Goal: Task Accomplishment & Management: Manage account settings

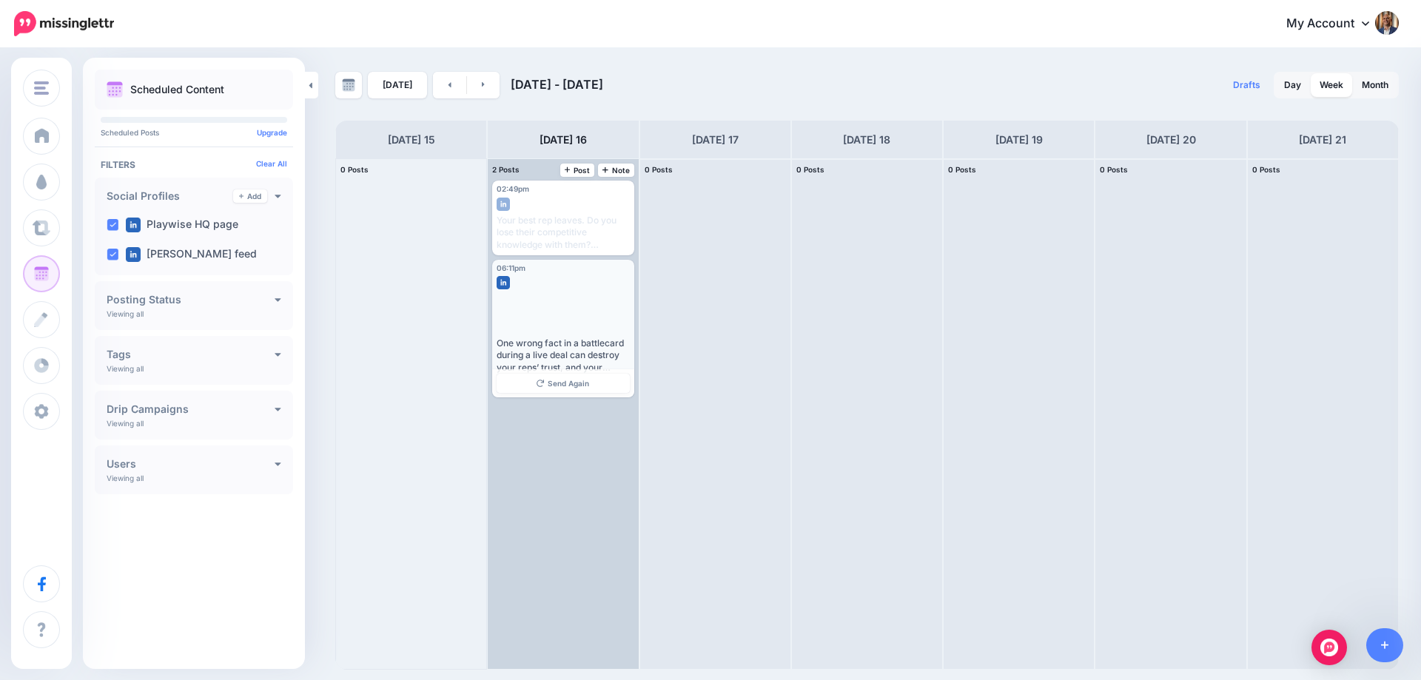
click at [558, 295] on div at bounding box center [563, 313] width 133 height 39
click at [570, 349] on div "One wrong fact in a battlecard during a live deal can destroy your reps’ trust,…" at bounding box center [563, 355] width 132 height 36
click at [517, 286] on div at bounding box center [563, 279] width 132 height 13
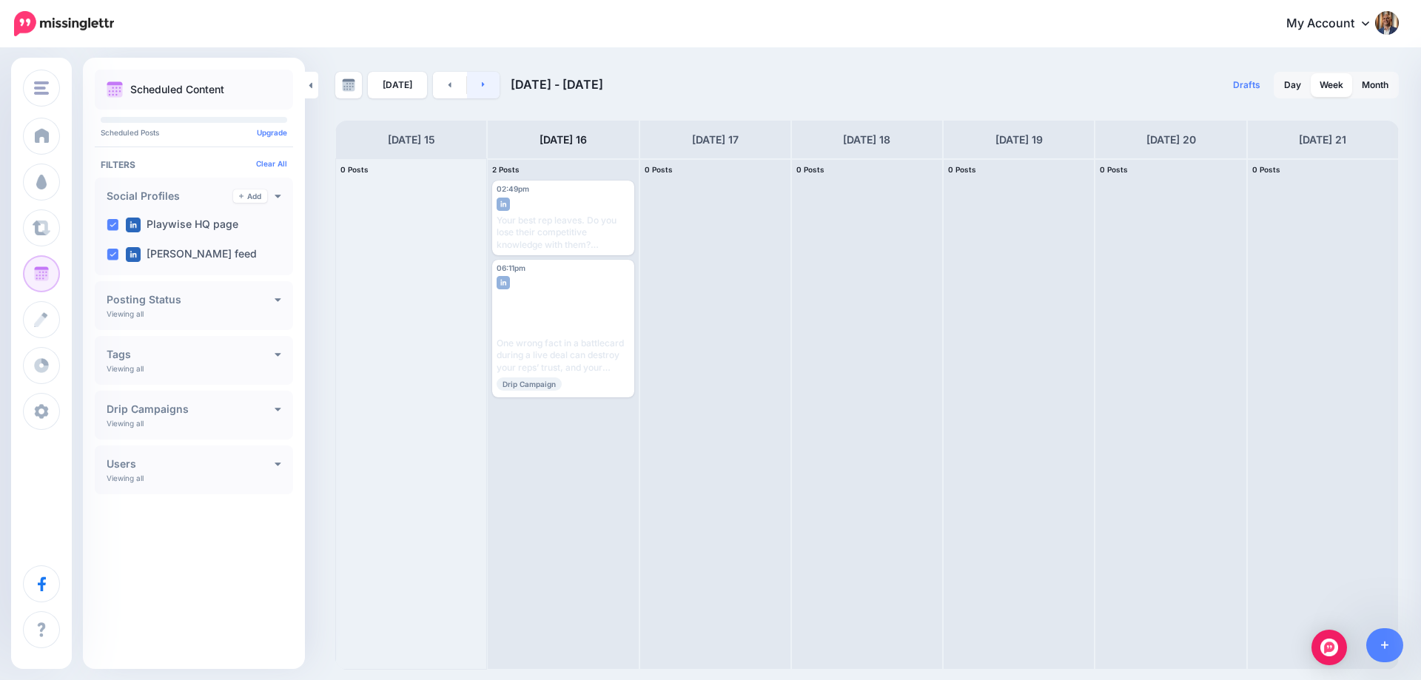
click at [485, 90] on link at bounding box center [483, 85] width 33 height 27
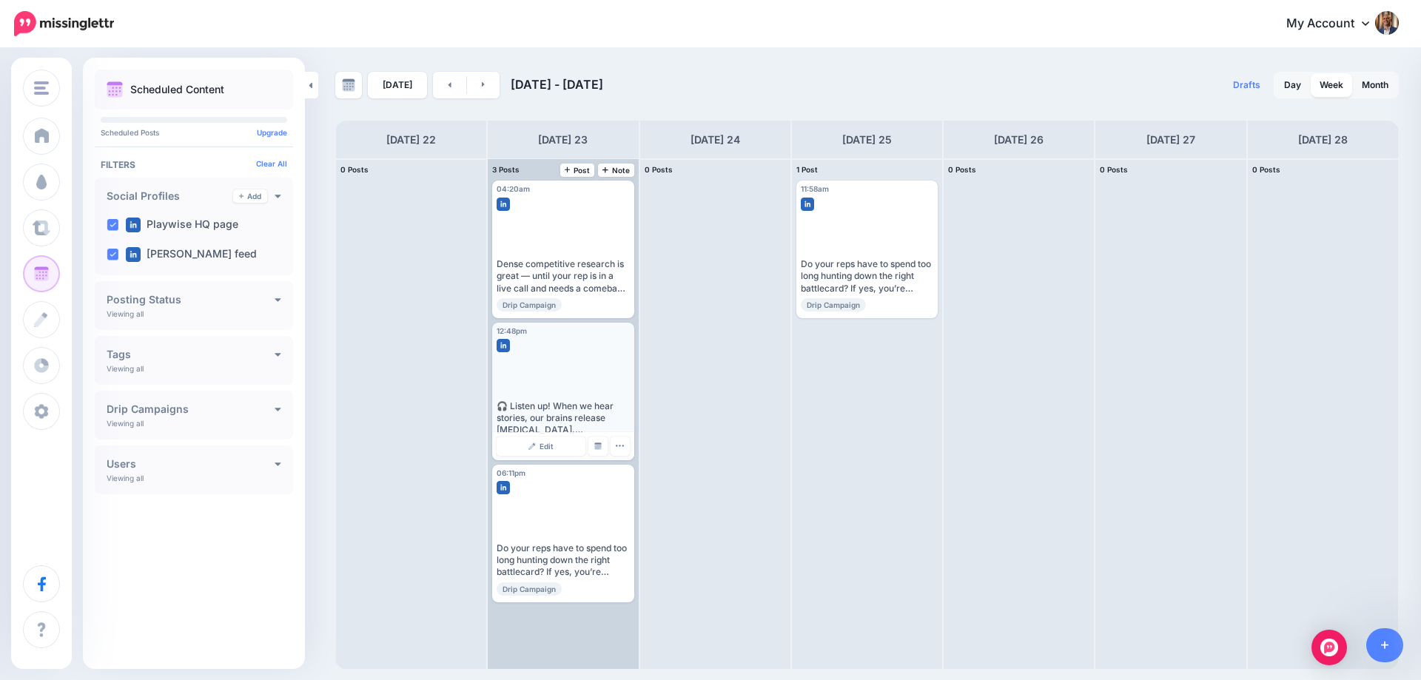
click at [585, 417] on div "🎧 Listen up! When we hear stories, our brains release dopamine, oxytocin, and c…" at bounding box center [563, 418] width 132 height 36
click at [632, 444] on div "Edit Manage Dates Assign to User Delete Post" at bounding box center [562, 446] width 141 height 28
click at [630, 449] on div "Edit Manage Dates Assign to User Delete Post" at bounding box center [562, 446] width 141 height 28
click at [620, 446] on icon "button" at bounding box center [620, 445] width 8 height 1
click at [605, 405] on div "🎧 Listen up! When we hear stories, our brains release dopamine, oxytocin, and c…" at bounding box center [563, 418] width 132 height 36
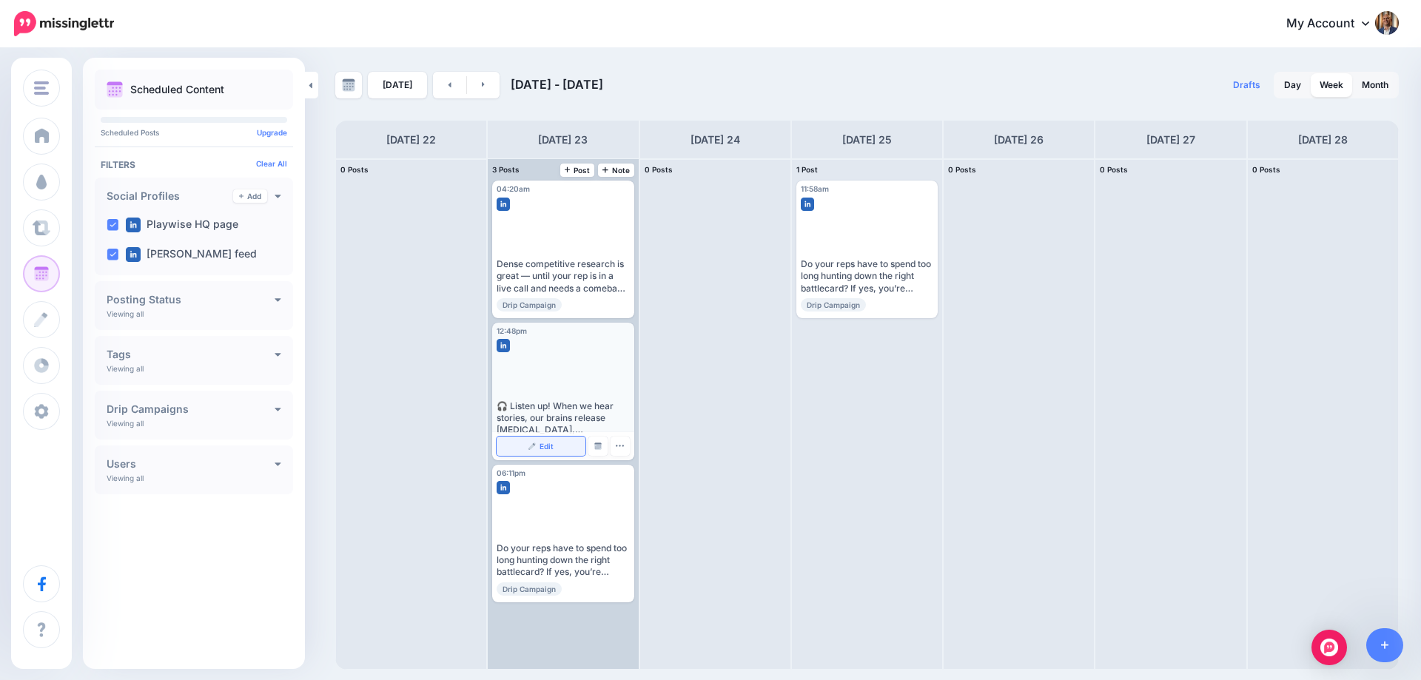
click at [553, 438] on link "Edit" at bounding box center [541, 446] width 88 height 19
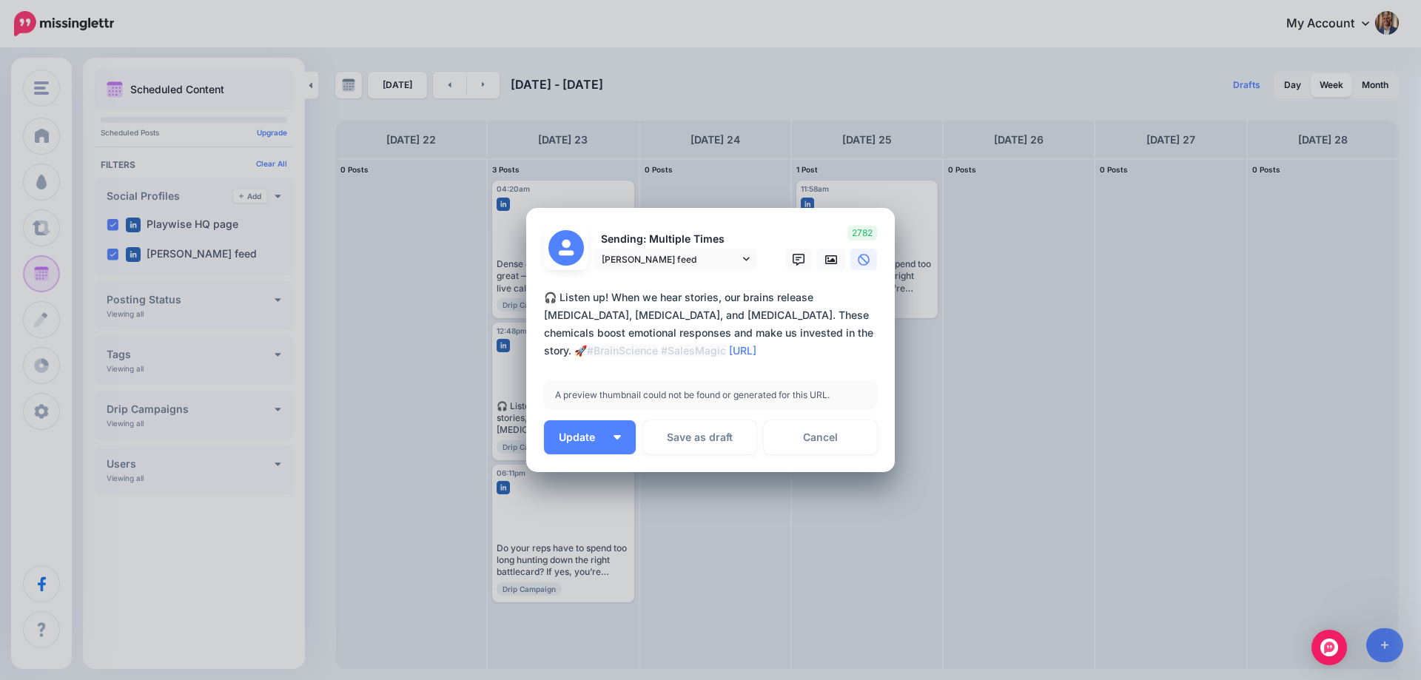
click at [628, 349] on textarea "**********" at bounding box center [714, 324] width 340 height 71
click at [553, 351] on button "Link" at bounding box center [556, 347] width 24 height 22
click at [827, 434] on link "Cancel" at bounding box center [820, 437] width 113 height 34
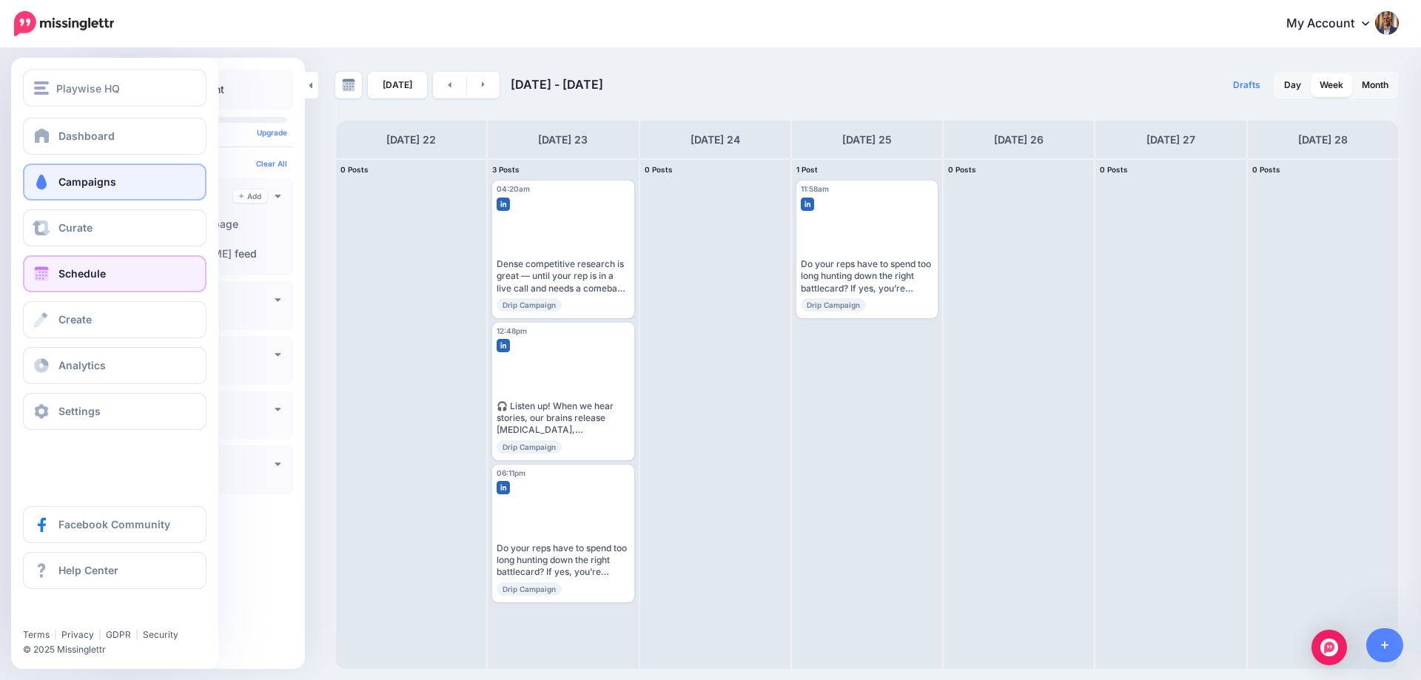
click at [93, 182] on span "Campaigns" at bounding box center [87, 181] width 58 height 13
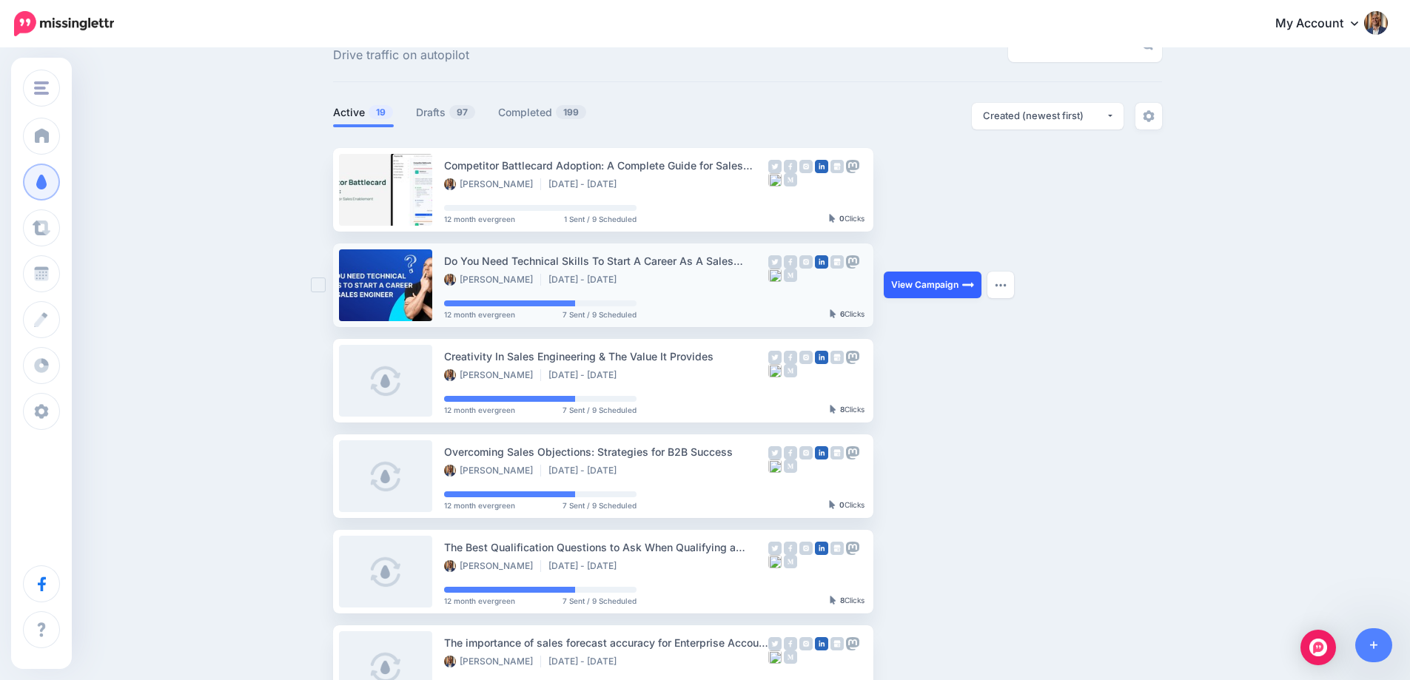
scroll to position [74, 0]
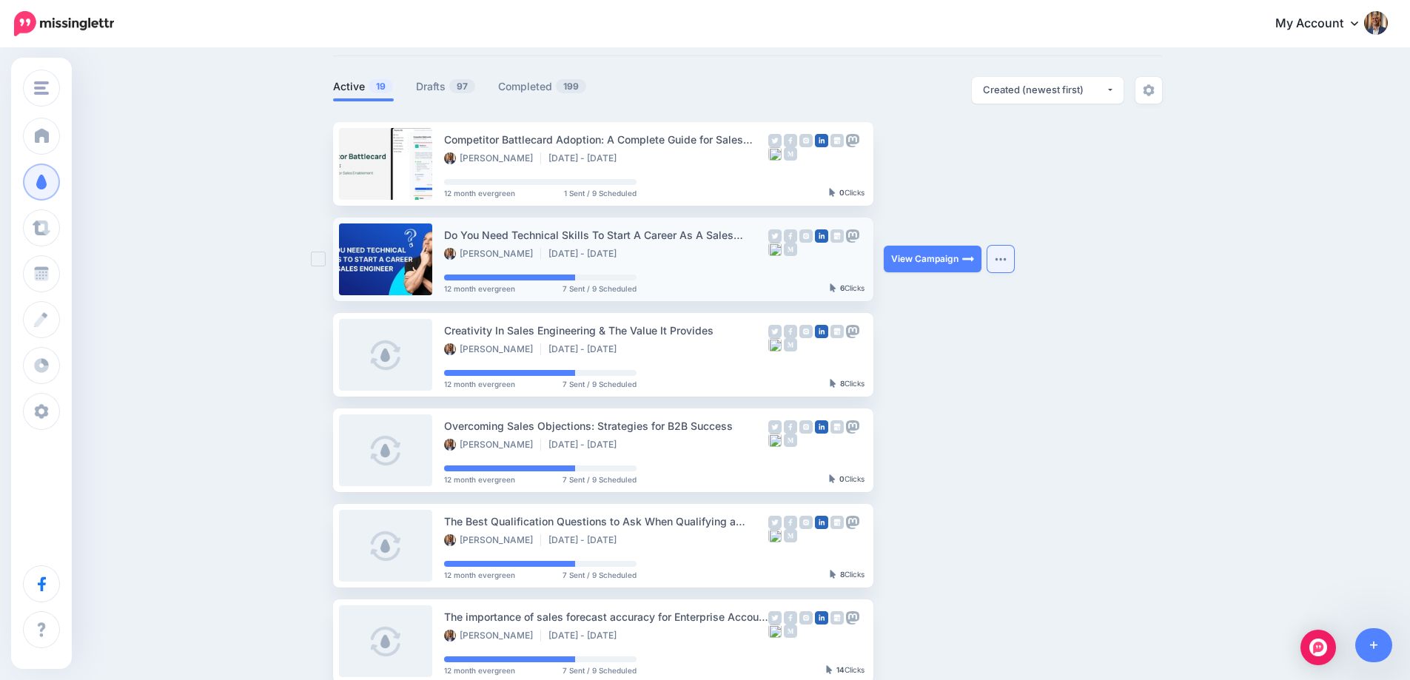
click at [1004, 261] on img "button" at bounding box center [1001, 259] width 12 height 4
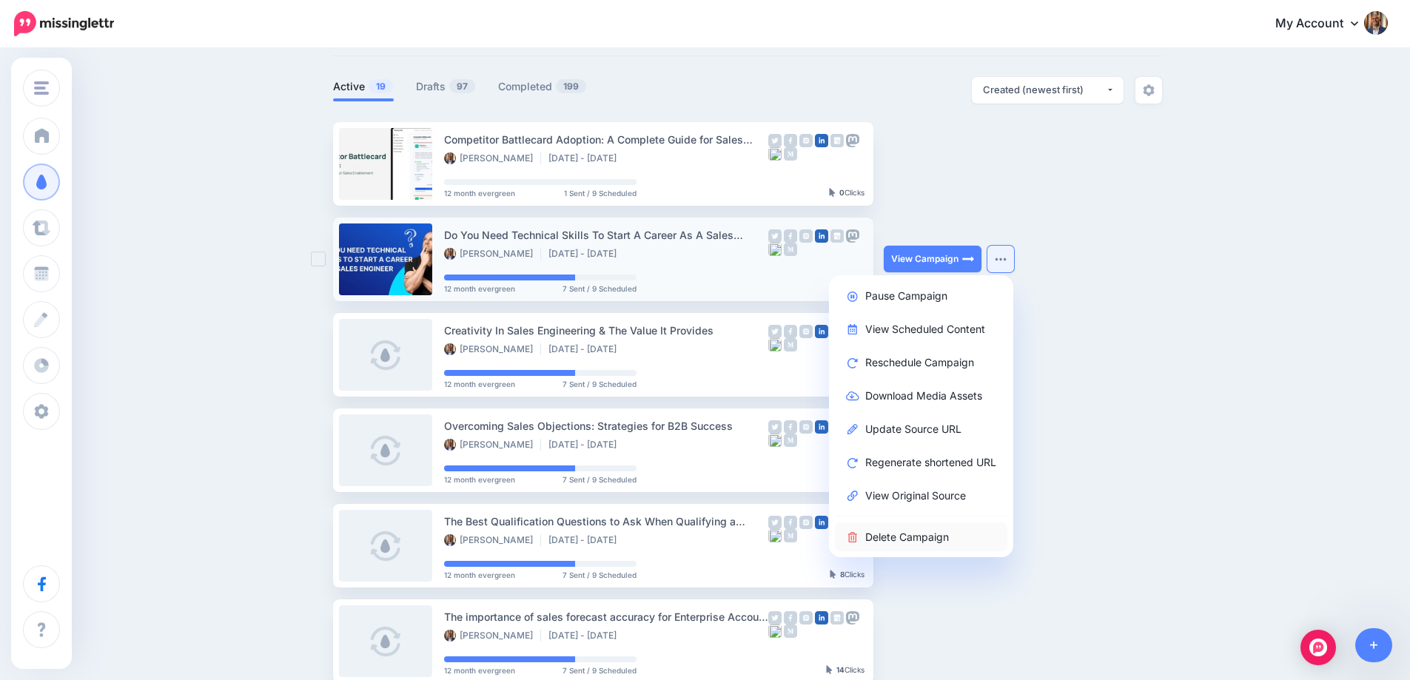
click at [933, 537] on link "Delete Campaign" at bounding box center [921, 537] width 172 height 29
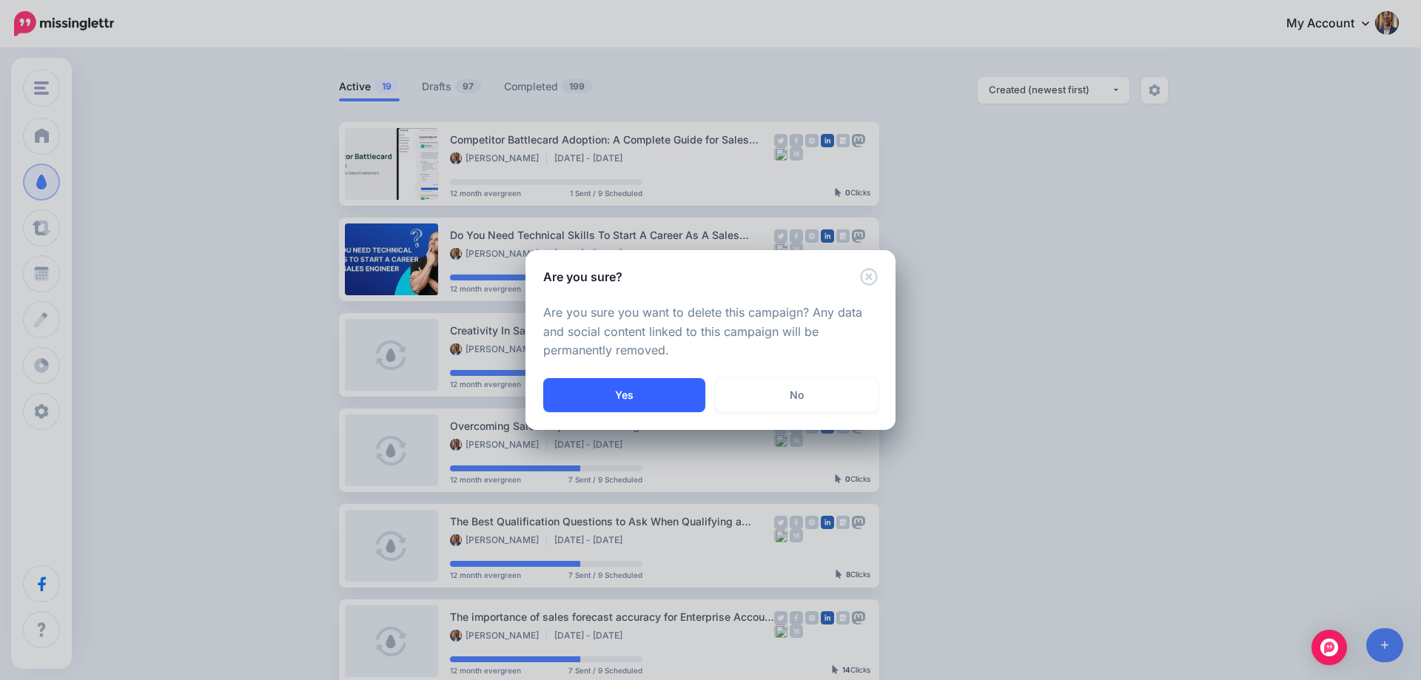
click at [662, 394] on button "Yes" at bounding box center [624, 395] width 162 height 34
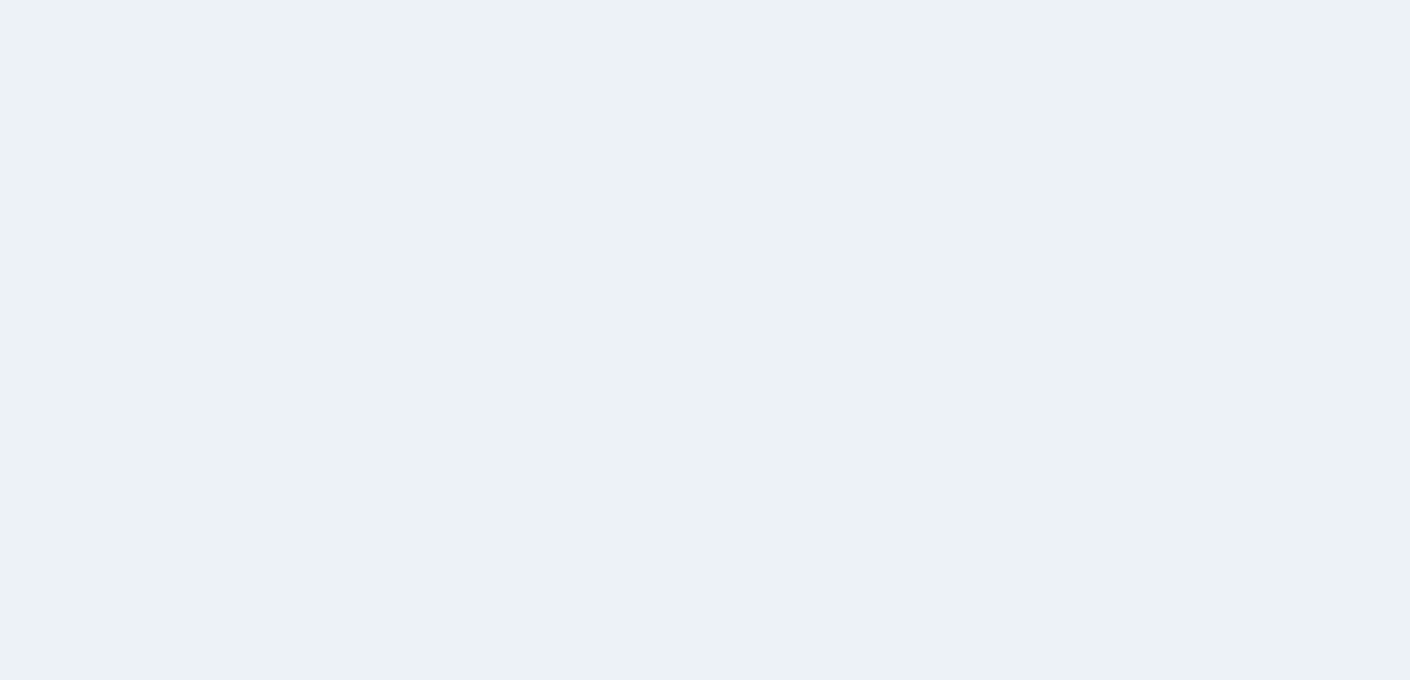
scroll to position [75, 0]
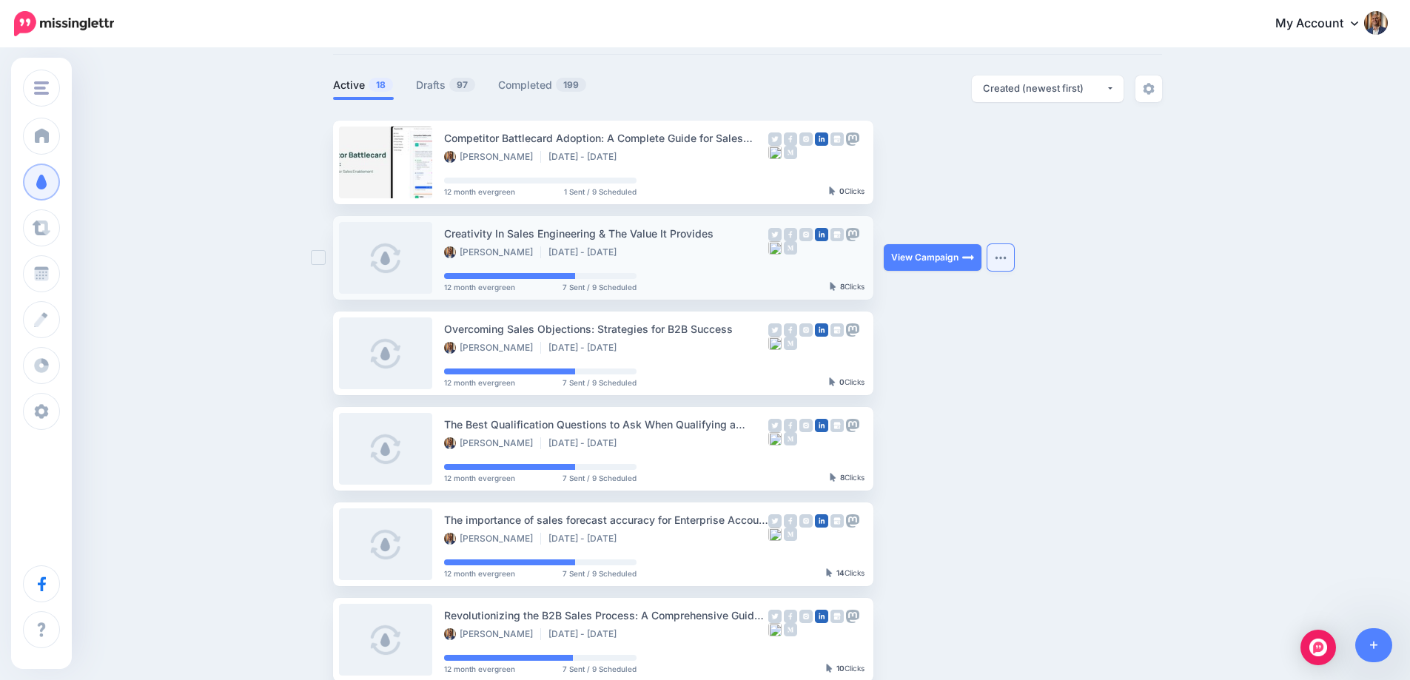
click at [1013, 257] on button "button" at bounding box center [1000, 257] width 27 height 27
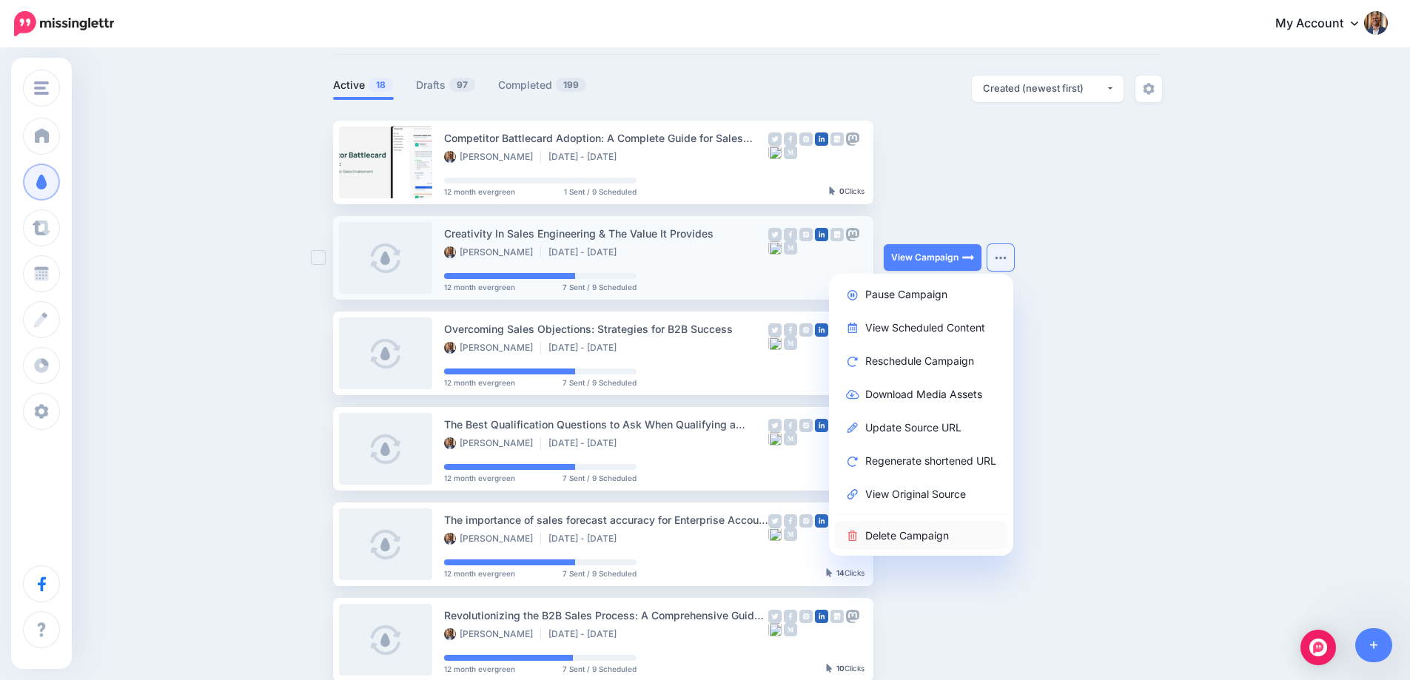
click at [921, 535] on link "Delete Campaign" at bounding box center [921, 535] width 172 height 29
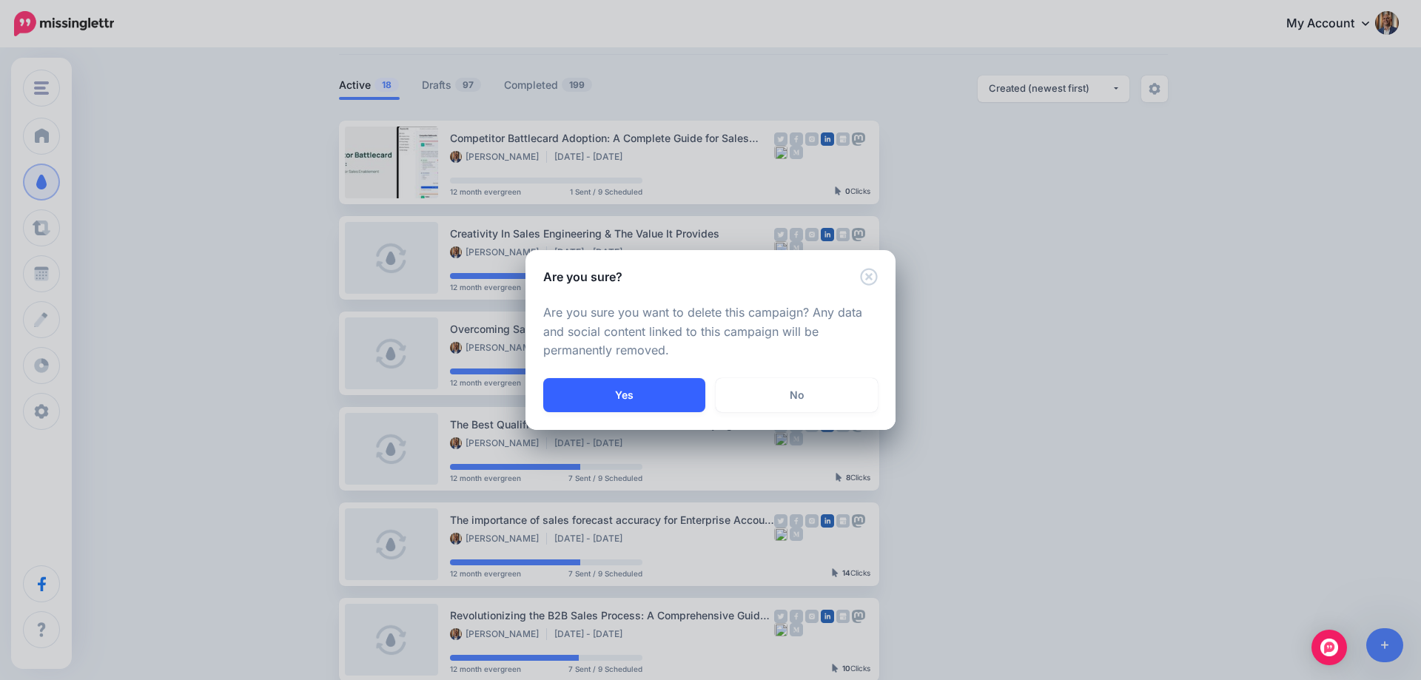
click at [673, 385] on button "Yes" at bounding box center [624, 395] width 162 height 34
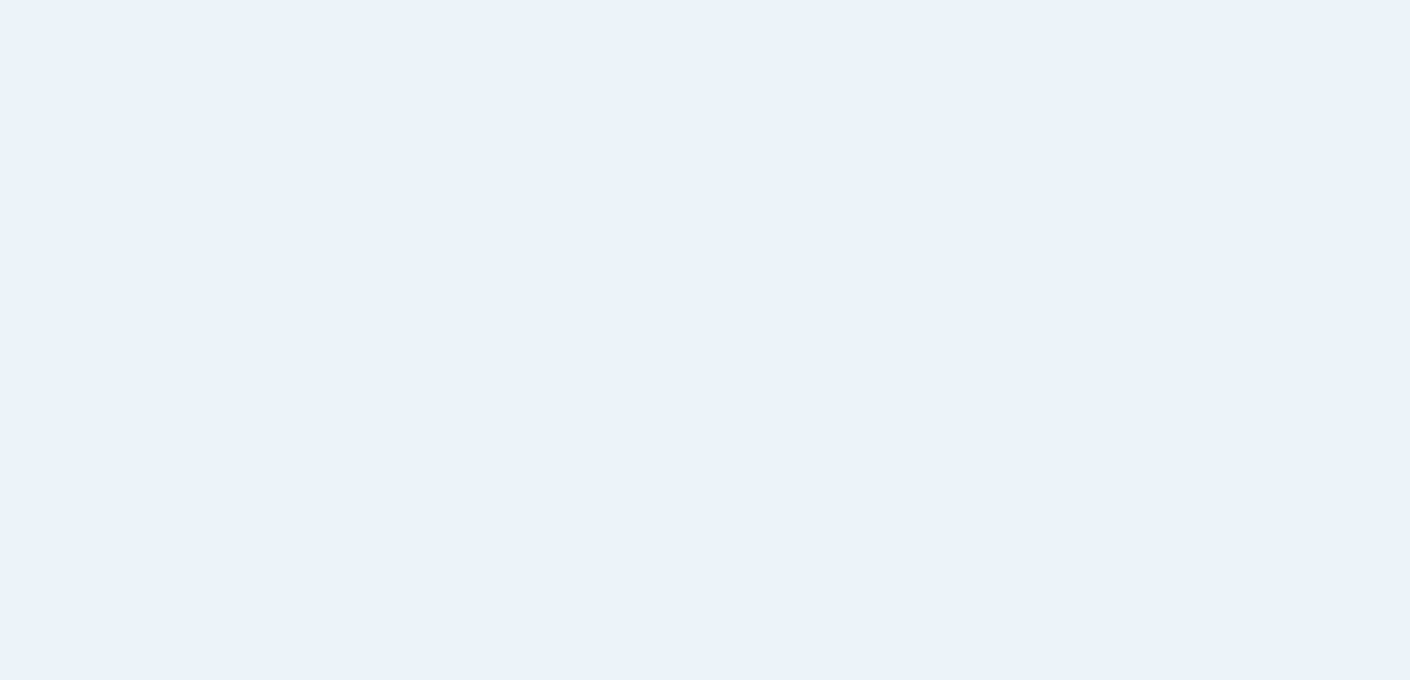
scroll to position [77, 0]
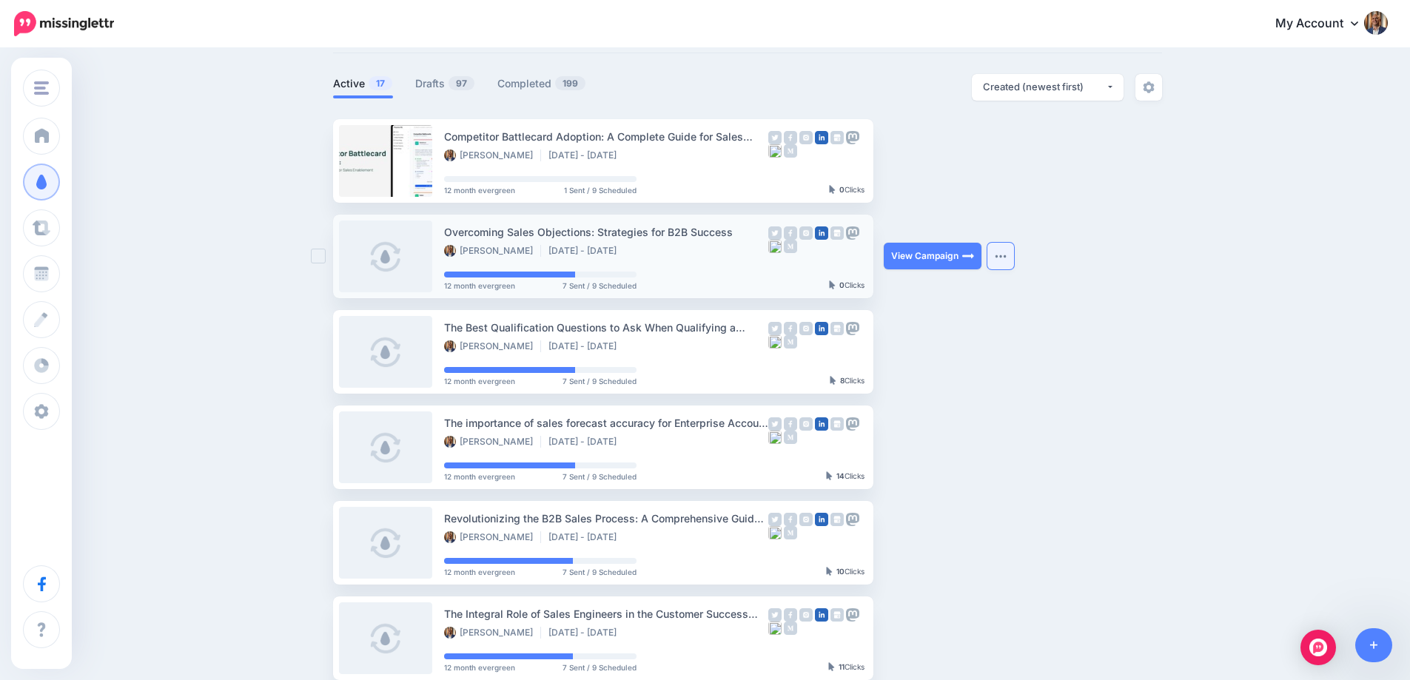
click at [999, 256] on button "button" at bounding box center [1000, 256] width 27 height 27
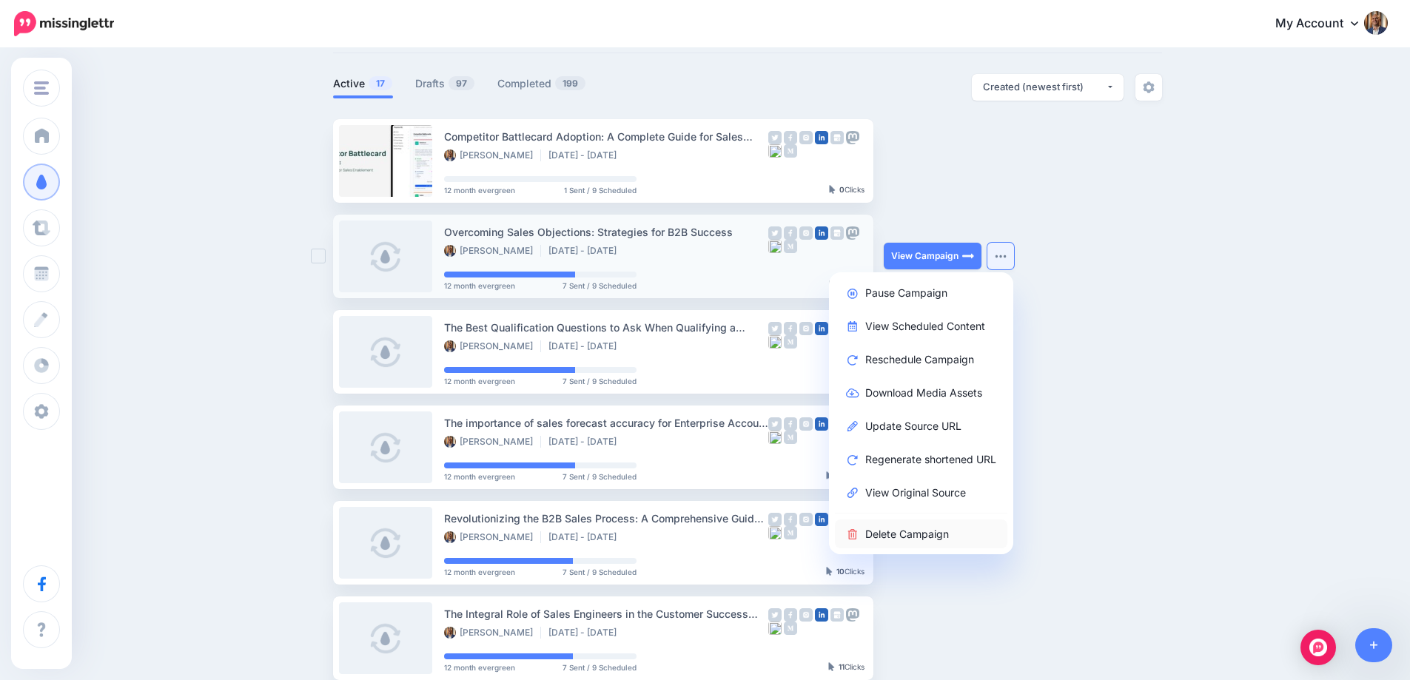
click at [931, 523] on link "Delete Campaign" at bounding box center [921, 534] width 172 height 29
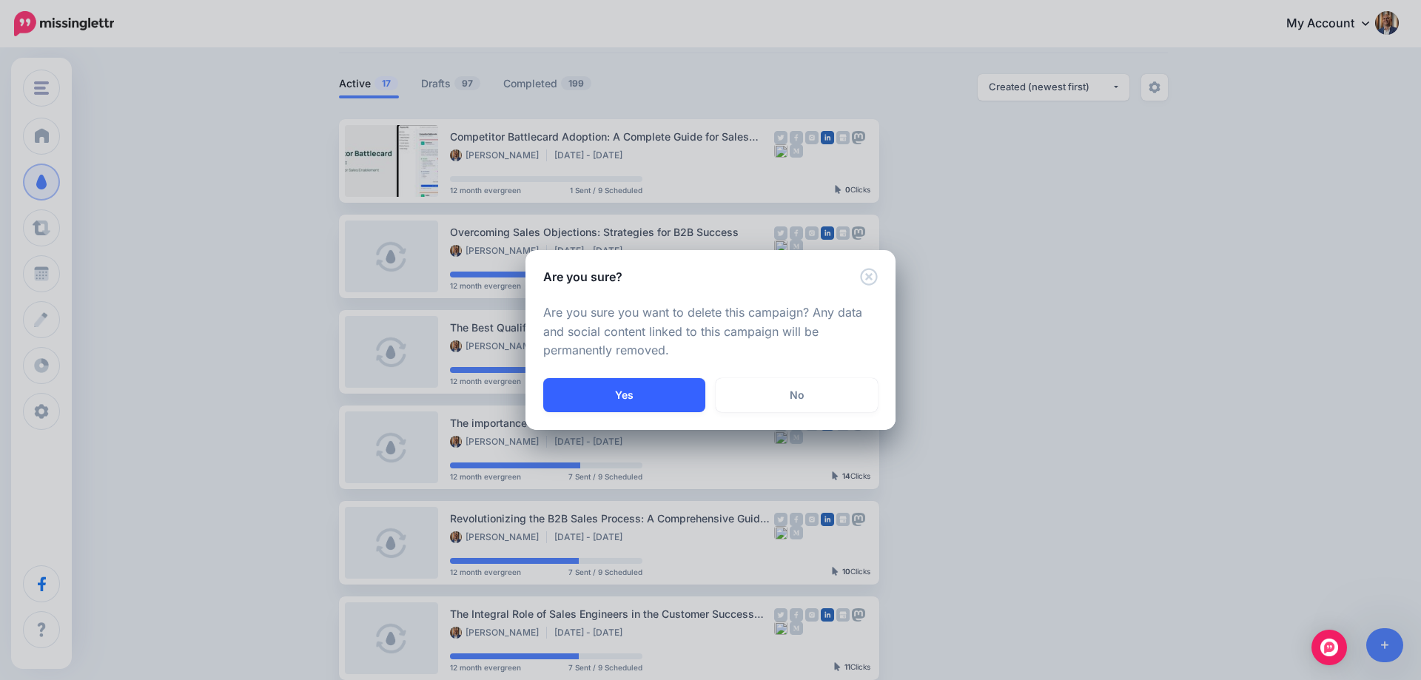
click at [598, 400] on button "Yes" at bounding box center [624, 395] width 162 height 34
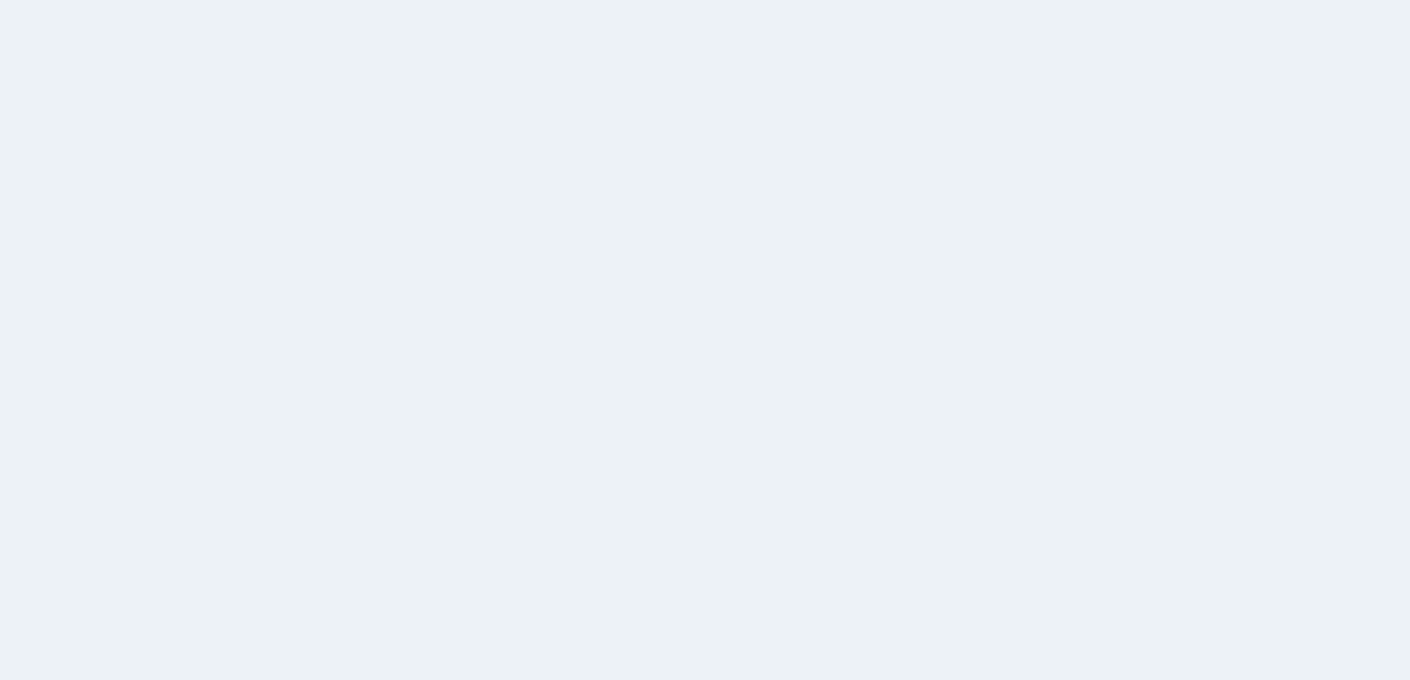
scroll to position [78, 0]
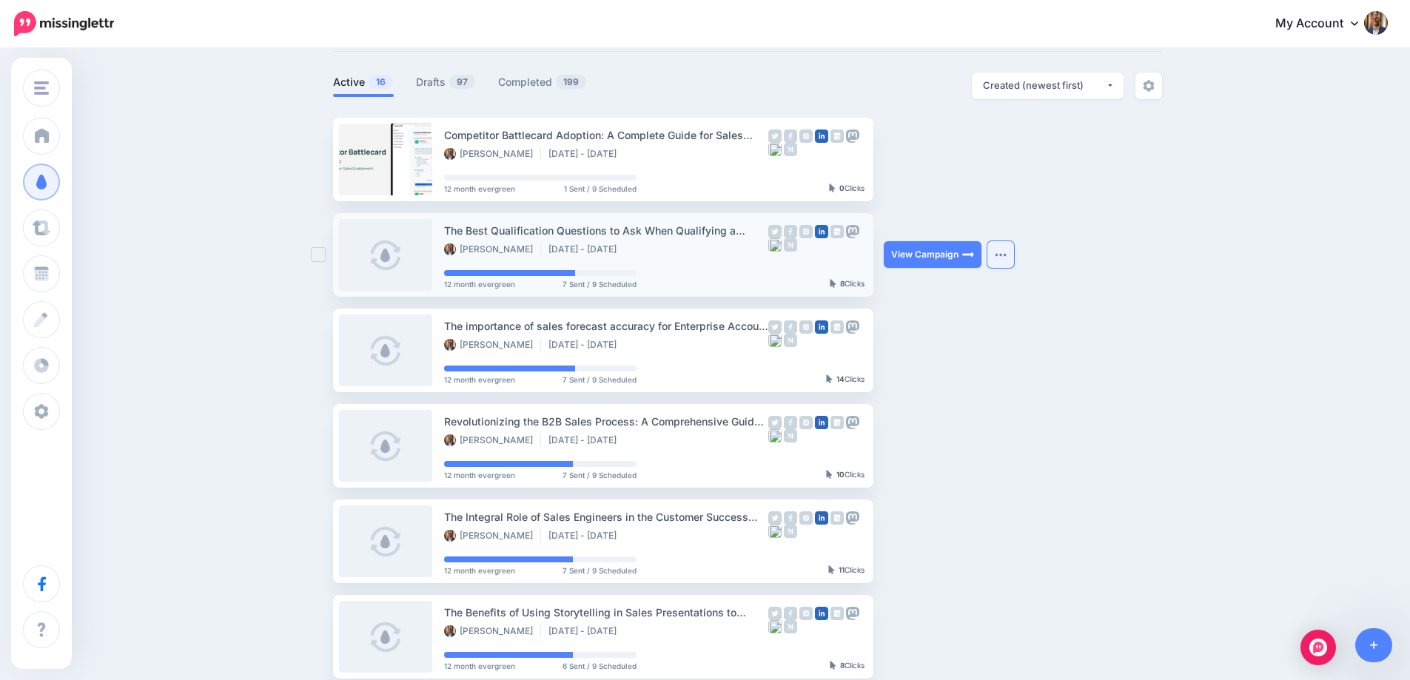
click at [998, 259] on button "button" at bounding box center [1000, 254] width 27 height 27
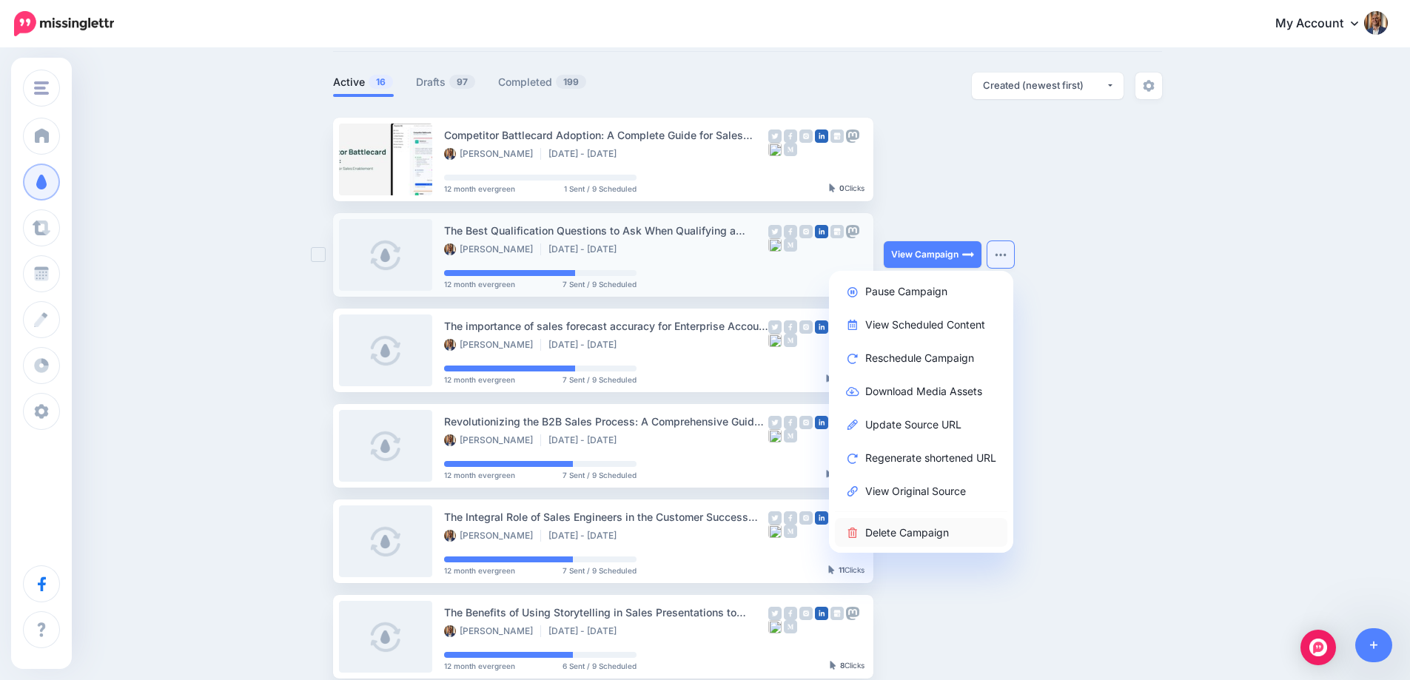
click at [949, 524] on link "Delete Campaign" at bounding box center [921, 532] width 172 height 29
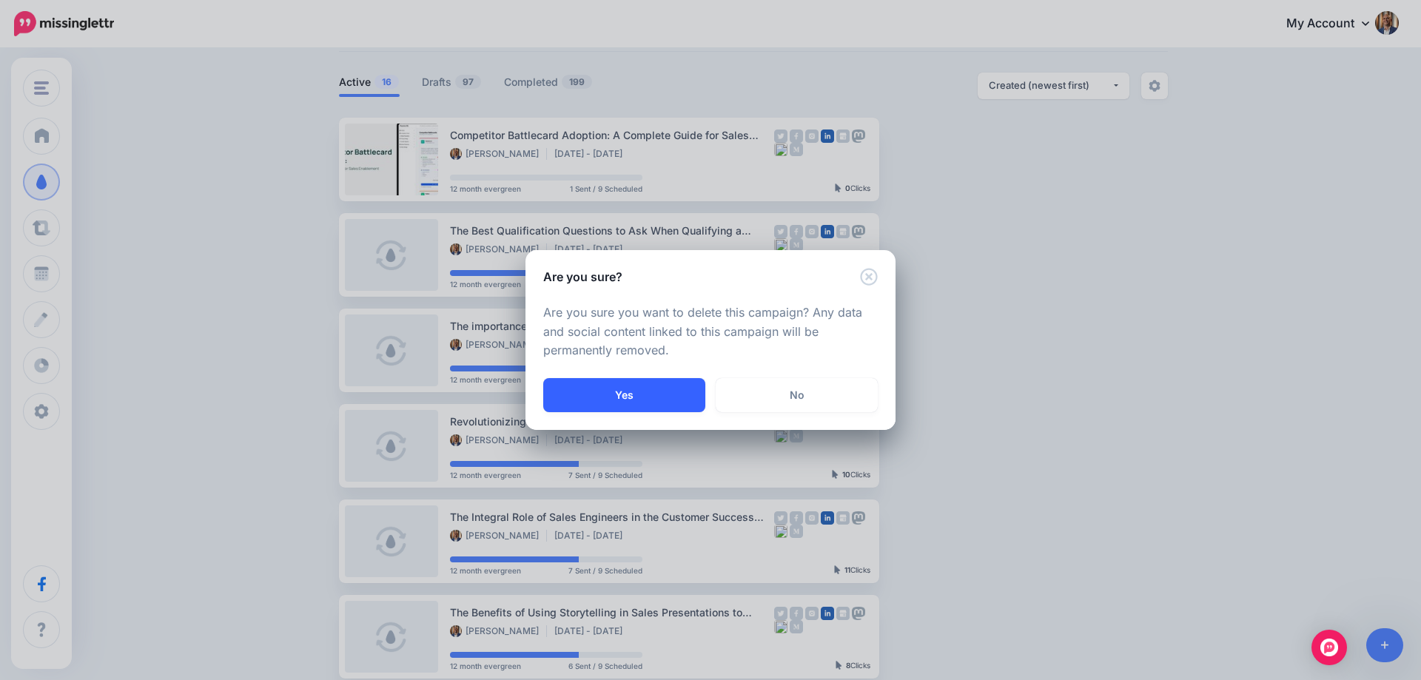
click at [663, 391] on button "Yes" at bounding box center [624, 395] width 162 height 34
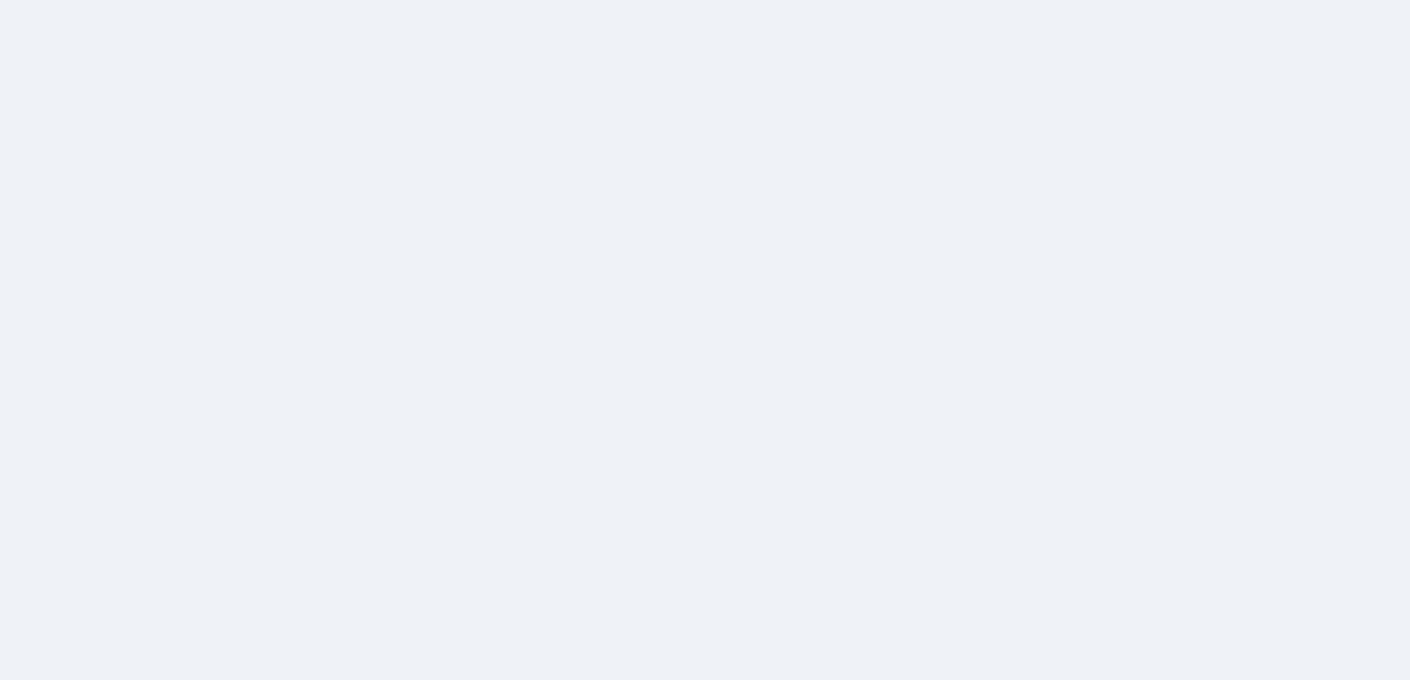
scroll to position [80, 0]
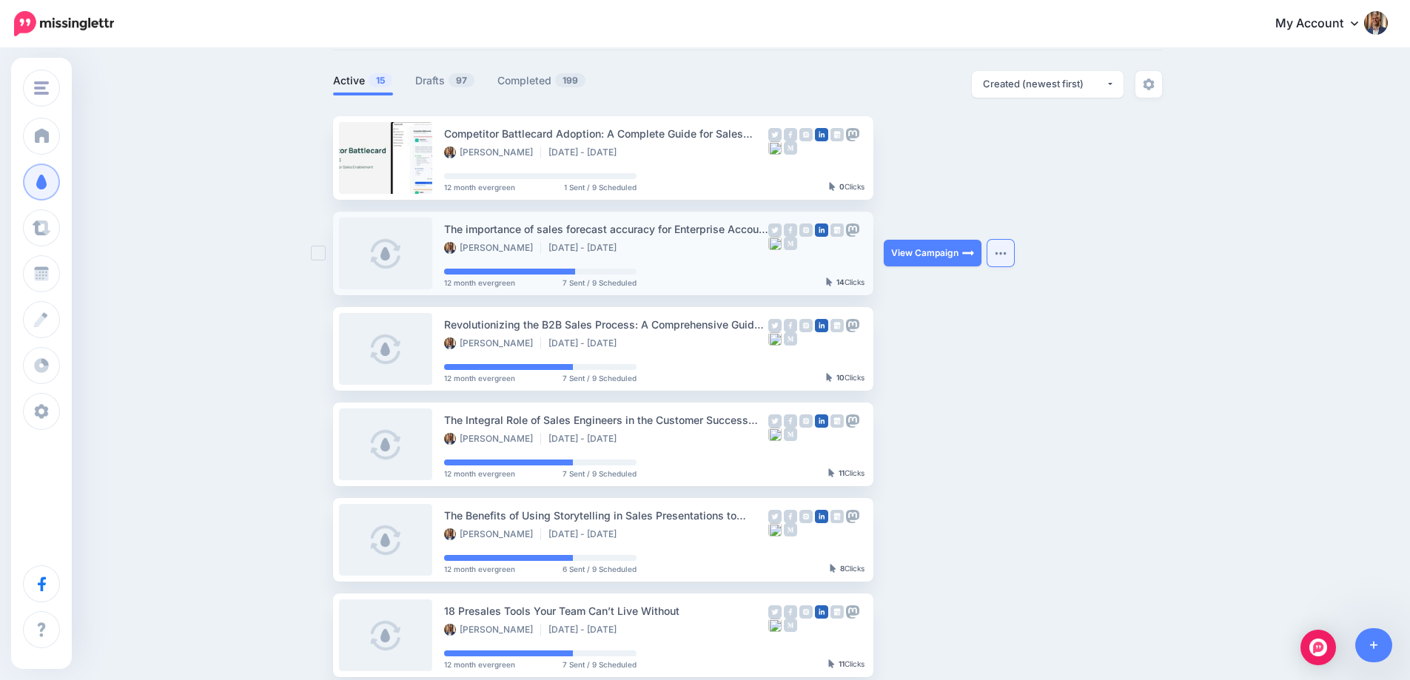
click at [1014, 258] on button "button" at bounding box center [1000, 253] width 27 height 27
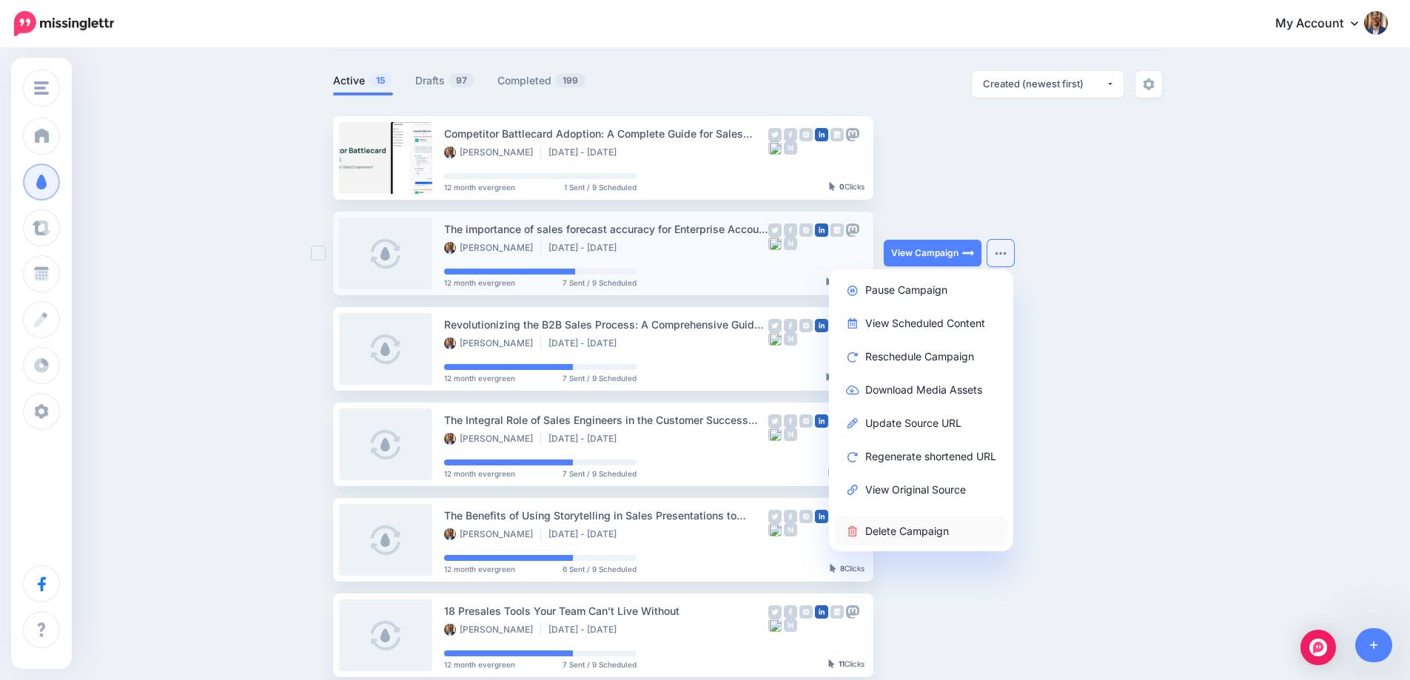
click at [933, 519] on link "Delete Campaign" at bounding box center [921, 531] width 172 height 29
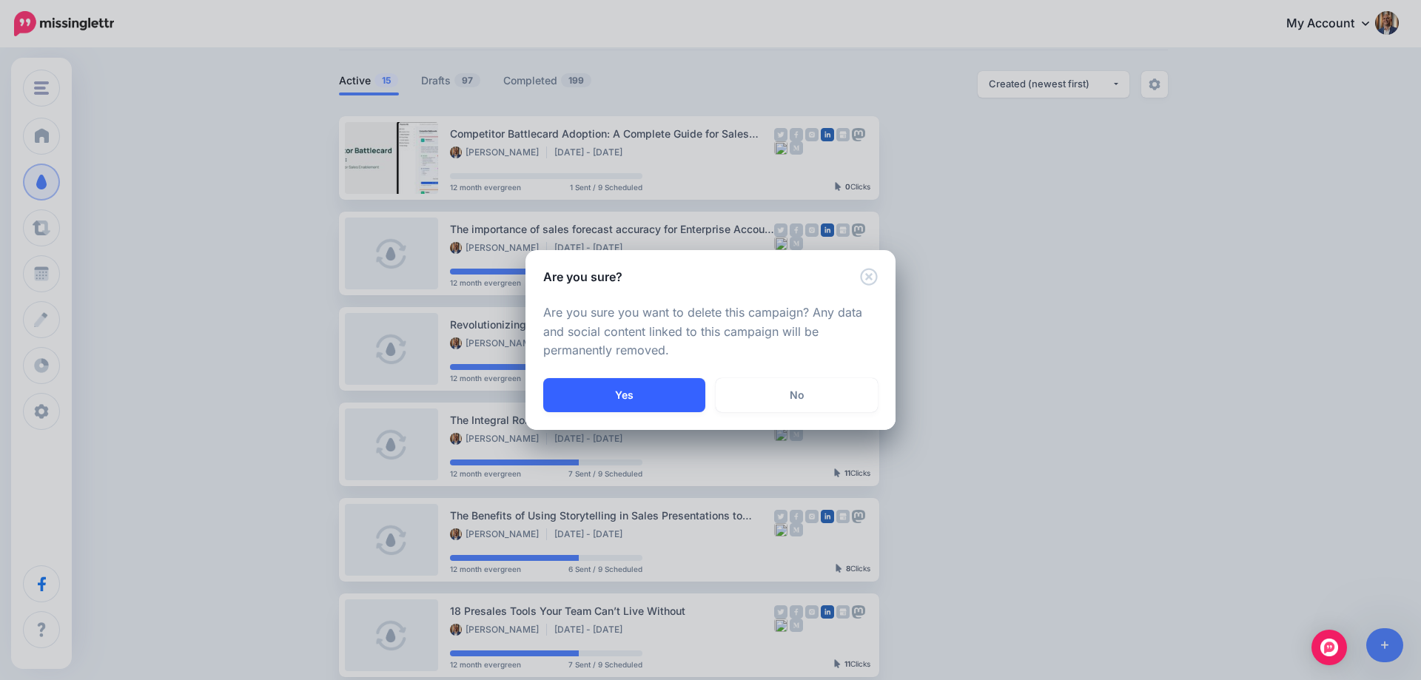
click at [662, 397] on button "Yes" at bounding box center [624, 395] width 162 height 34
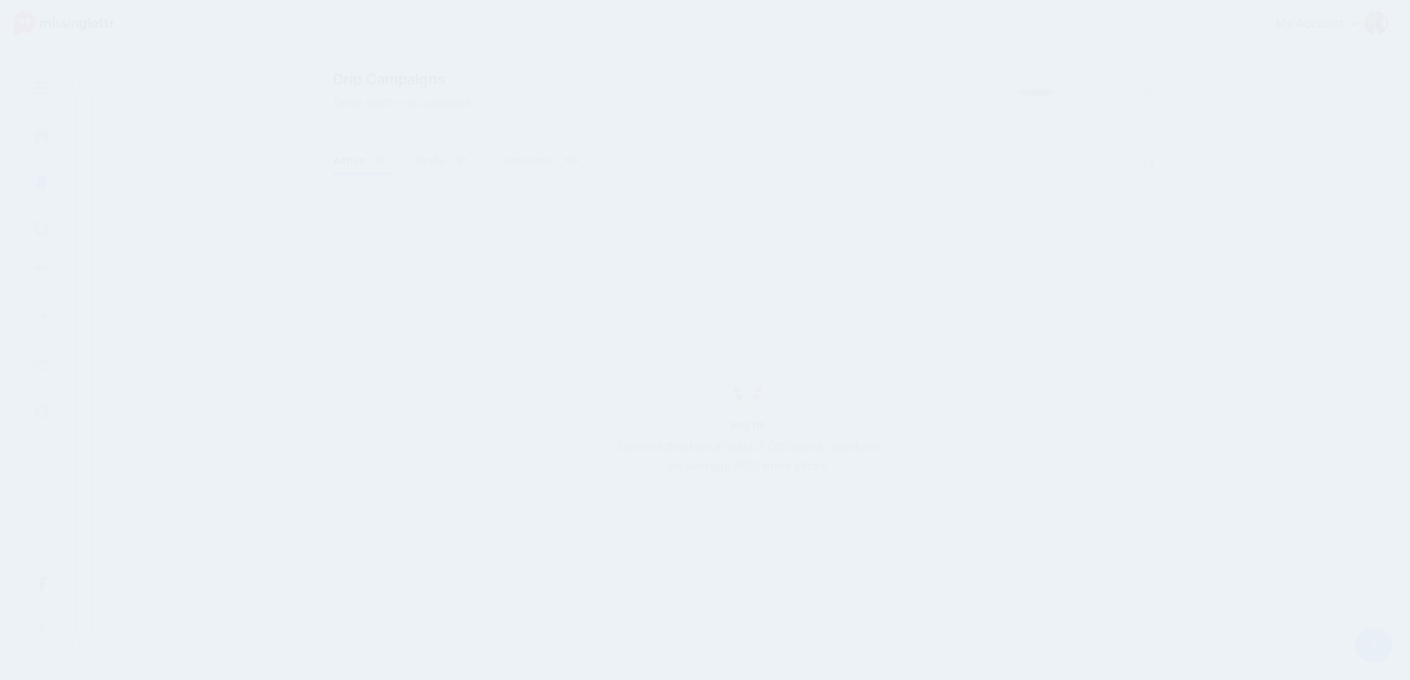
scroll to position [81, 0]
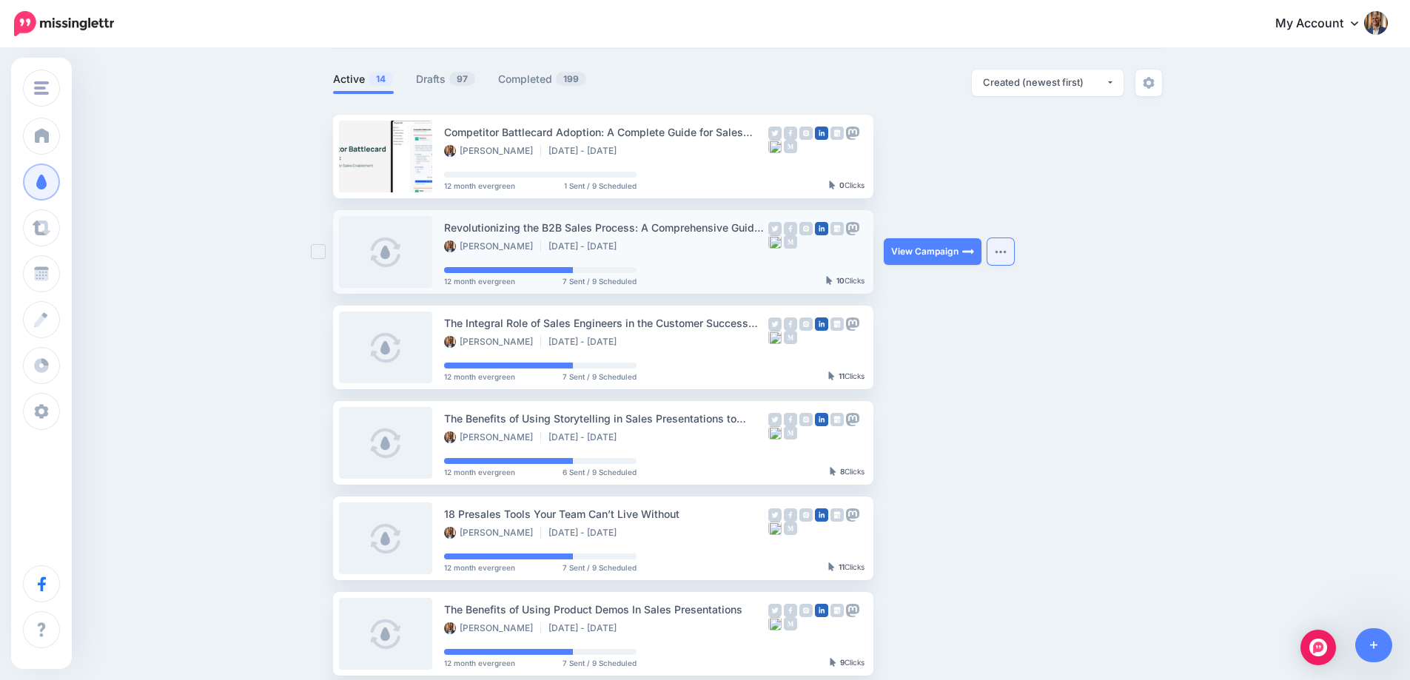
click at [1007, 252] on img "button" at bounding box center [1001, 251] width 12 height 4
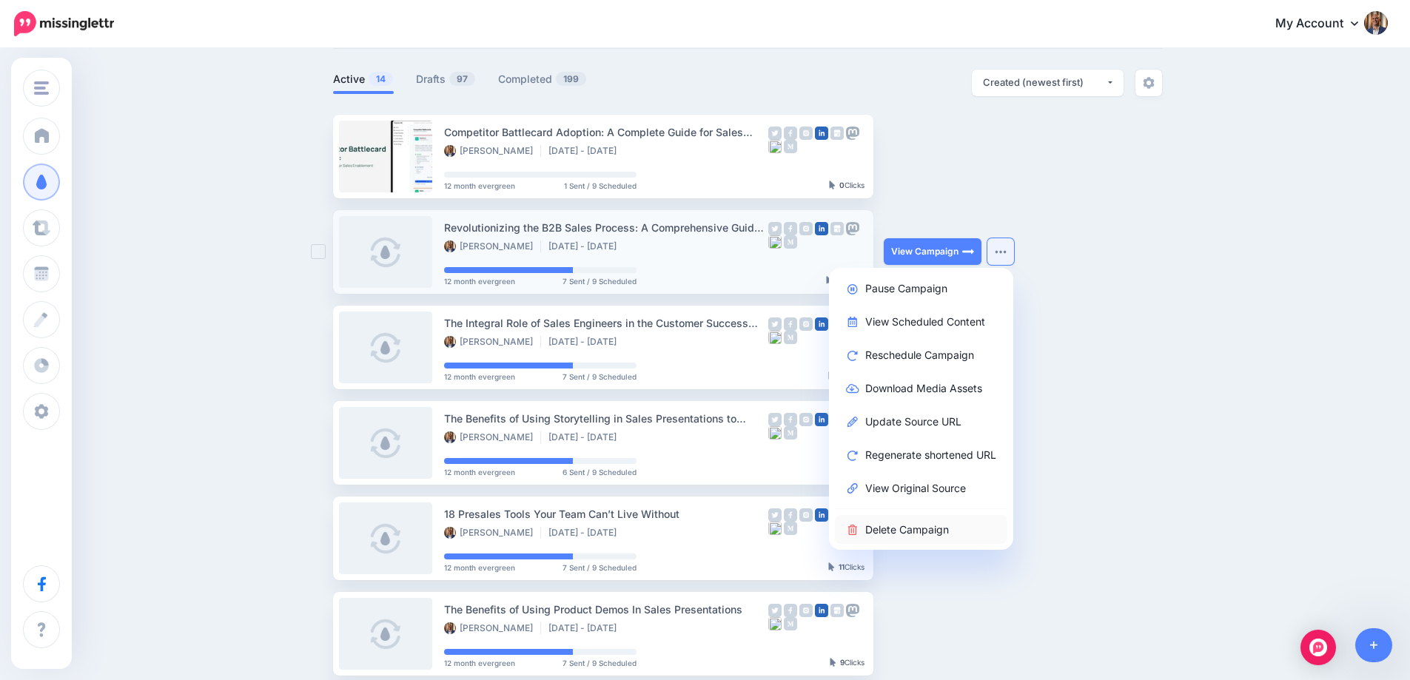
click at [921, 539] on link "Delete Campaign" at bounding box center [921, 529] width 172 height 29
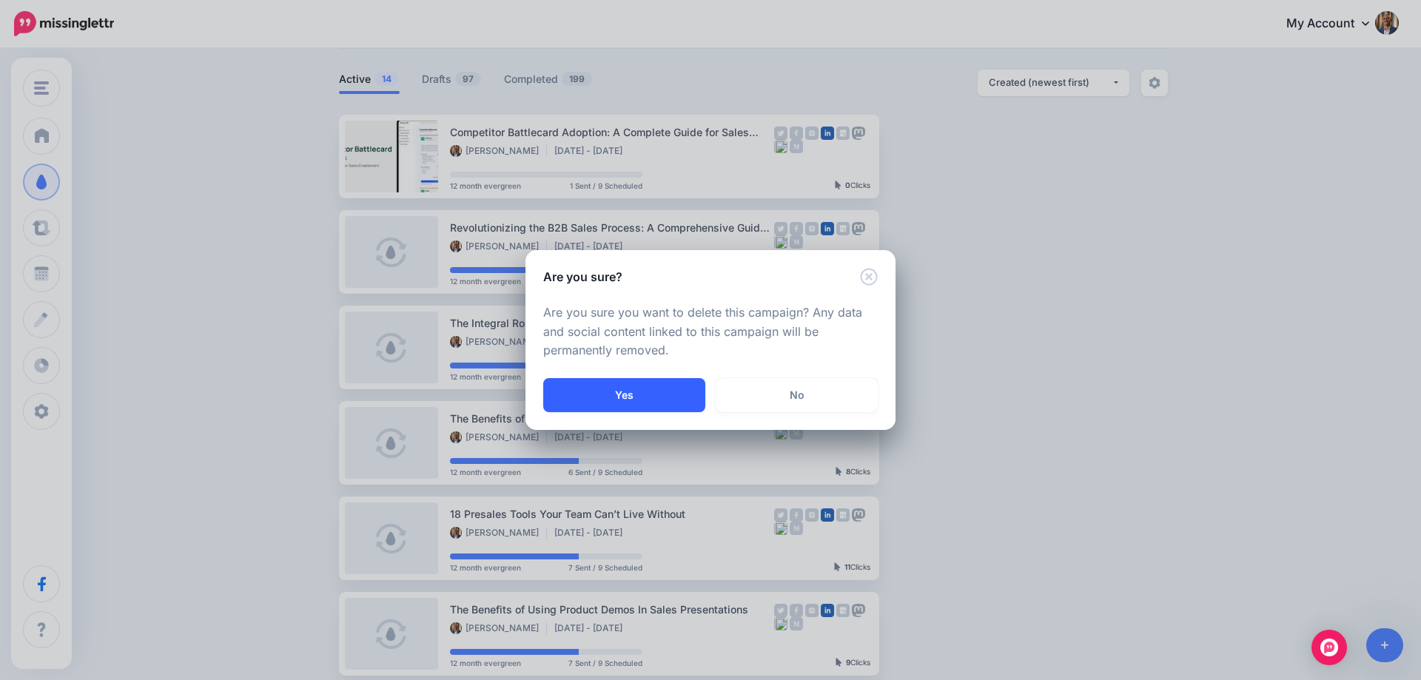
click at [668, 407] on button "Yes" at bounding box center [624, 395] width 162 height 34
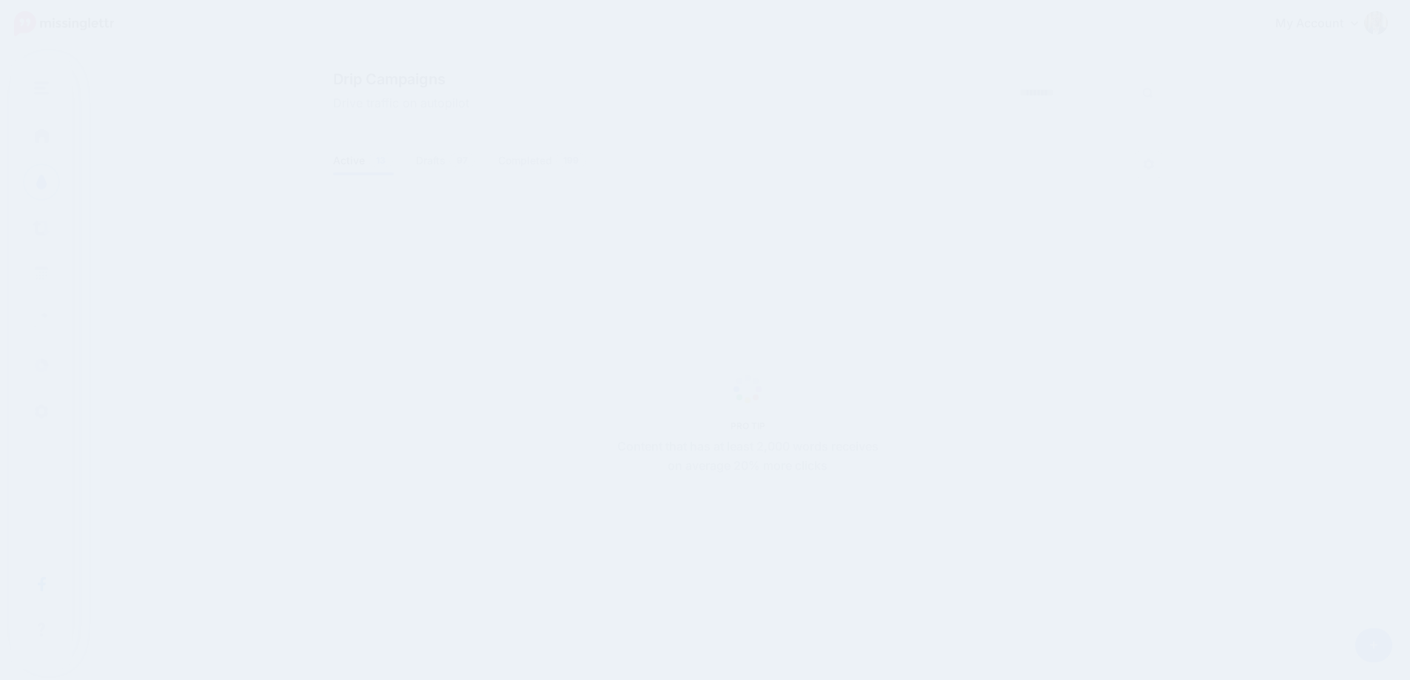
scroll to position [83, 0]
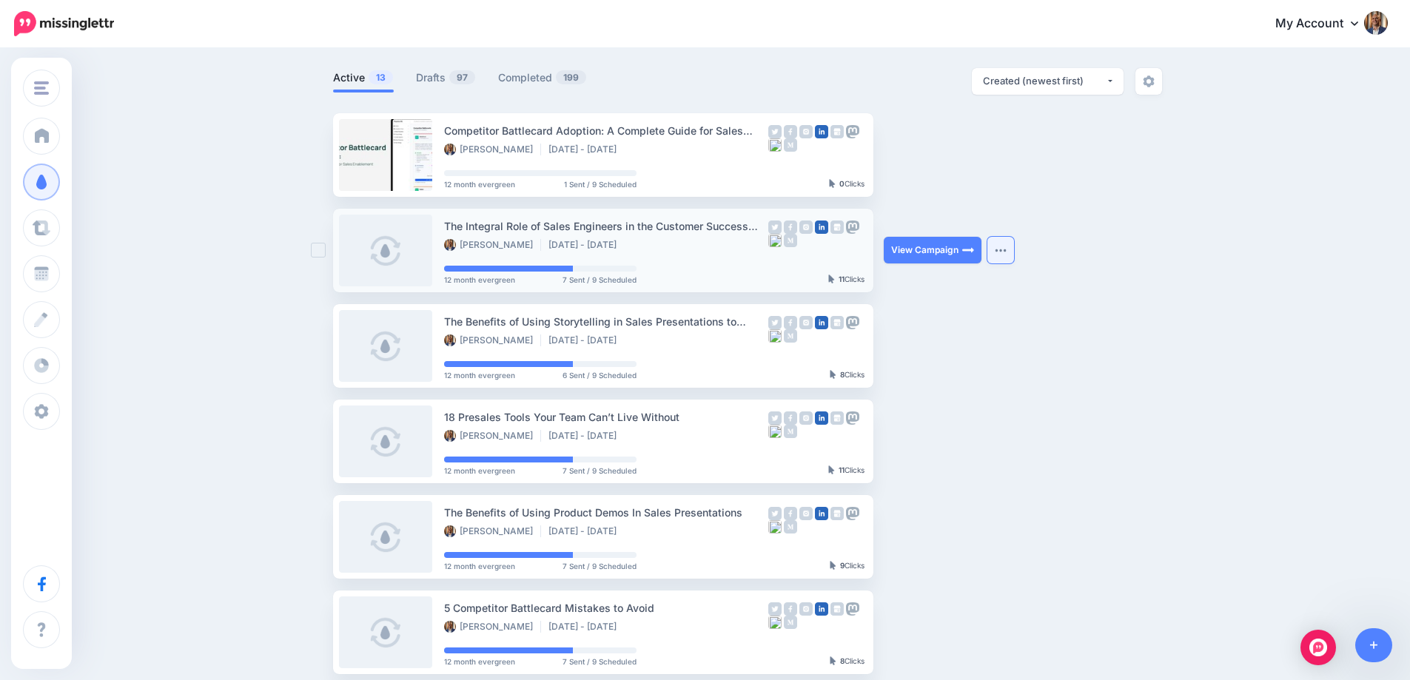
click at [1014, 244] on button "button" at bounding box center [1000, 250] width 27 height 27
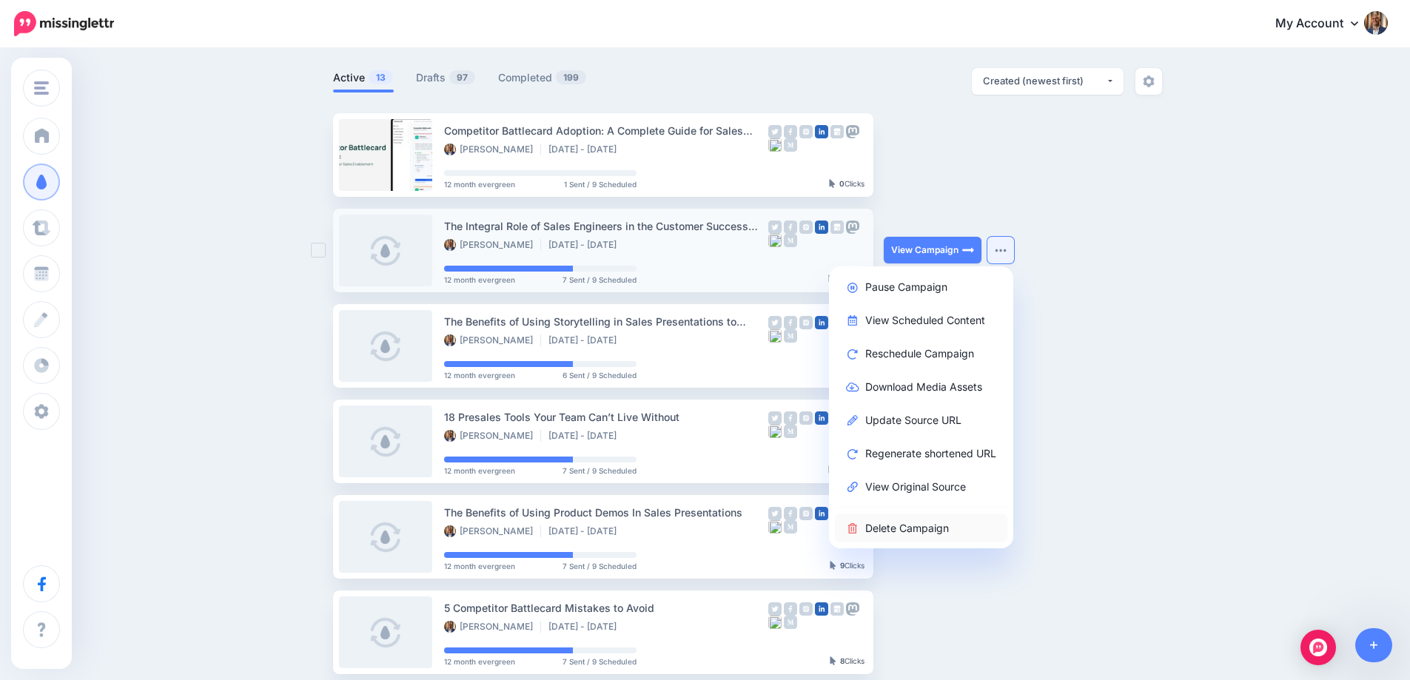
click at [904, 519] on link "Delete Campaign" at bounding box center [921, 528] width 172 height 29
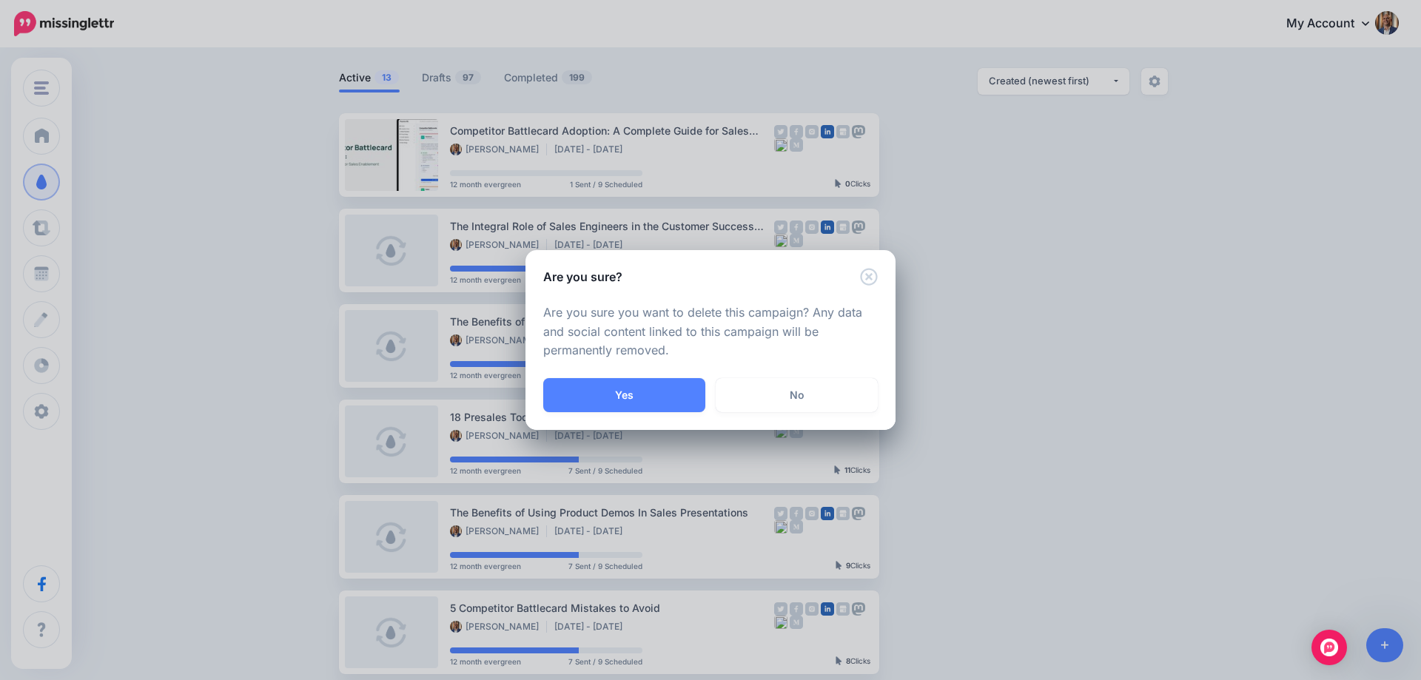
click at [653, 355] on p "Are you sure you want to delete this campaign? Any data and social content link…" at bounding box center [710, 332] width 335 height 58
click at [654, 386] on button "Yes" at bounding box center [624, 395] width 162 height 34
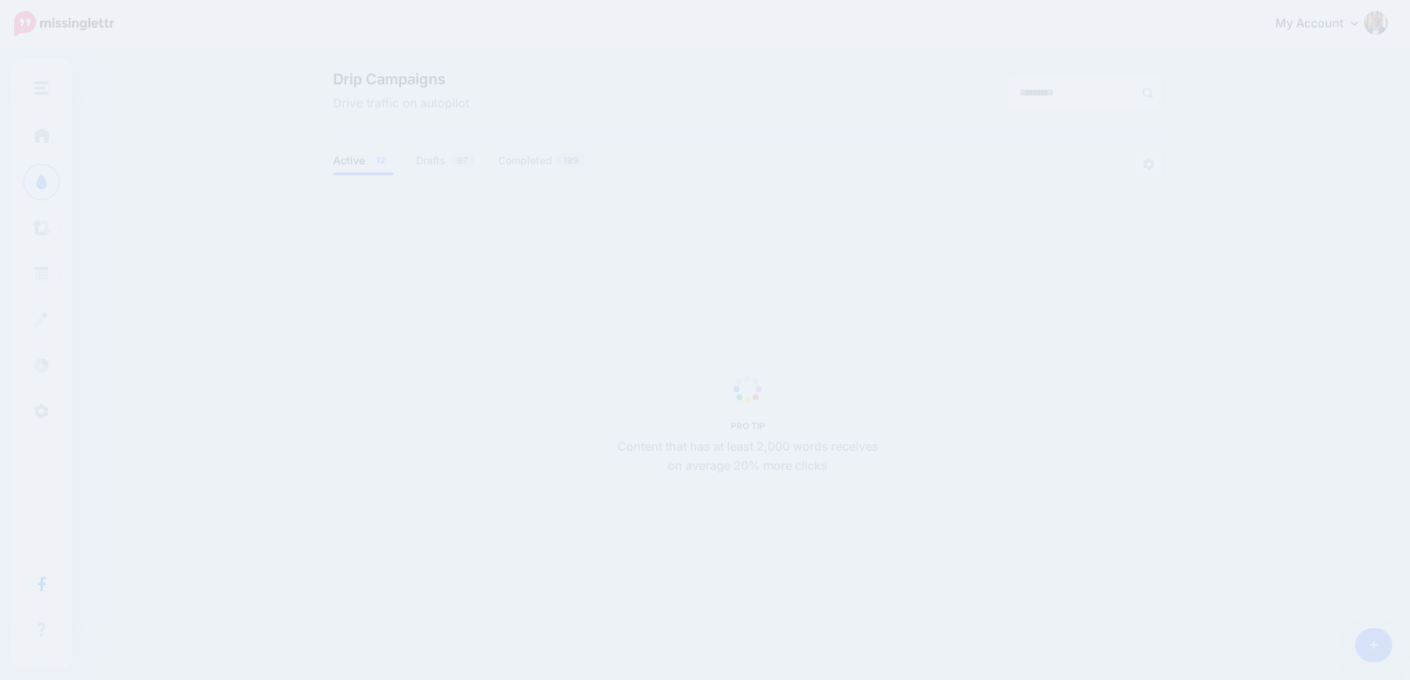
scroll to position [84, 0]
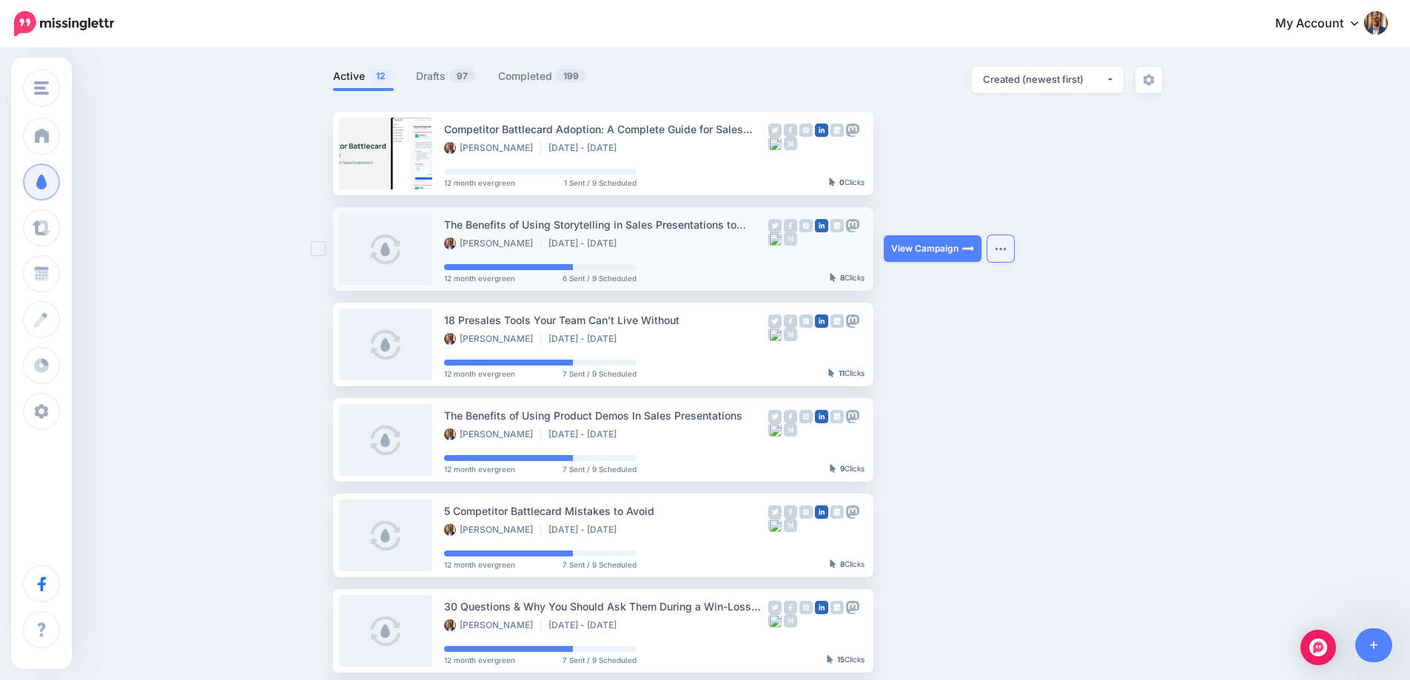
click at [999, 246] on button "button" at bounding box center [1000, 248] width 27 height 27
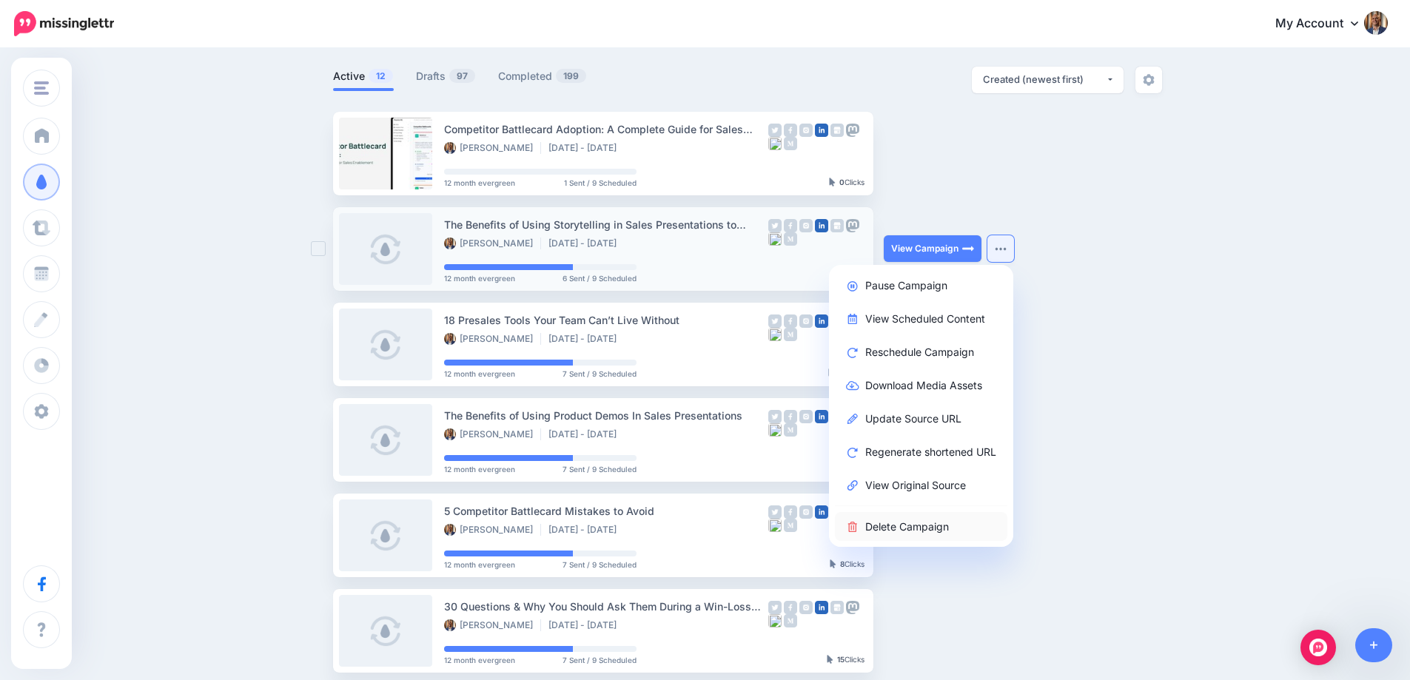
click at [892, 522] on link "Delete Campaign" at bounding box center [921, 526] width 172 height 29
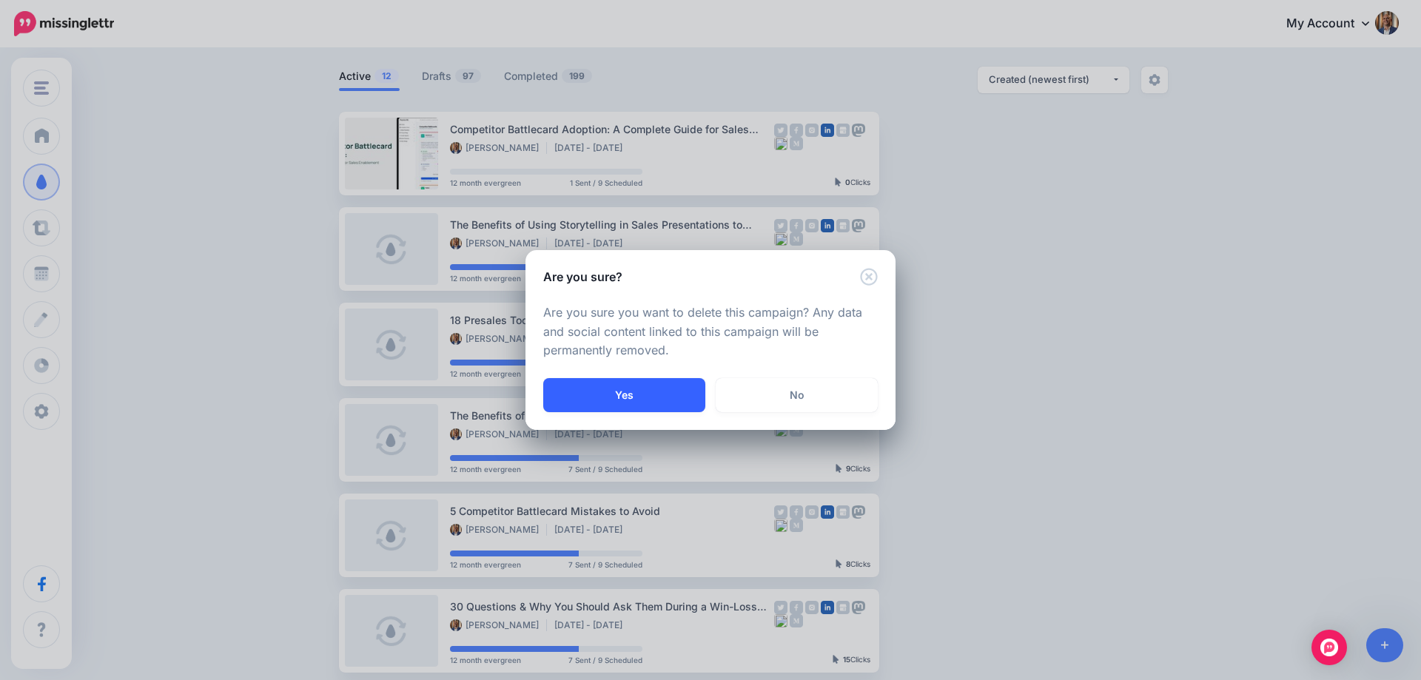
click at [621, 392] on button "Yes" at bounding box center [624, 395] width 162 height 34
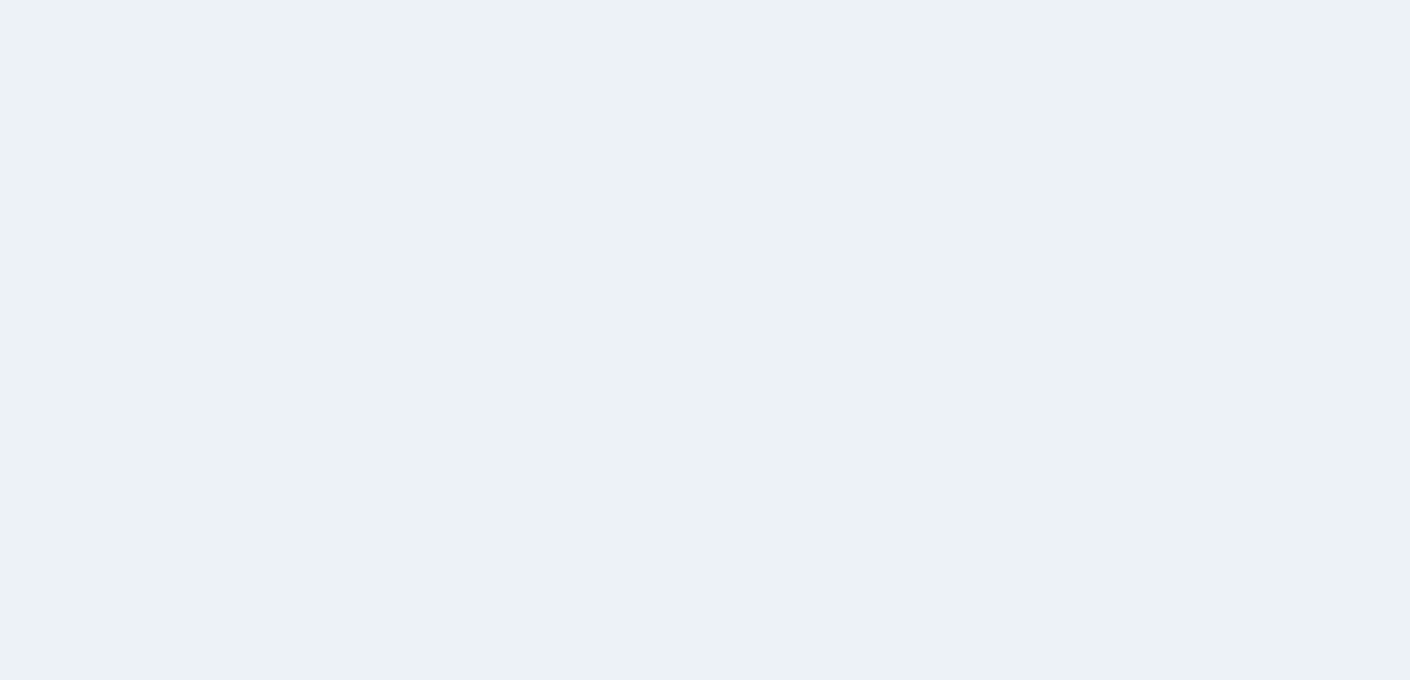
scroll to position [86, 0]
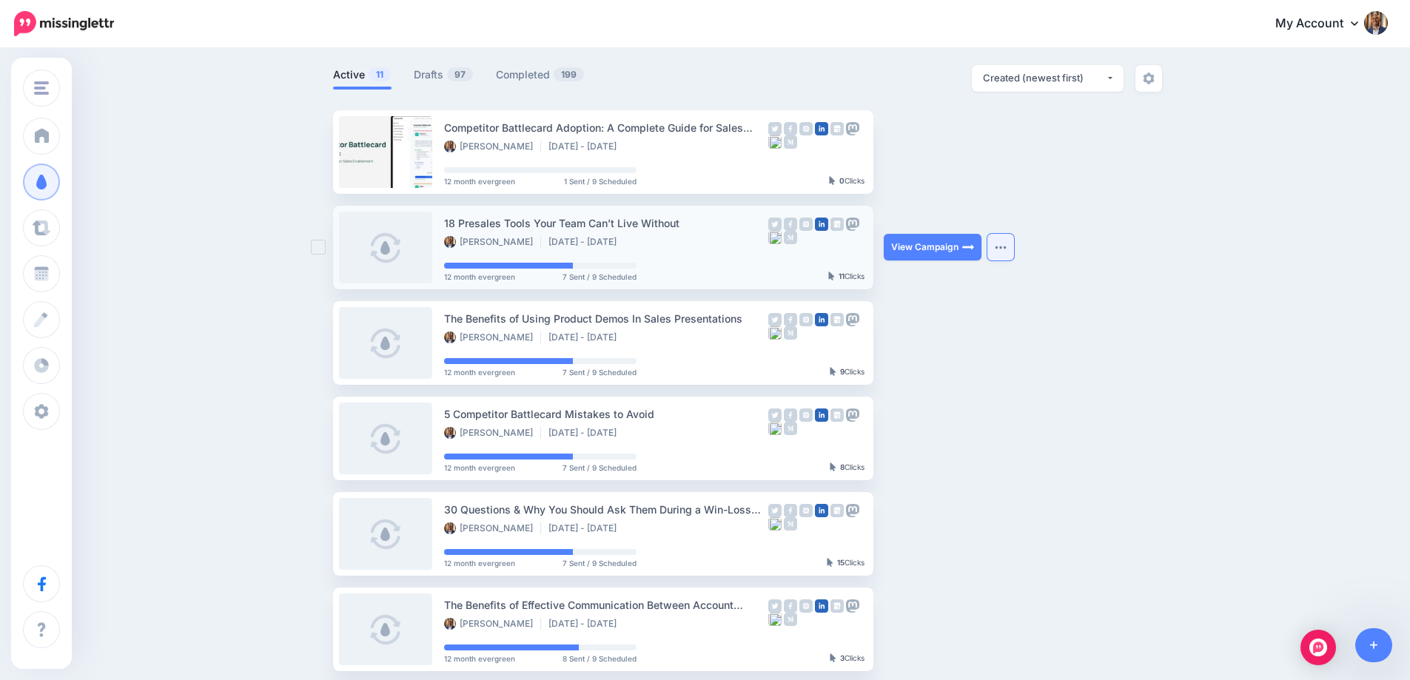
click at [1007, 246] on img "button" at bounding box center [1001, 247] width 12 height 4
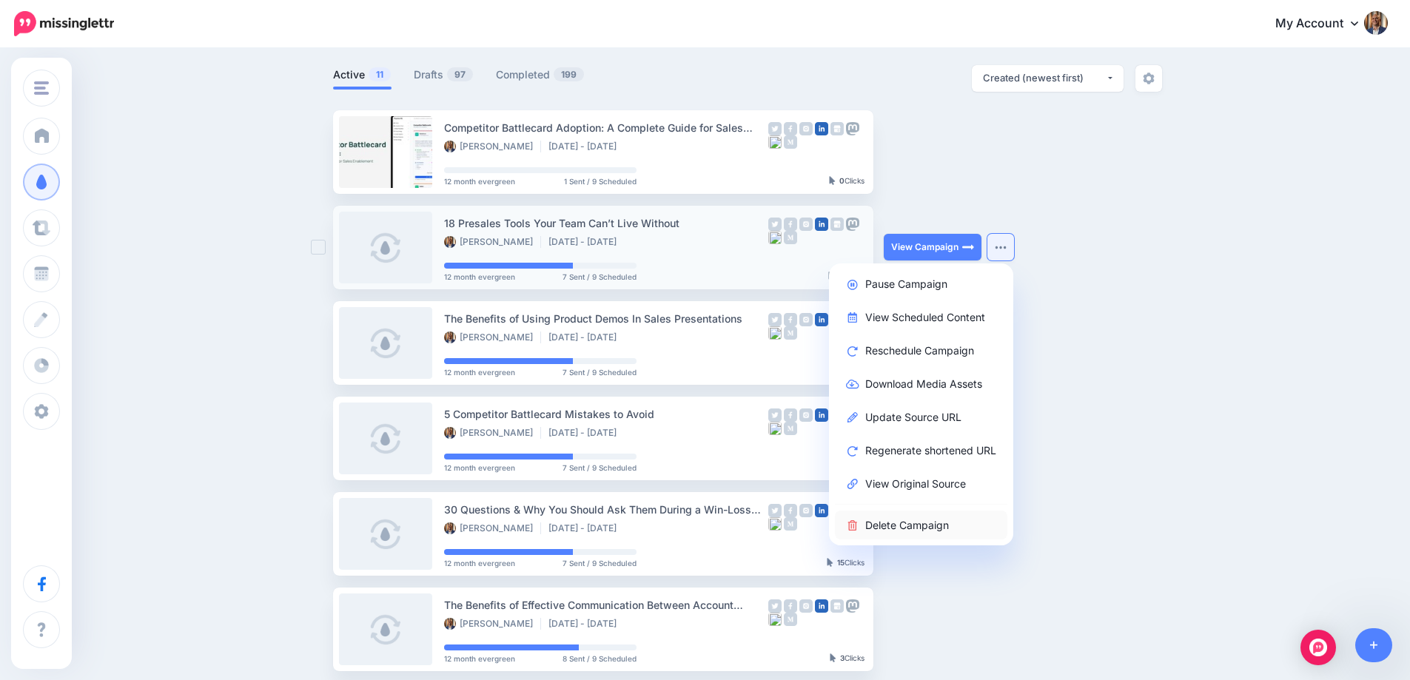
click at [938, 531] on link "Delete Campaign" at bounding box center [921, 525] width 172 height 29
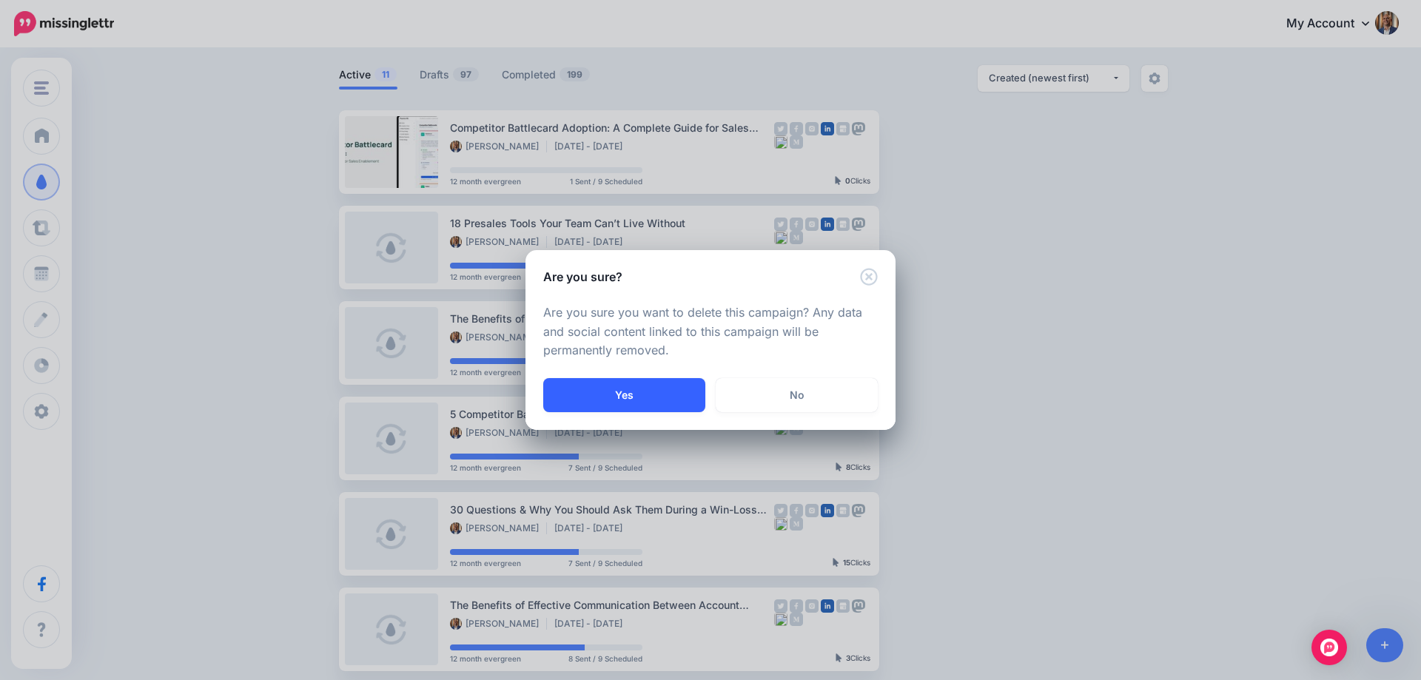
click at [586, 395] on button "Yes" at bounding box center [624, 395] width 162 height 34
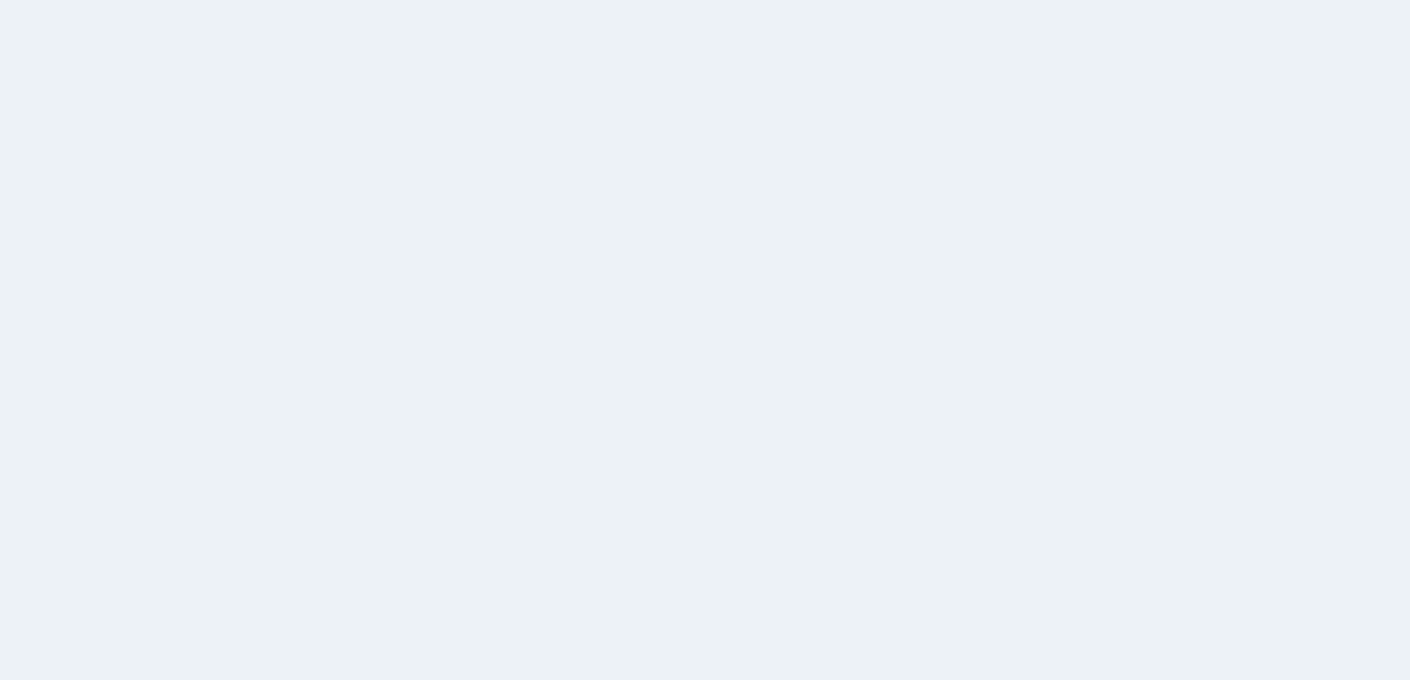
scroll to position [87, 0]
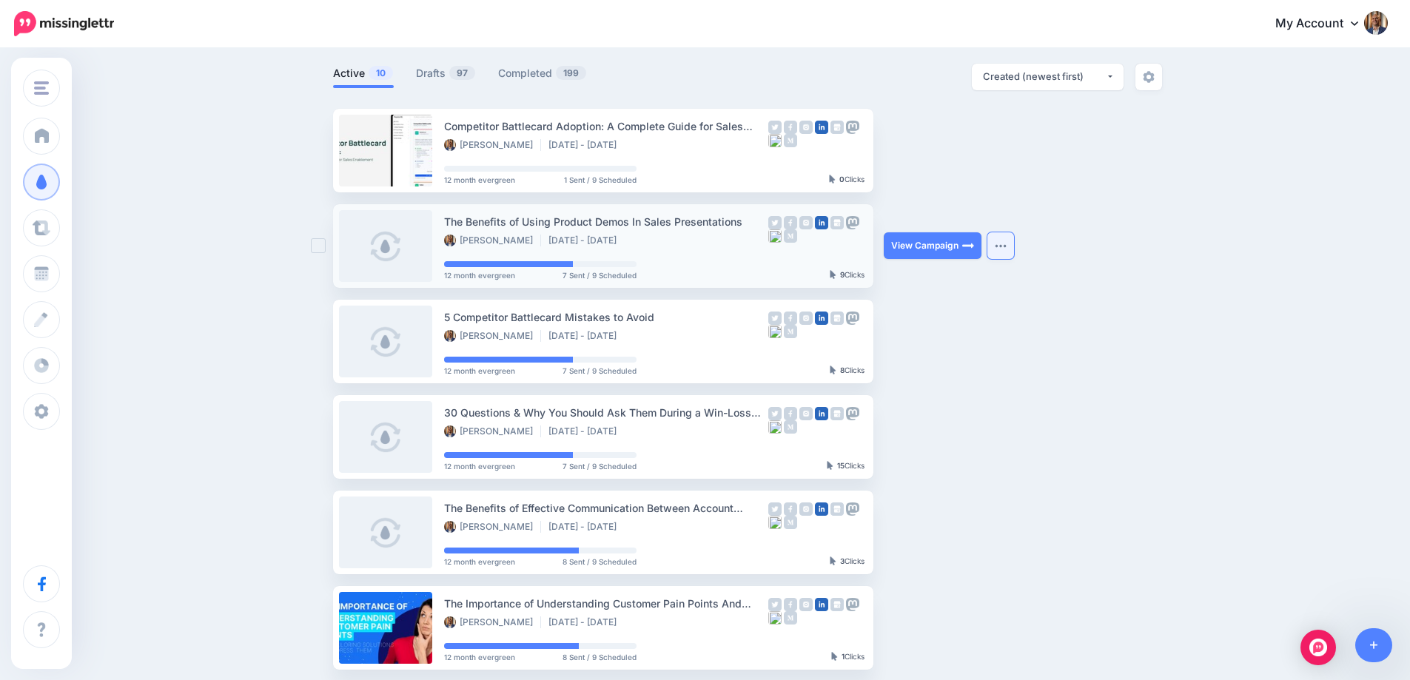
click at [1007, 246] on img "button" at bounding box center [1001, 246] width 12 height 4
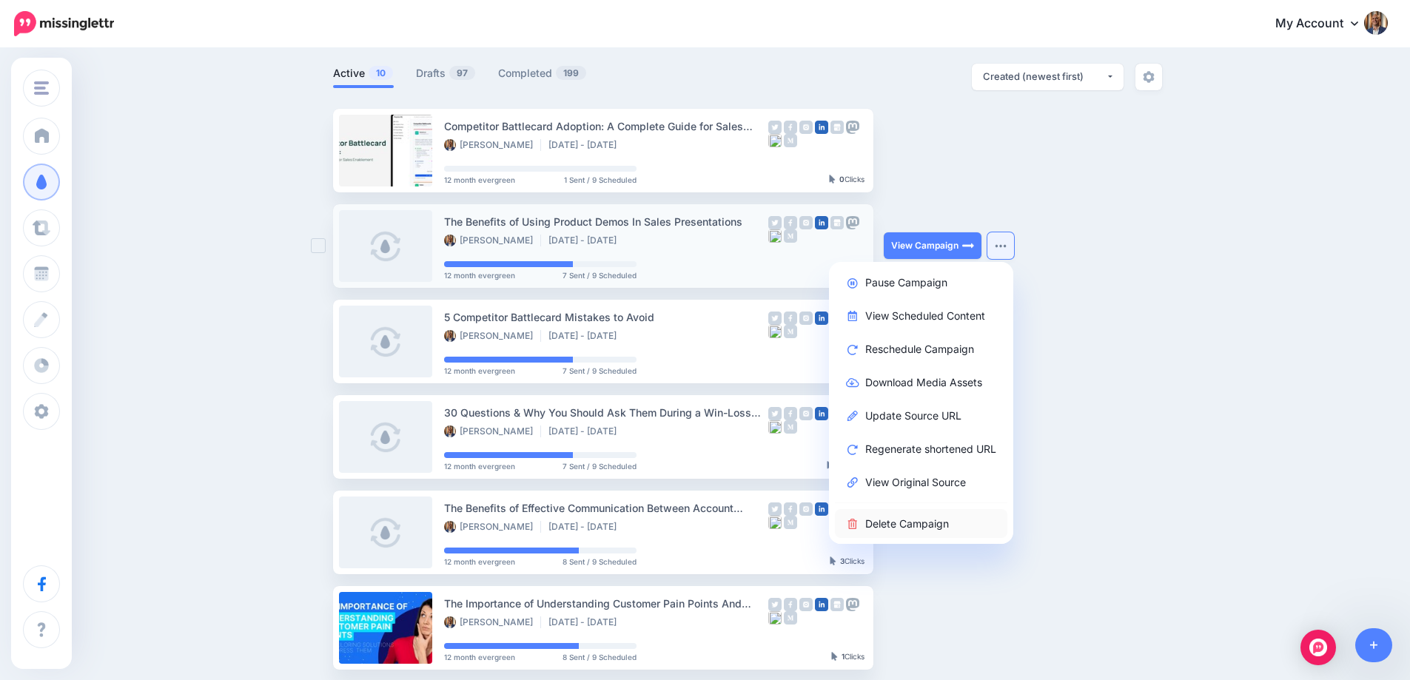
click at [896, 518] on link "Delete Campaign" at bounding box center [921, 523] width 172 height 29
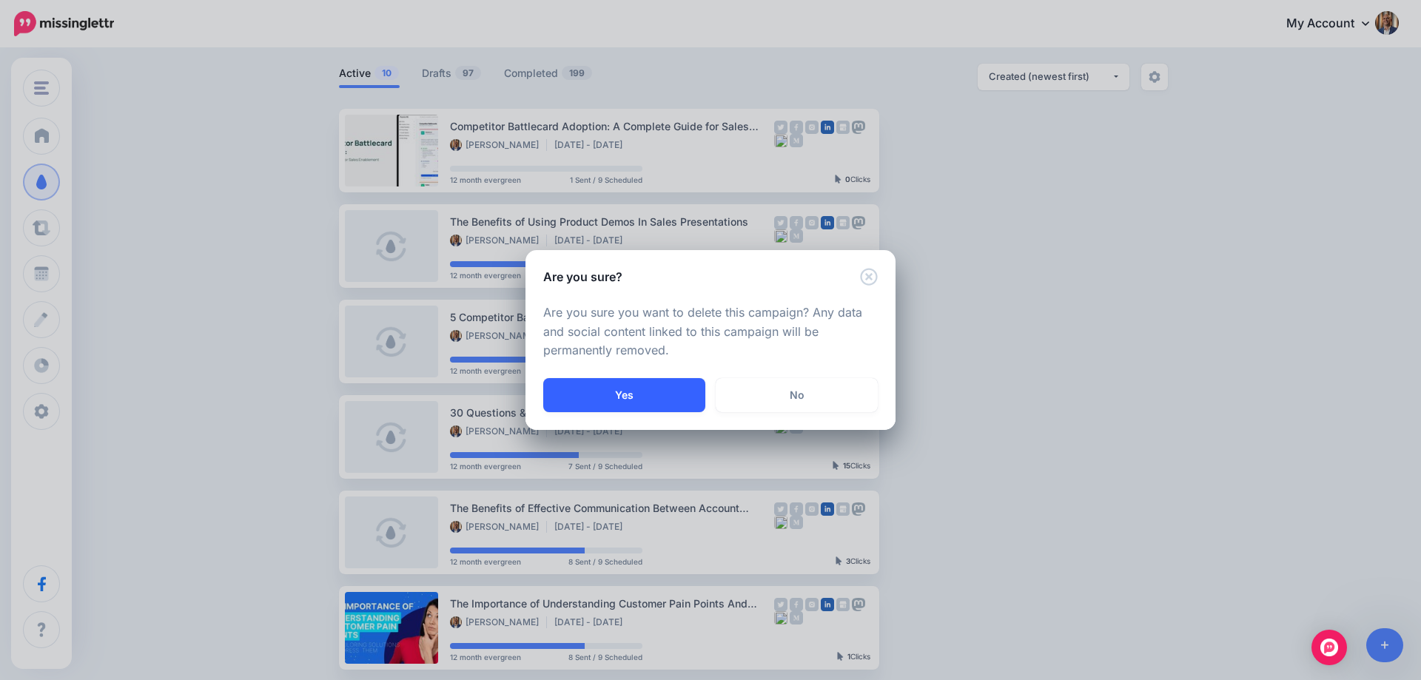
click at [676, 401] on button "Yes" at bounding box center [624, 395] width 162 height 34
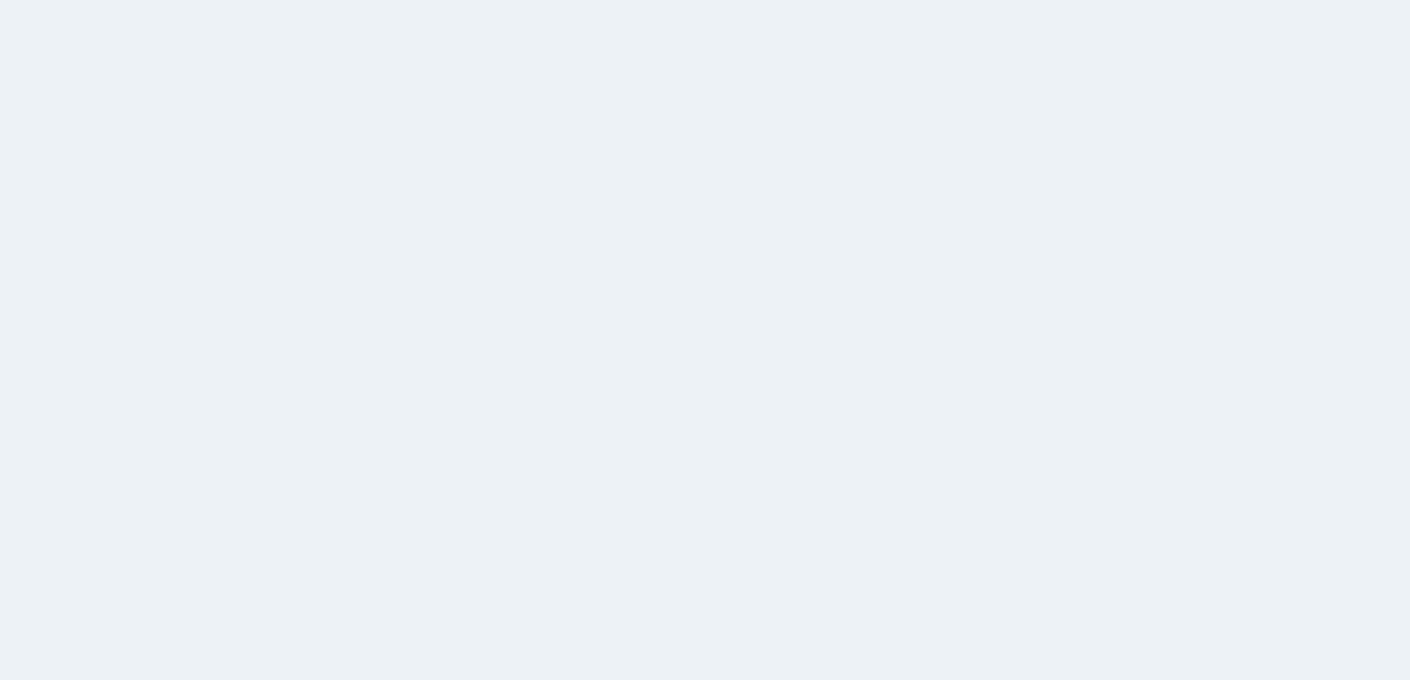
scroll to position [89, 0]
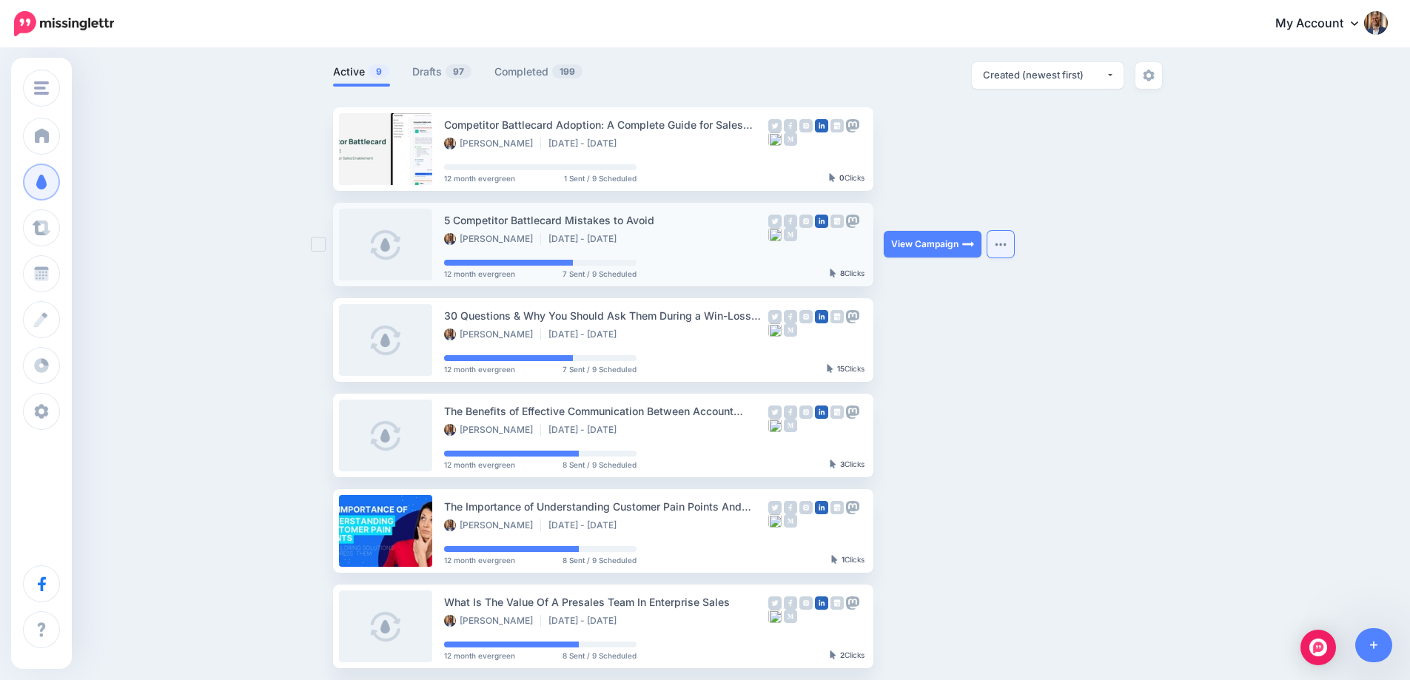
click at [1007, 241] on button "button" at bounding box center [1000, 244] width 27 height 27
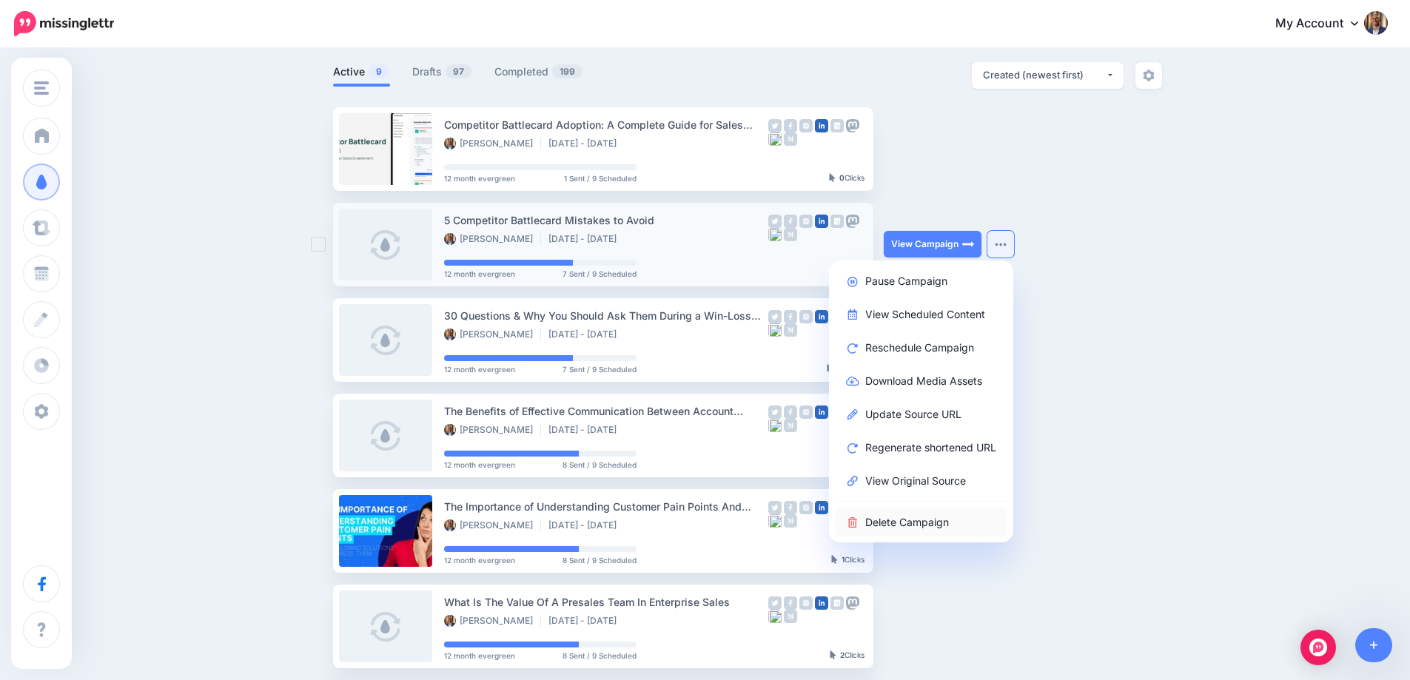
click at [873, 515] on link "Delete Campaign" at bounding box center [921, 522] width 172 height 29
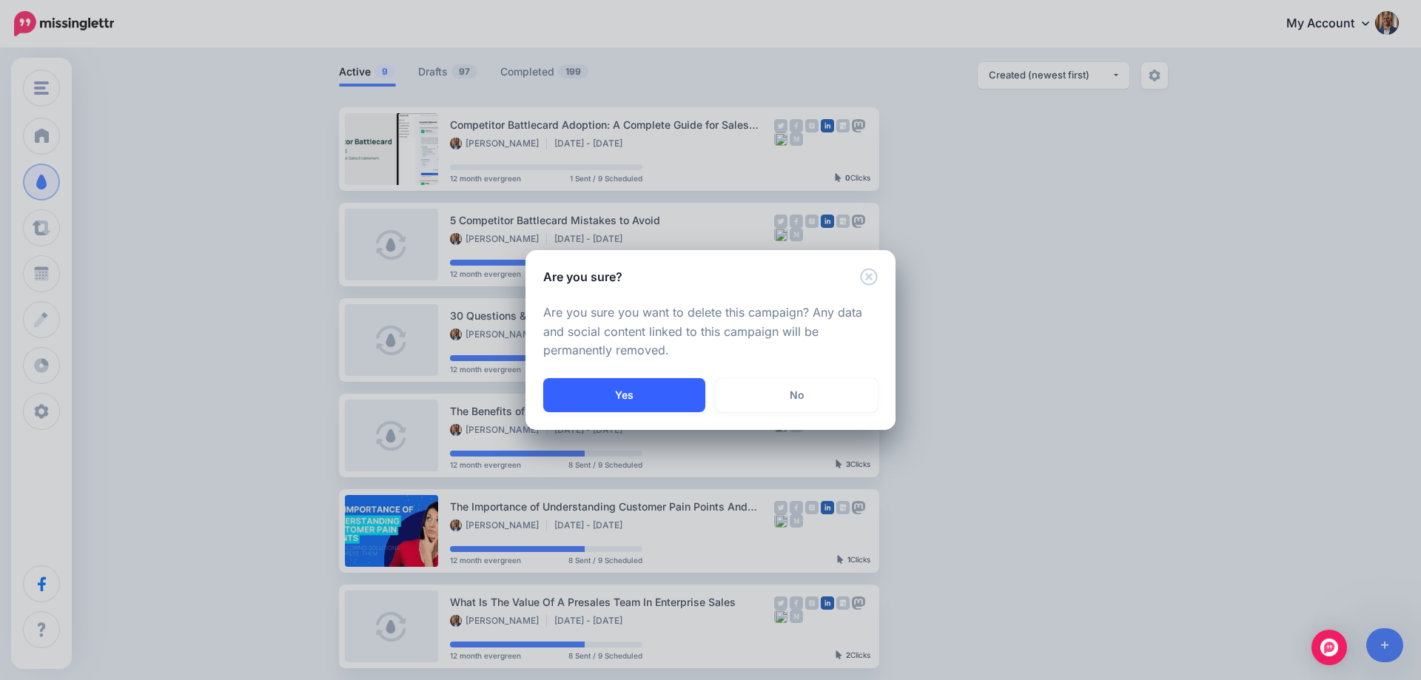
click at [593, 387] on button "Yes" at bounding box center [624, 395] width 162 height 34
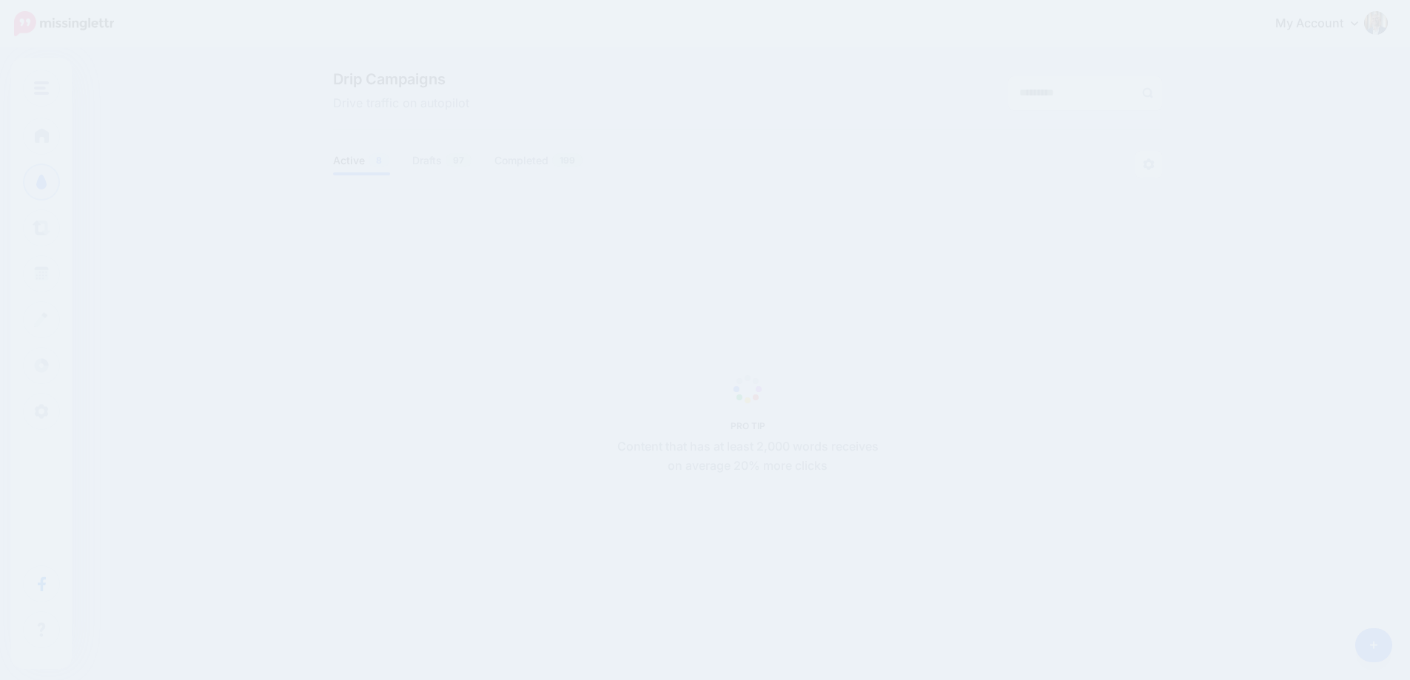
scroll to position [89, 0]
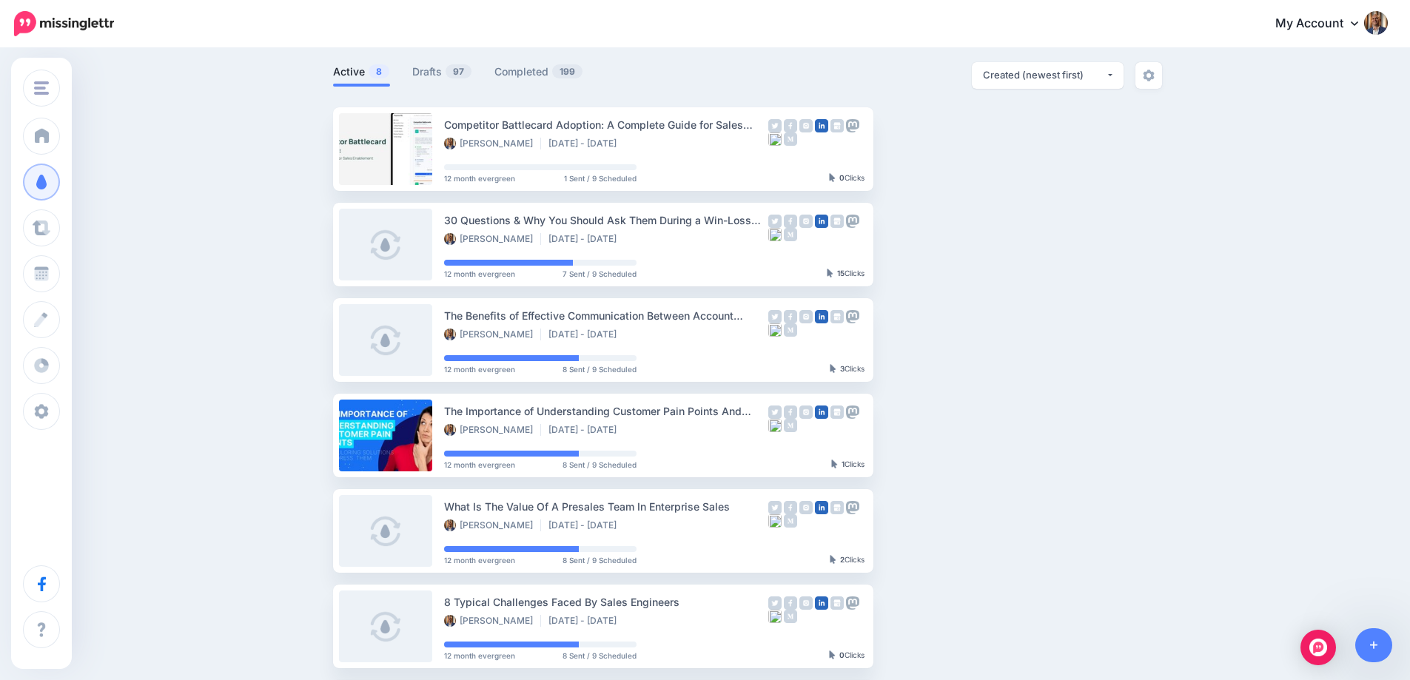
click at [1013, 249] on button "button" at bounding box center [1000, 244] width 27 height 27
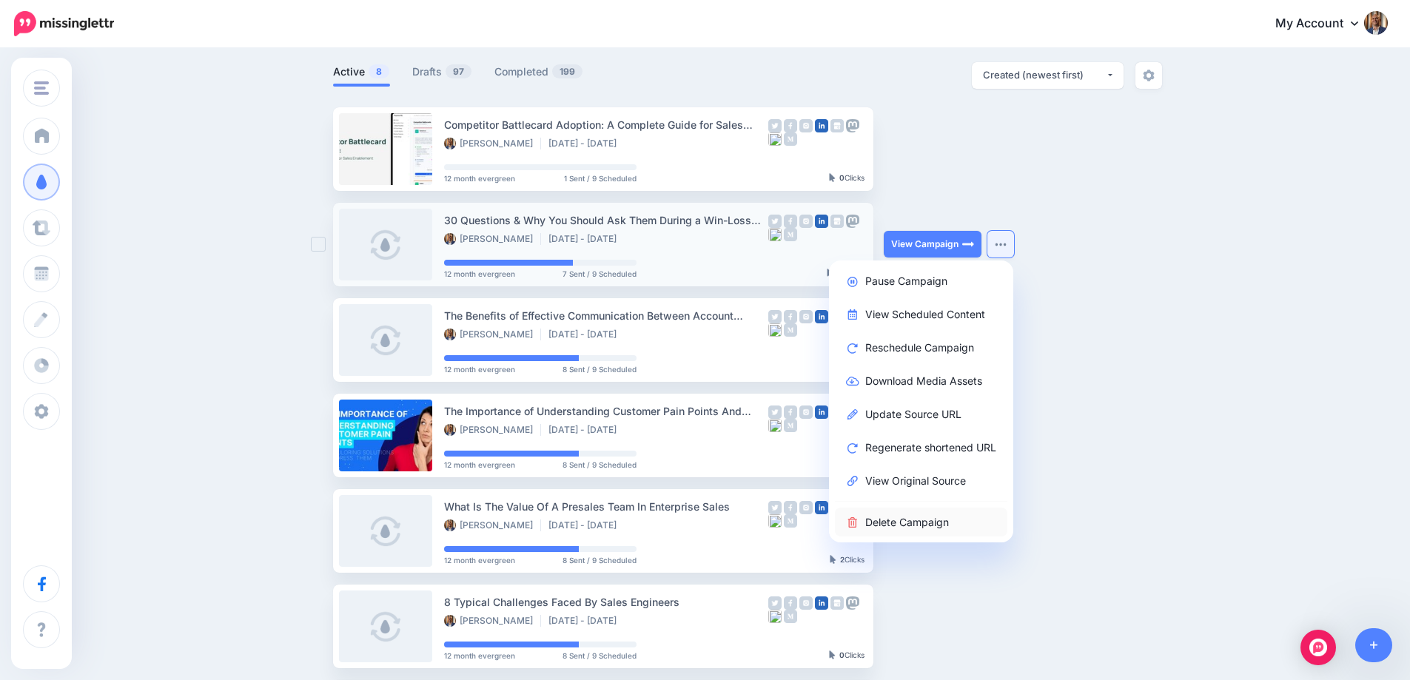
click at [918, 523] on link "Delete Campaign" at bounding box center [921, 522] width 172 height 29
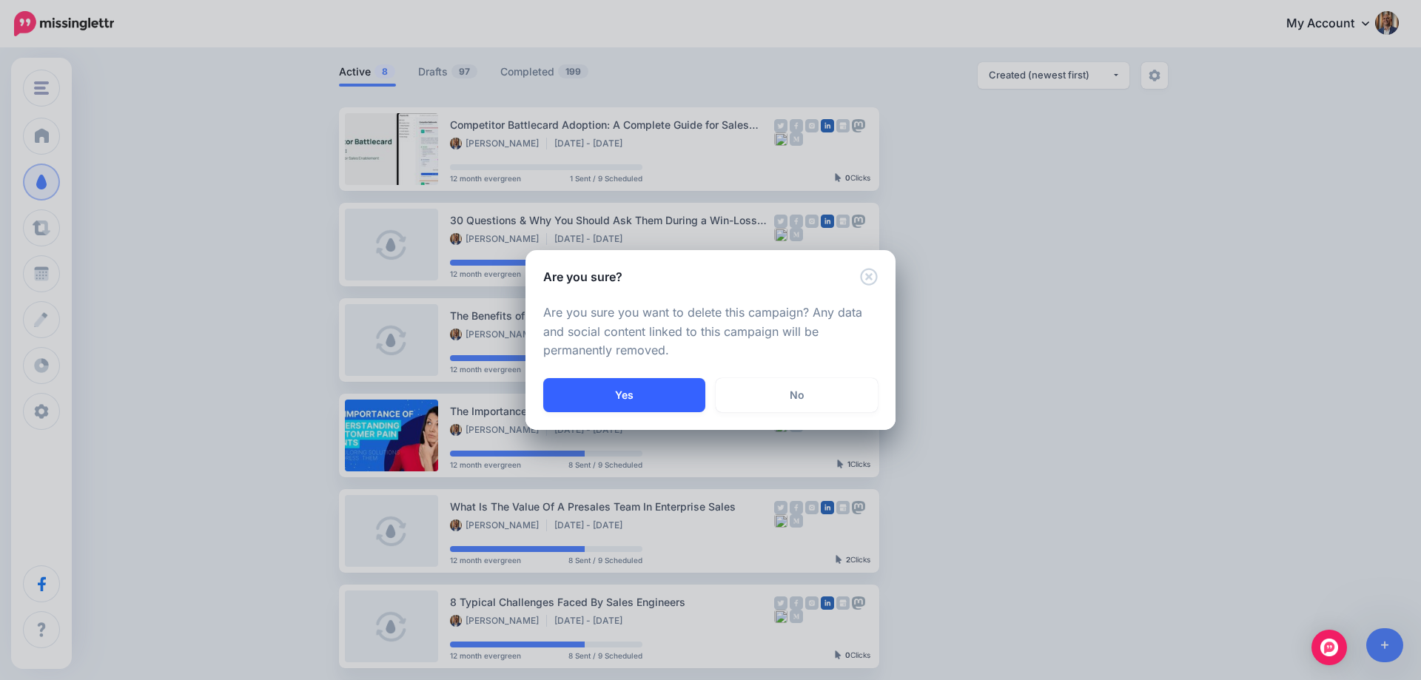
click at [632, 404] on button "Yes" at bounding box center [624, 395] width 162 height 34
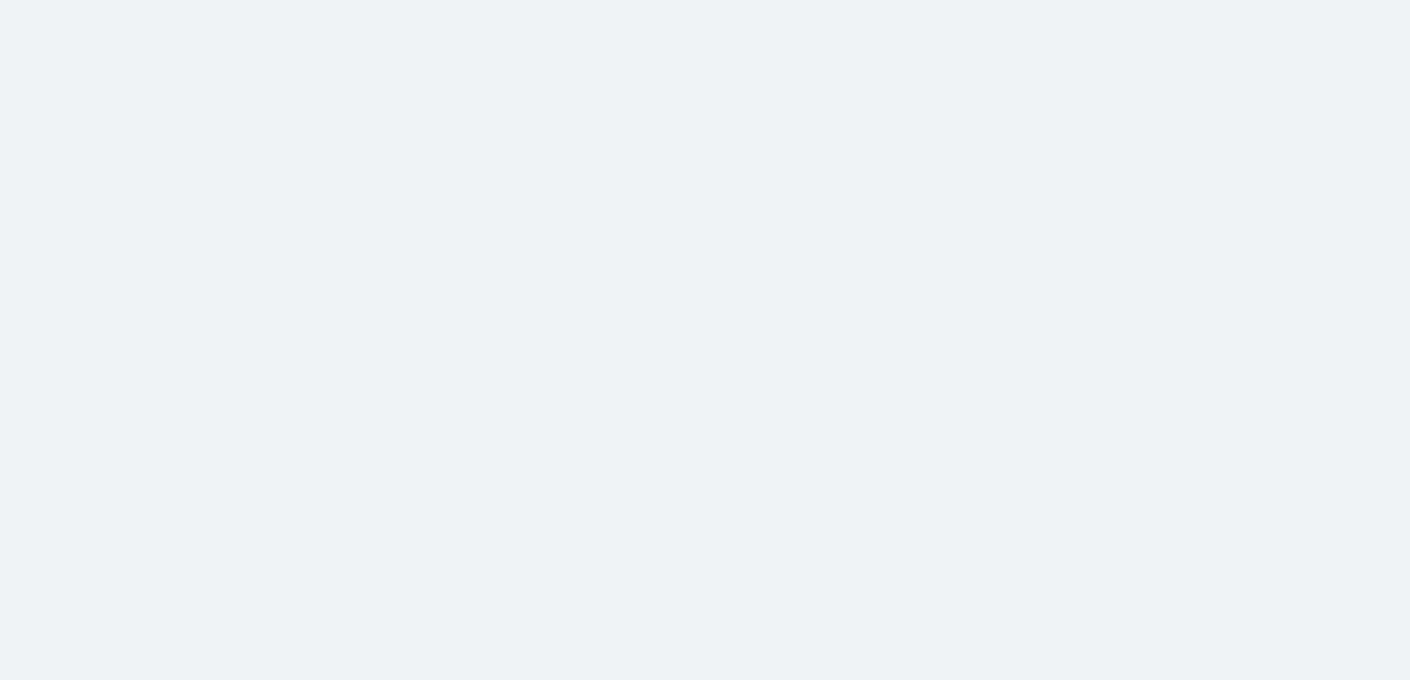
scroll to position [89, 0]
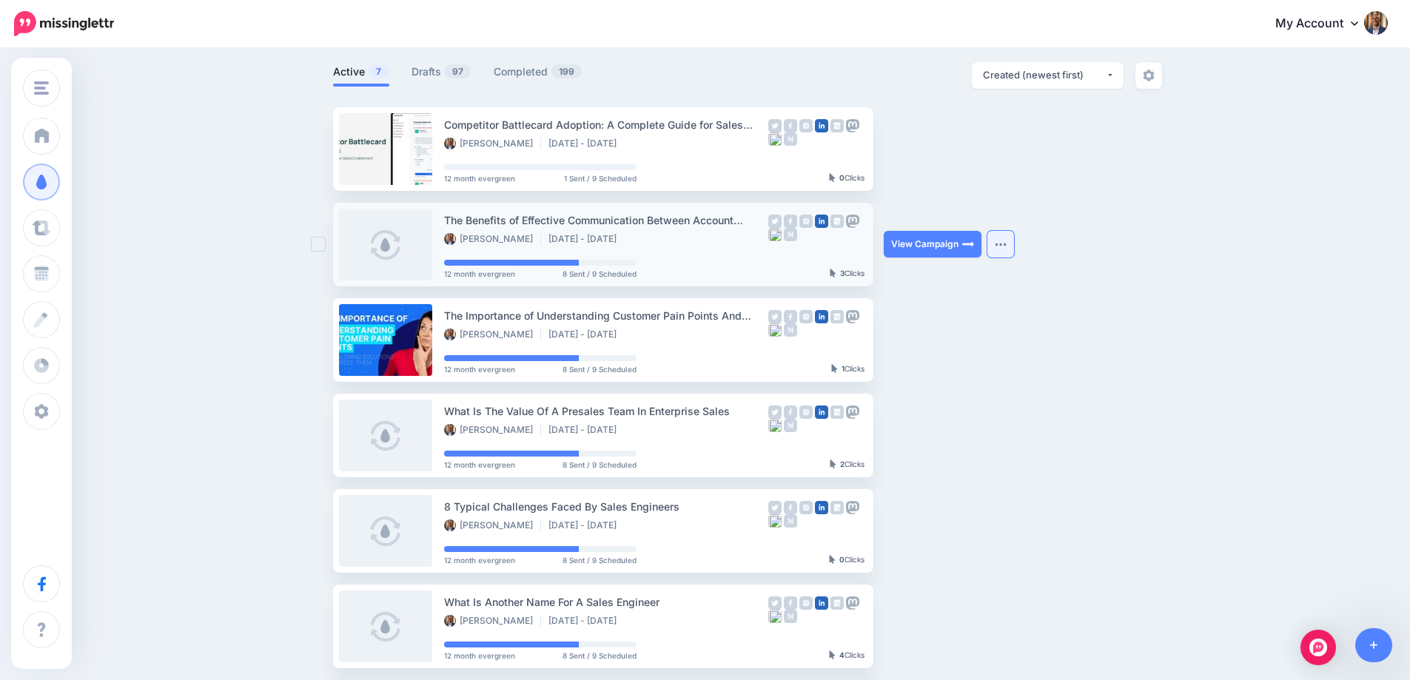
click at [1004, 244] on img "button" at bounding box center [1001, 244] width 12 height 4
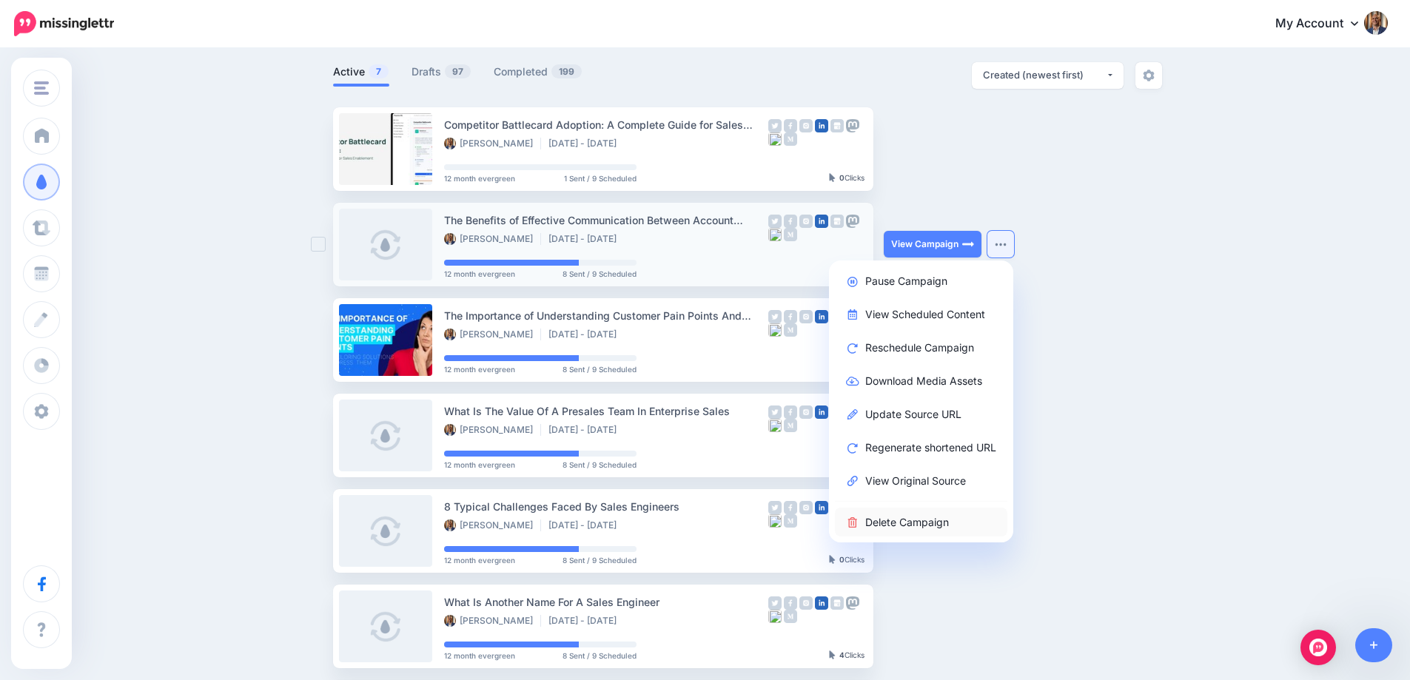
click at [916, 521] on link "Delete Campaign" at bounding box center [921, 522] width 172 height 29
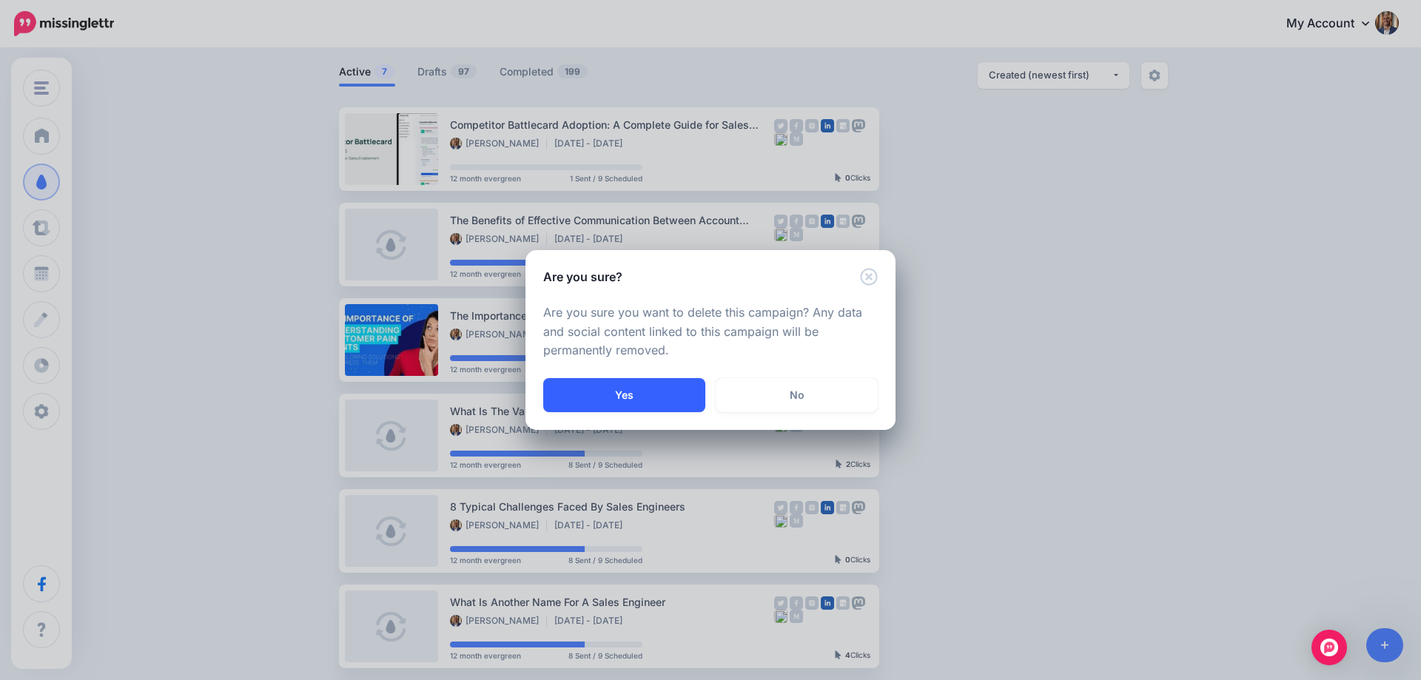
click at [620, 385] on button "Yes" at bounding box center [624, 395] width 162 height 34
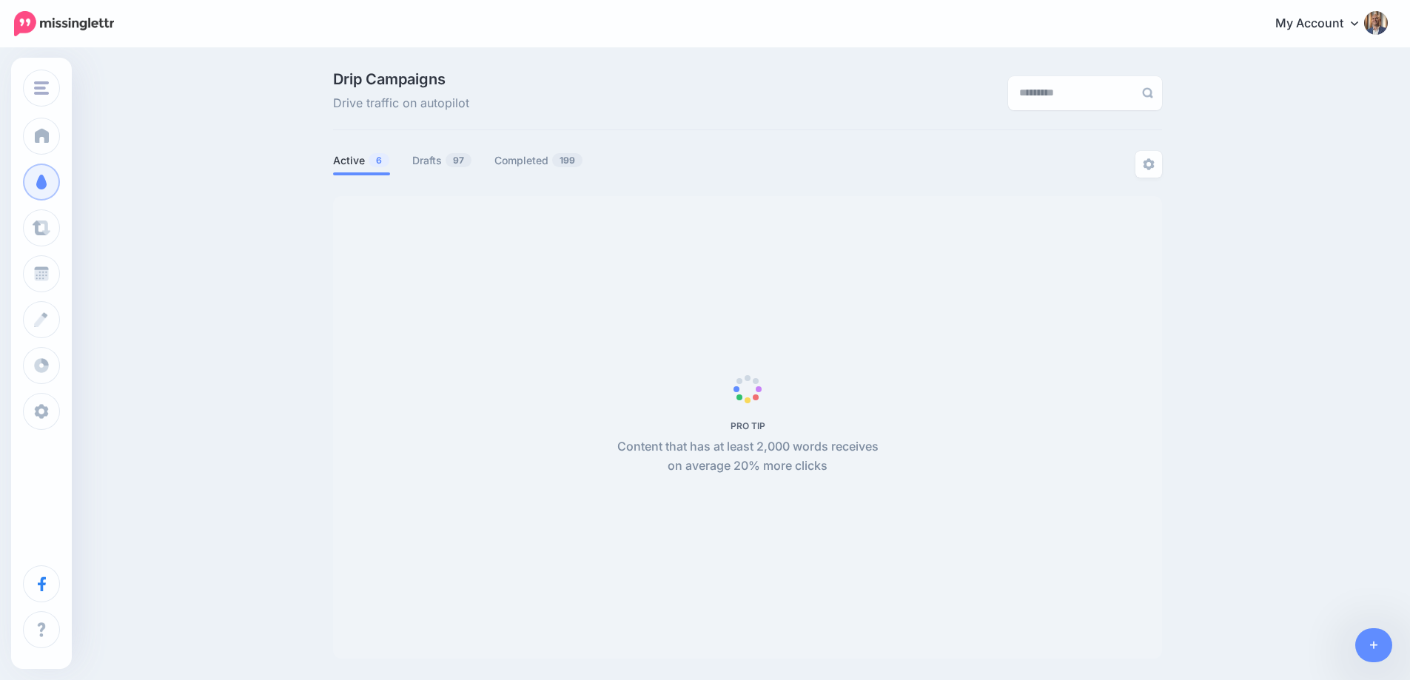
scroll to position [89, 0]
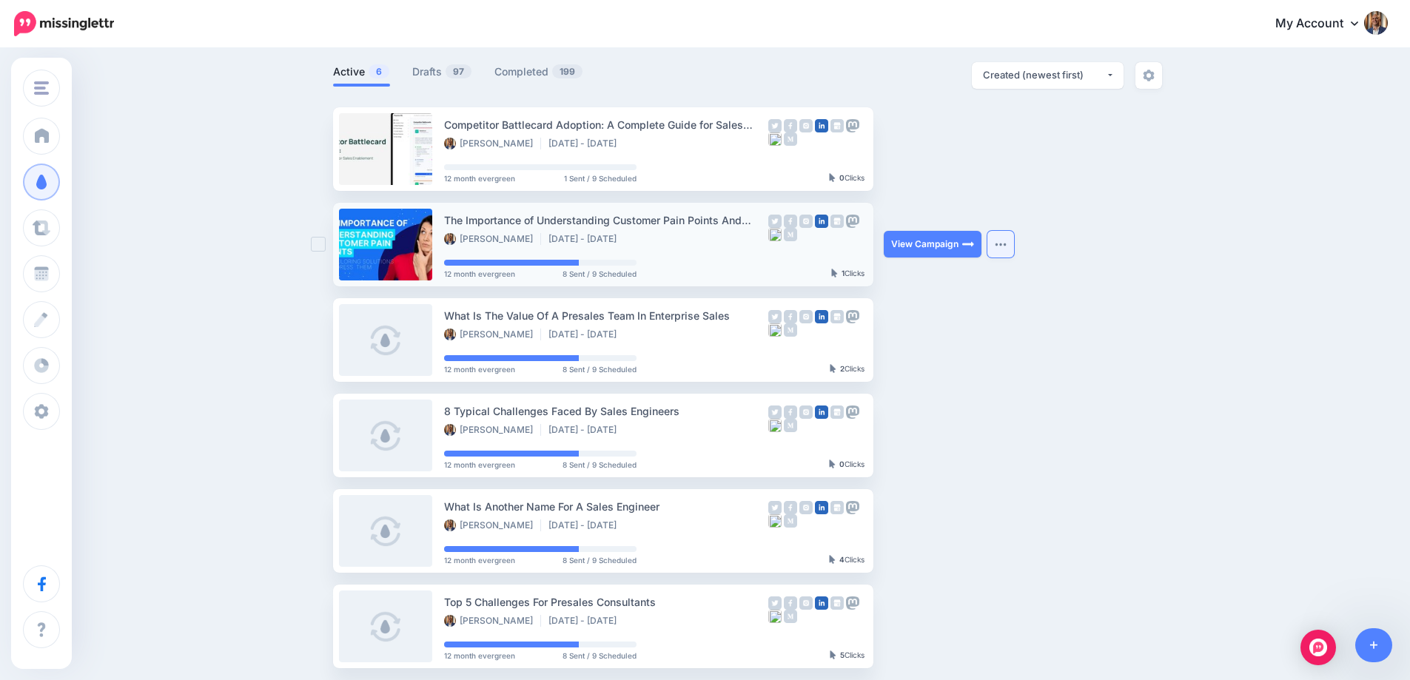
click at [1014, 239] on button "button" at bounding box center [1000, 244] width 27 height 27
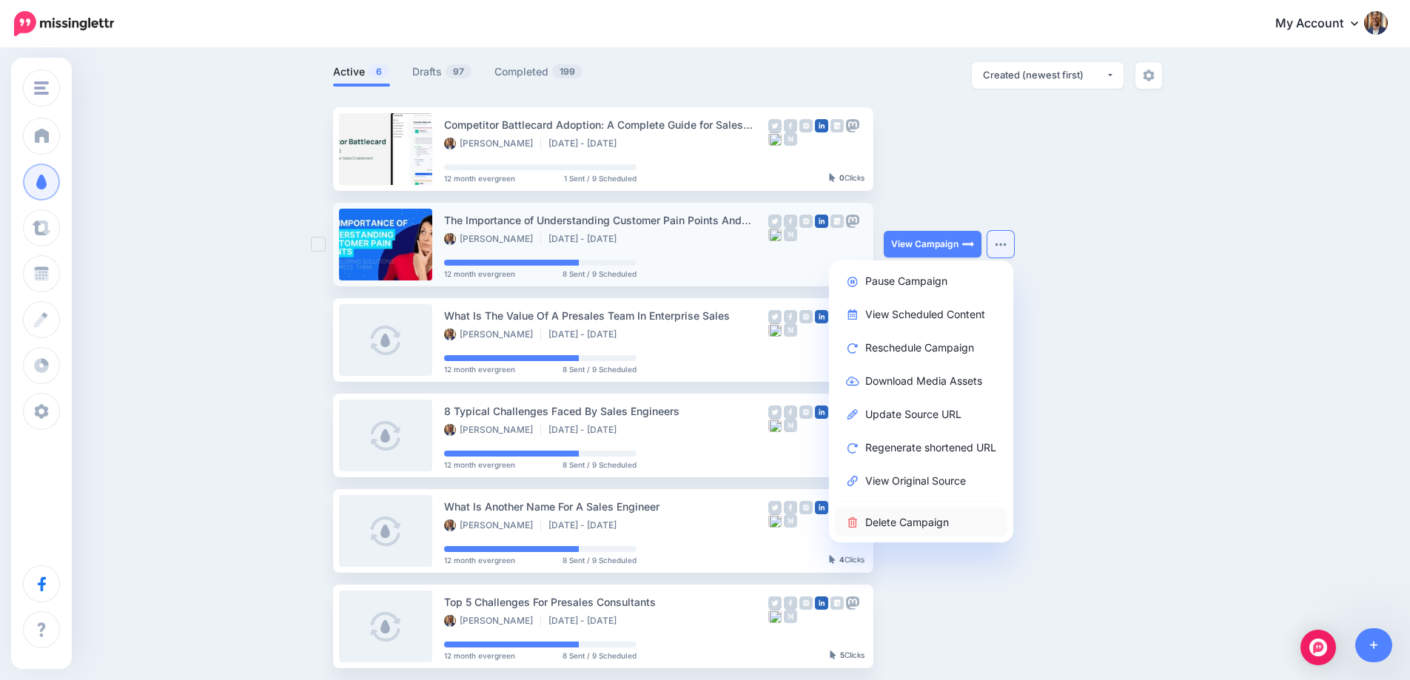
click at [933, 519] on link "Delete Campaign" at bounding box center [921, 522] width 172 height 29
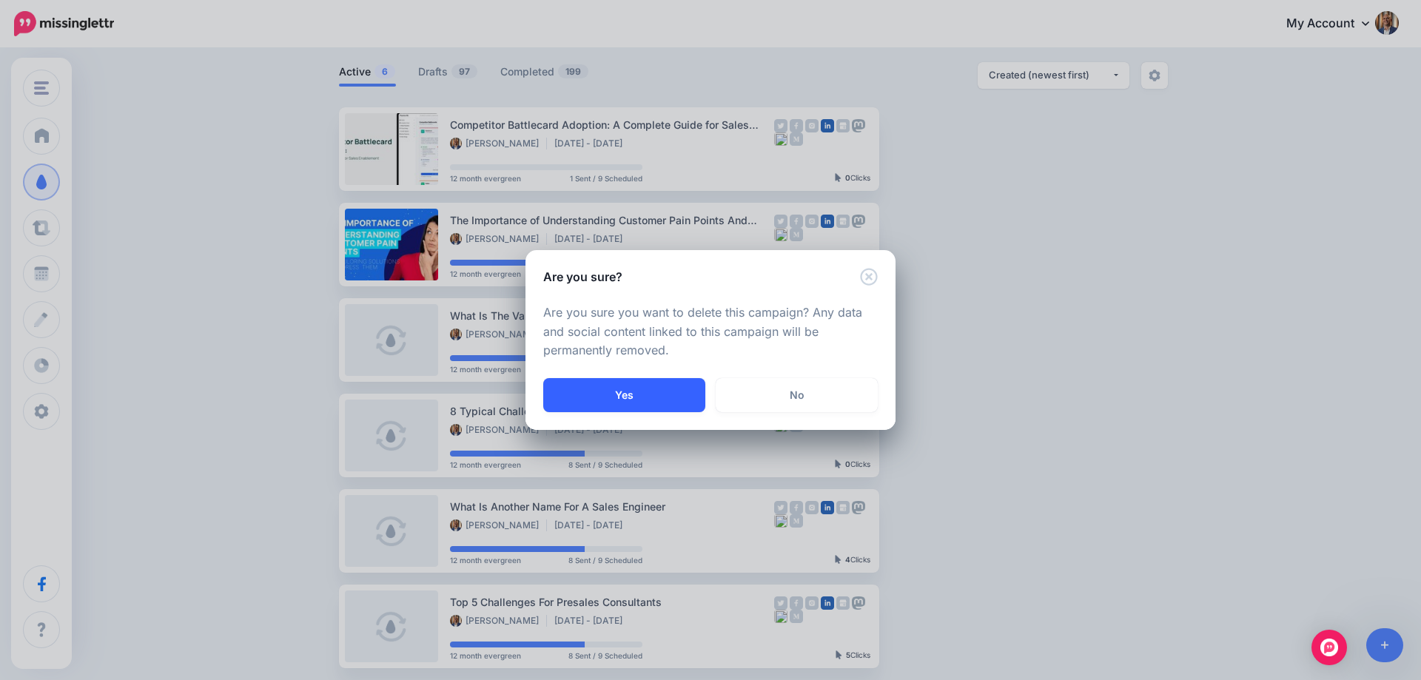
click at [661, 391] on button "Yes" at bounding box center [624, 395] width 162 height 34
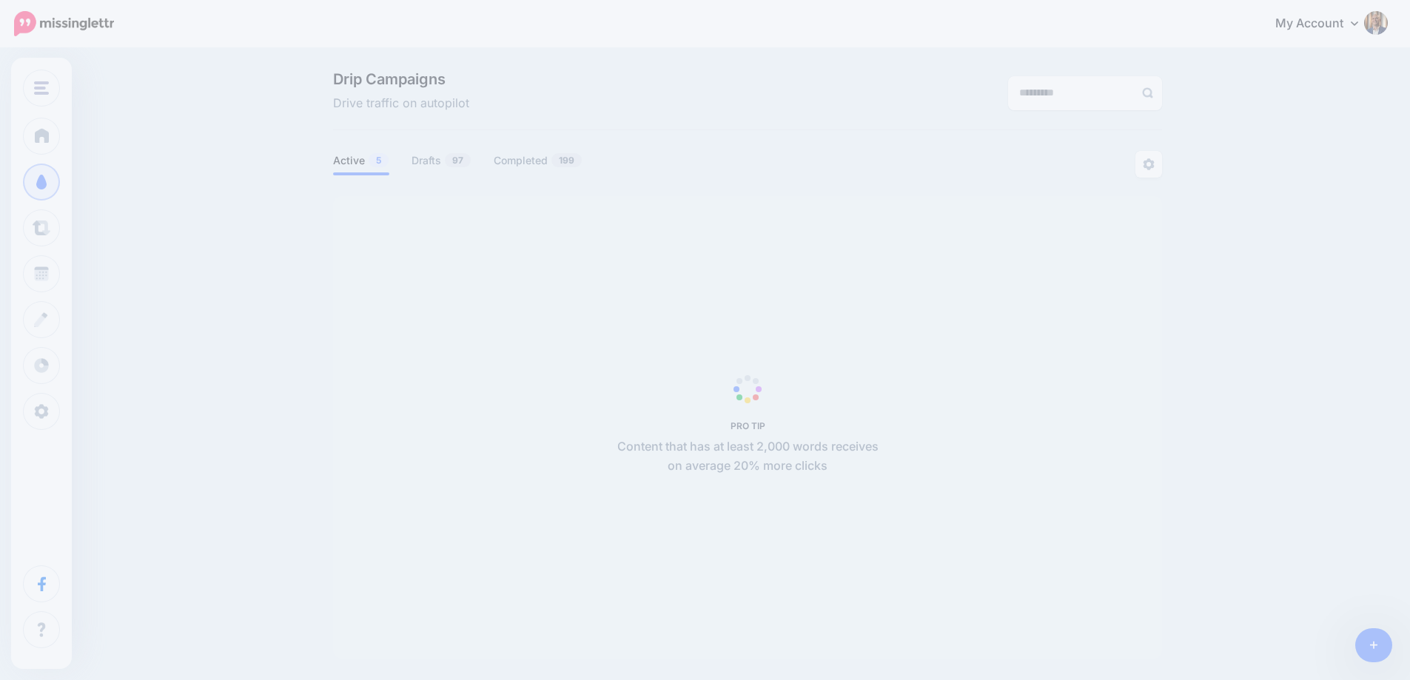
scroll to position [89, 0]
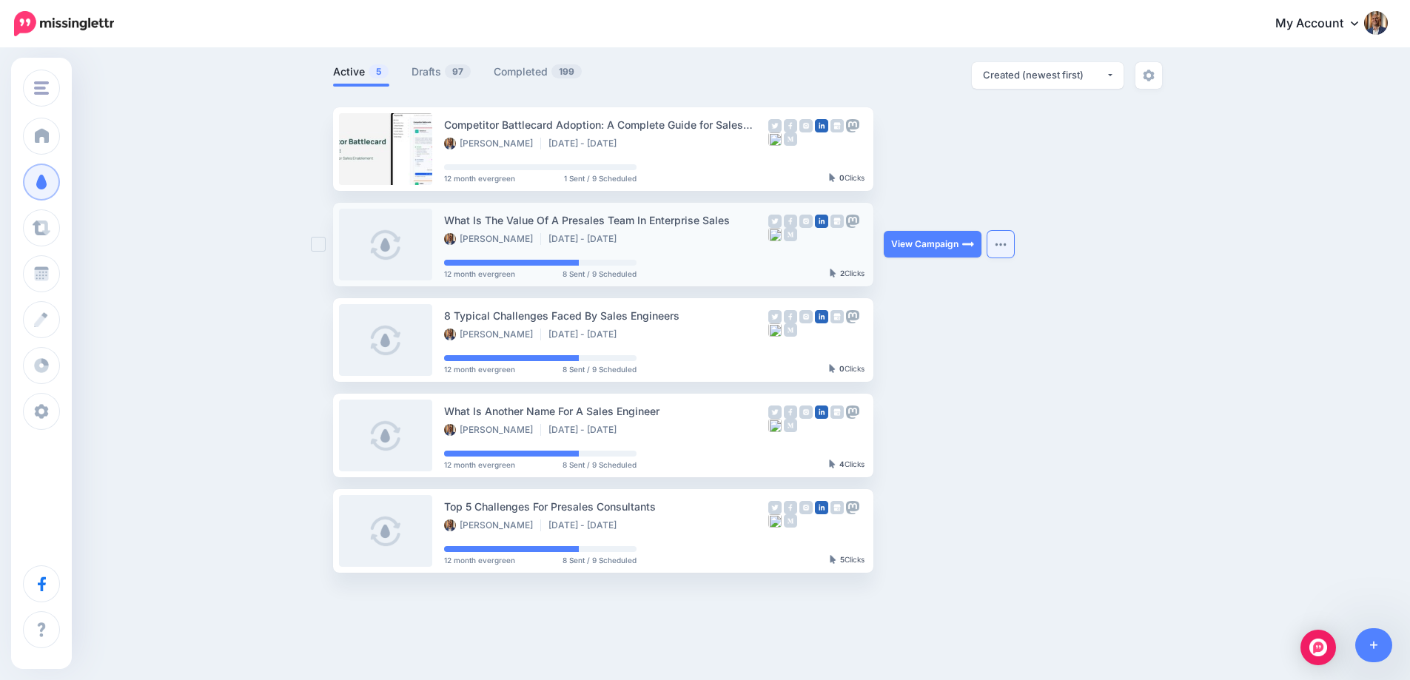
click at [1014, 241] on button "button" at bounding box center [1000, 244] width 27 height 27
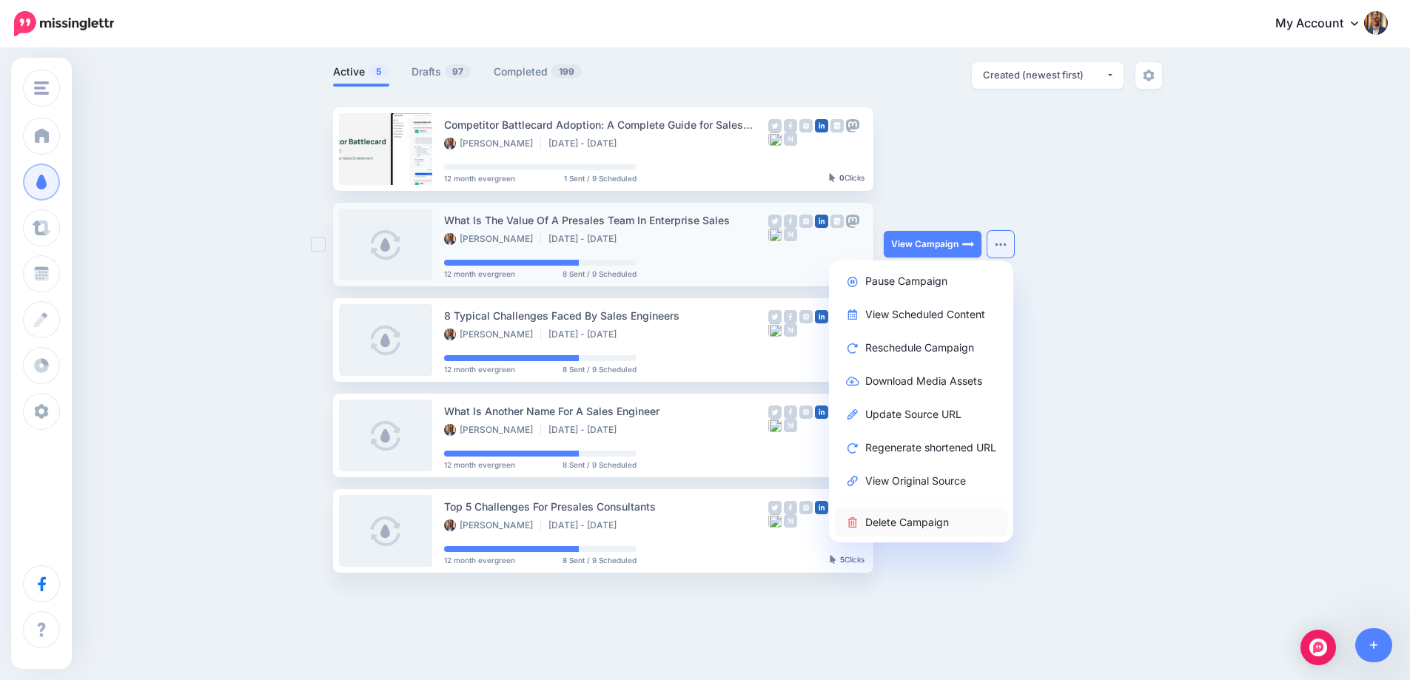
click at [933, 512] on link "Delete Campaign" at bounding box center [921, 522] width 172 height 29
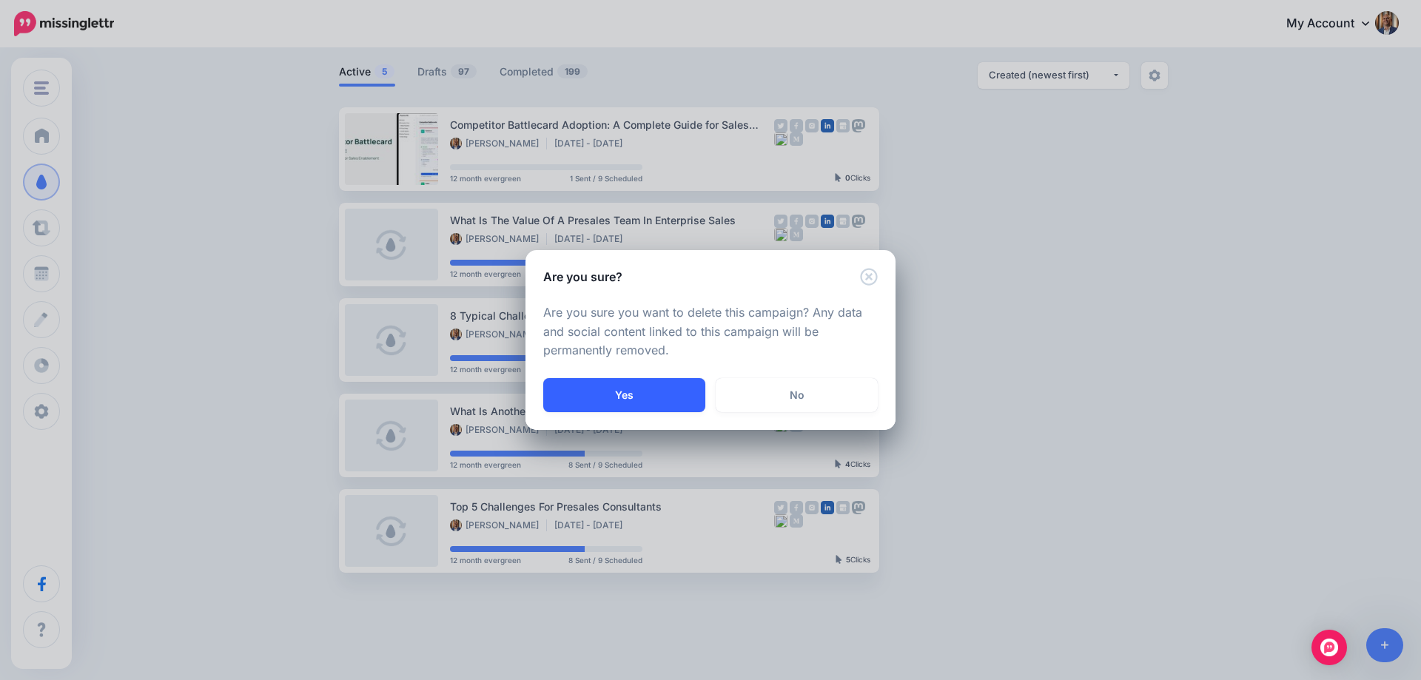
click at [662, 395] on button "Yes" at bounding box center [624, 395] width 162 height 34
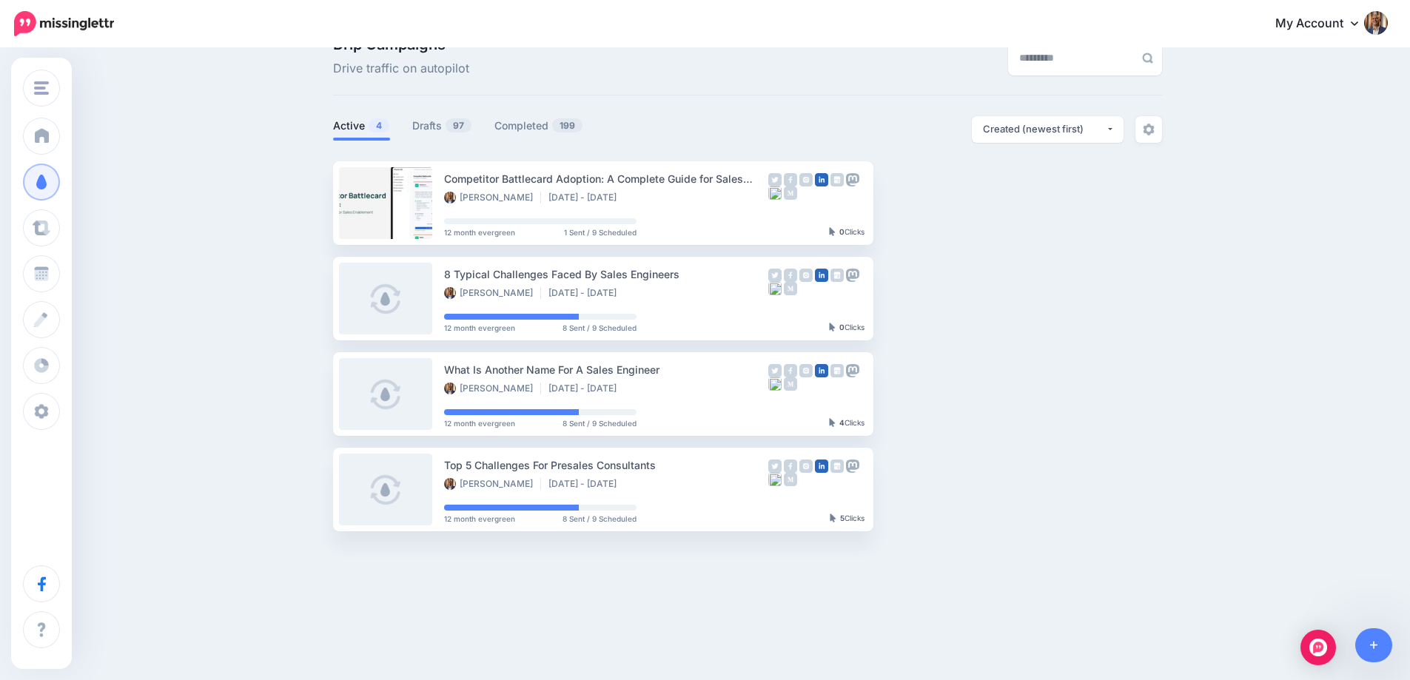
scroll to position [35, 0]
click at [1005, 300] on img "button" at bounding box center [1001, 298] width 12 height 4
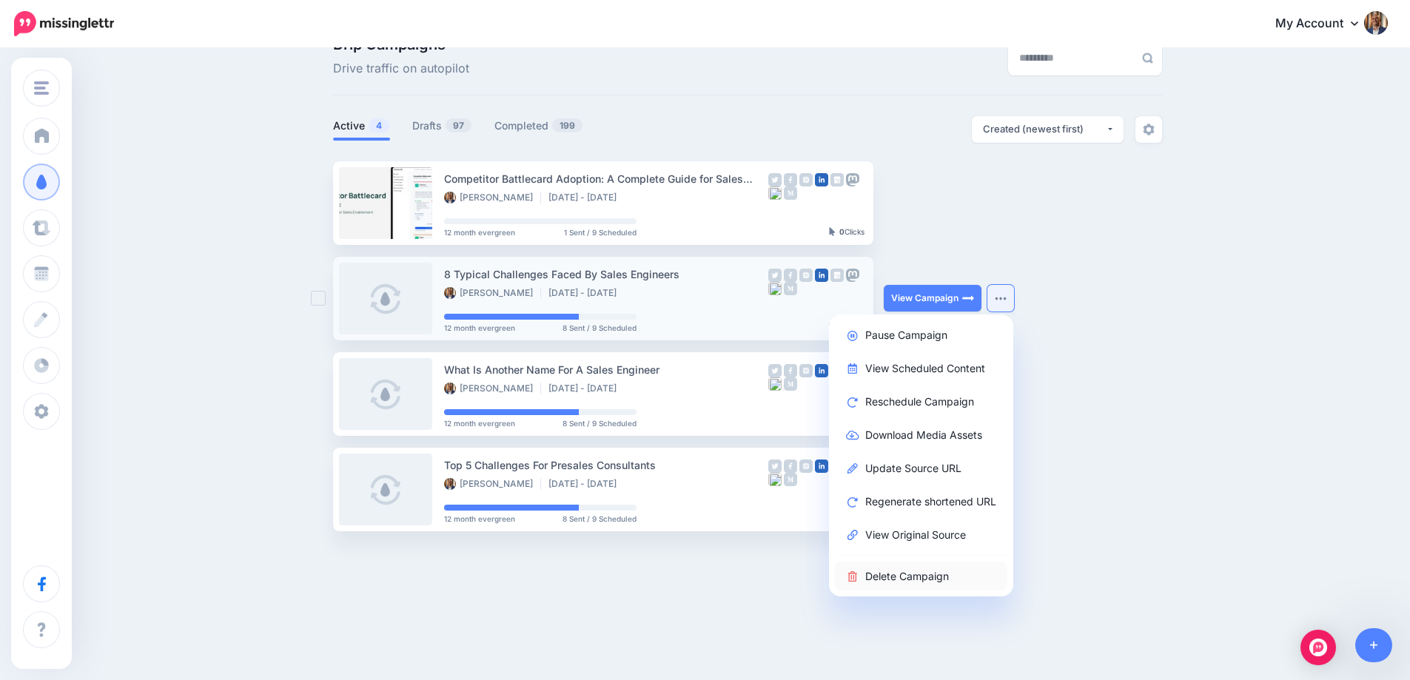
click at [947, 569] on link "Delete Campaign" at bounding box center [921, 576] width 172 height 29
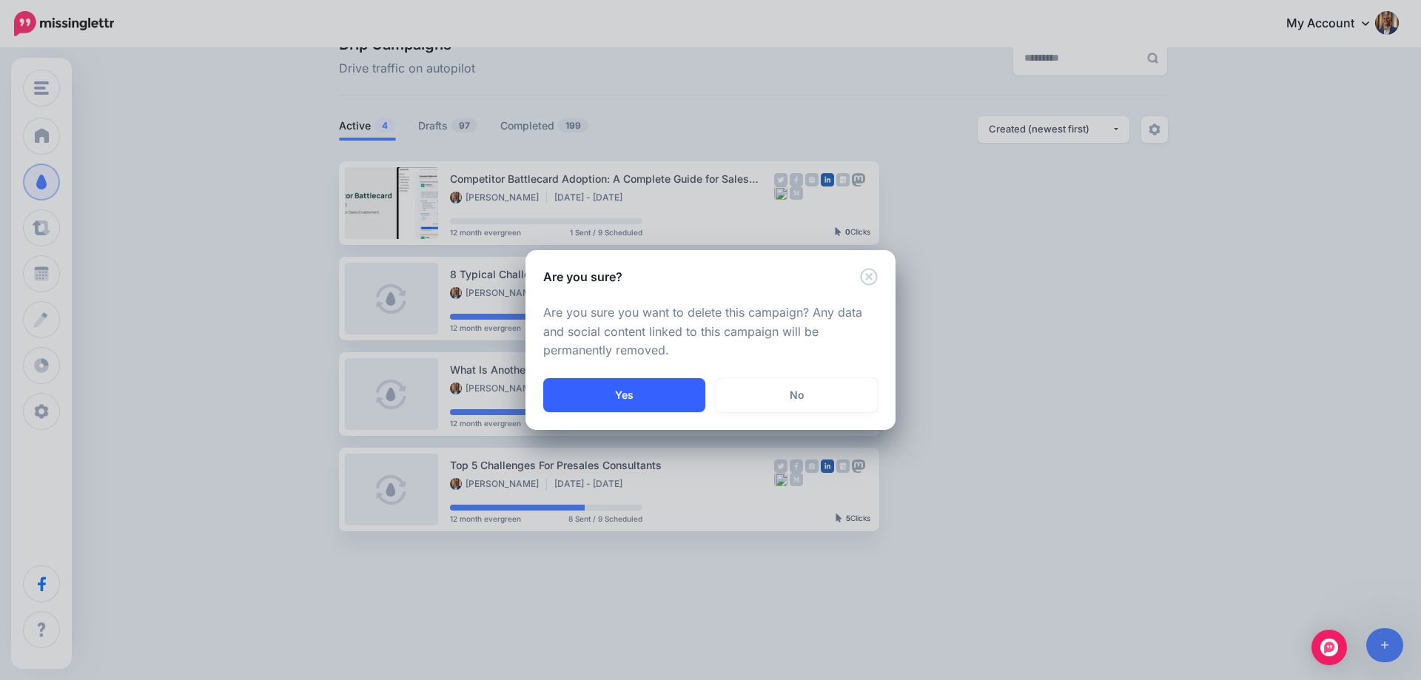
click at [646, 397] on button "Yes" at bounding box center [624, 395] width 162 height 34
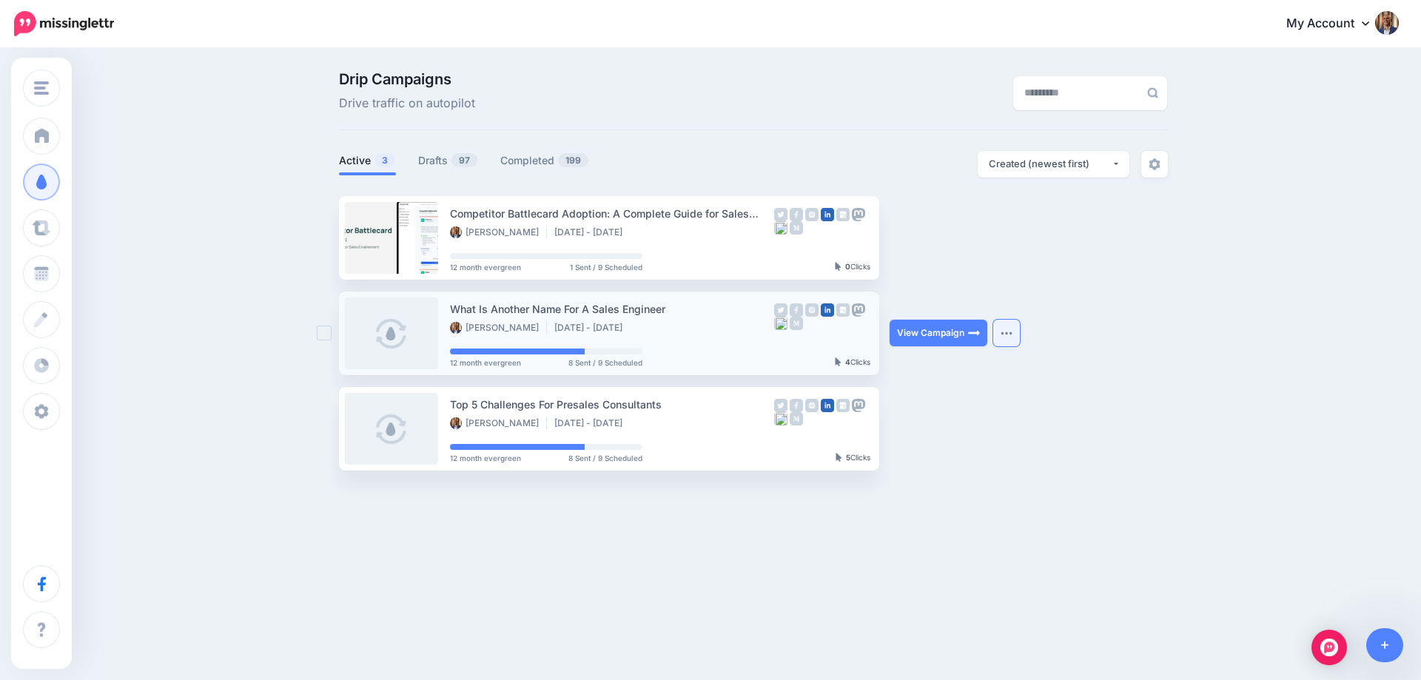
click at [999, 333] on button "button" at bounding box center [1006, 333] width 27 height 27
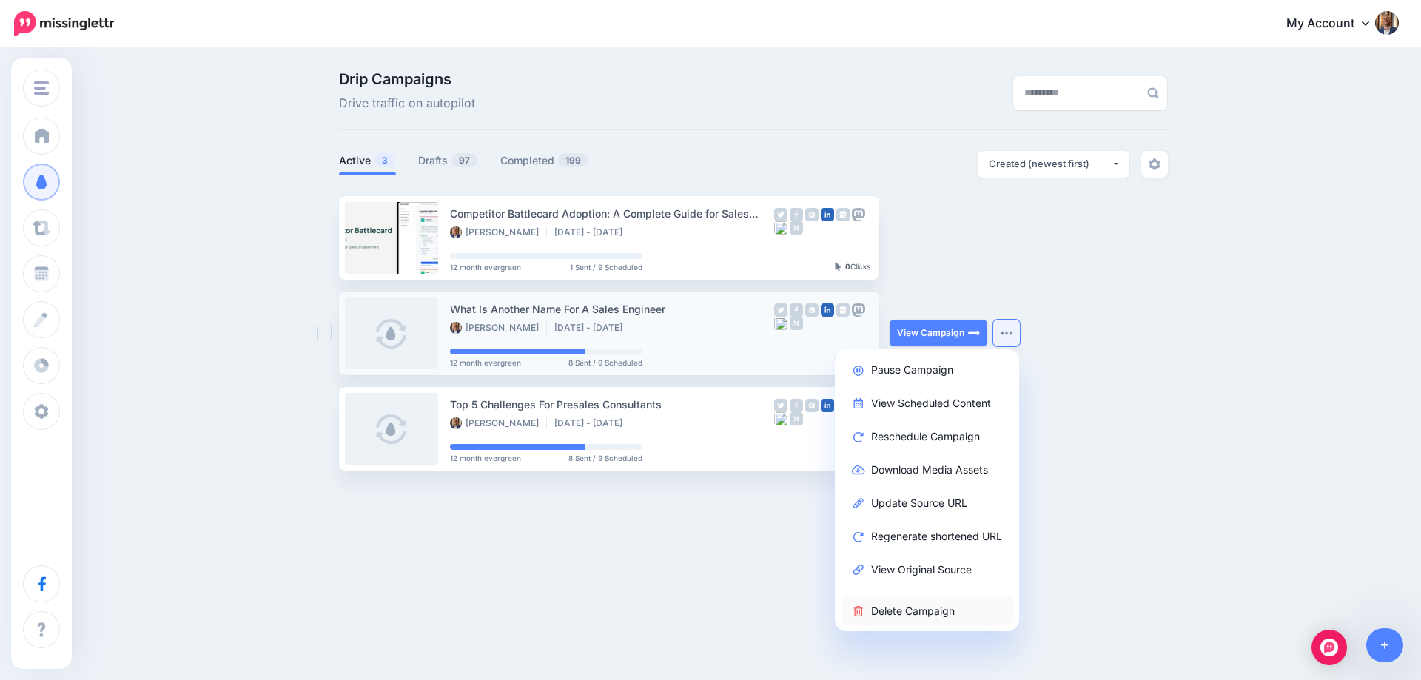
click at [927, 618] on link "Delete Campaign" at bounding box center [927, 611] width 172 height 29
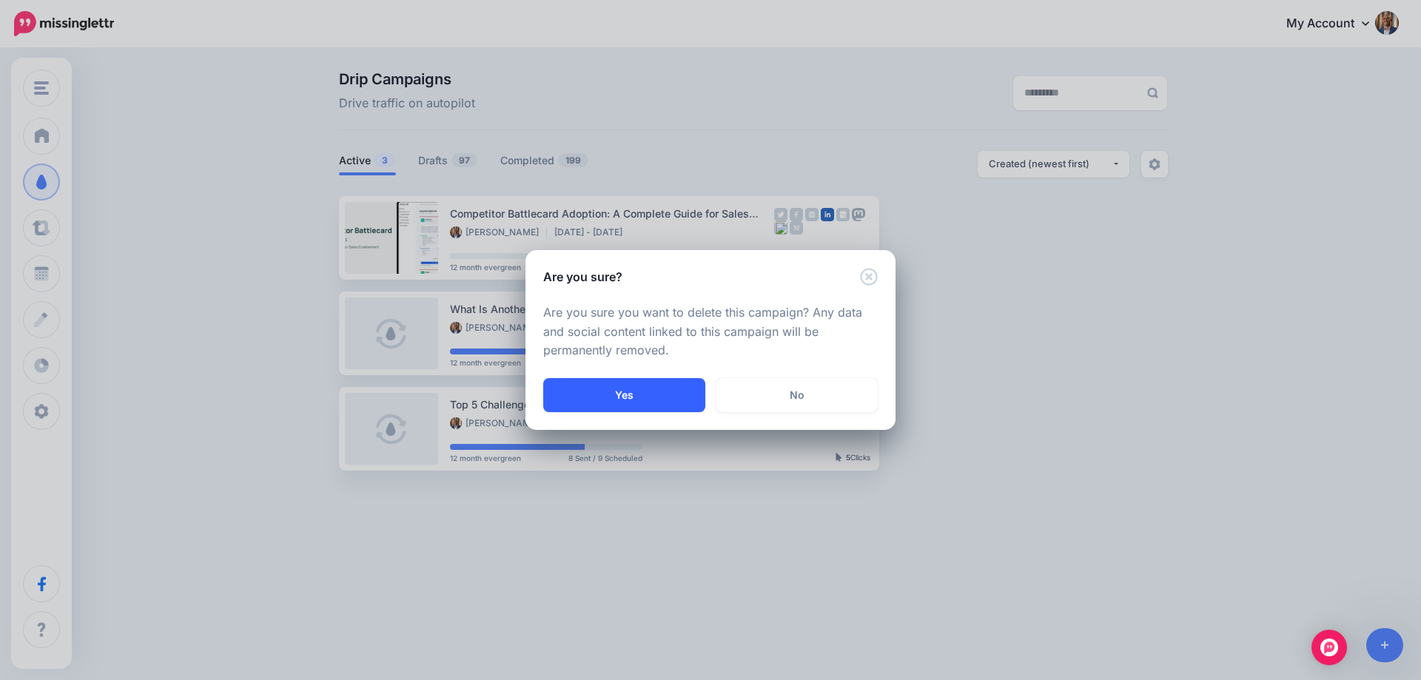
click at [675, 400] on button "Yes" at bounding box center [624, 395] width 162 height 34
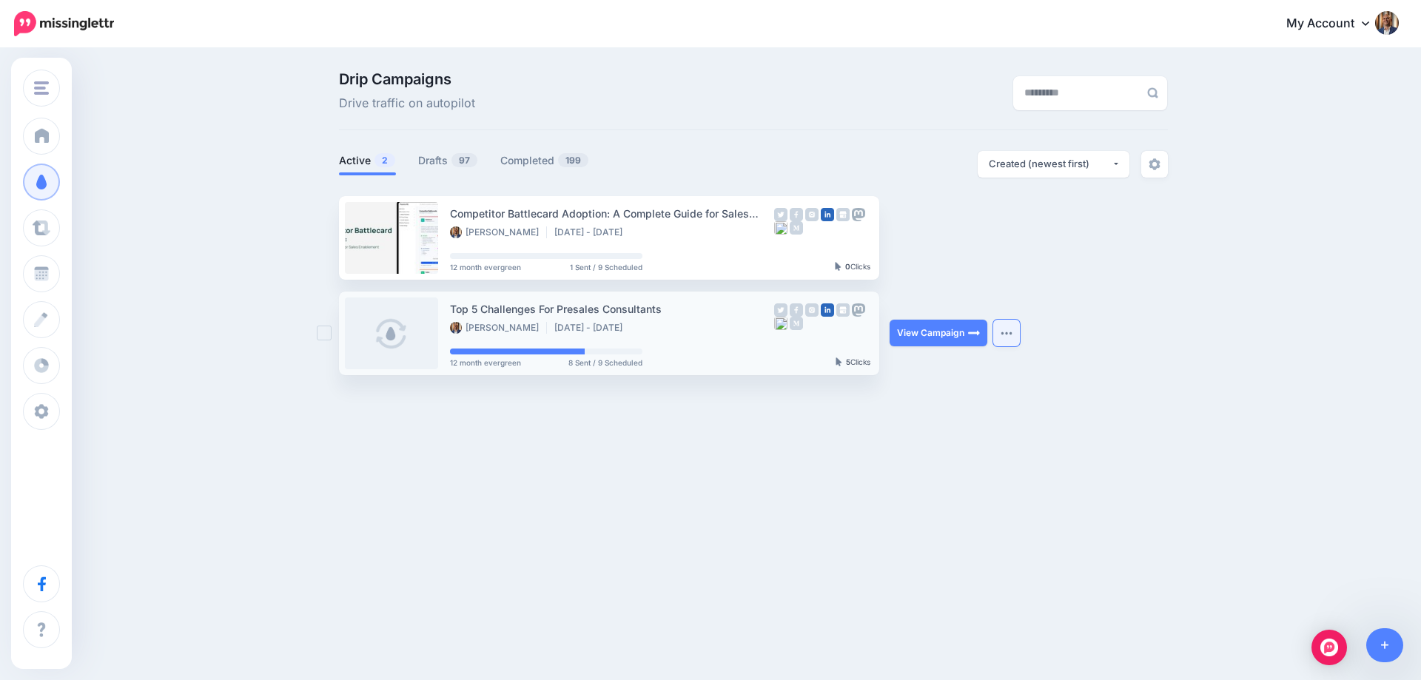
click at [1007, 332] on img "button" at bounding box center [1007, 333] width 12 height 4
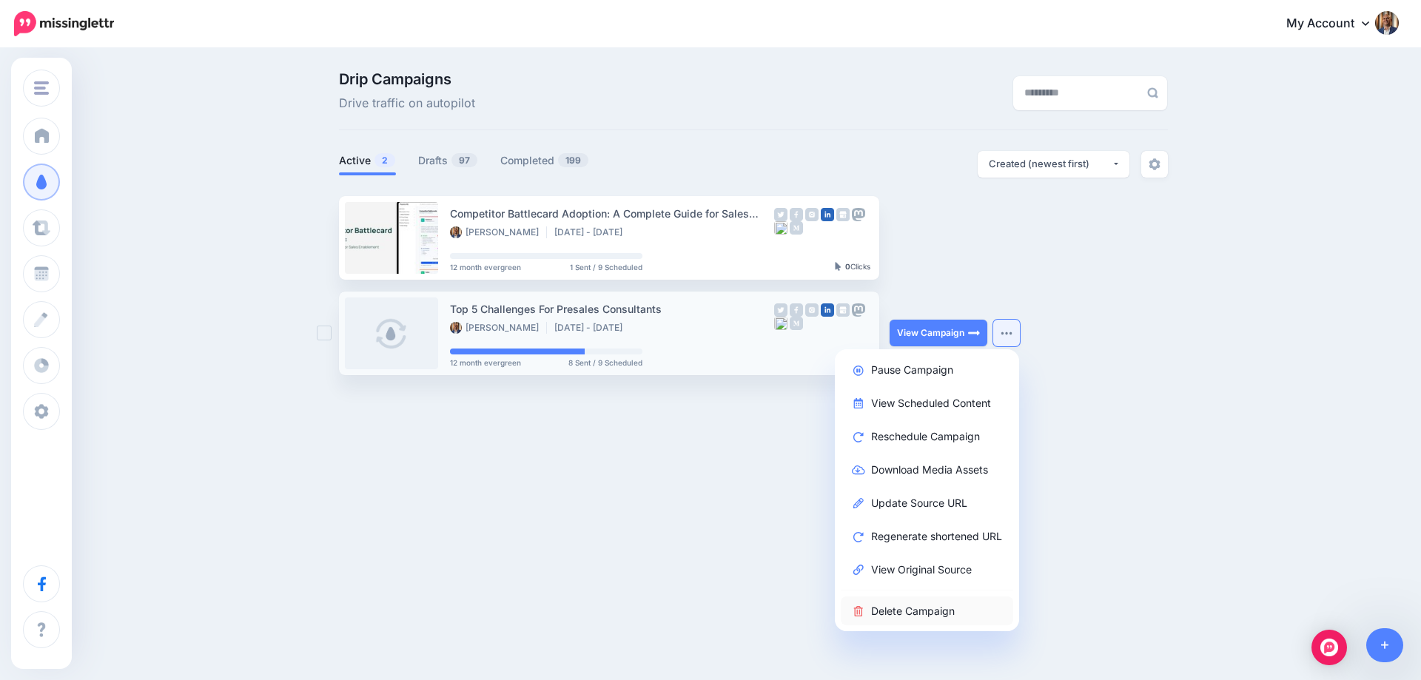
click at [936, 612] on link "Delete Campaign" at bounding box center [927, 611] width 172 height 29
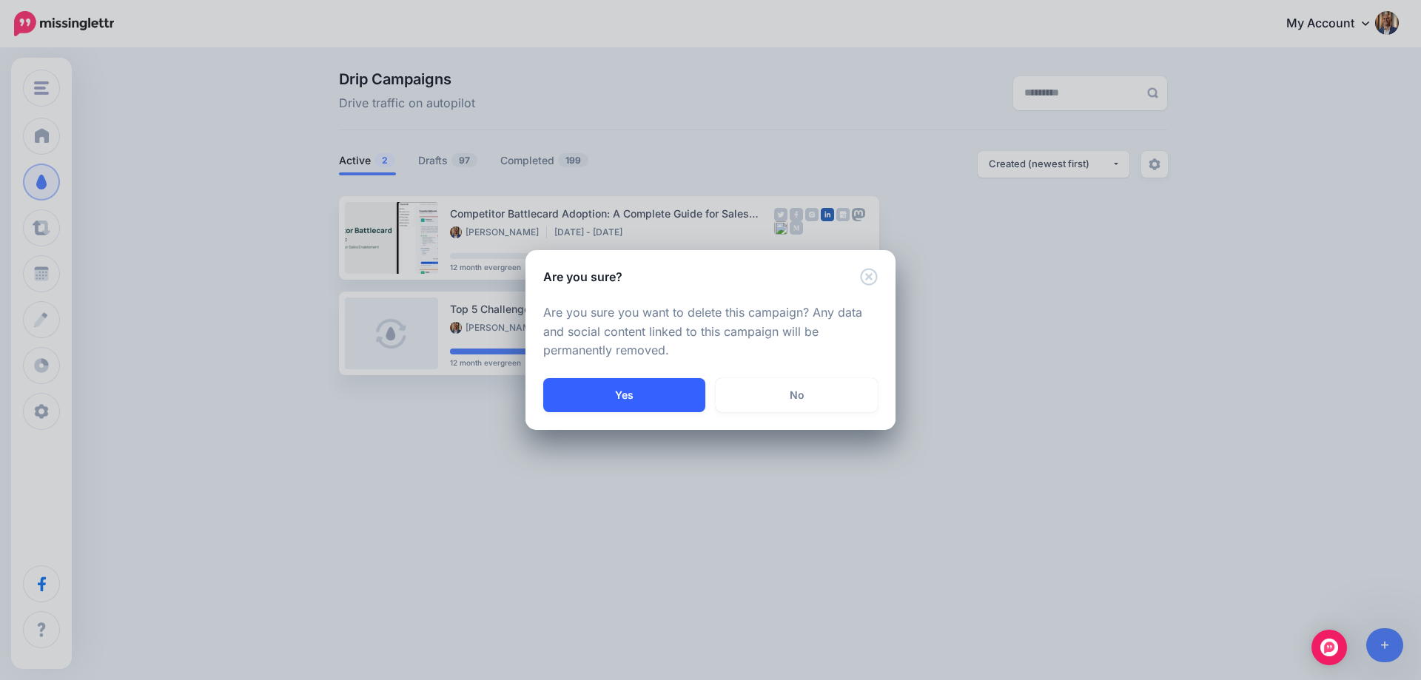
click at [678, 385] on button "Yes" at bounding box center [624, 395] width 162 height 34
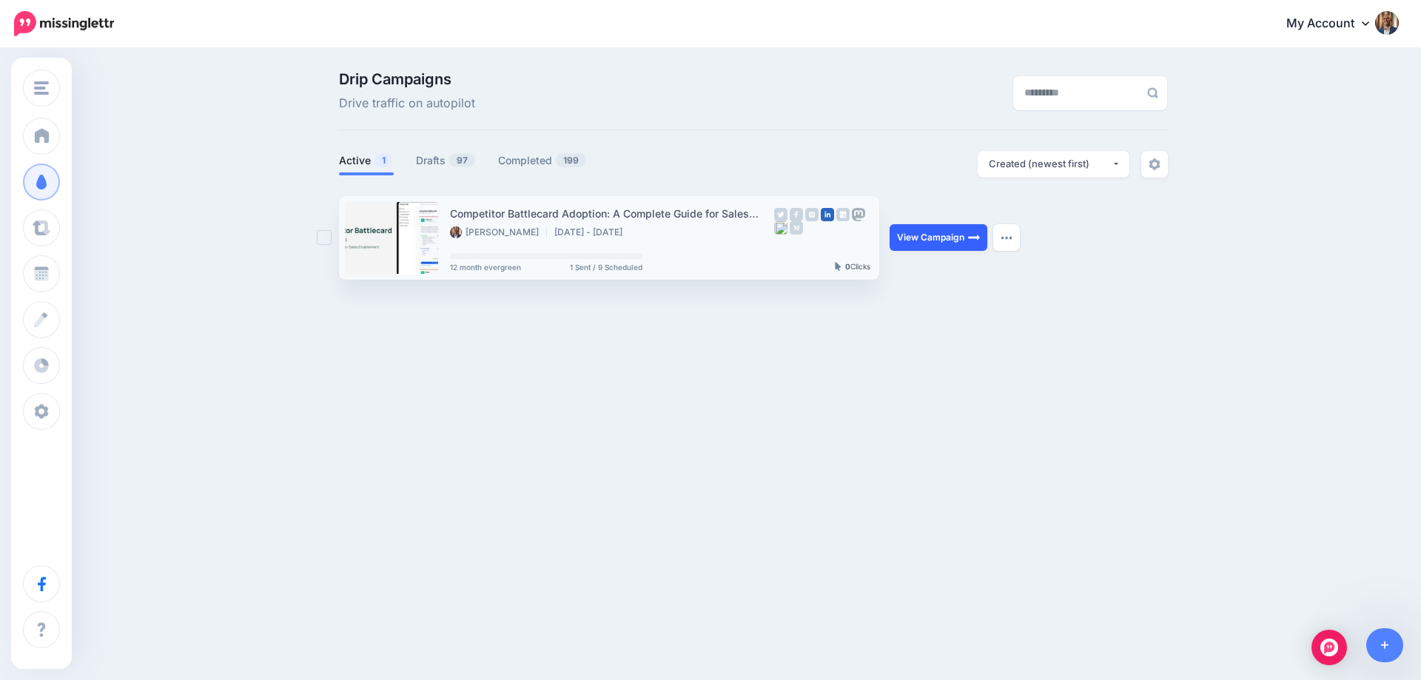
click at [957, 235] on link "View Campaign" at bounding box center [939, 237] width 98 height 27
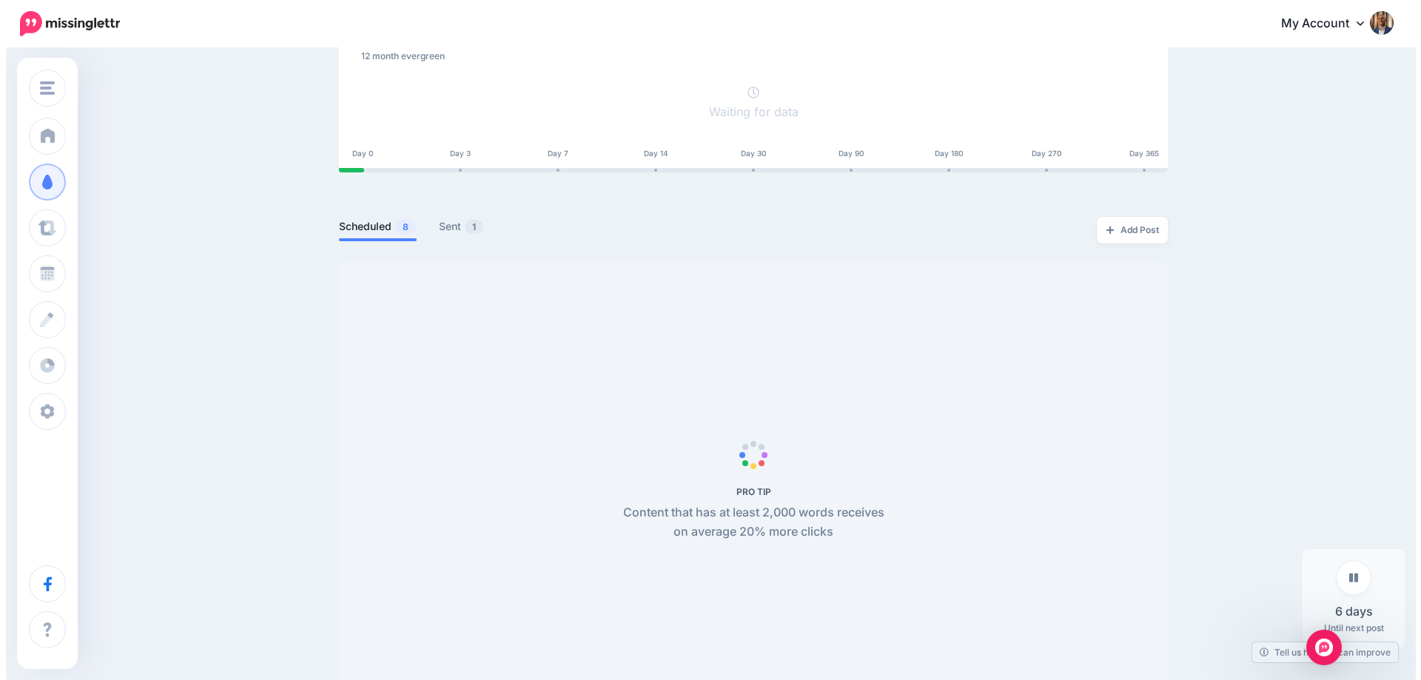
scroll to position [222, 0]
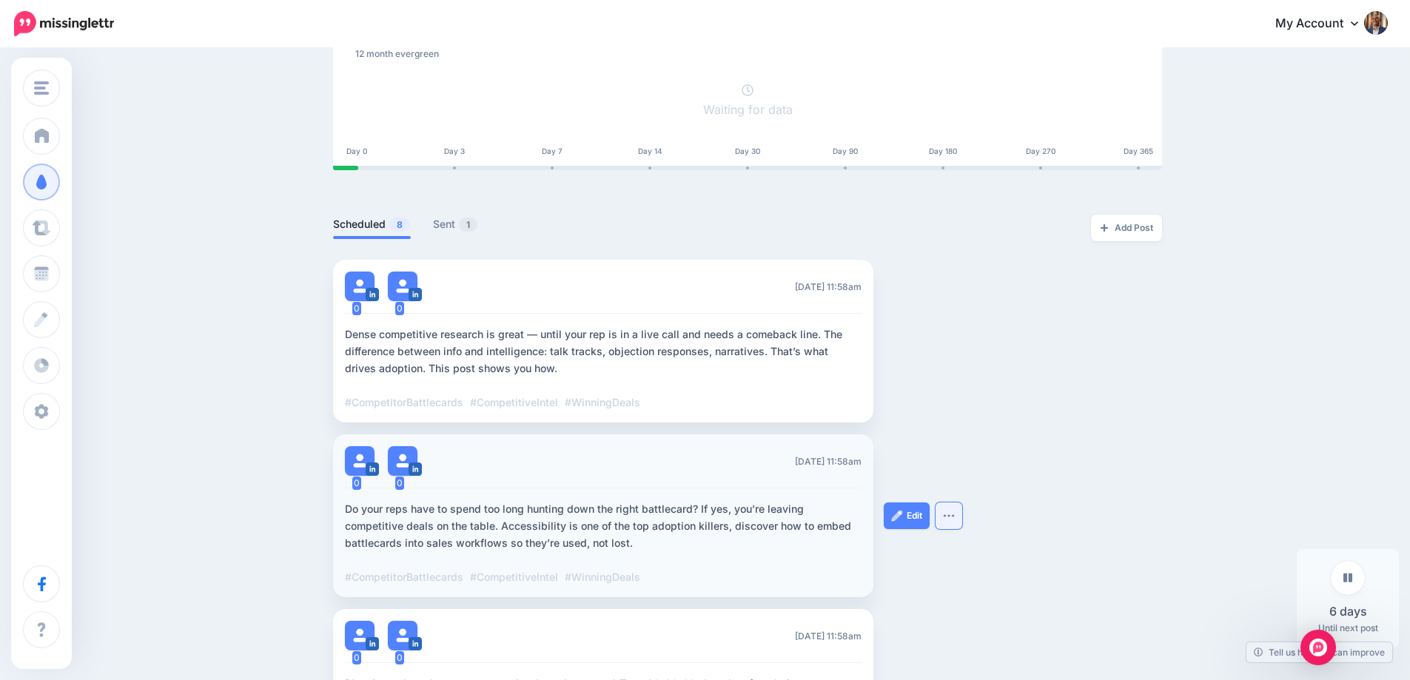
click at [962, 515] on button "button" at bounding box center [949, 516] width 27 height 27
click at [927, 510] on link "Edit" at bounding box center [907, 516] width 46 height 27
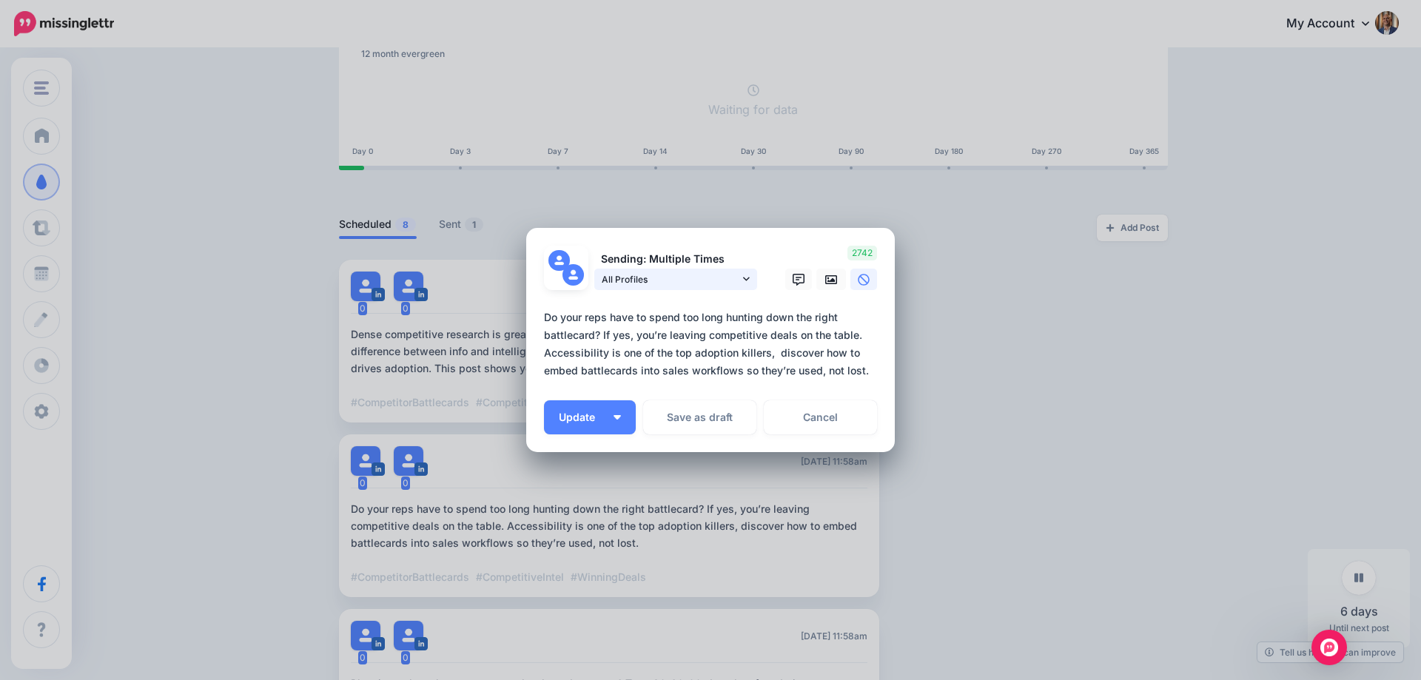
click at [753, 282] on link "All Profiles" at bounding box center [675, 279] width 163 height 21
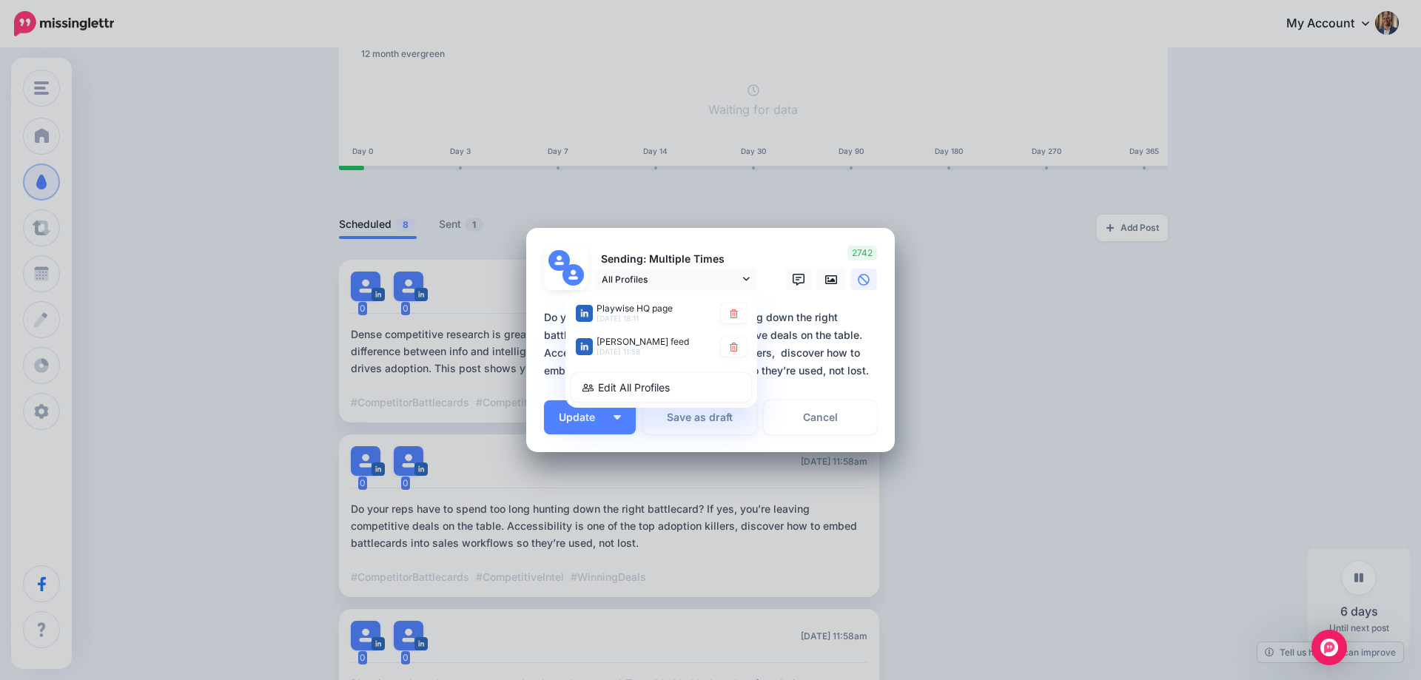
click at [1053, 352] on div "Edit Post Loading Sending: Multiple Times All Profiles" at bounding box center [710, 340] width 1421 height 680
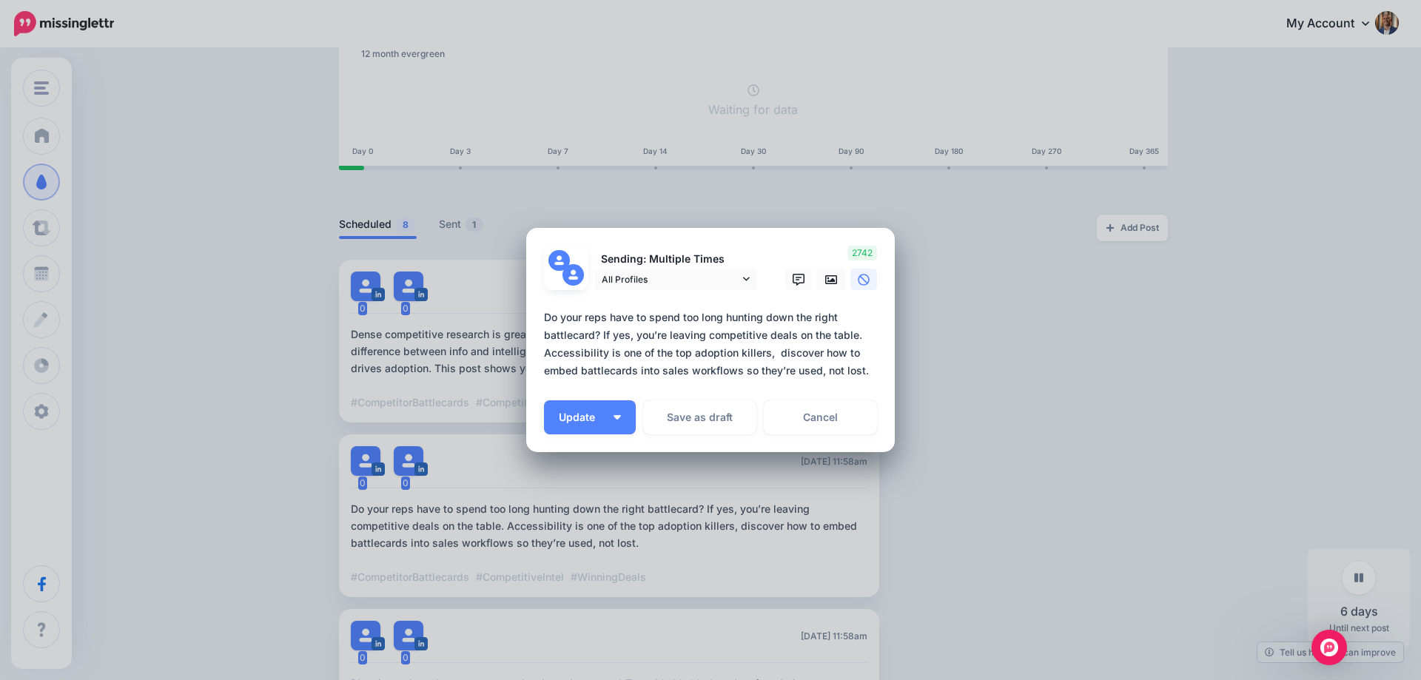
click at [994, 318] on div "Edit Post Loading Sending: Multiple Times All Profiles" at bounding box center [710, 340] width 1421 height 680
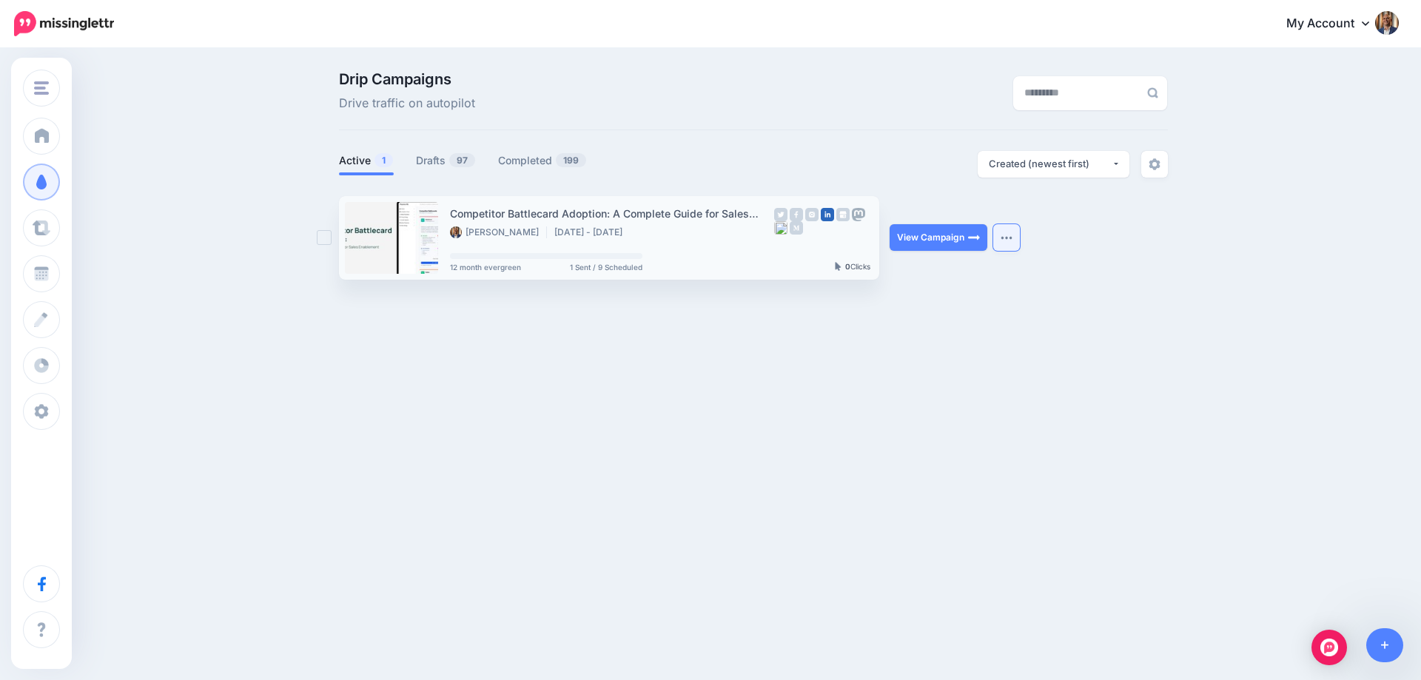
click at [1009, 244] on button "button" at bounding box center [1006, 237] width 27 height 27
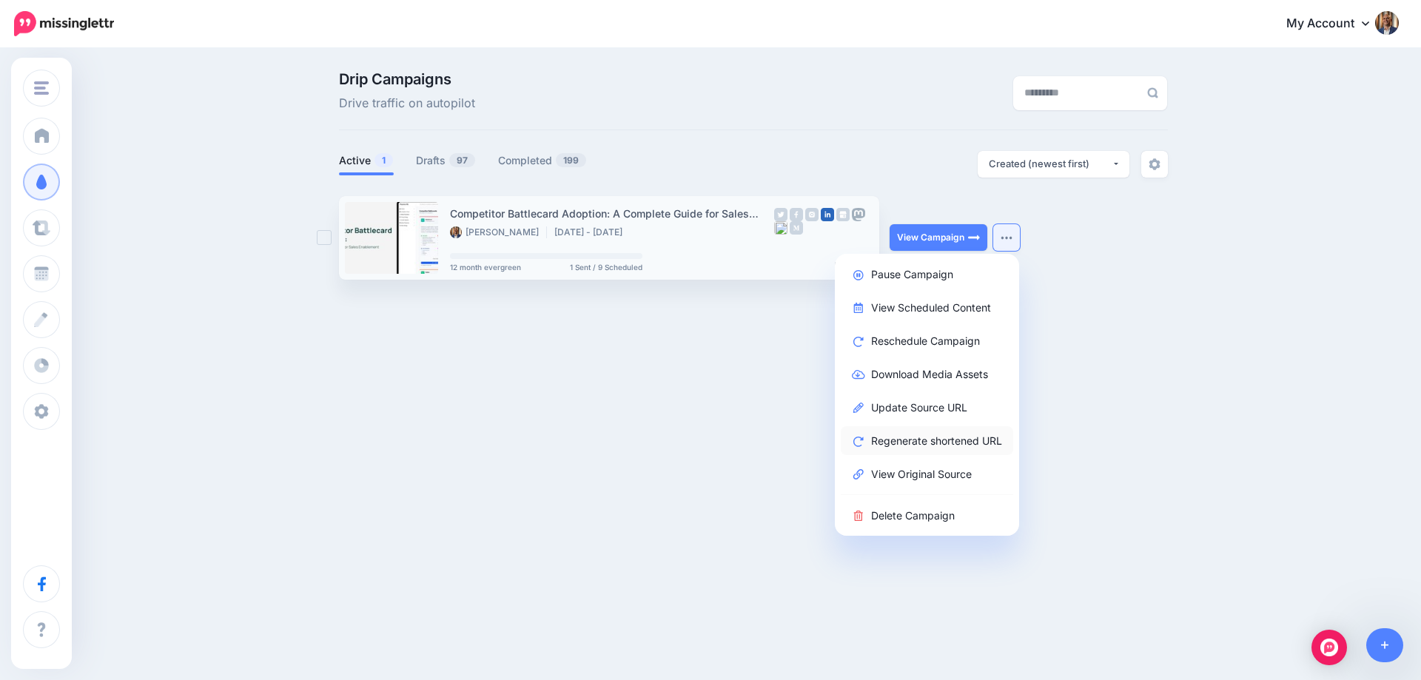
click at [950, 446] on link "Regenerate shortened URL" at bounding box center [927, 440] width 172 height 29
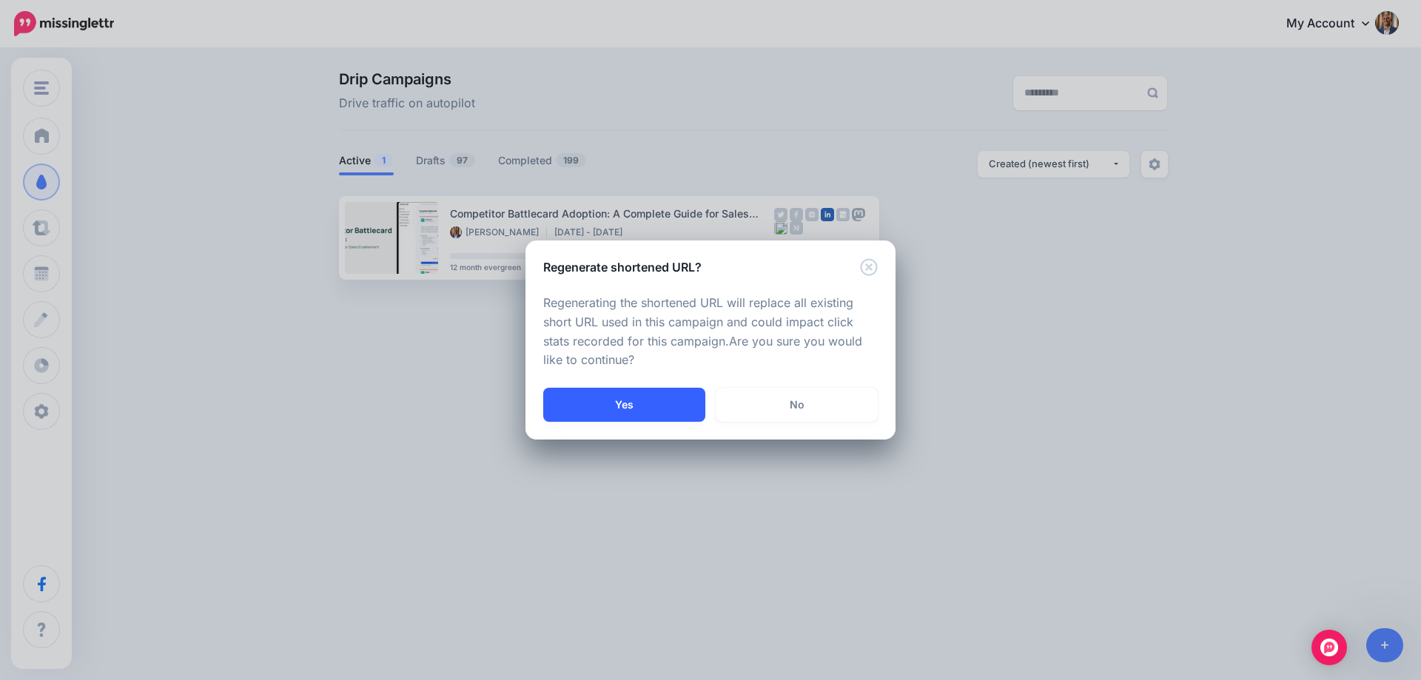
click at [648, 401] on button "Yes" at bounding box center [624, 405] width 162 height 34
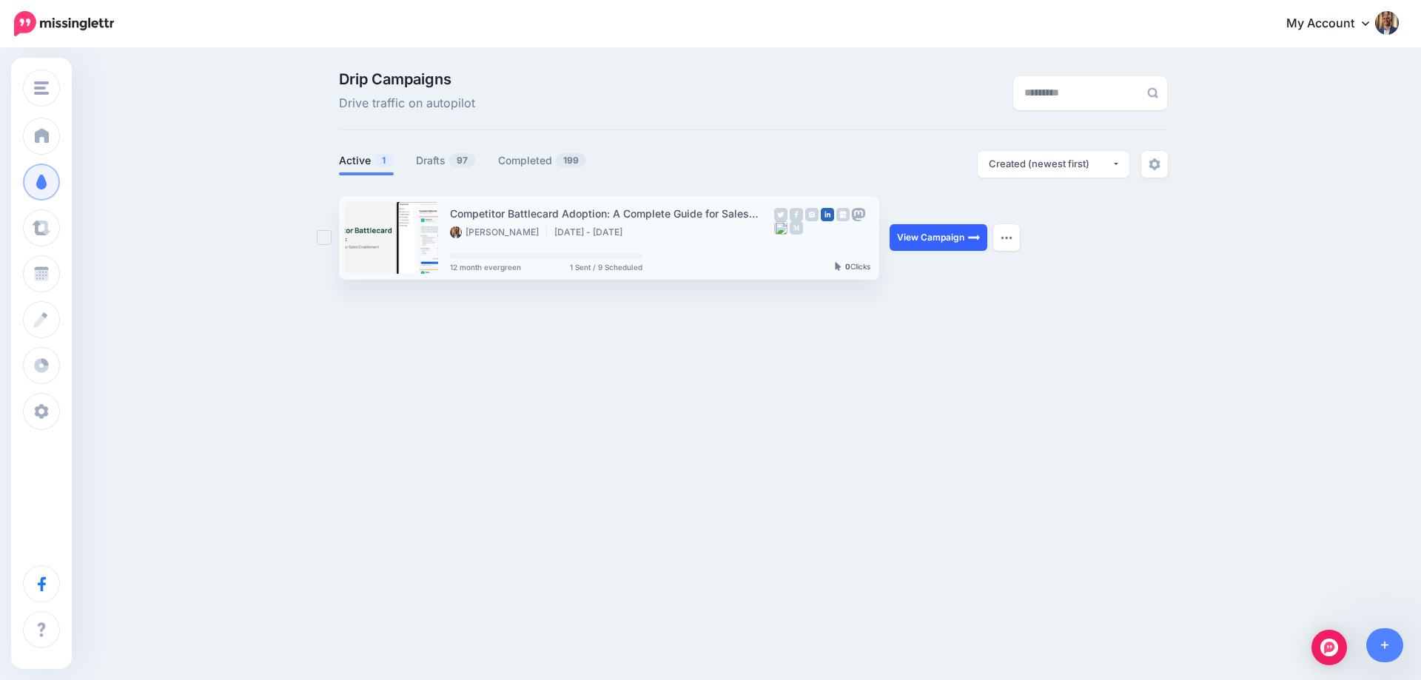
click at [941, 234] on link "View Campaign" at bounding box center [939, 237] width 98 height 27
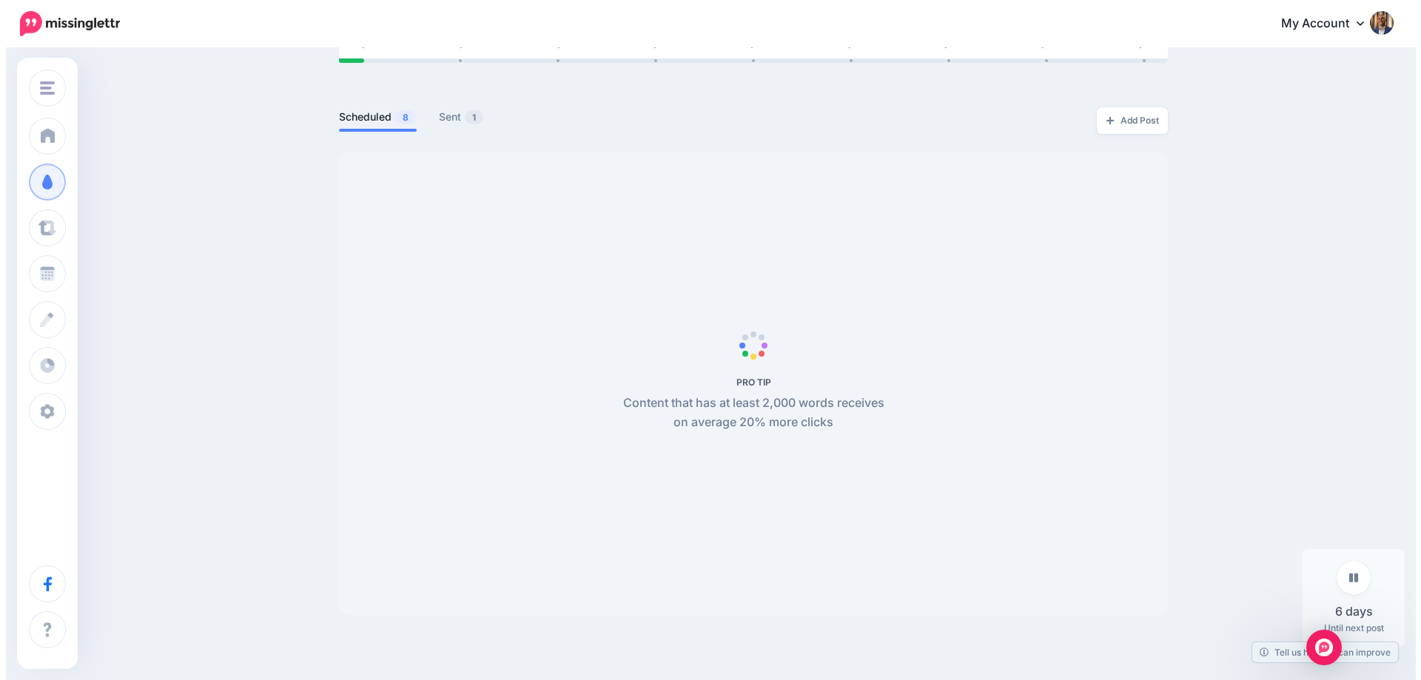
scroll to position [370, 0]
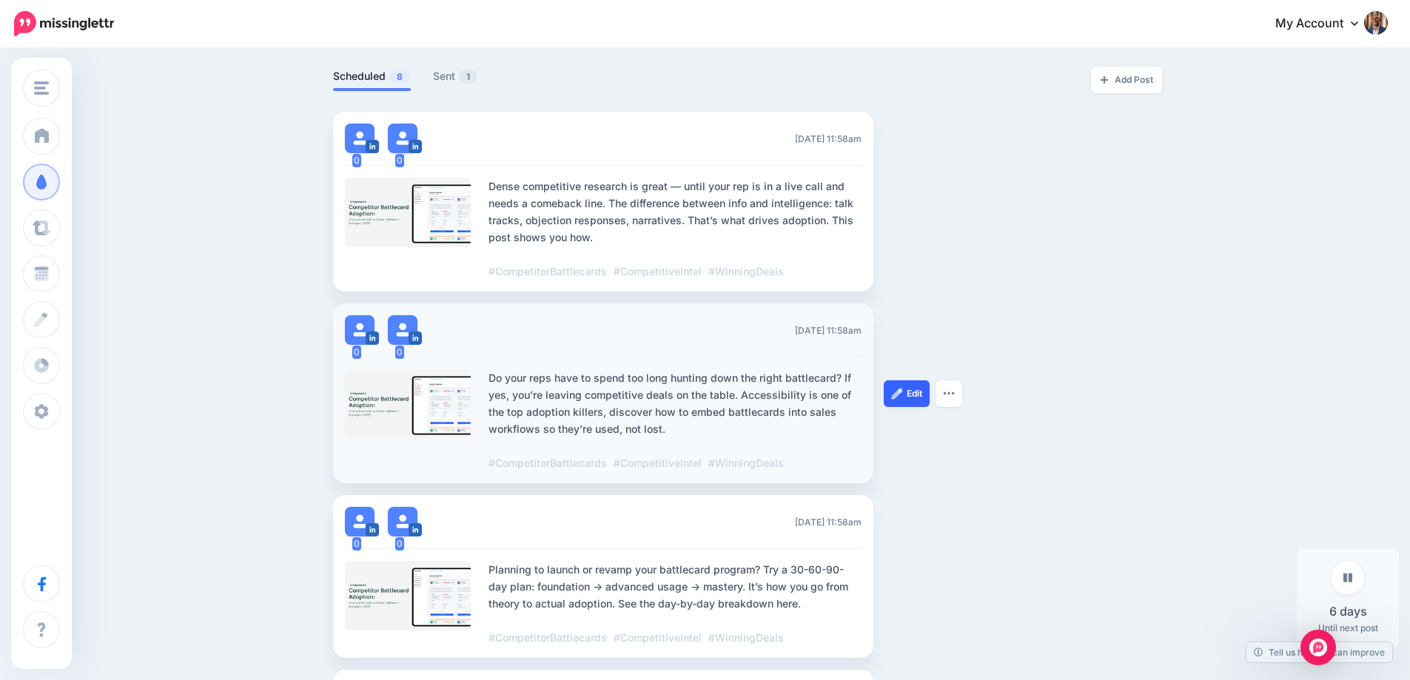
click at [921, 386] on link "Edit" at bounding box center [907, 393] width 46 height 27
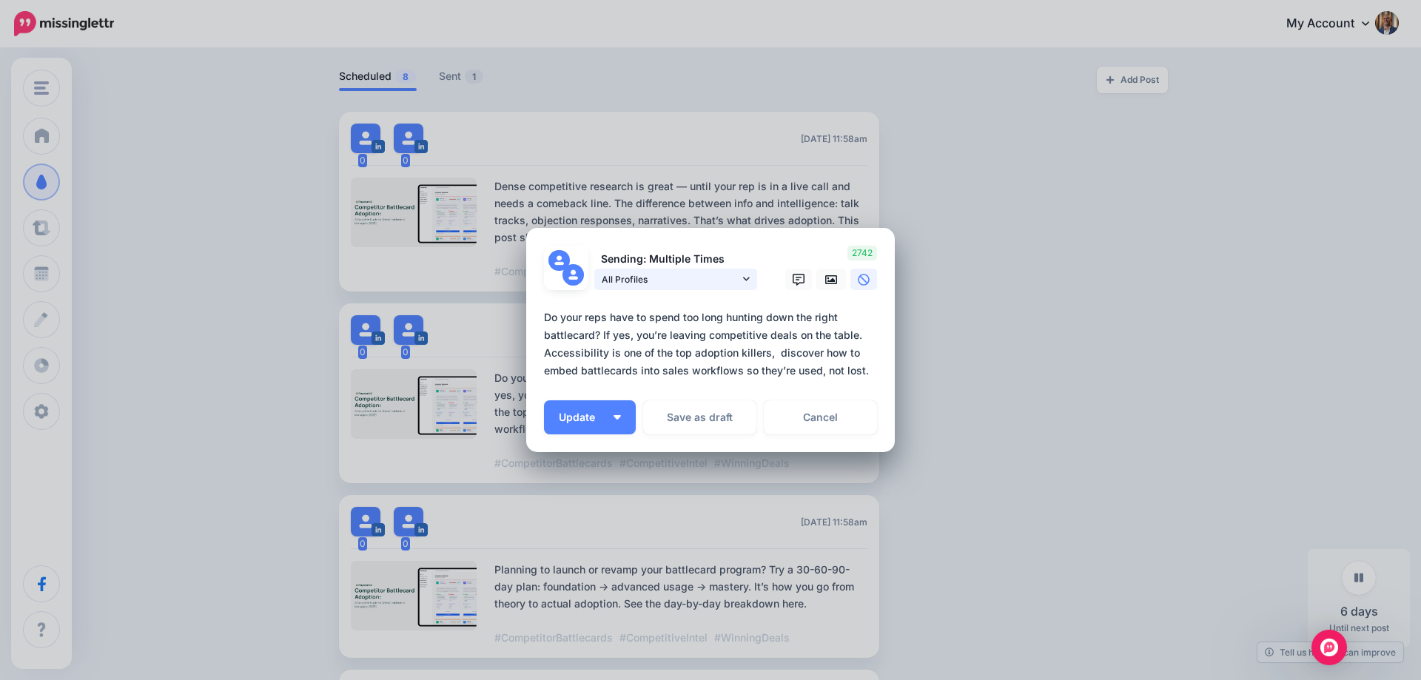
click at [695, 278] on span "All Profiles" at bounding box center [671, 280] width 138 height 16
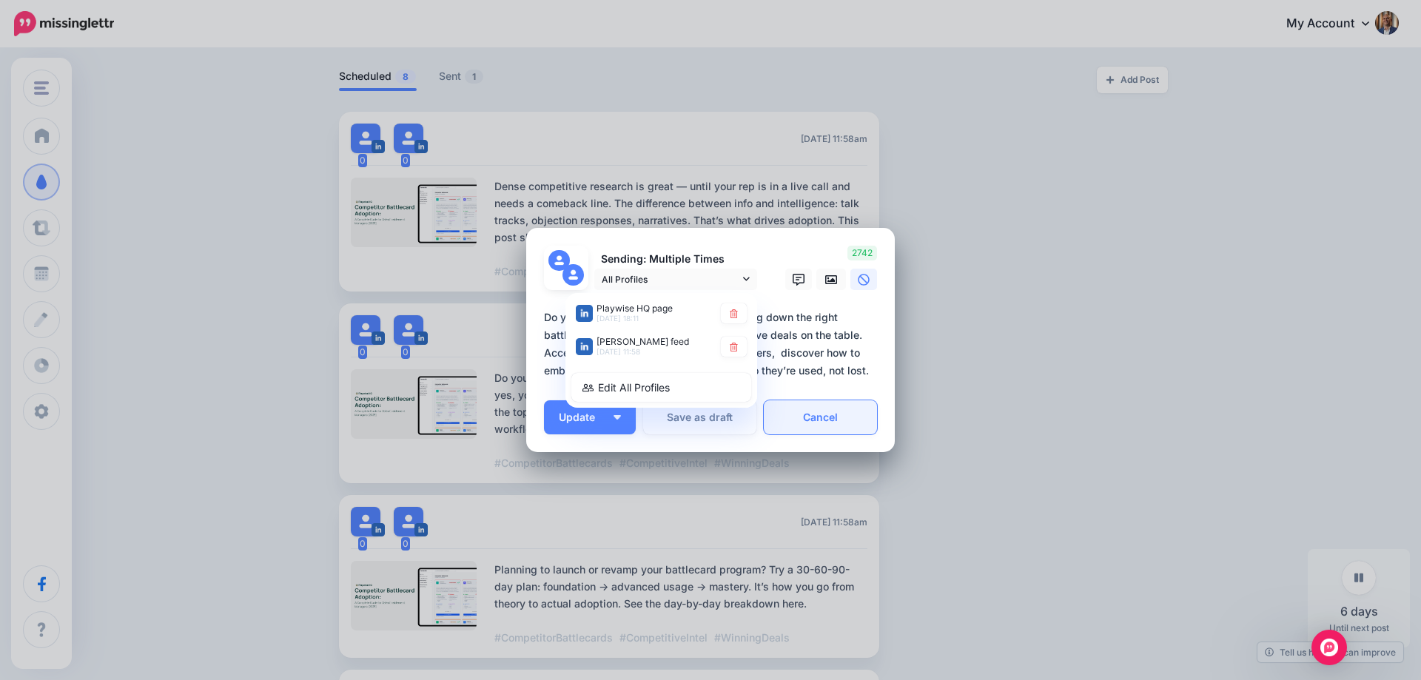
click at [859, 414] on link "Cancel" at bounding box center [820, 417] width 113 height 34
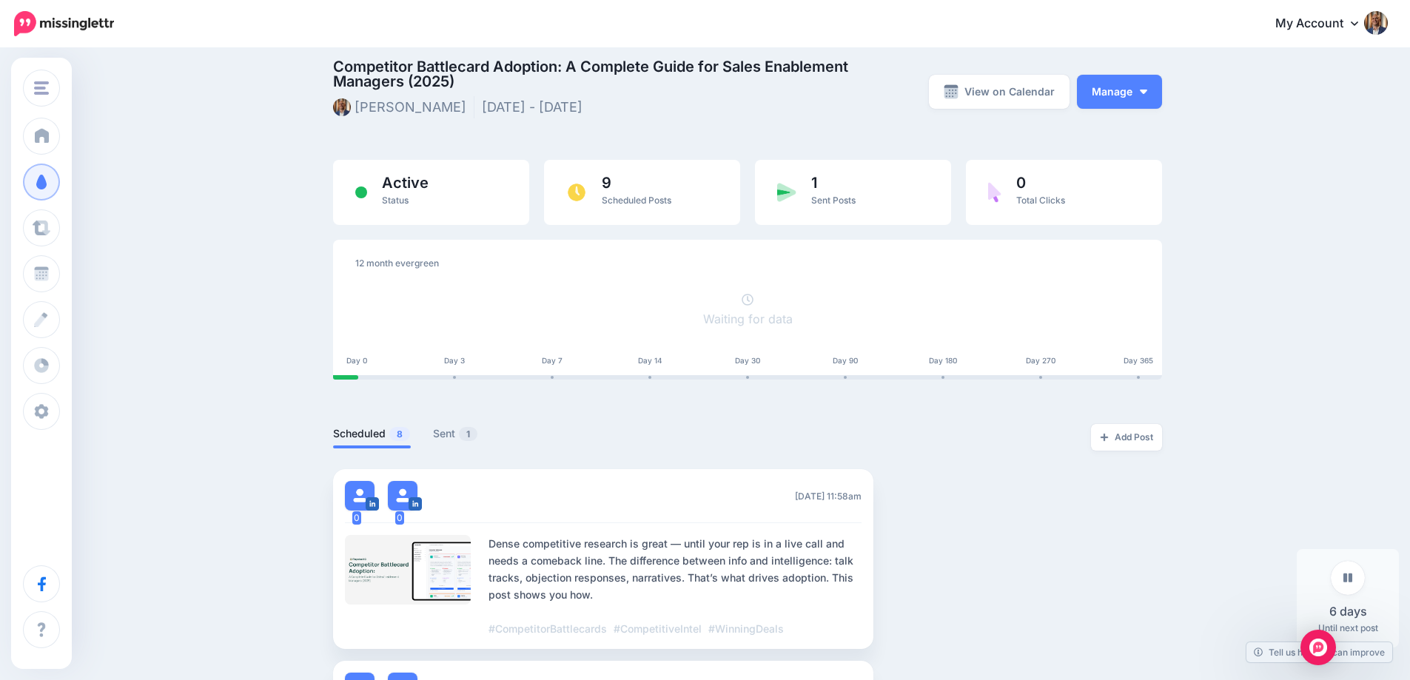
scroll to position [0, 0]
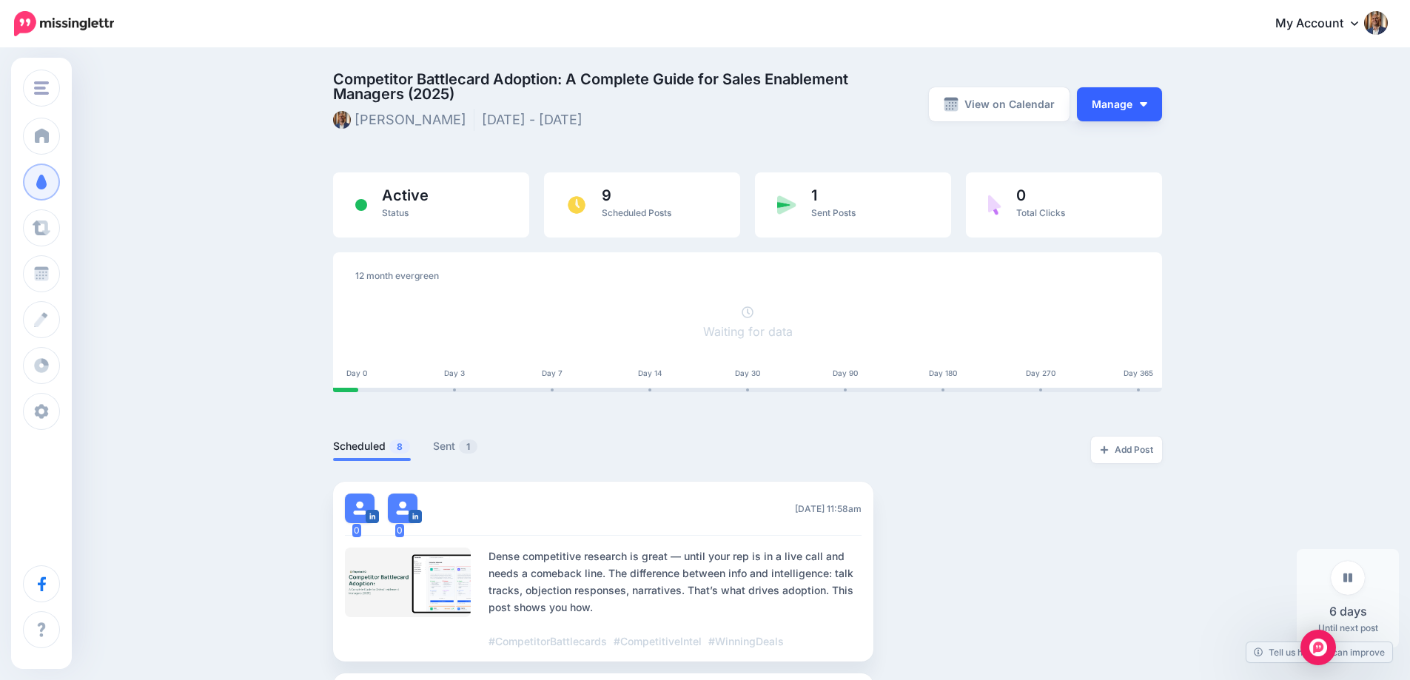
click at [1156, 95] on button "Manage" at bounding box center [1119, 104] width 85 height 34
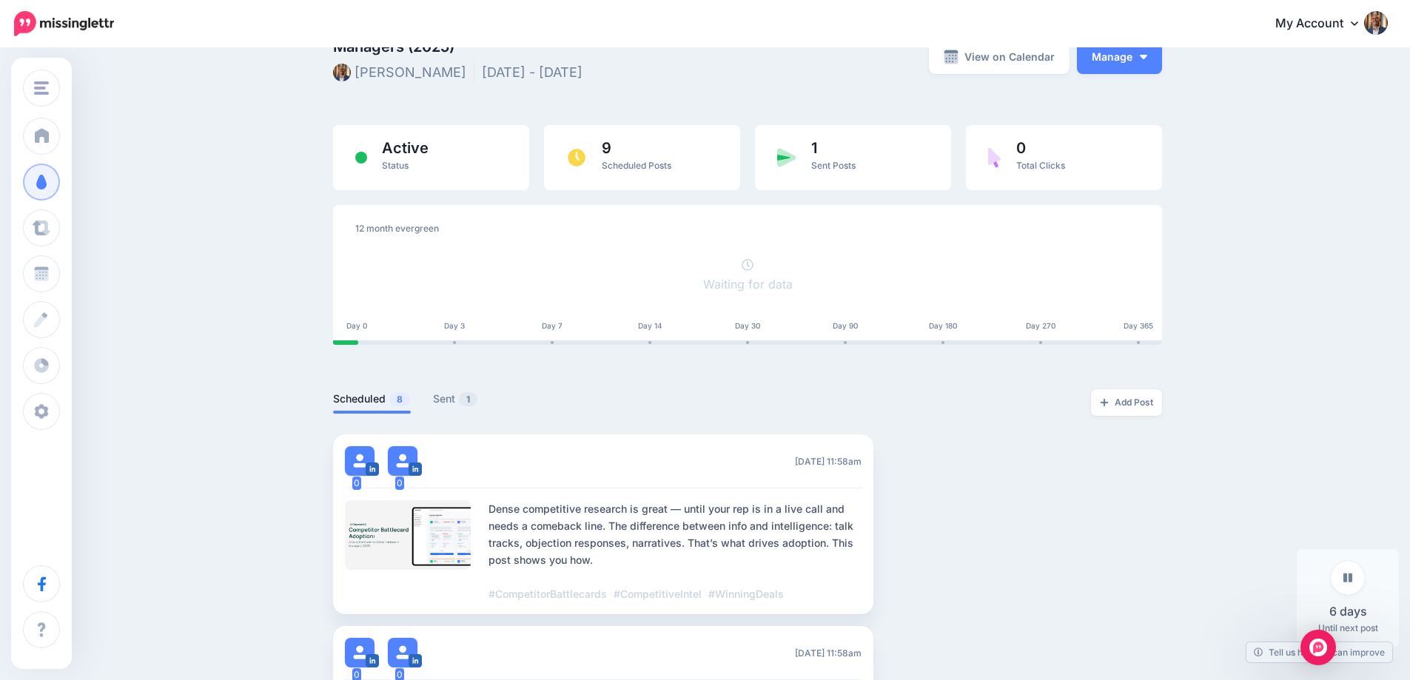
scroll to position [74, 0]
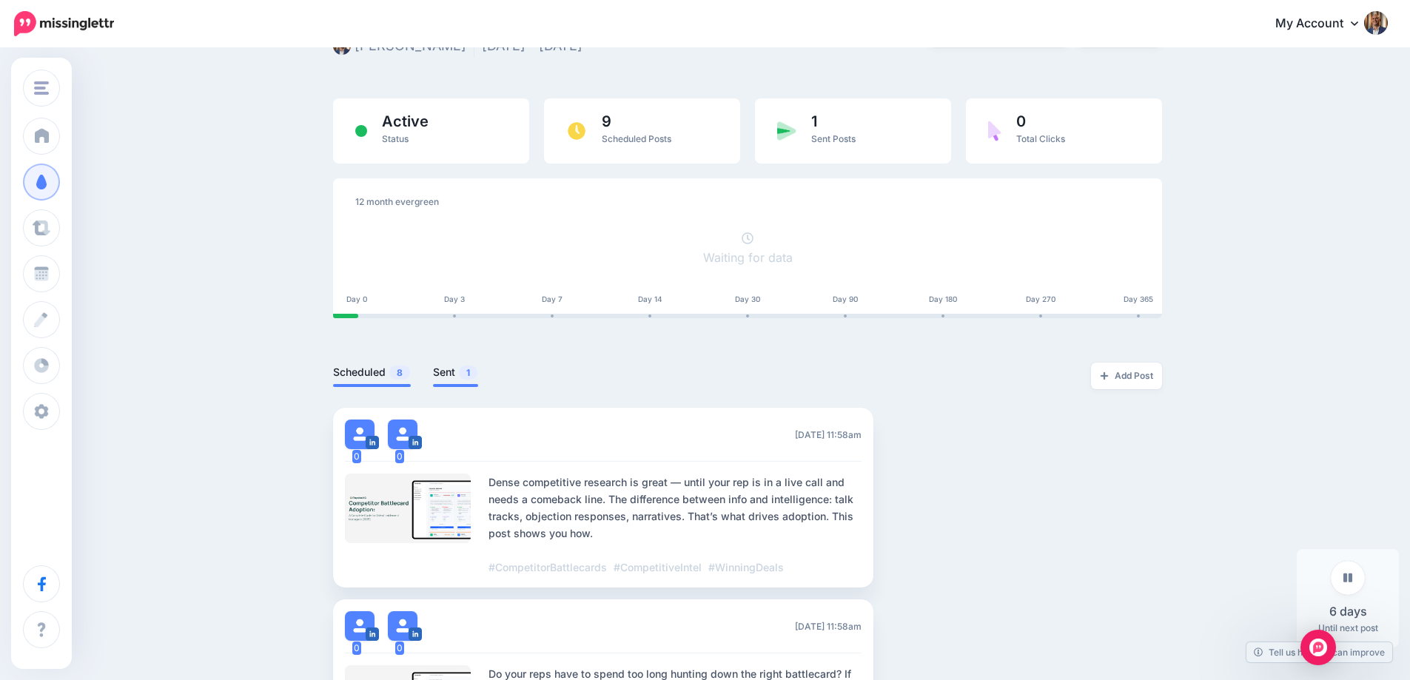
click at [441, 375] on link "Sent 1" at bounding box center [455, 372] width 45 height 18
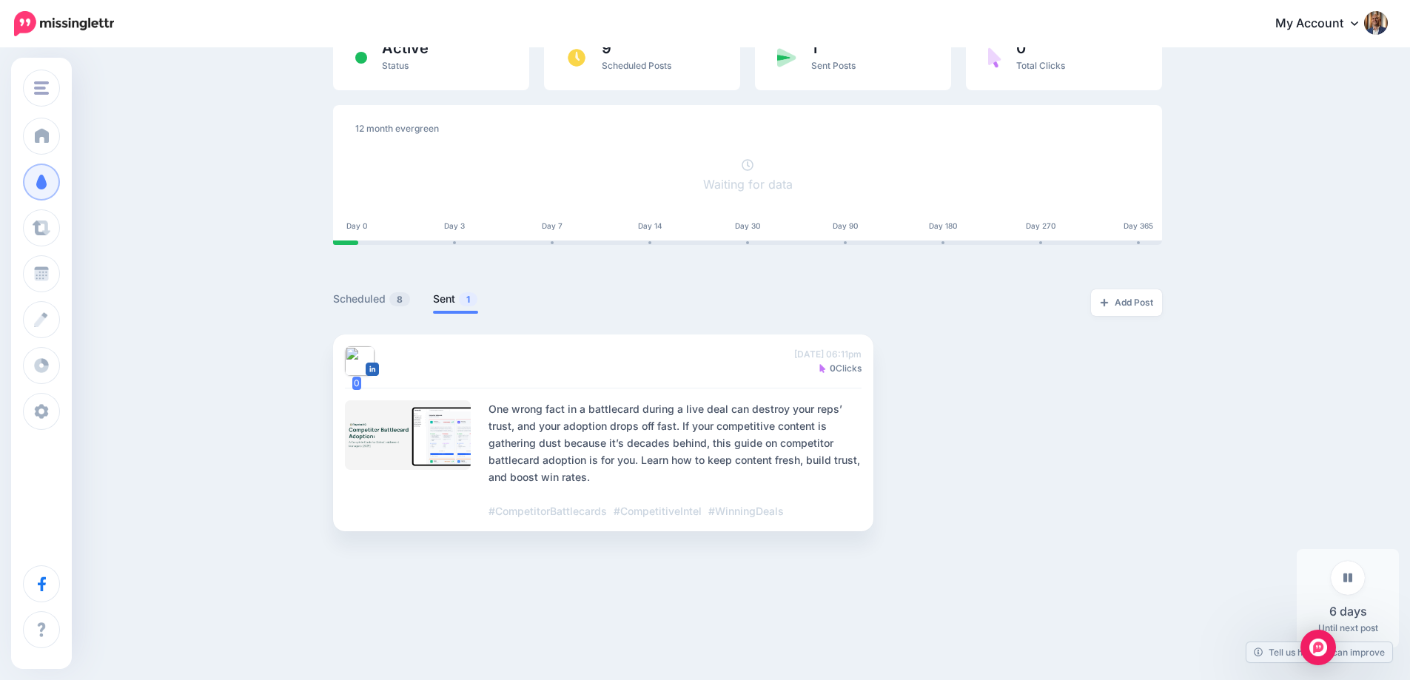
scroll to position [147, 0]
click at [383, 308] on li "Scheduled 8" at bounding box center [372, 301] width 78 height 24
click at [385, 298] on link "Scheduled 8" at bounding box center [372, 299] width 78 height 18
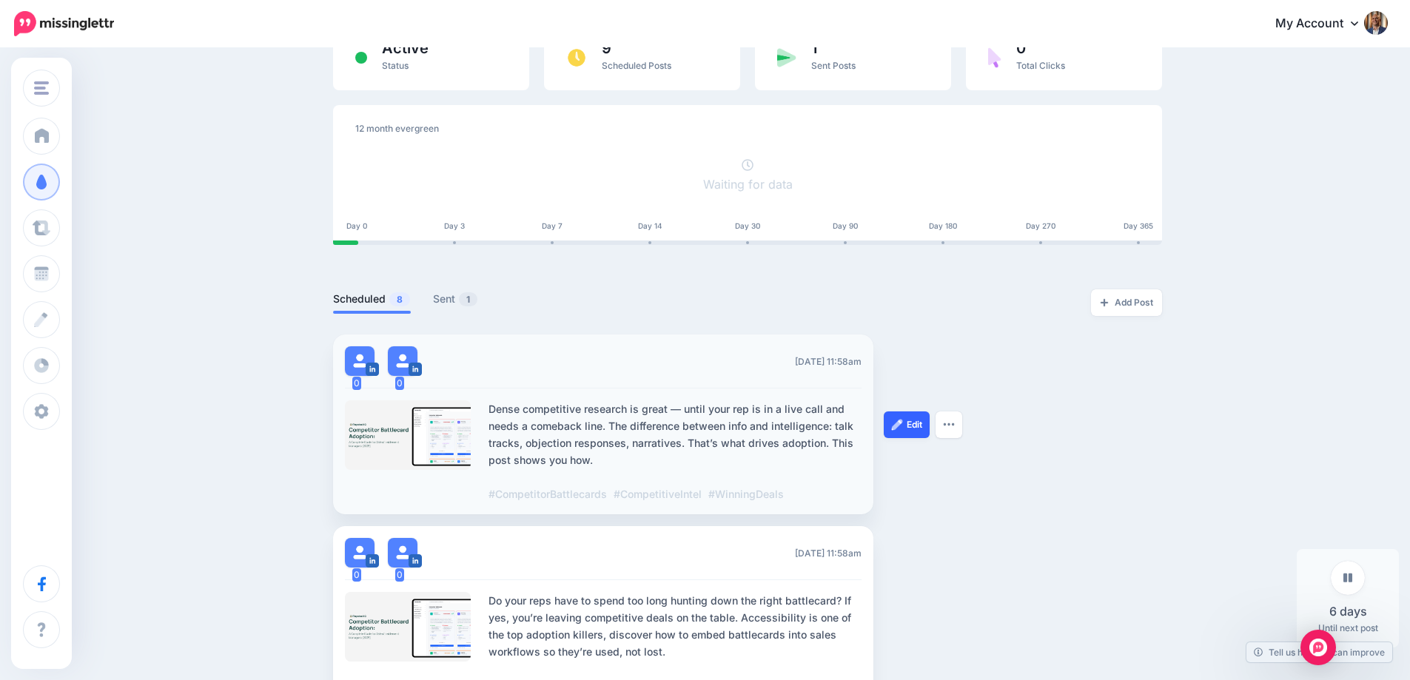
click at [929, 430] on link "Edit" at bounding box center [907, 425] width 46 height 27
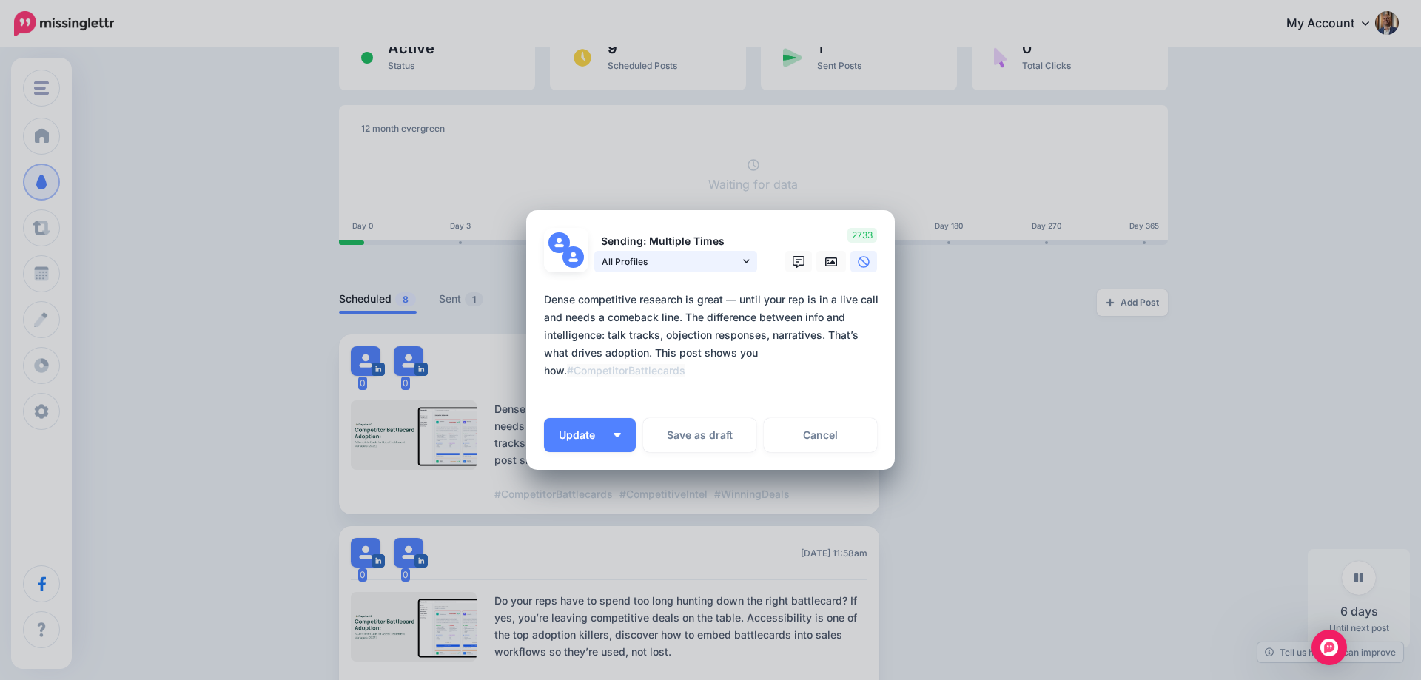
click at [728, 269] on span "All Profiles" at bounding box center [671, 262] width 138 height 16
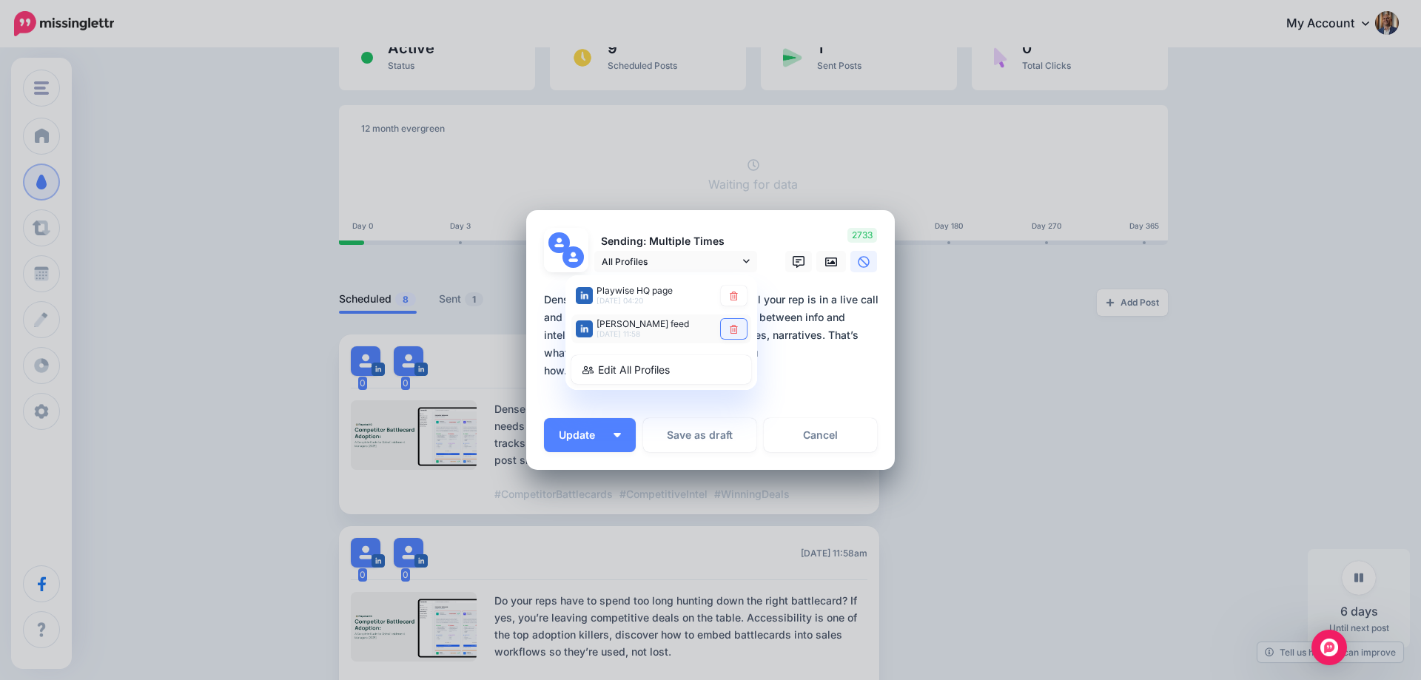
click at [735, 327] on icon at bounding box center [733, 329] width 11 height 9
type textarea "**********"
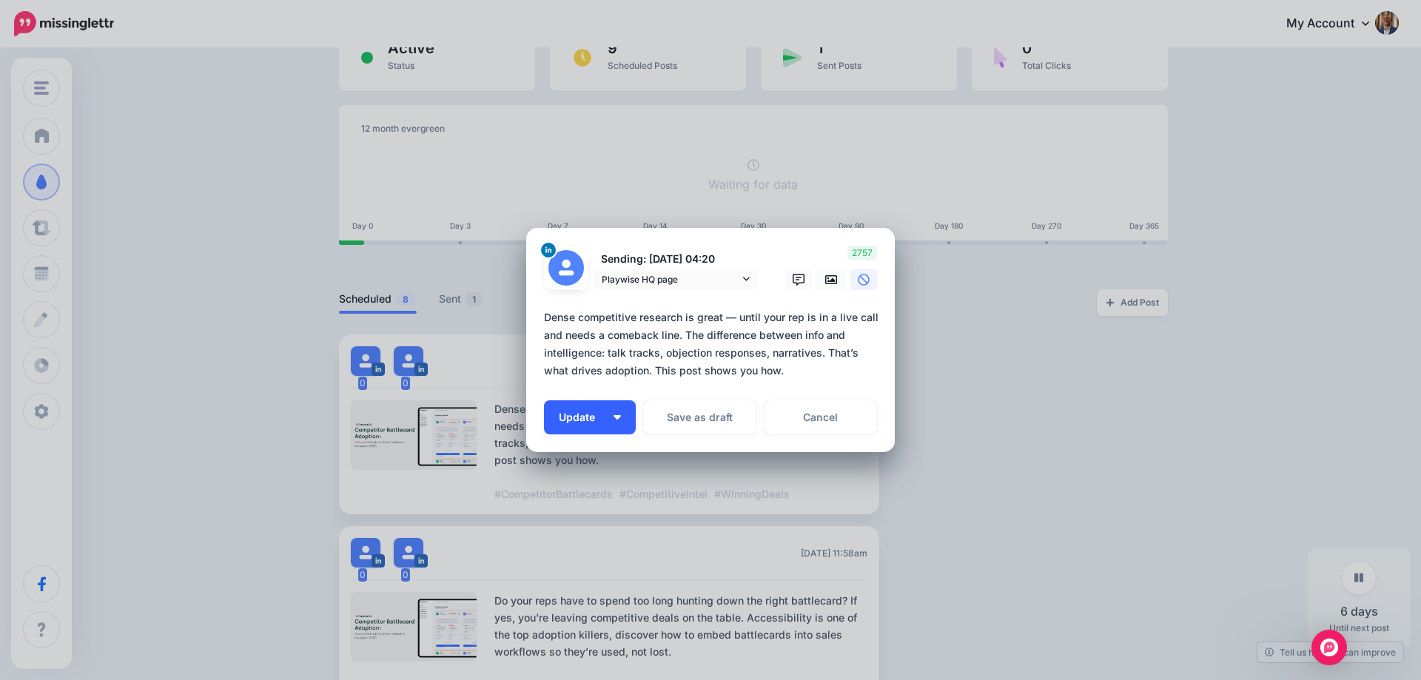
click at [610, 424] on button "Update" at bounding box center [590, 417] width 92 height 34
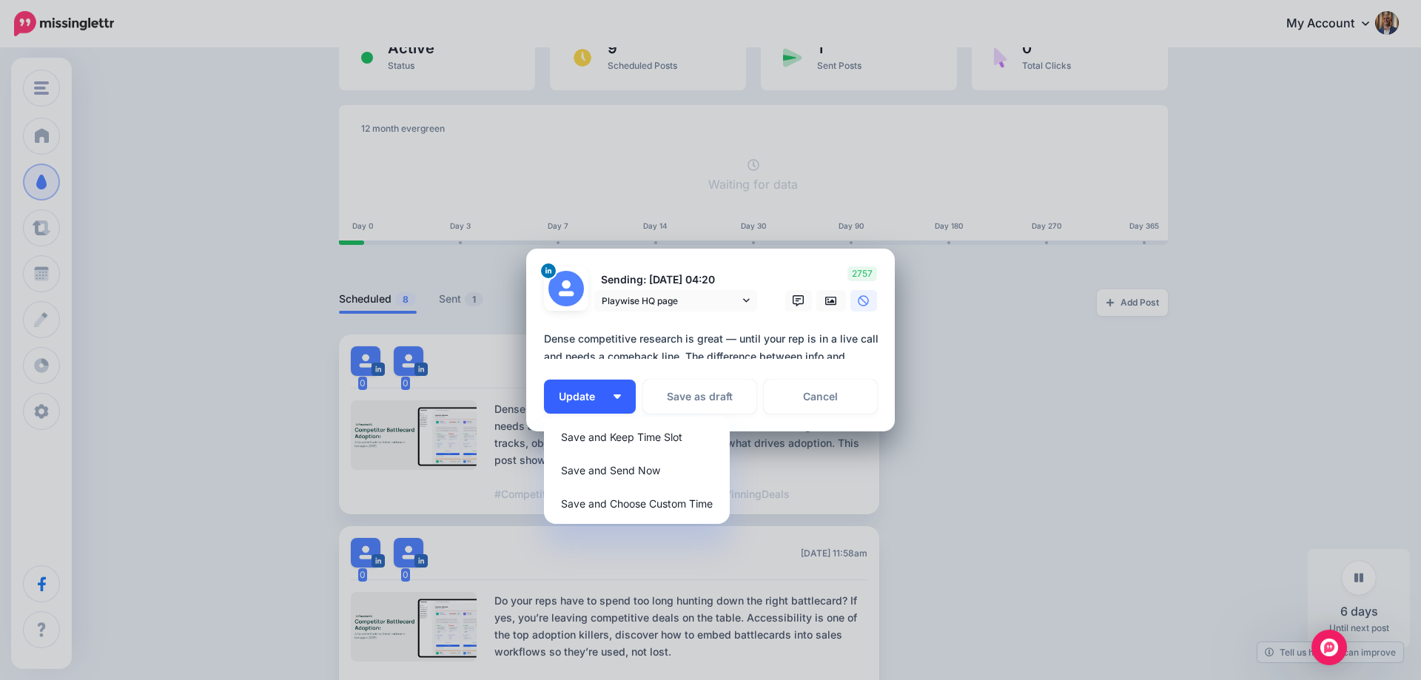
click at [574, 392] on span "Update" at bounding box center [582, 397] width 47 height 10
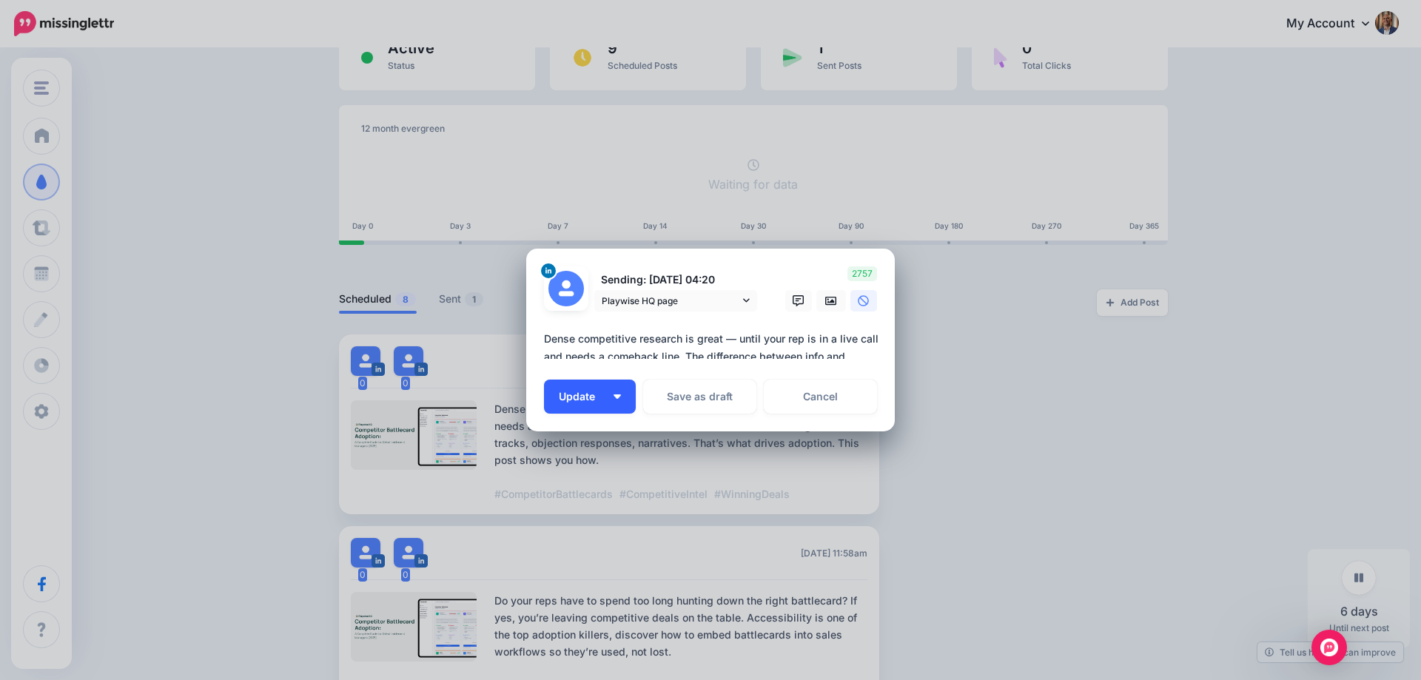
click at [577, 396] on span "Update" at bounding box center [582, 397] width 47 height 10
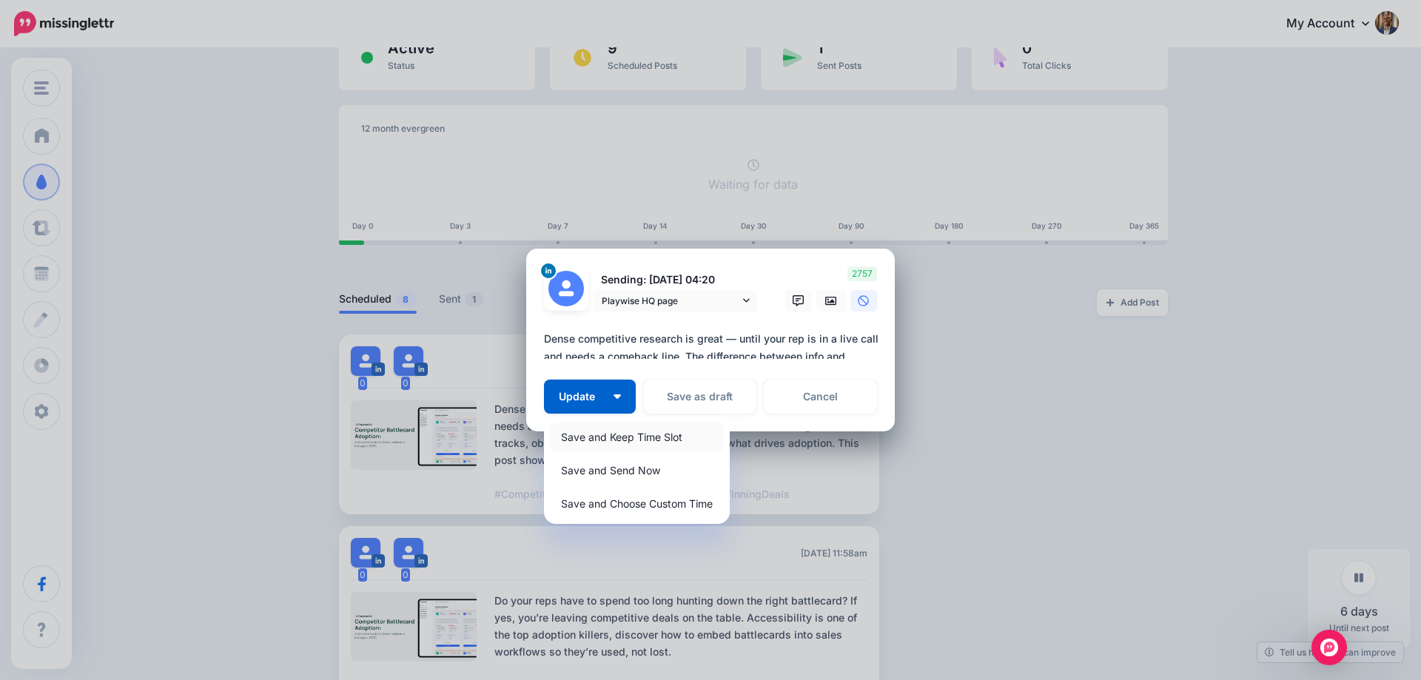
click at [588, 441] on link "Save and Keep Time Slot" at bounding box center [637, 437] width 174 height 29
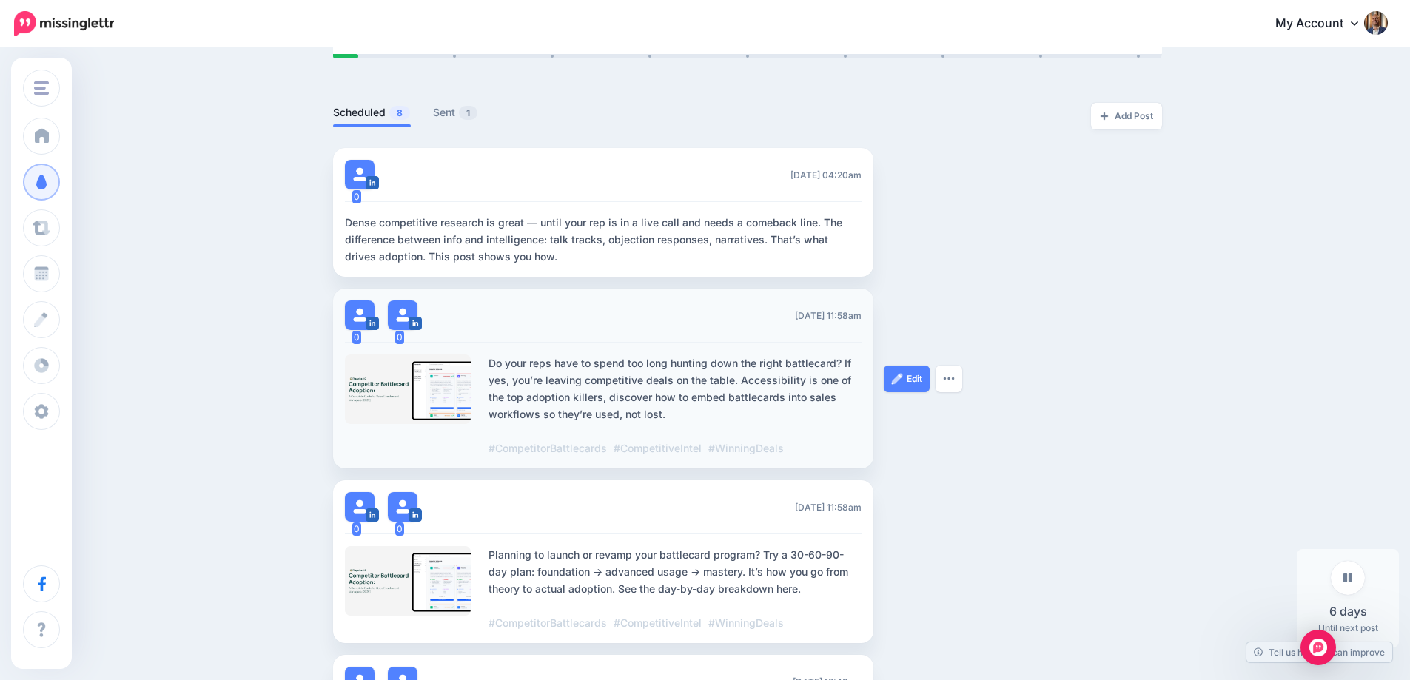
scroll to position [369, 0]
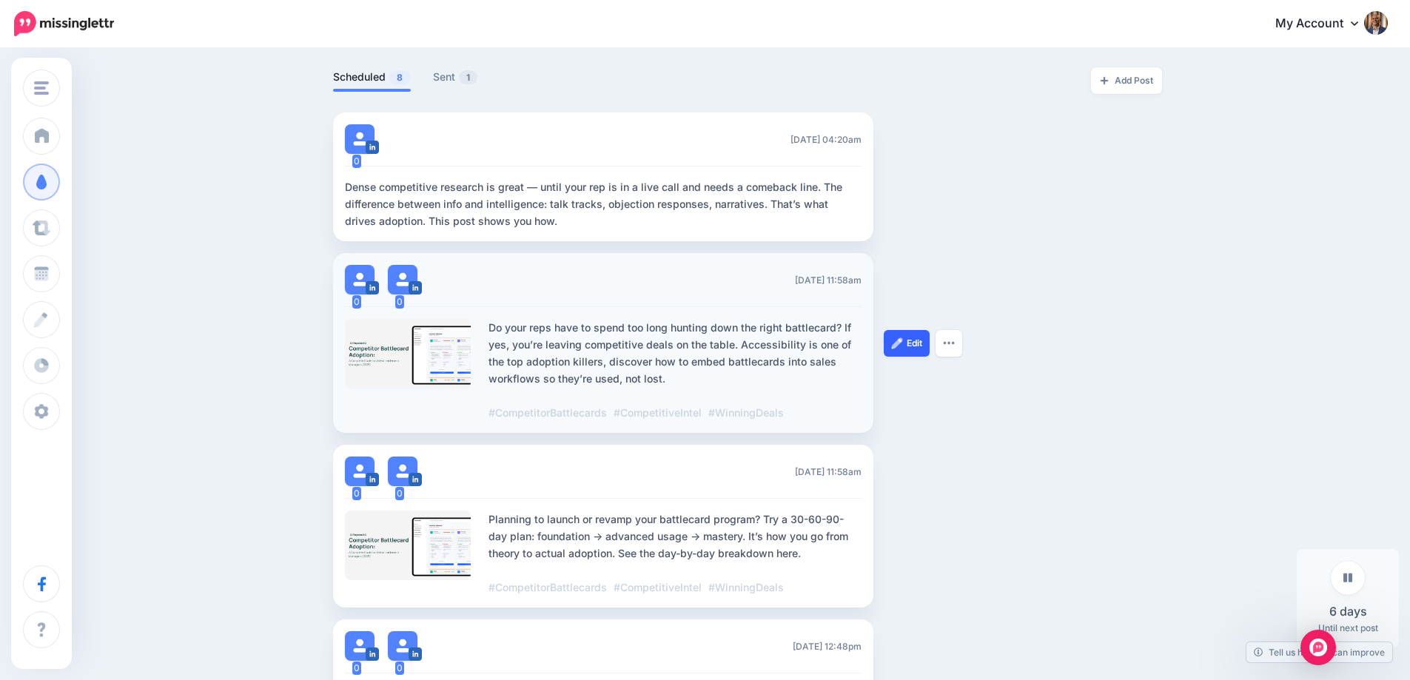
click at [909, 339] on link "Edit" at bounding box center [907, 343] width 46 height 27
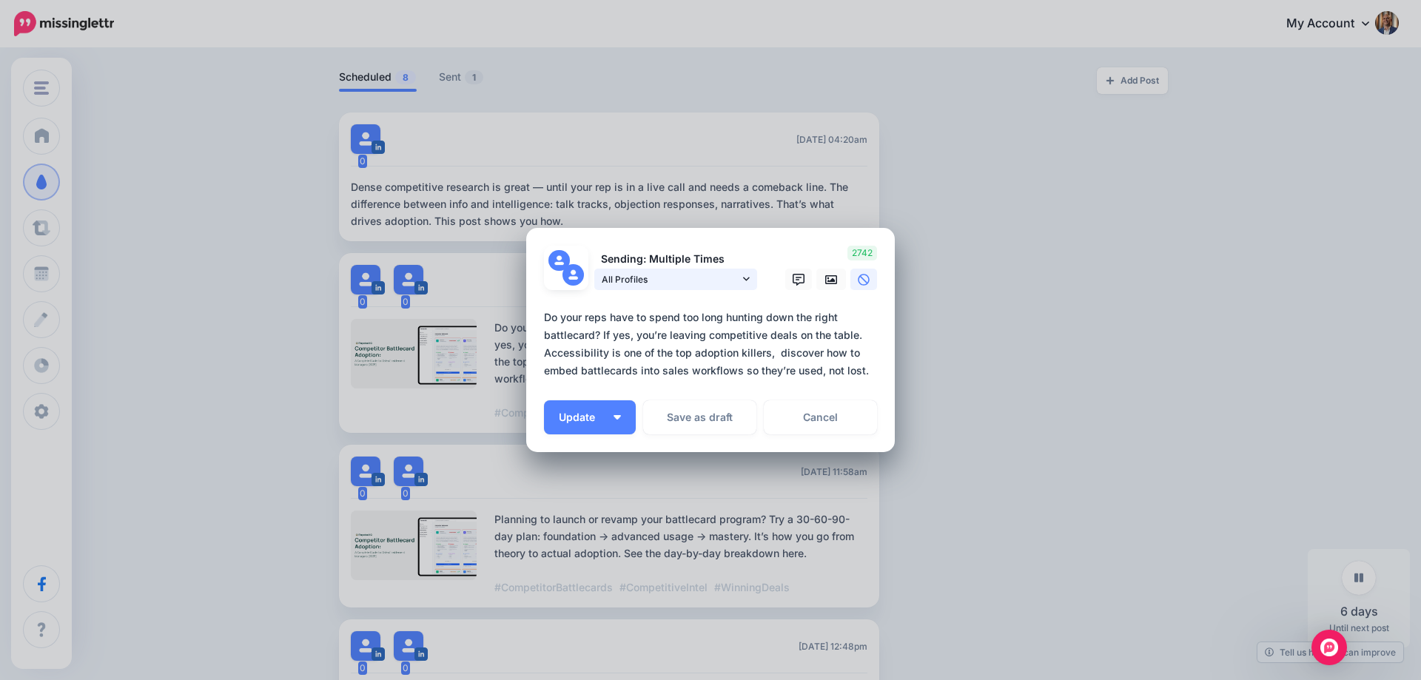
click at [681, 283] on span "All Profiles" at bounding box center [671, 280] width 138 height 16
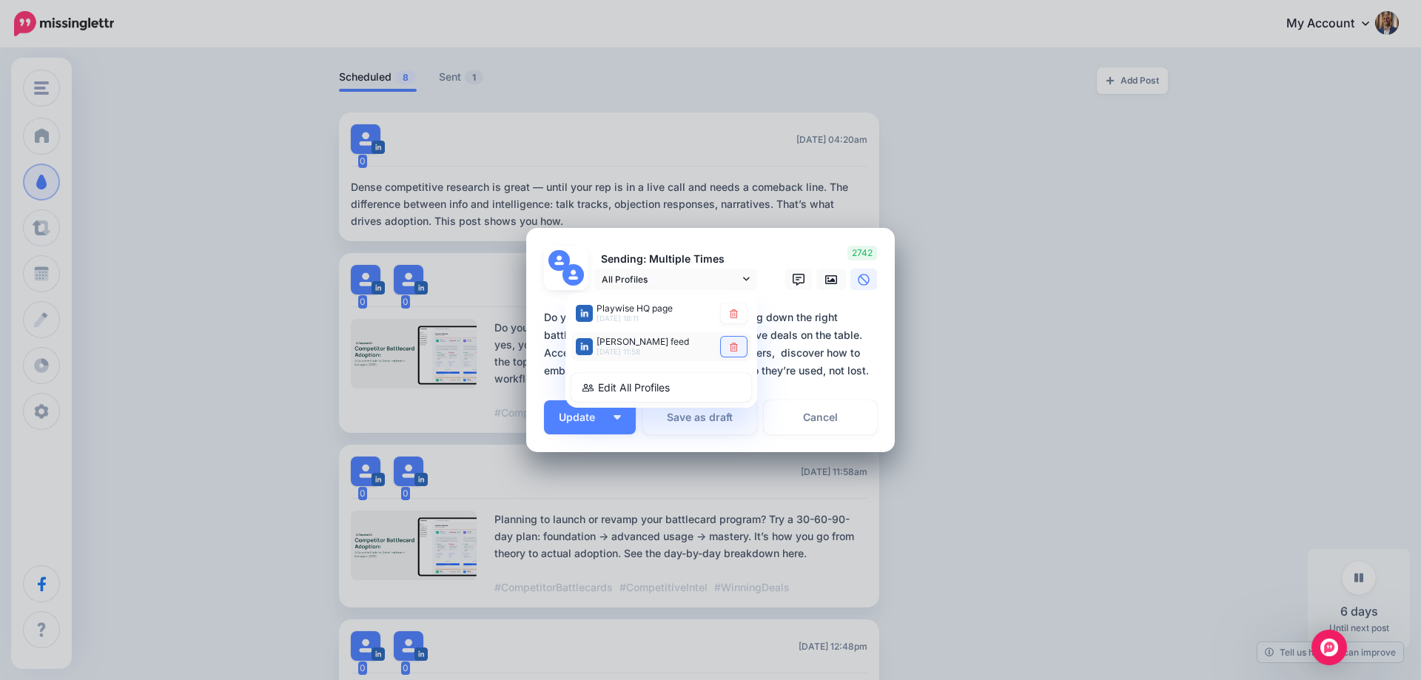
click at [730, 348] on icon at bounding box center [733, 347] width 11 height 9
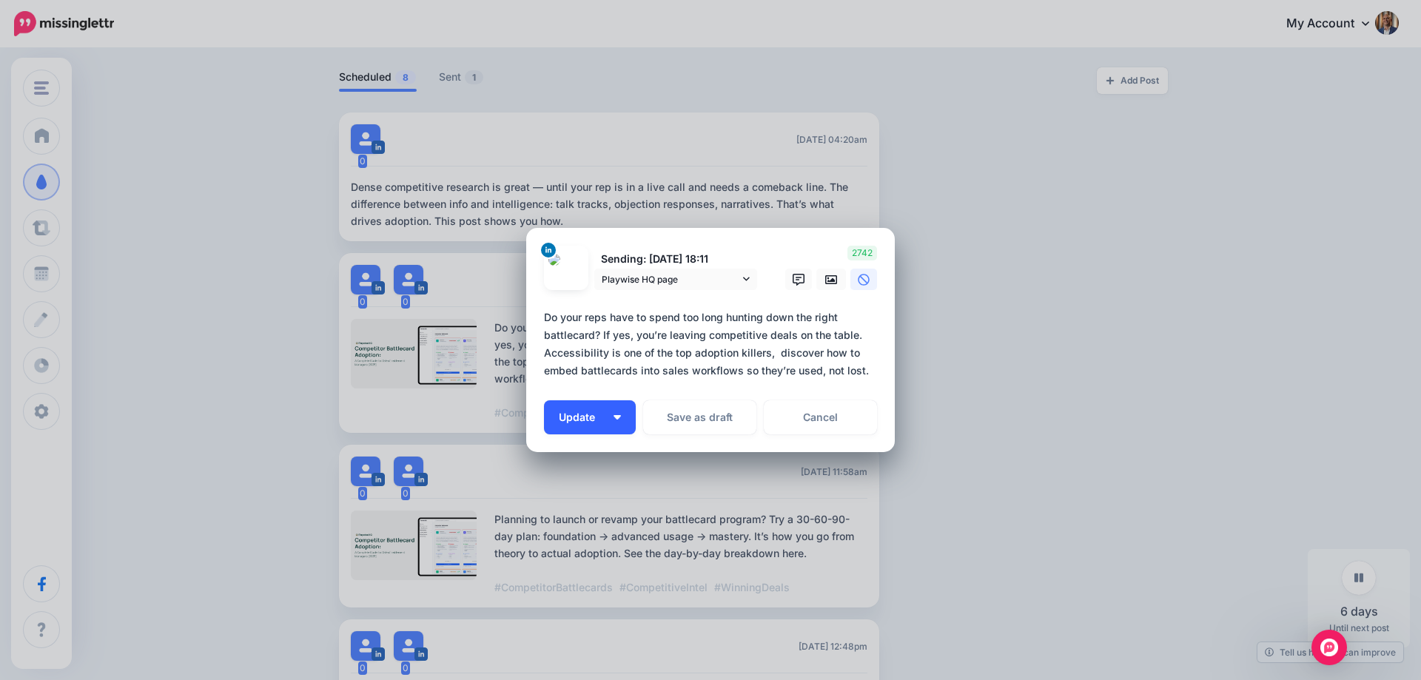
click at [592, 420] on span "Update" at bounding box center [582, 417] width 47 height 10
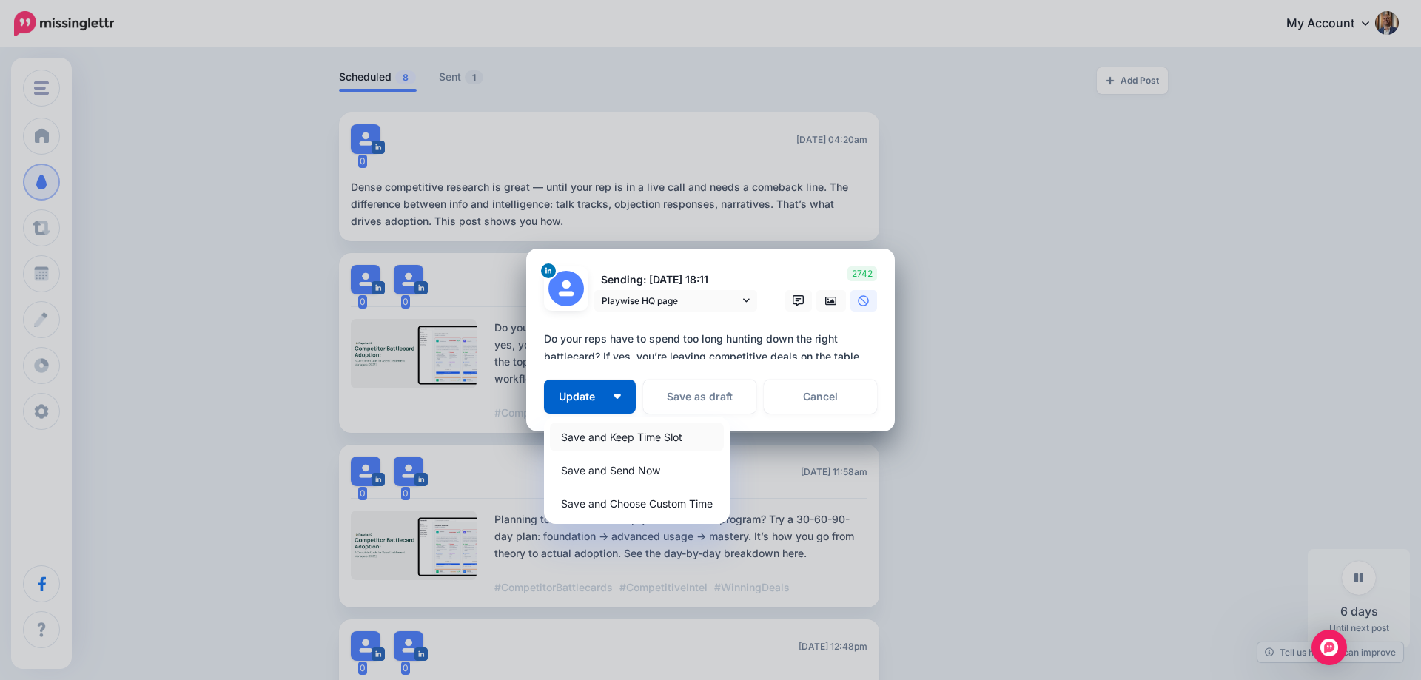
click at [601, 435] on link "Save and Keep Time Slot" at bounding box center [637, 437] width 174 height 29
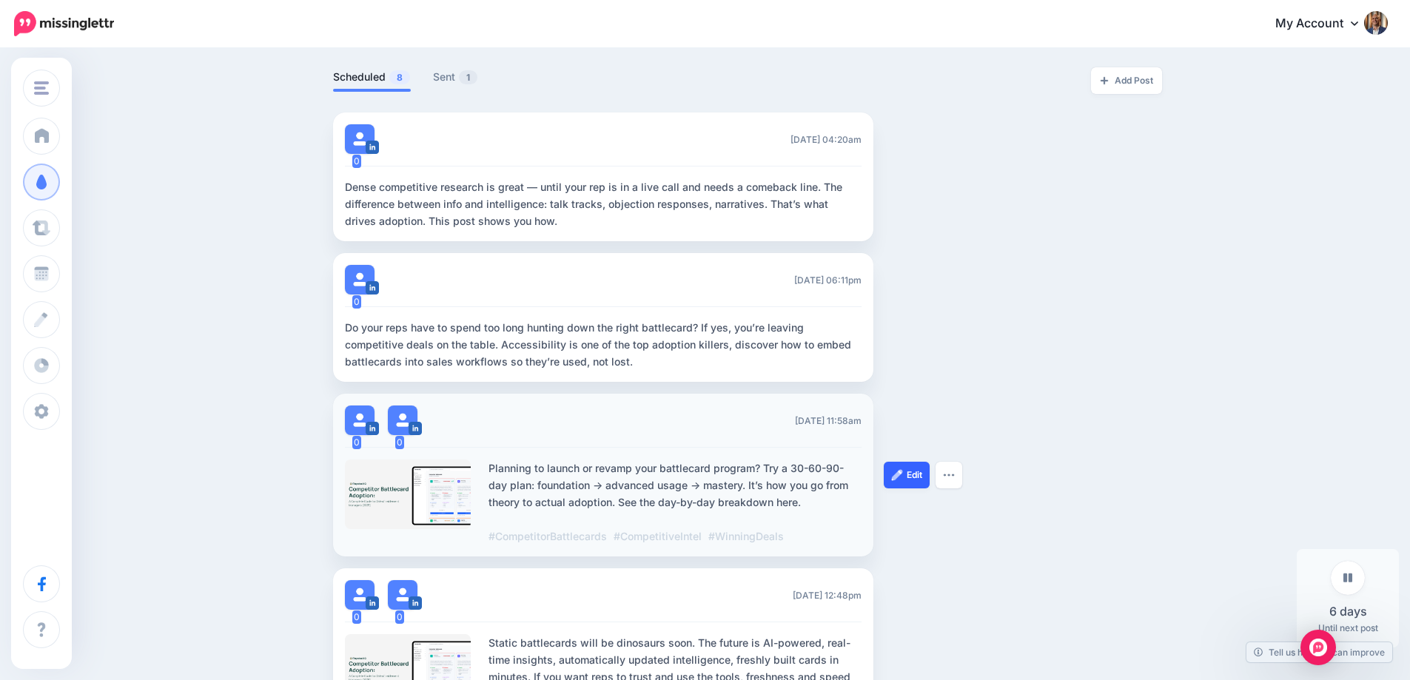
click at [920, 470] on link "Edit" at bounding box center [907, 475] width 46 height 27
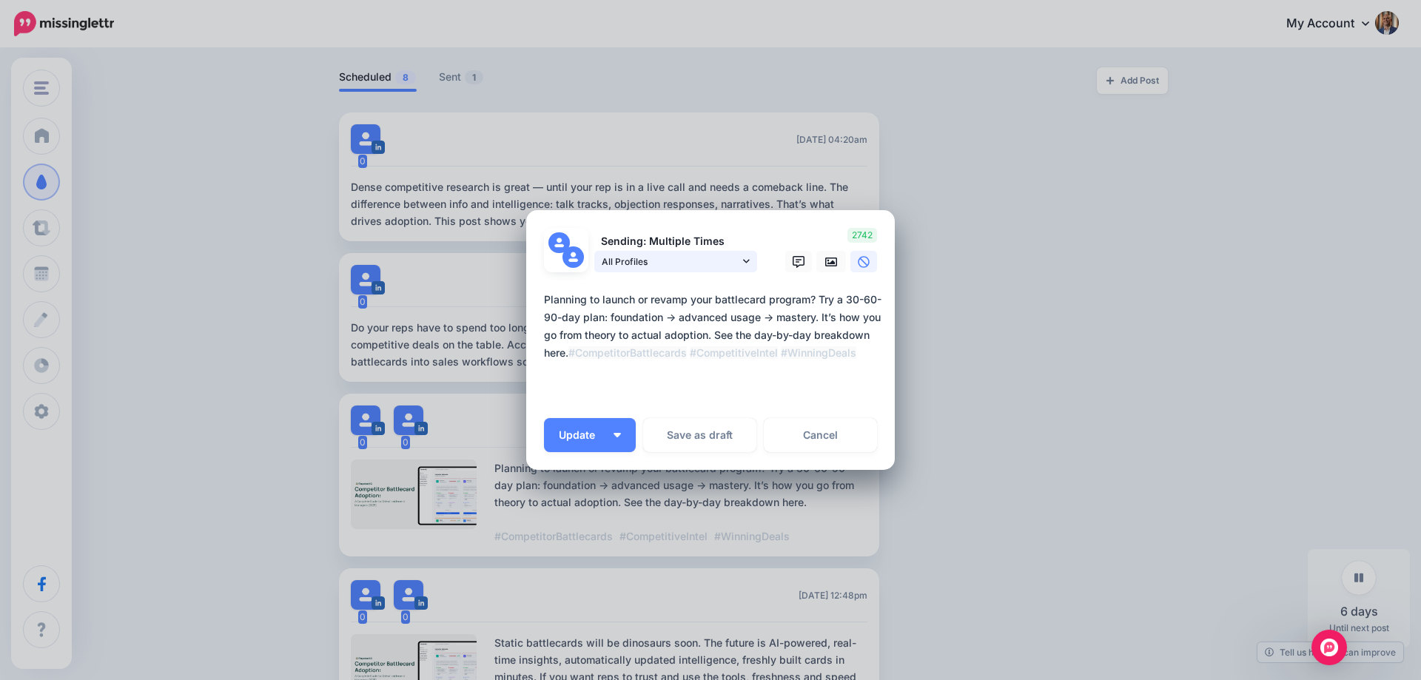
click at [672, 263] on span "All Profiles" at bounding box center [671, 262] width 138 height 16
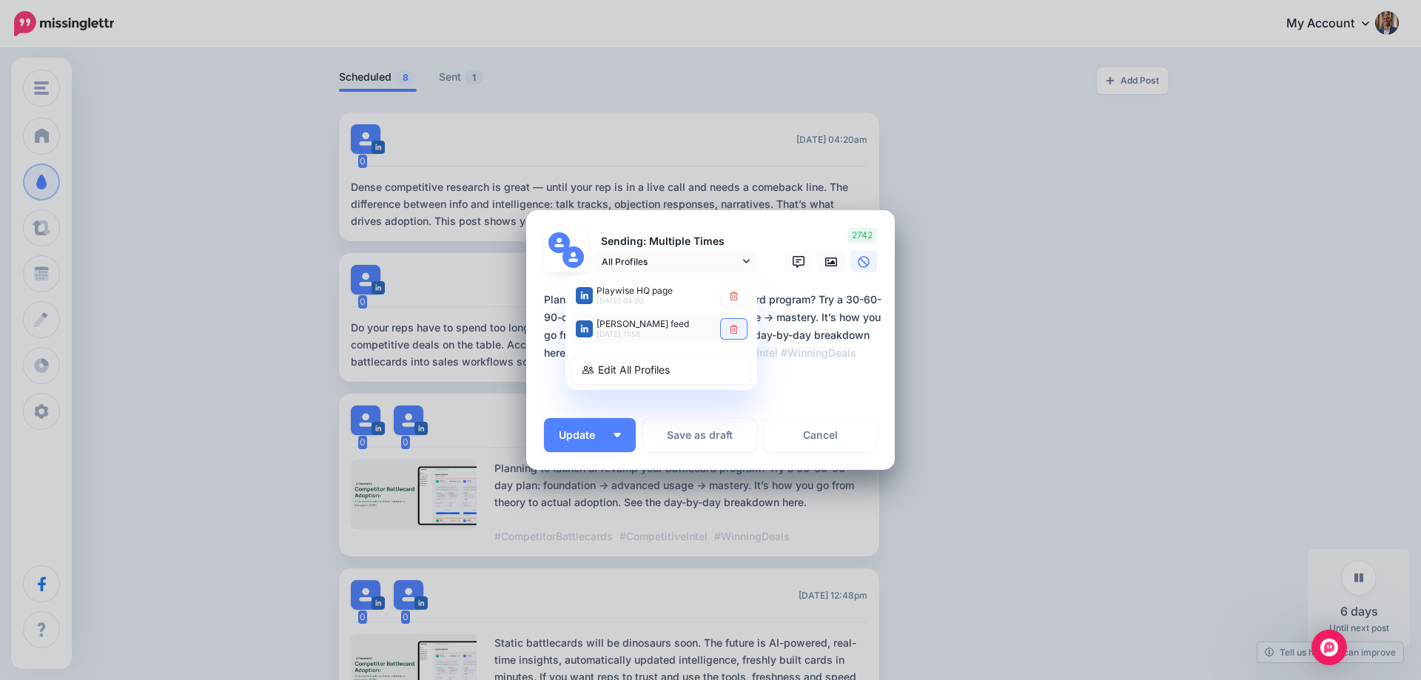
click at [733, 326] on icon at bounding box center [734, 329] width 8 height 9
click at [615, 438] on button "Update" at bounding box center [590, 435] width 92 height 34
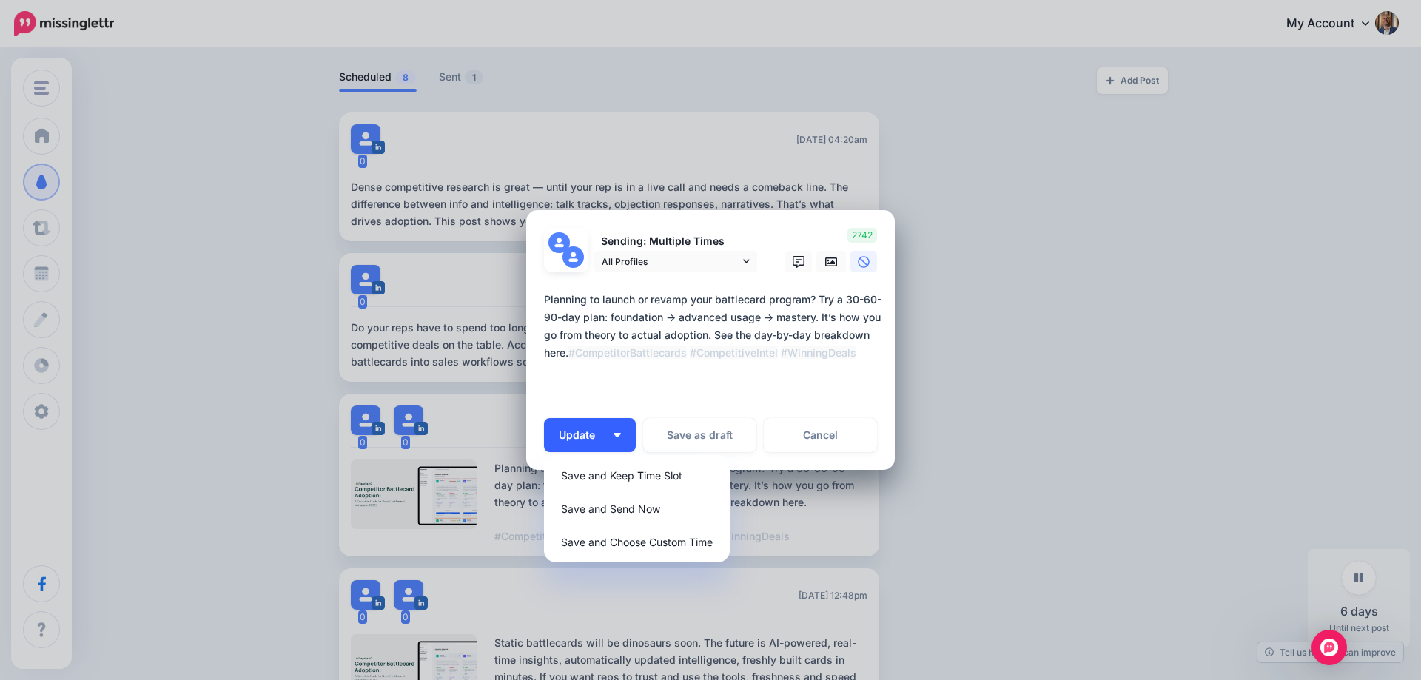
type textarea "**********"
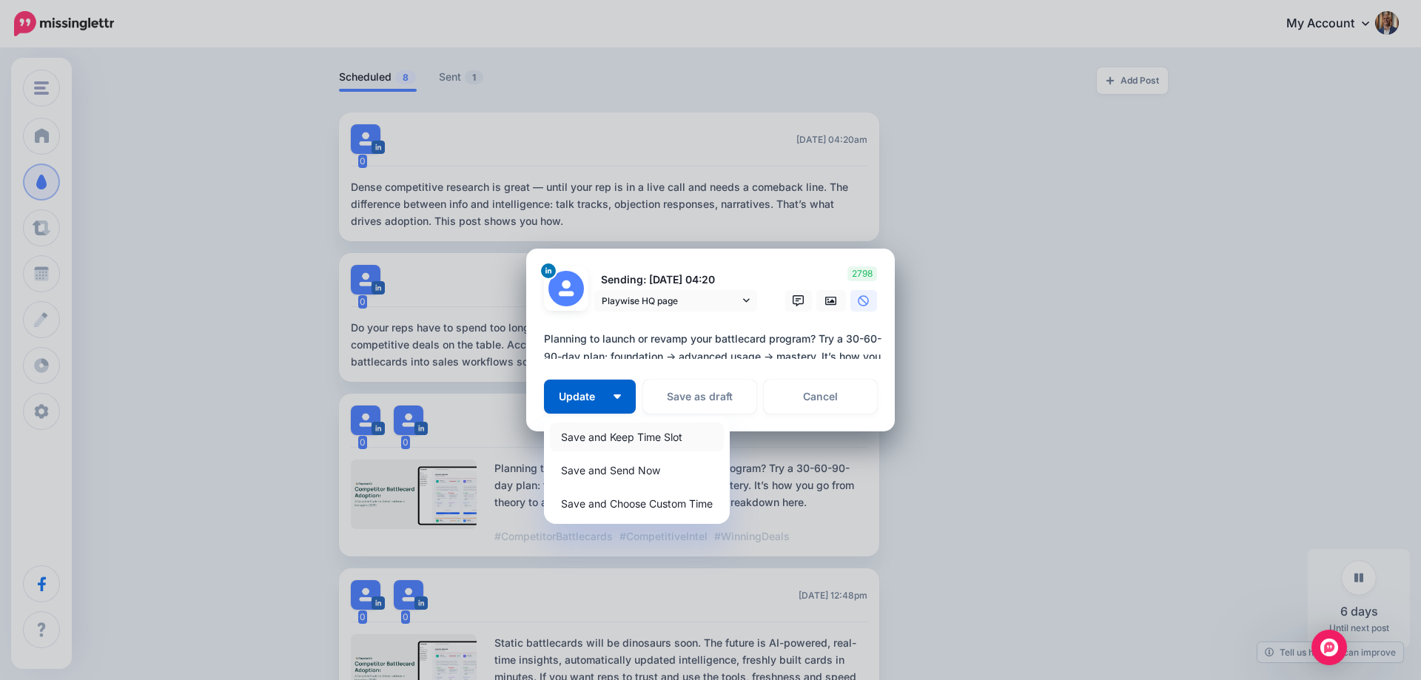
click at [628, 437] on link "Save and Keep Time Slot" at bounding box center [637, 437] width 174 height 29
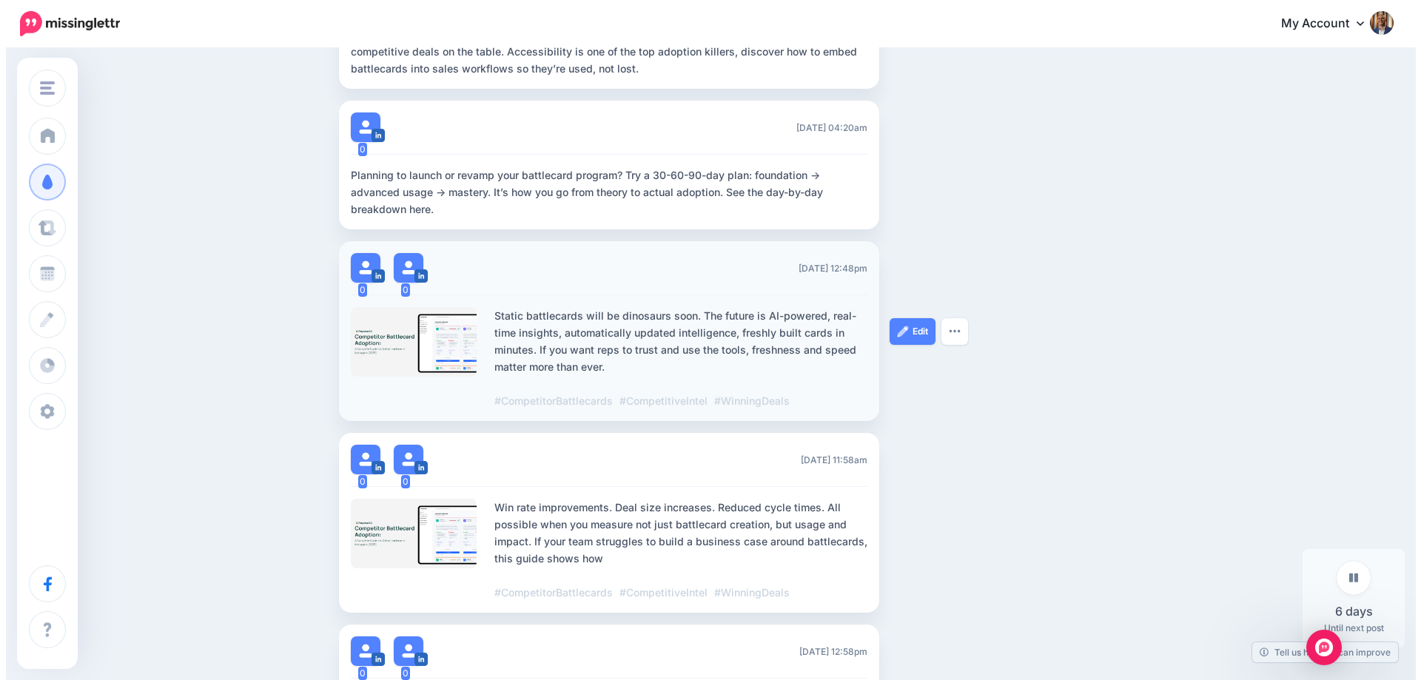
scroll to position [665, 0]
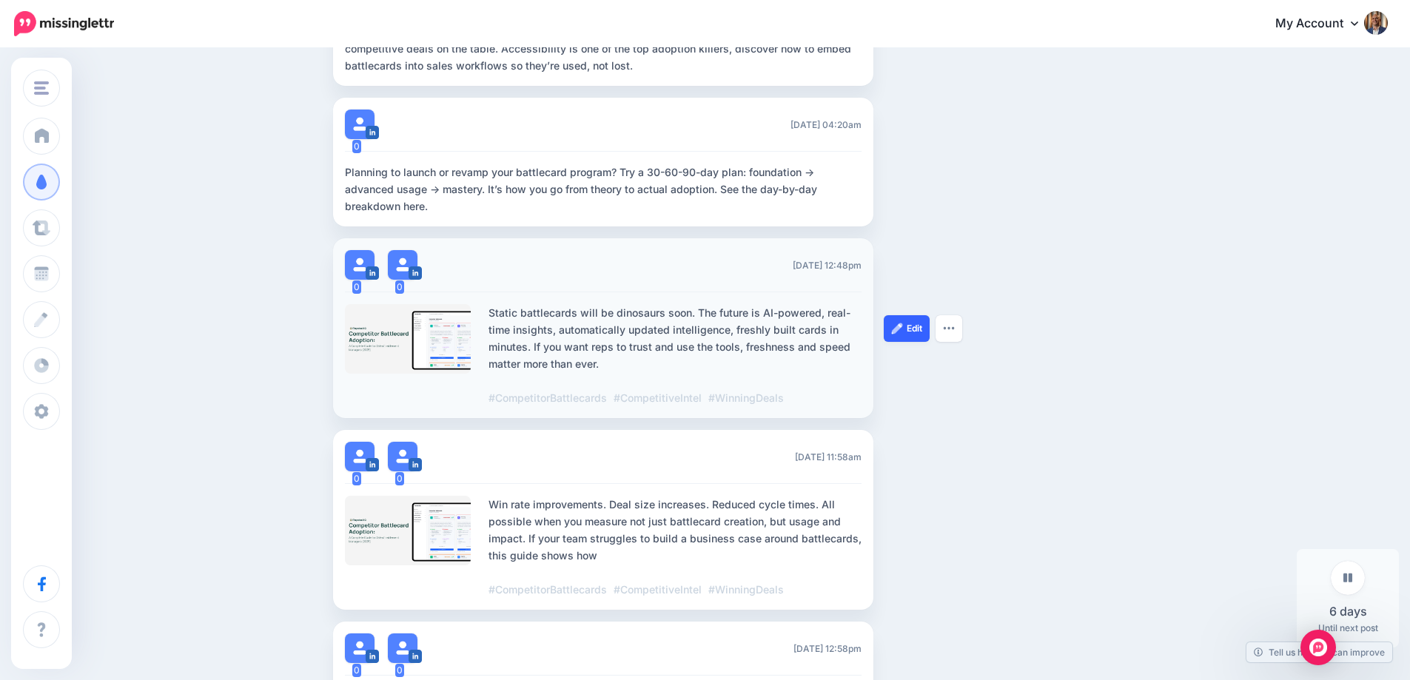
click at [912, 326] on link "Edit" at bounding box center [907, 328] width 46 height 27
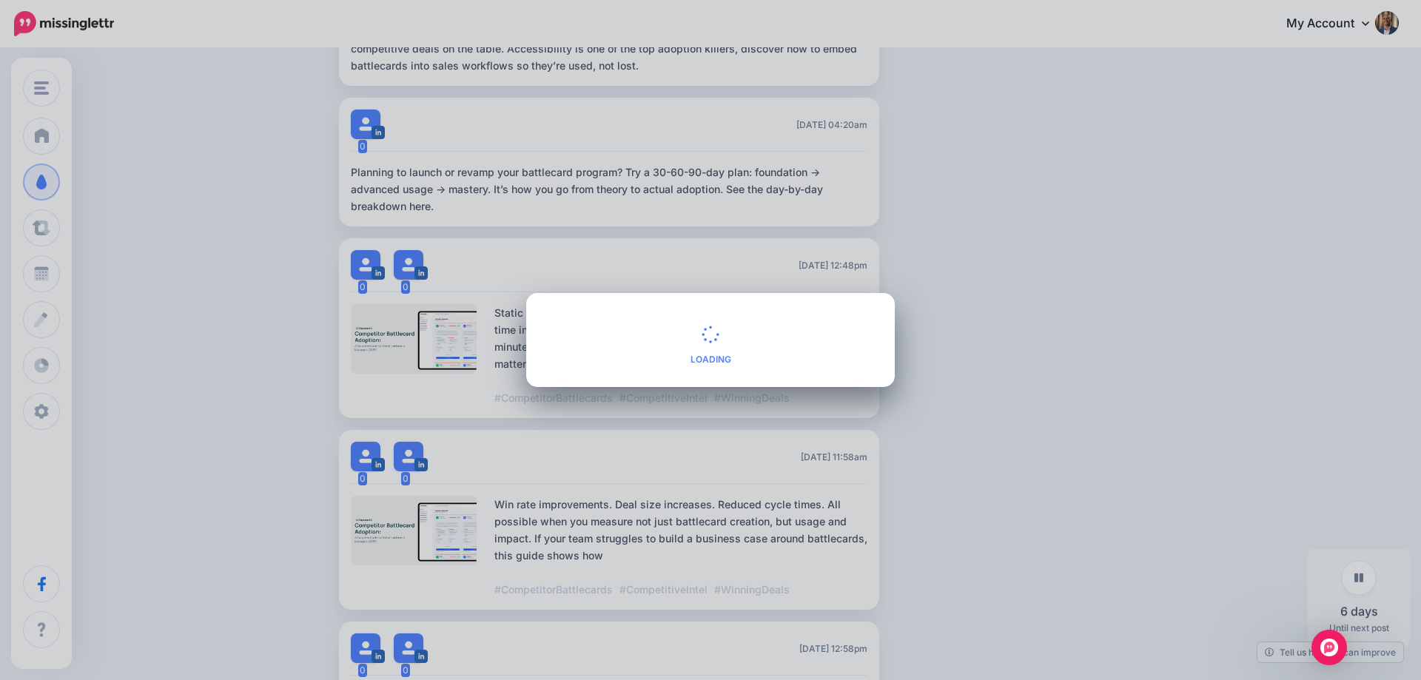
type textarea "**********"
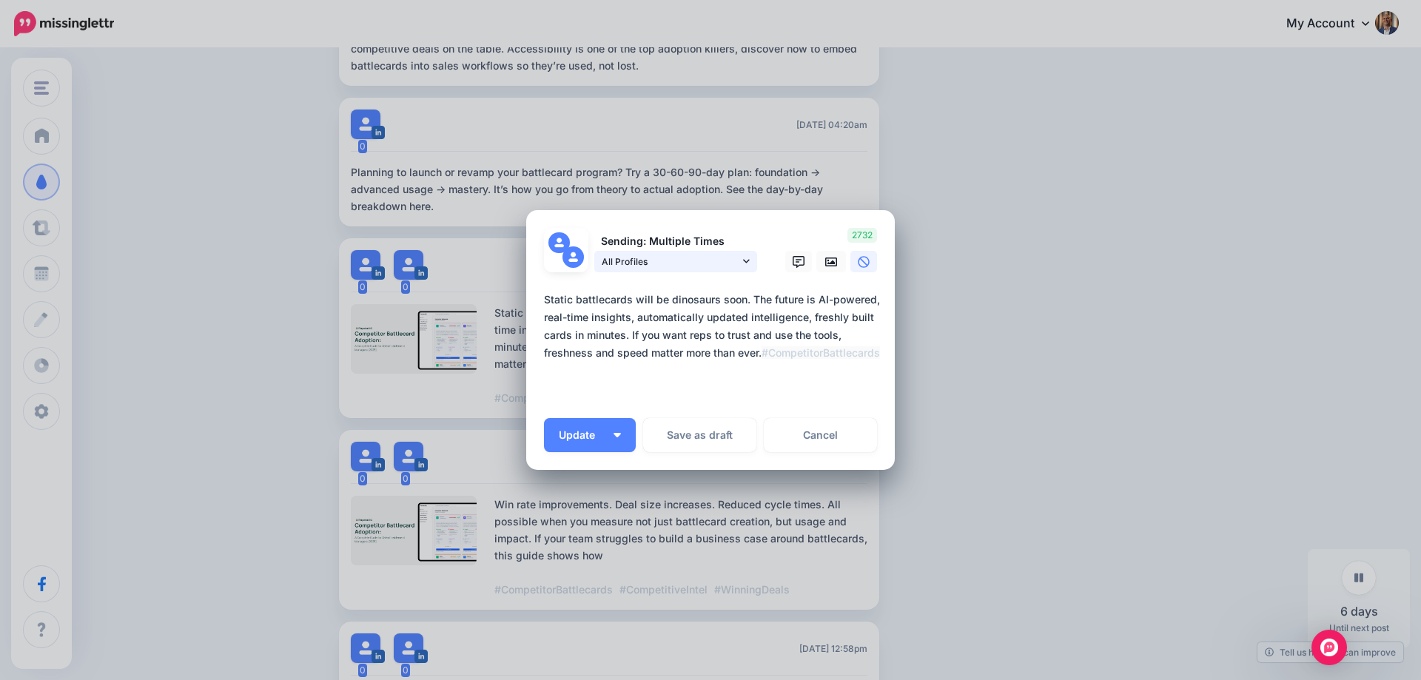
click at [725, 256] on span "All Profiles" at bounding box center [671, 262] width 138 height 16
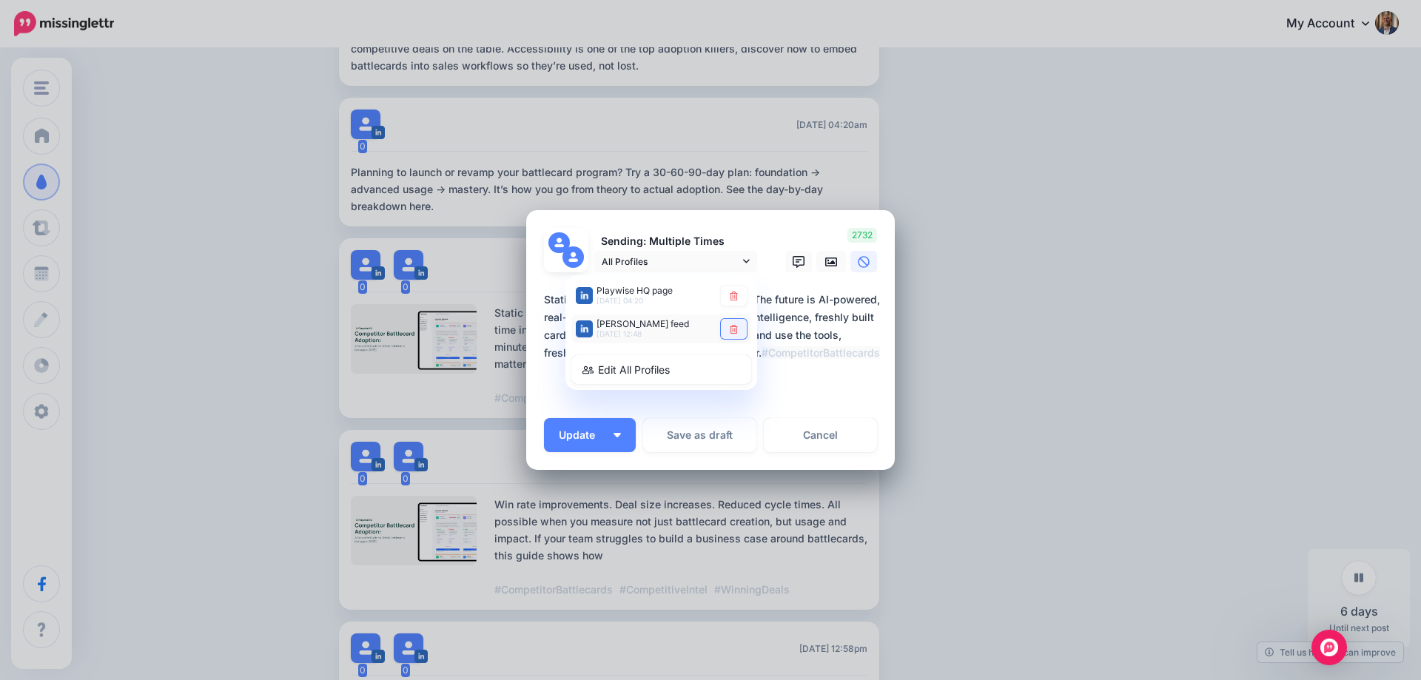
click at [739, 331] on link at bounding box center [734, 329] width 26 height 20
type textarea "**********"
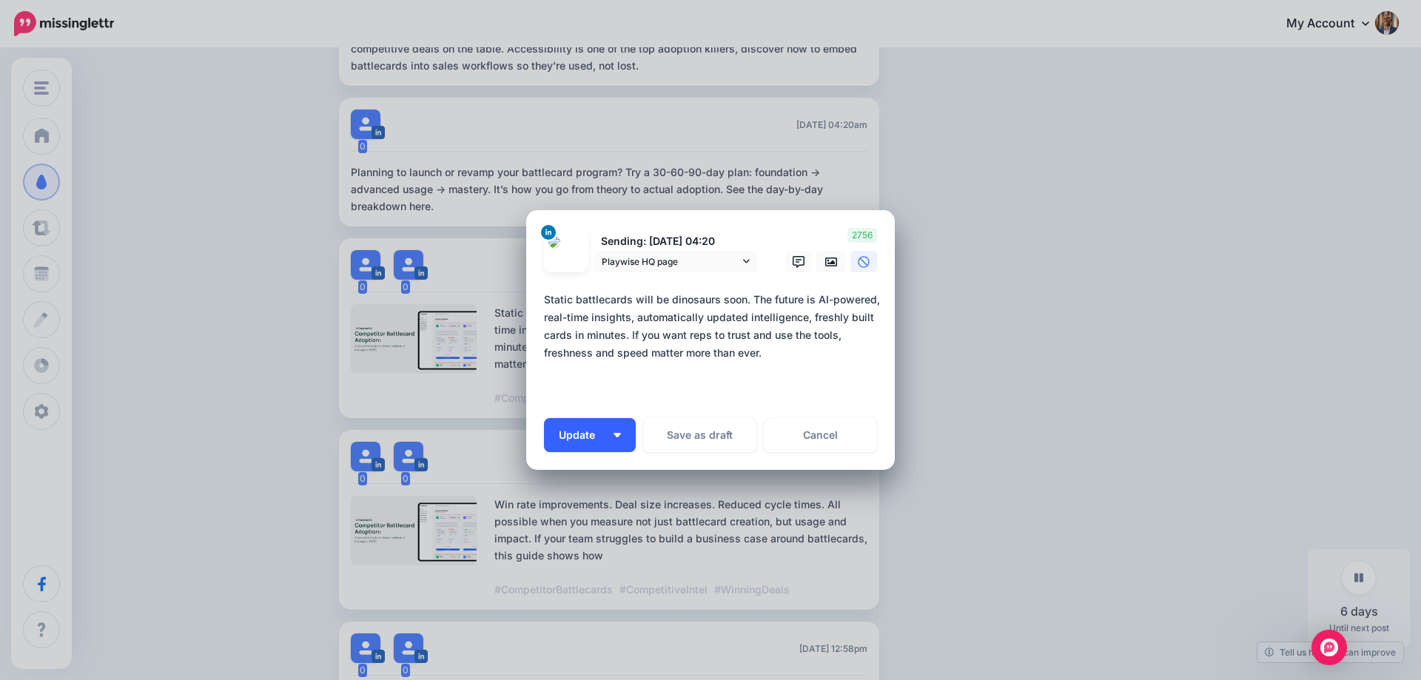
click at [585, 434] on button "Update" at bounding box center [590, 435] width 92 height 34
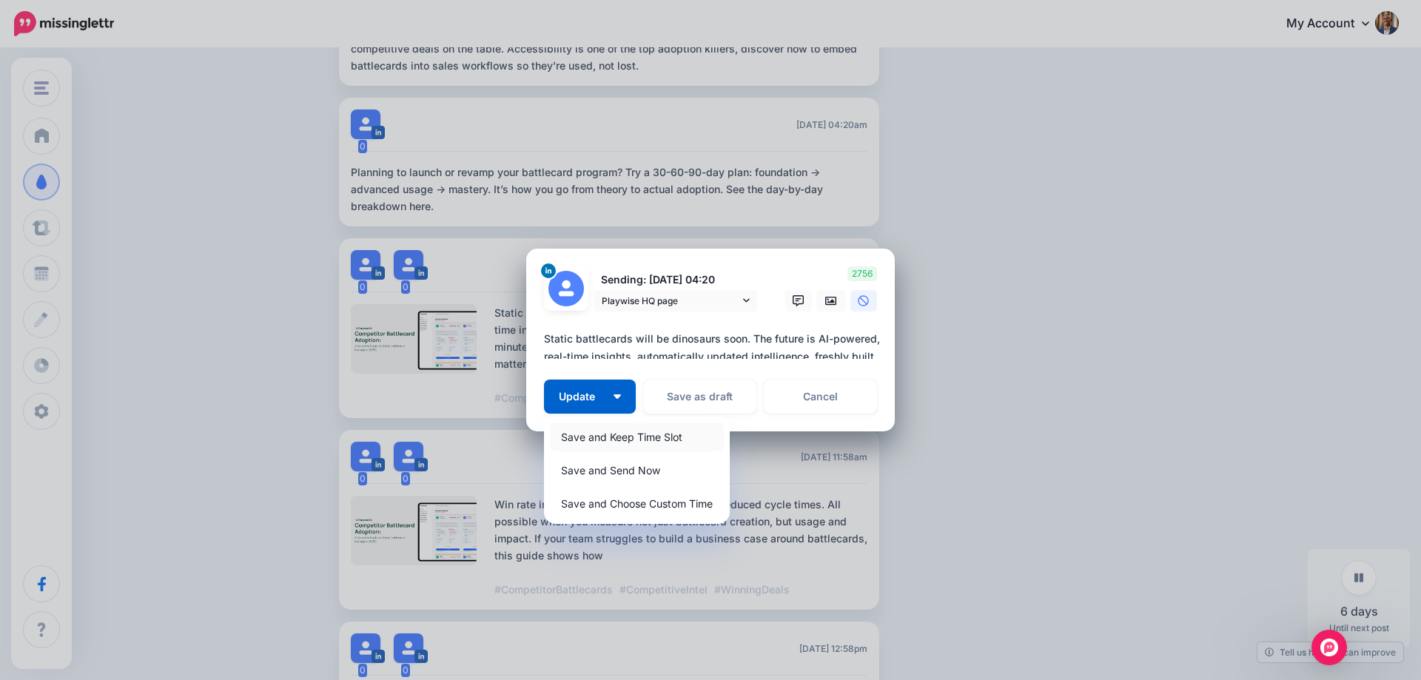
click at [609, 437] on link "Save and Keep Time Slot" at bounding box center [637, 437] width 174 height 29
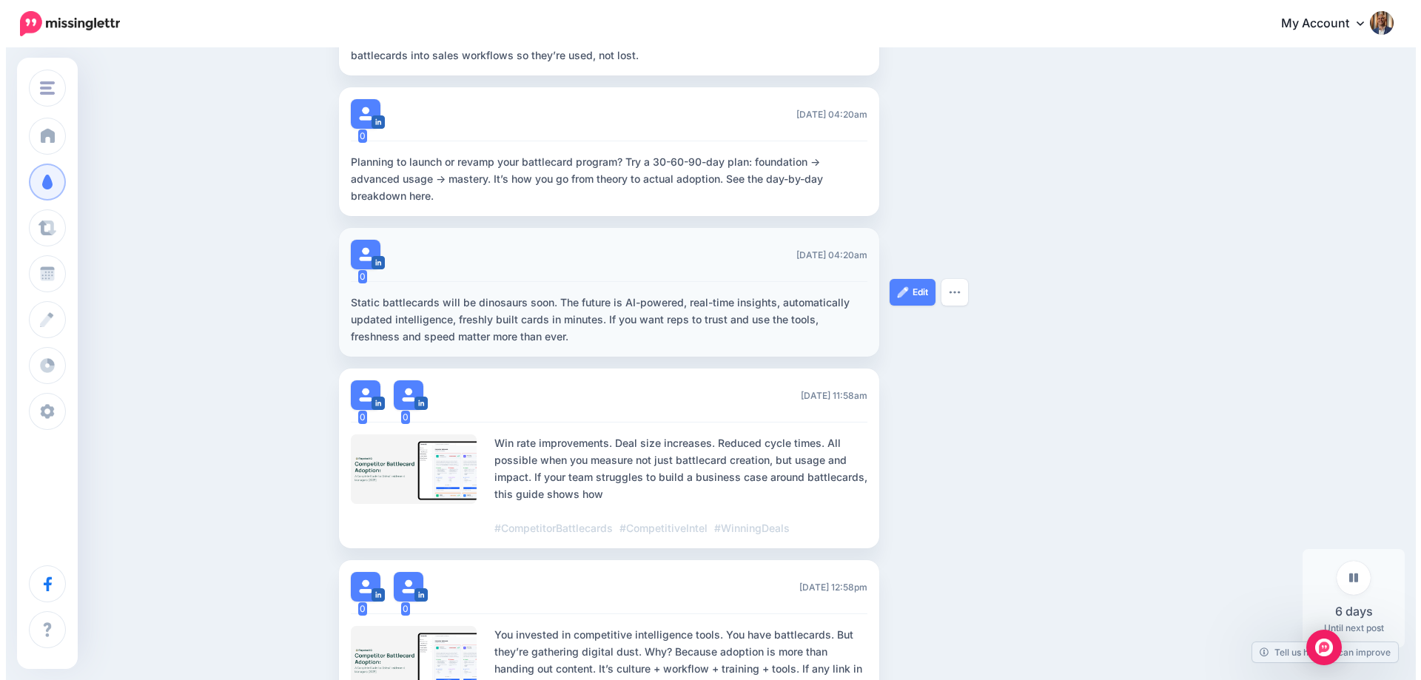
scroll to position [709, 0]
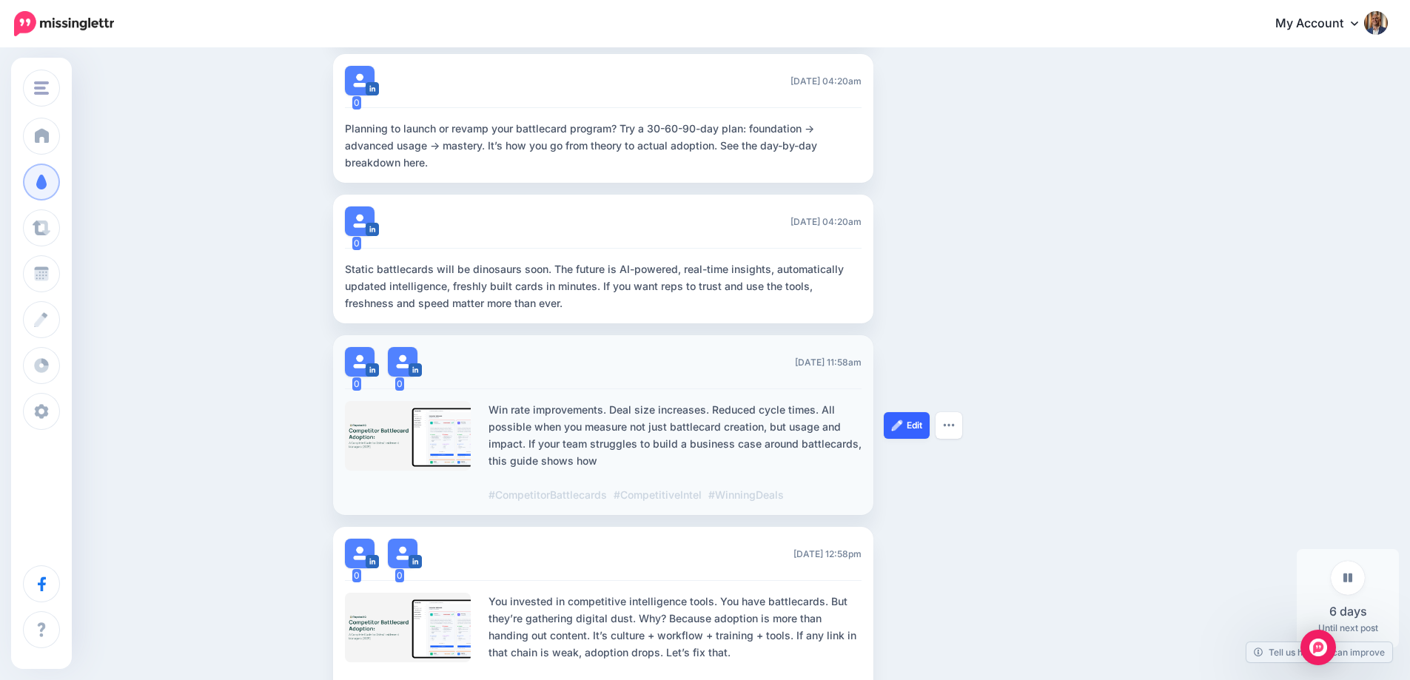
click at [903, 425] on img at bounding box center [897, 426] width 12 height 12
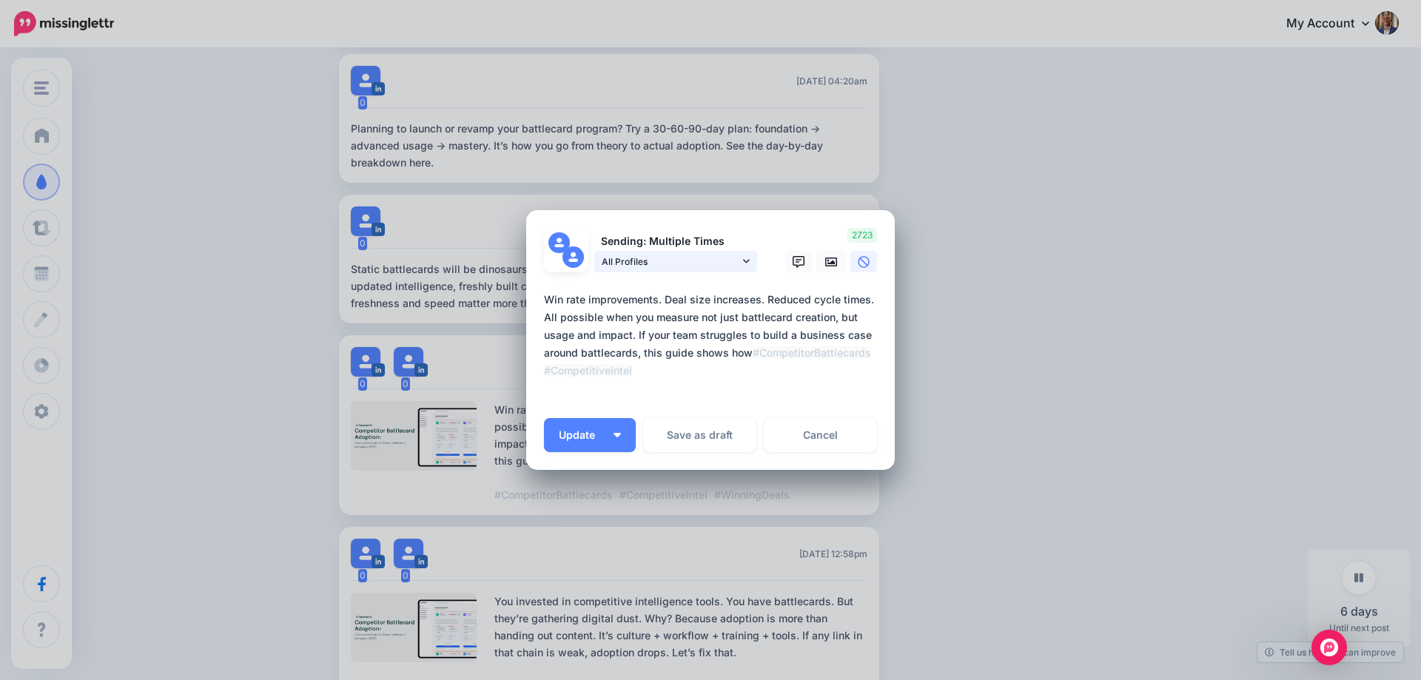
click at [664, 267] on span "All Profiles" at bounding box center [671, 262] width 138 height 16
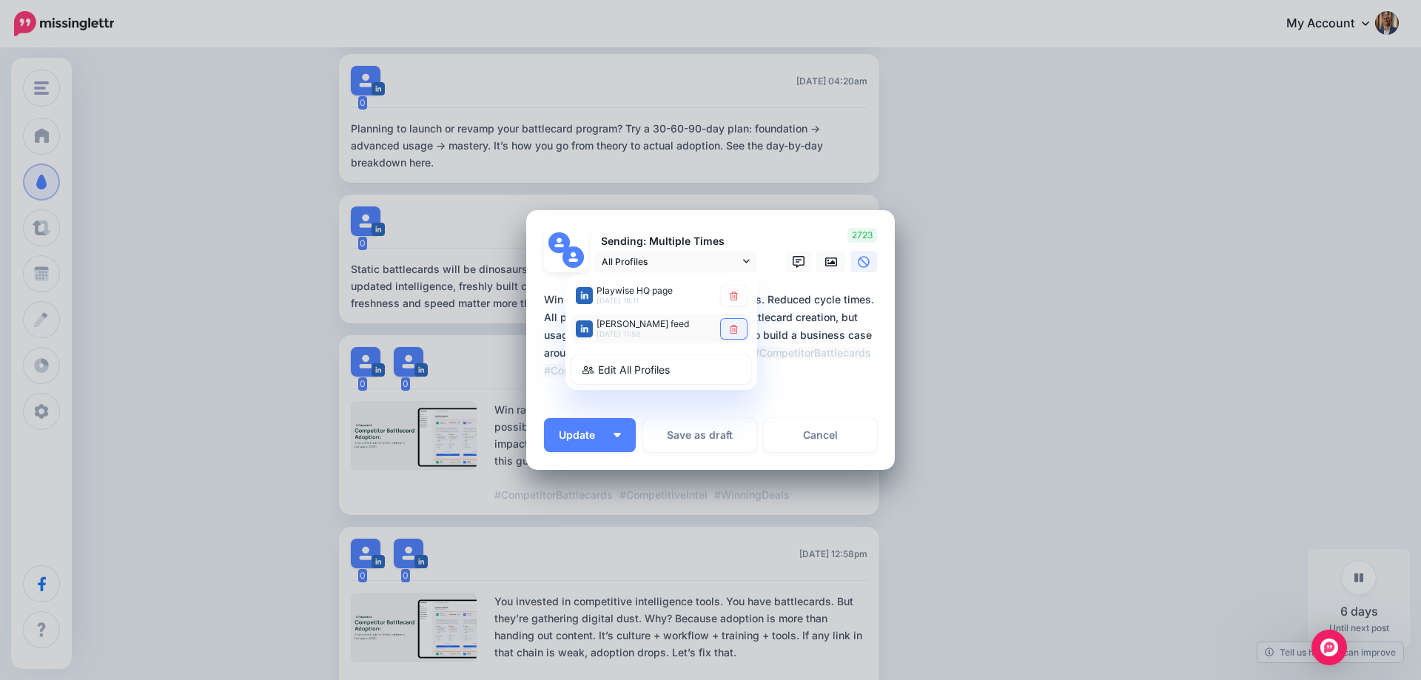
click at [730, 325] on icon at bounding box center [733, 329] width 11 height 9
type textarea "**********"
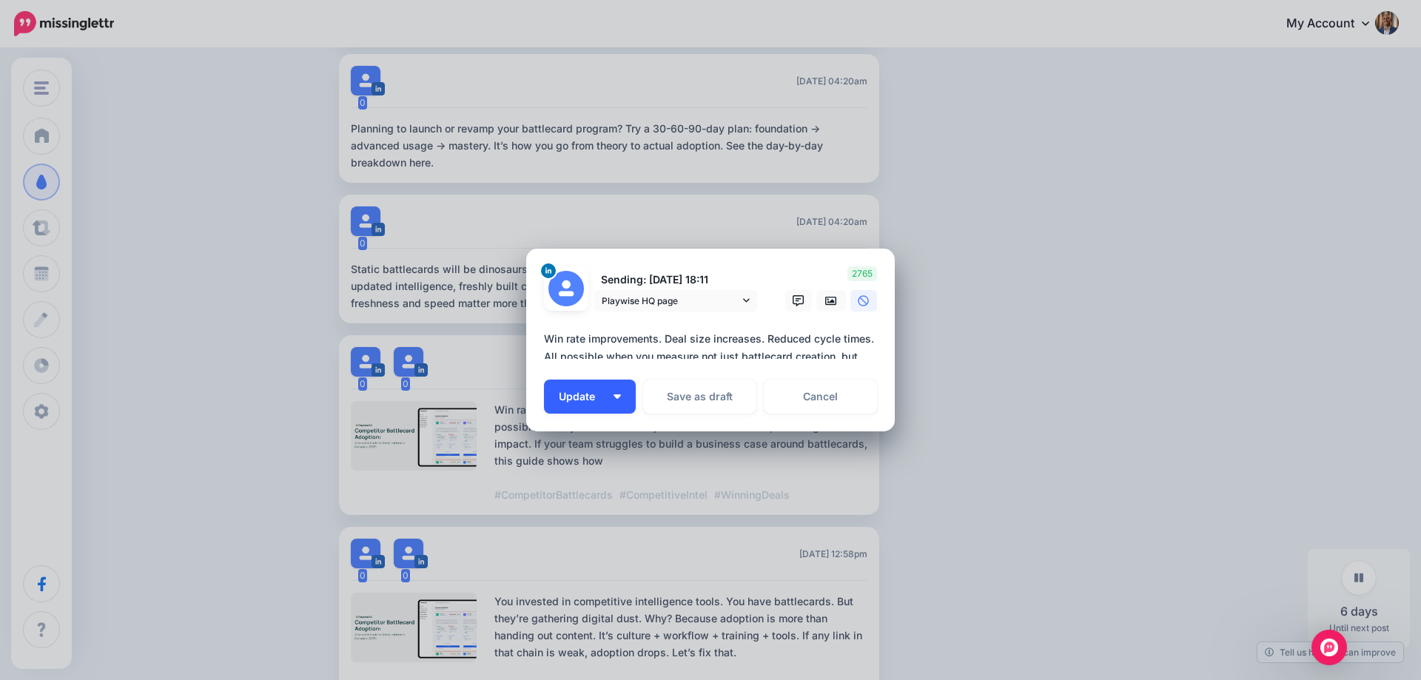
click at [614, 444] on div "***** 19 : 42 00 01 02 03 04 05 06 07 08 09 10 11 12 13 14 15 16 17 18 19 20 21…" at bounding box center [710, 511] width 369 height 161
click at [608, 395] on button "Update" at bounding box center [590, 397] width 92 height 34
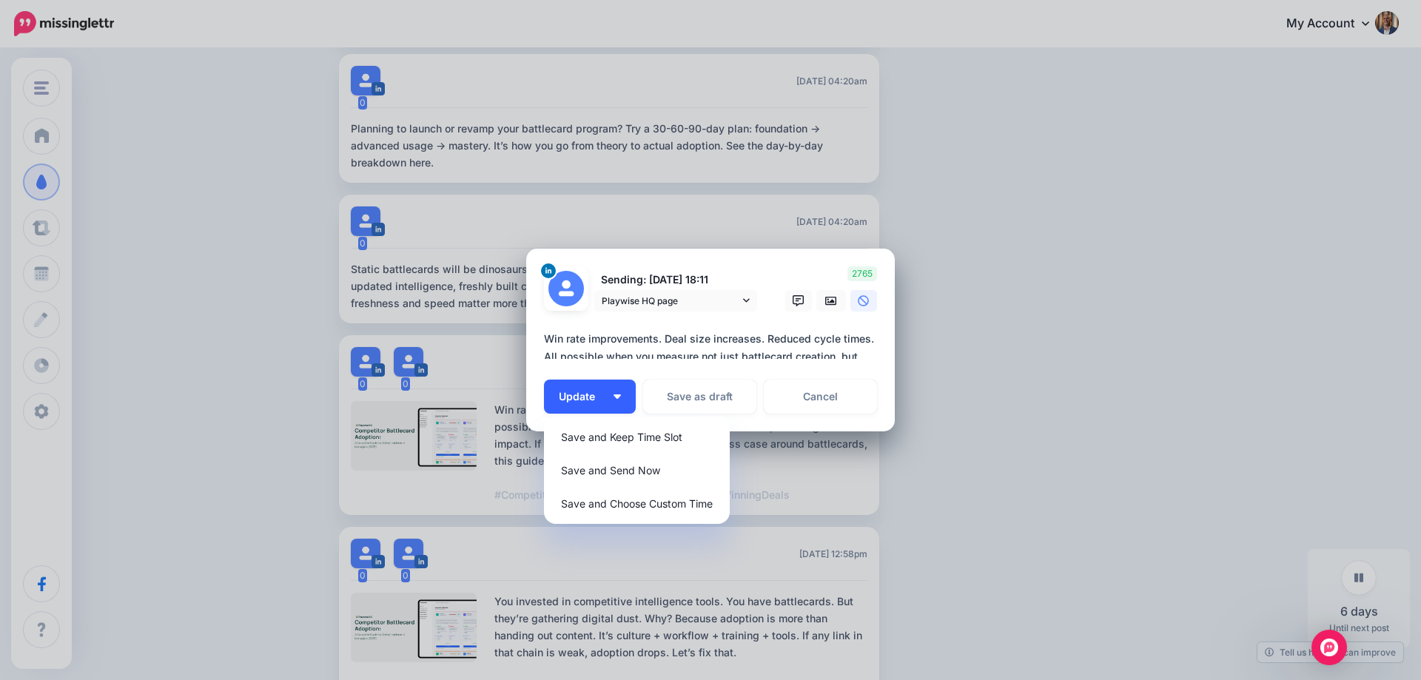
click at [602, 397] on span "Update" at bounding box center [582, 397] width 47 height 10
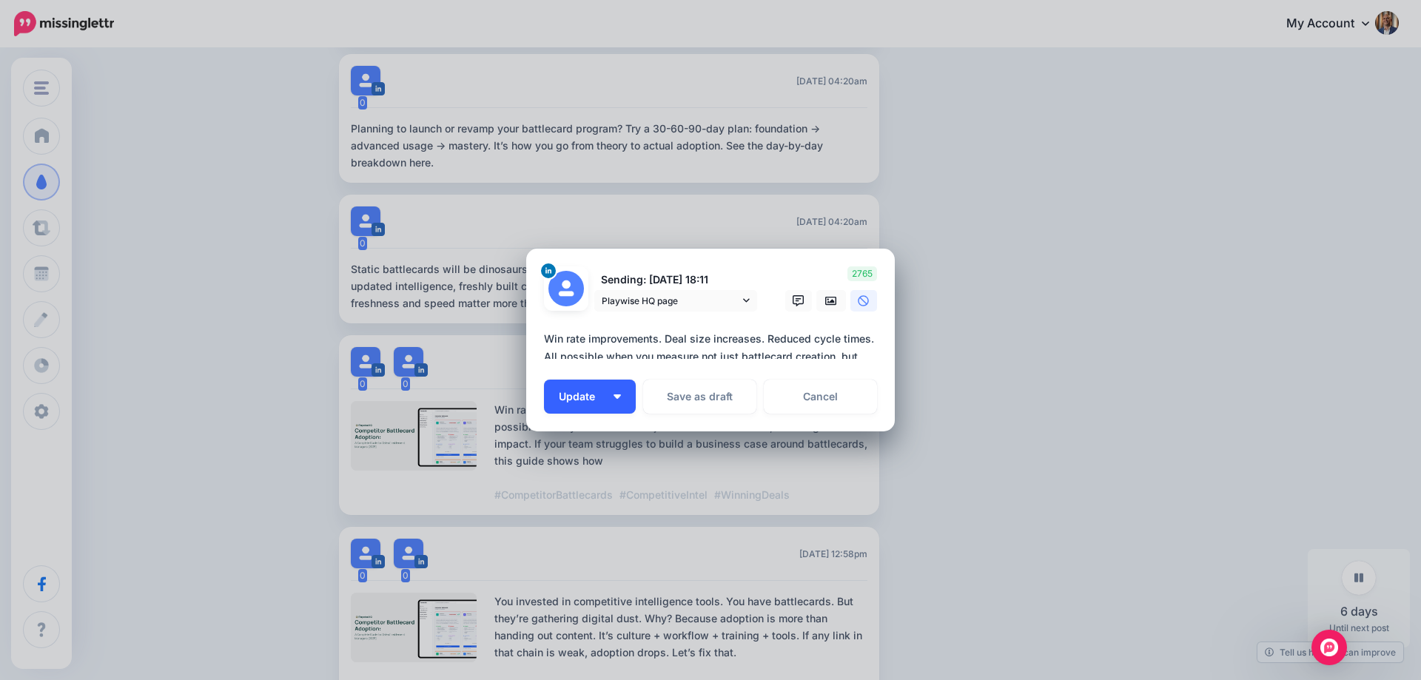
click at [602, 397] on span "Update" at bounding box center [582, 397] width 47 height 10
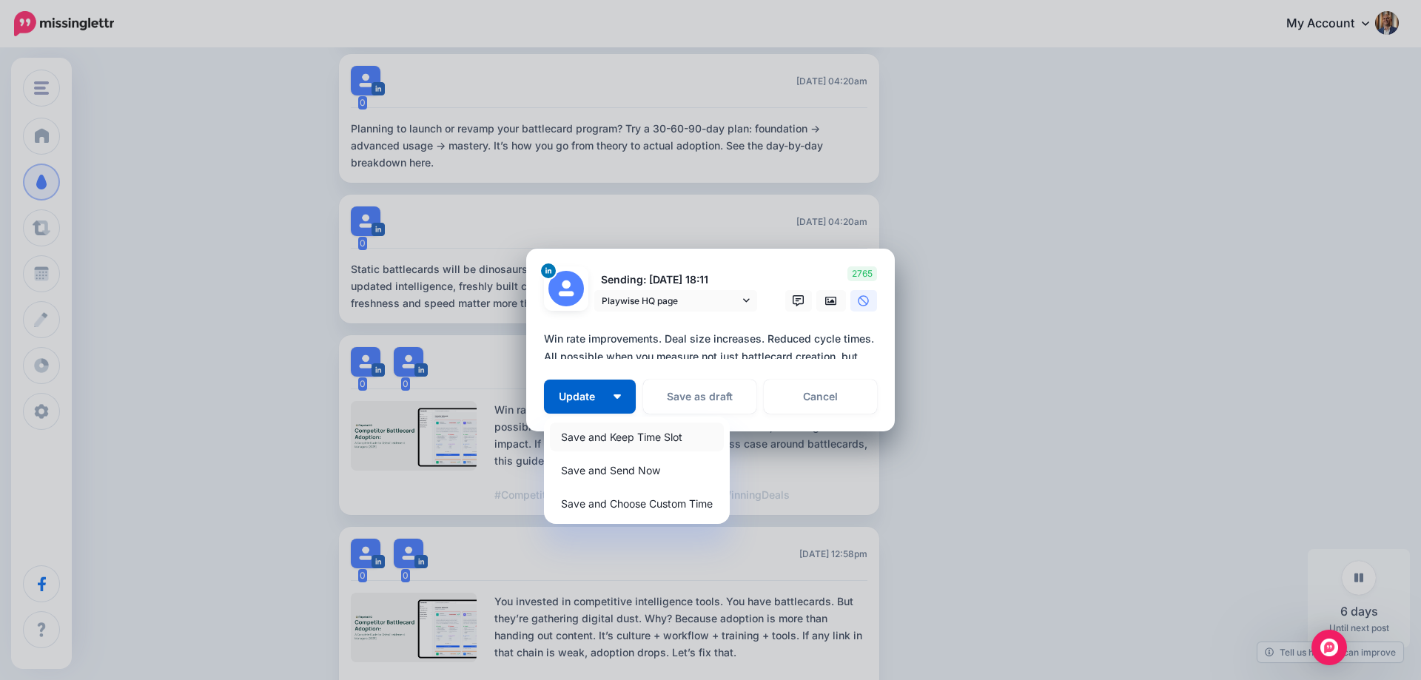
click at [614, 440] on link "Save and Keep Time Slot" at bounding box center [637, 437] width 174 height 29
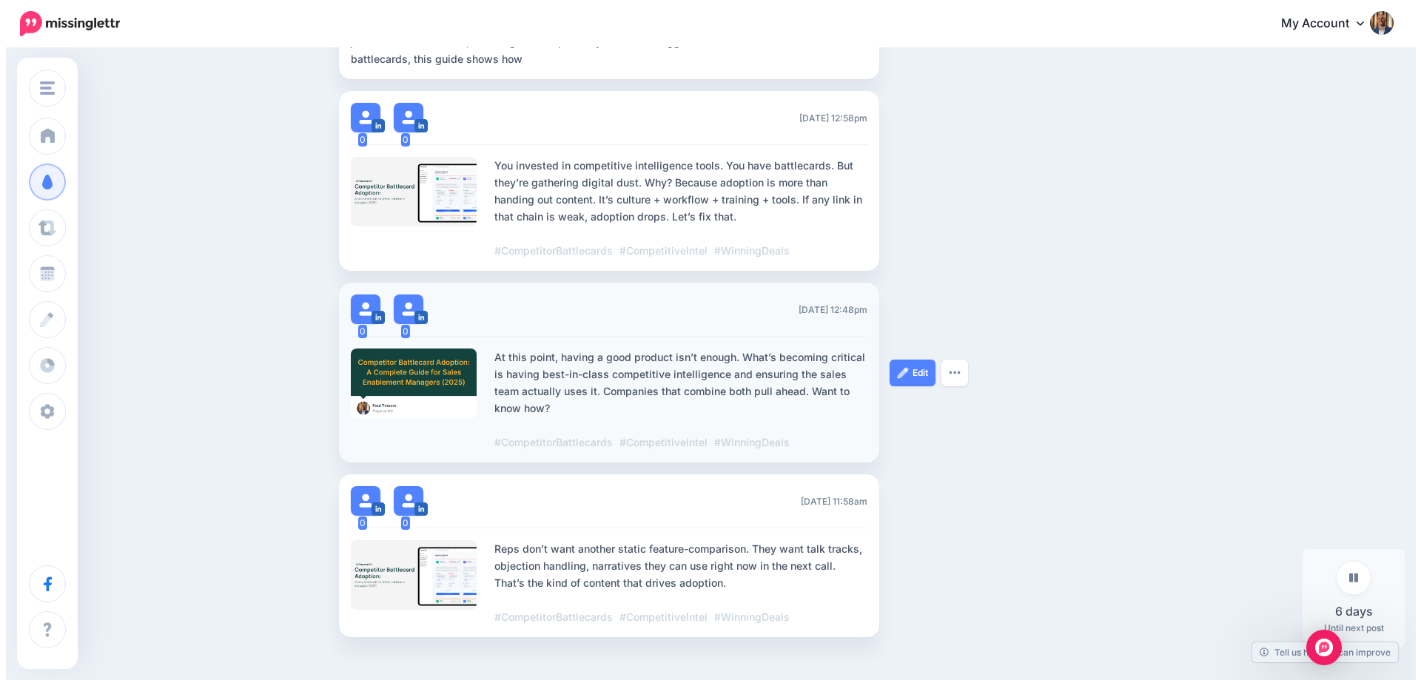
scroll to position [1005, 0]
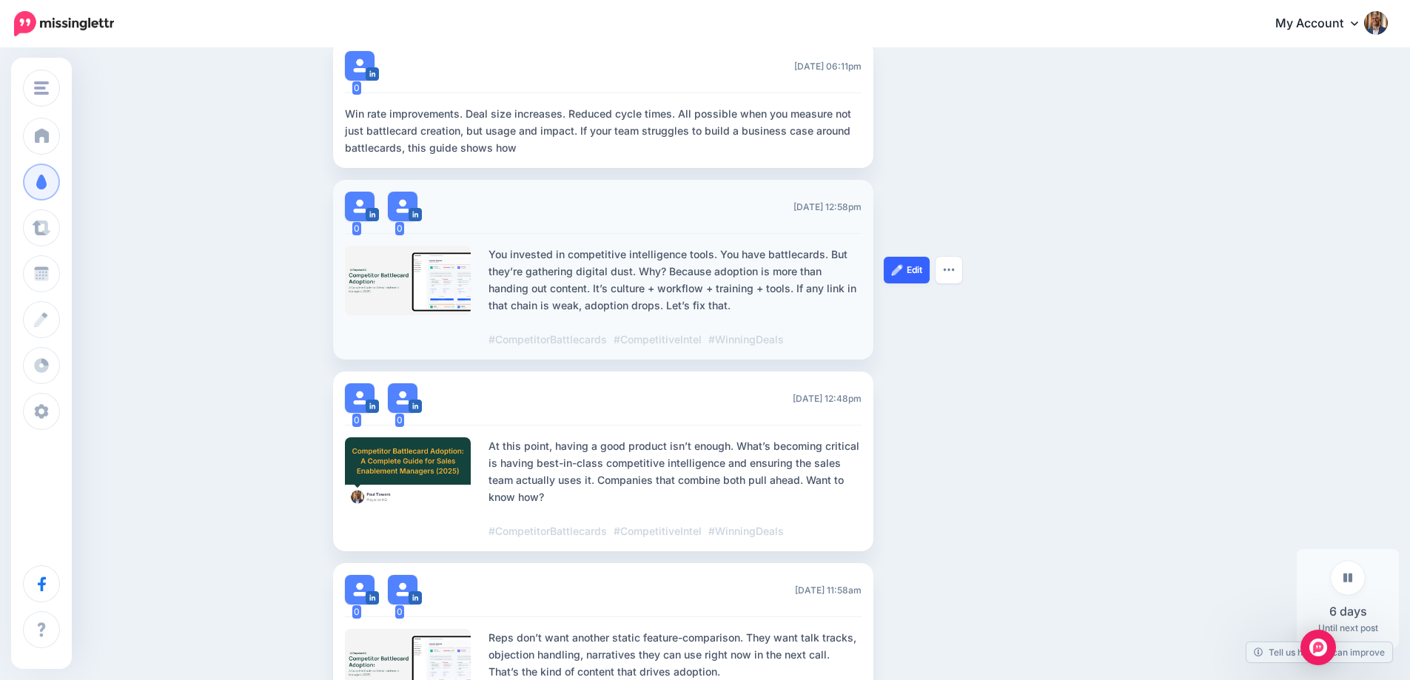
click at [926, 275] on link "Edit" at bounding box center [907, 270] width 46 height 27
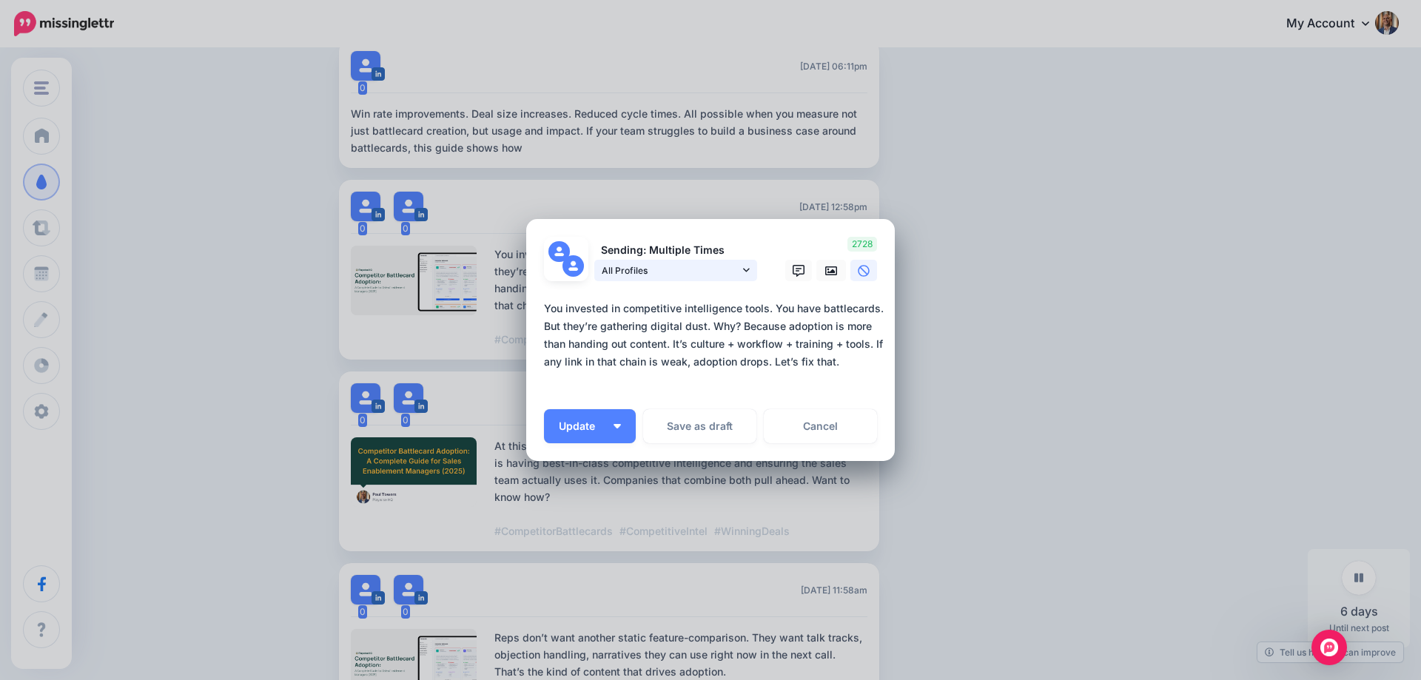
click at [689, 267] on span "All Profiles" at bounding box center [671, 271] width 138 height 16
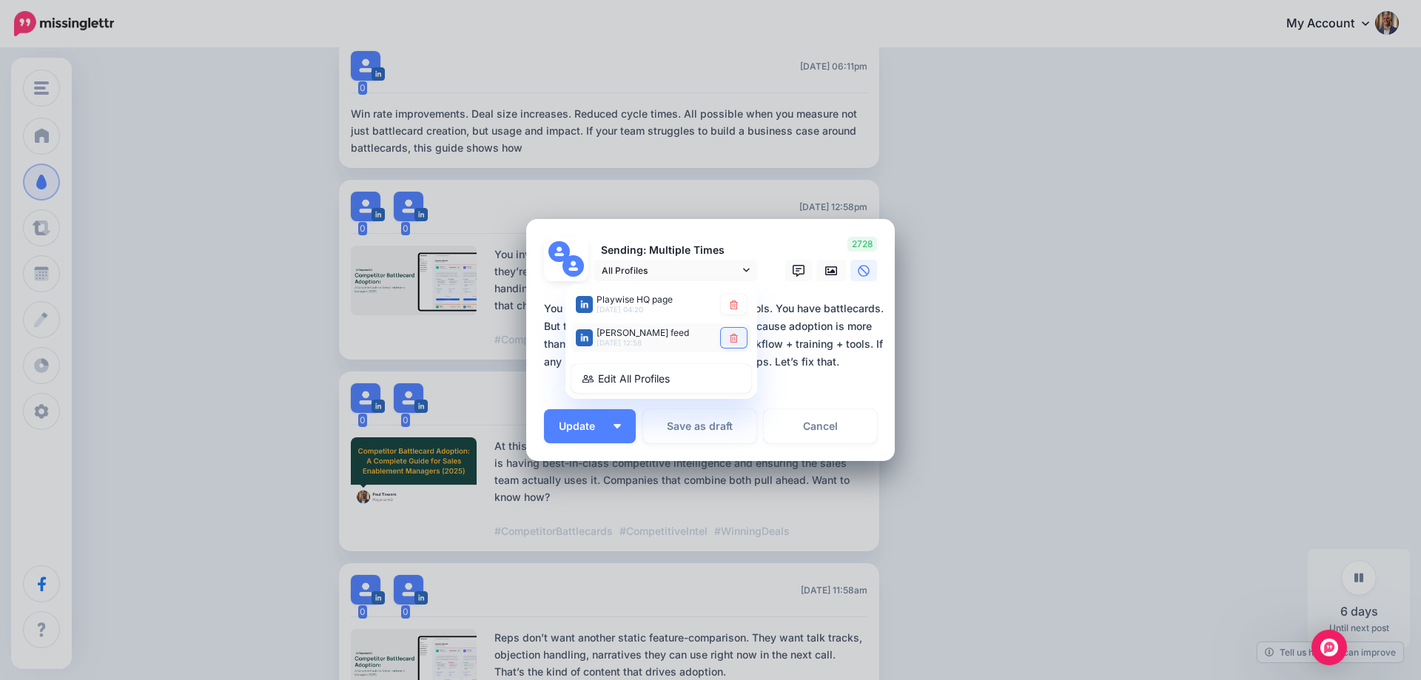
click at [736, 336] on icon at bounding box center [734, 338] width 8 height 9
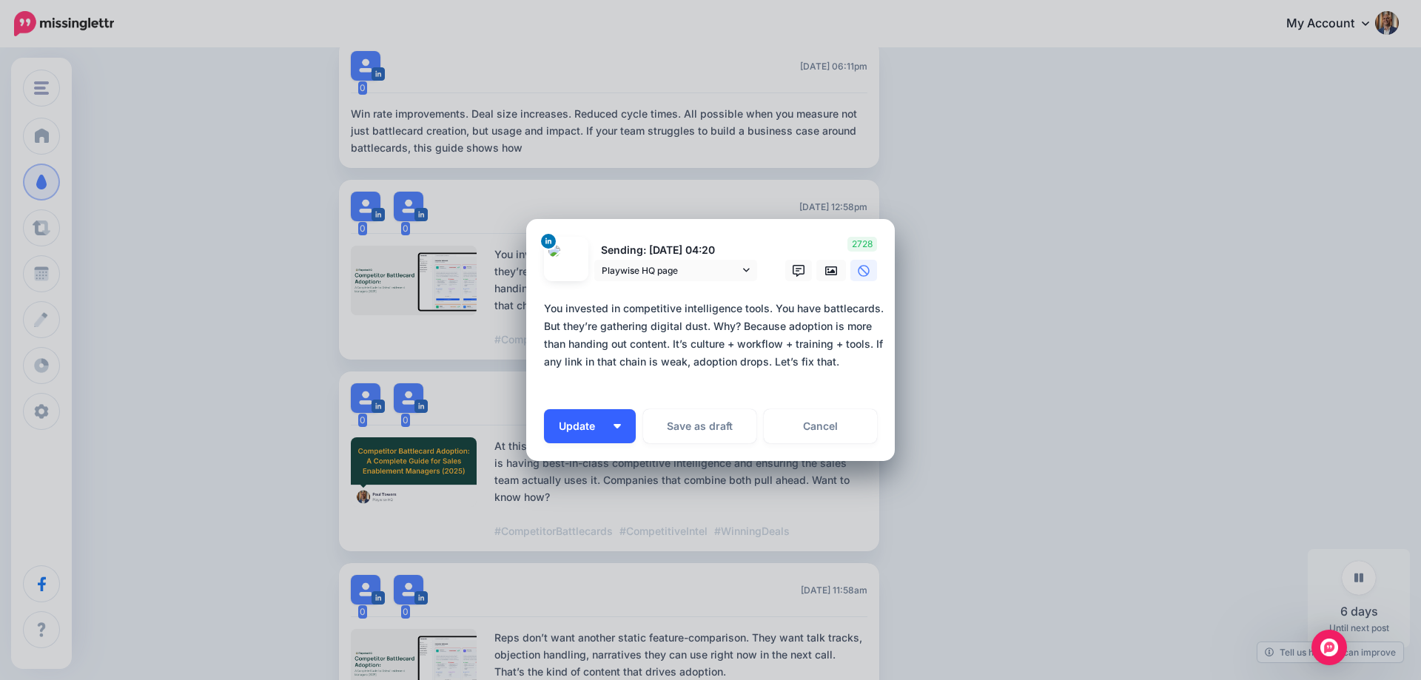
click at [614, 426] on img "button" at bounding box center [617, 426] width 7 height 4
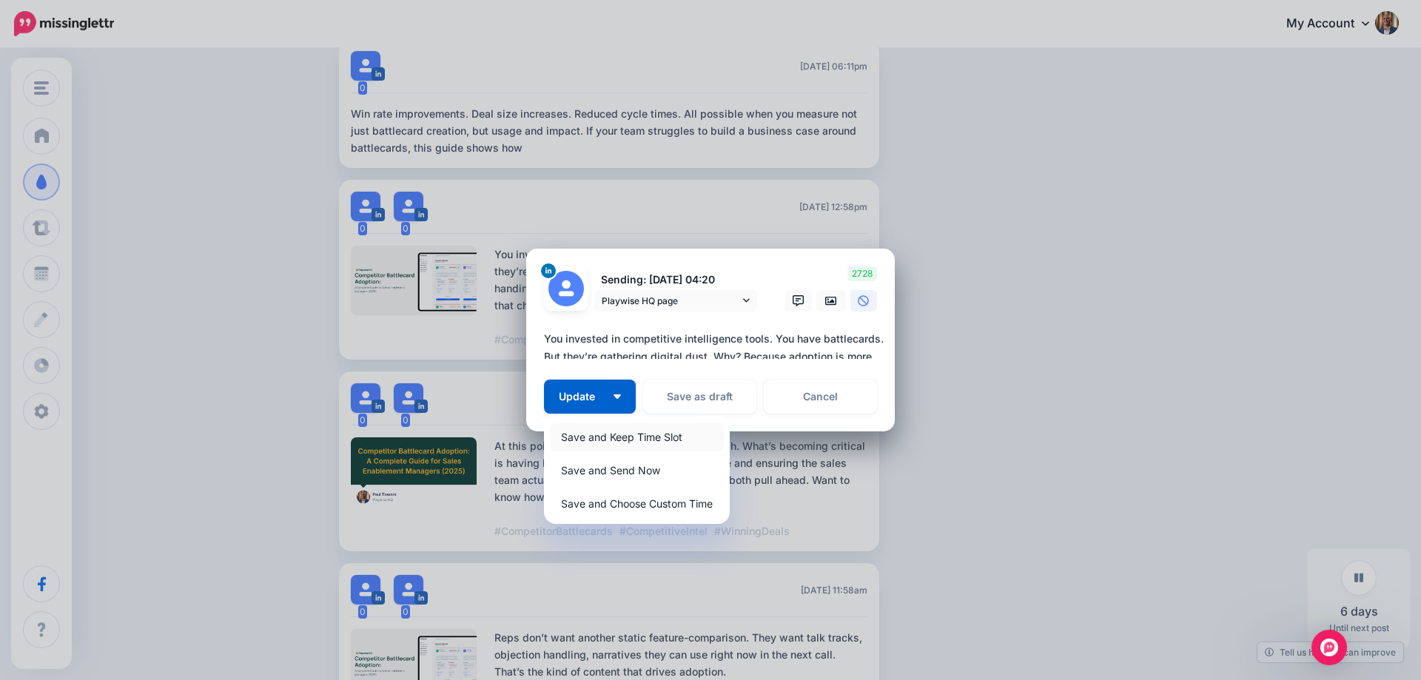
click at [630, 438] on link "Save and Keep Time Slot" at bounding box center [637, 437] width 174 height 29
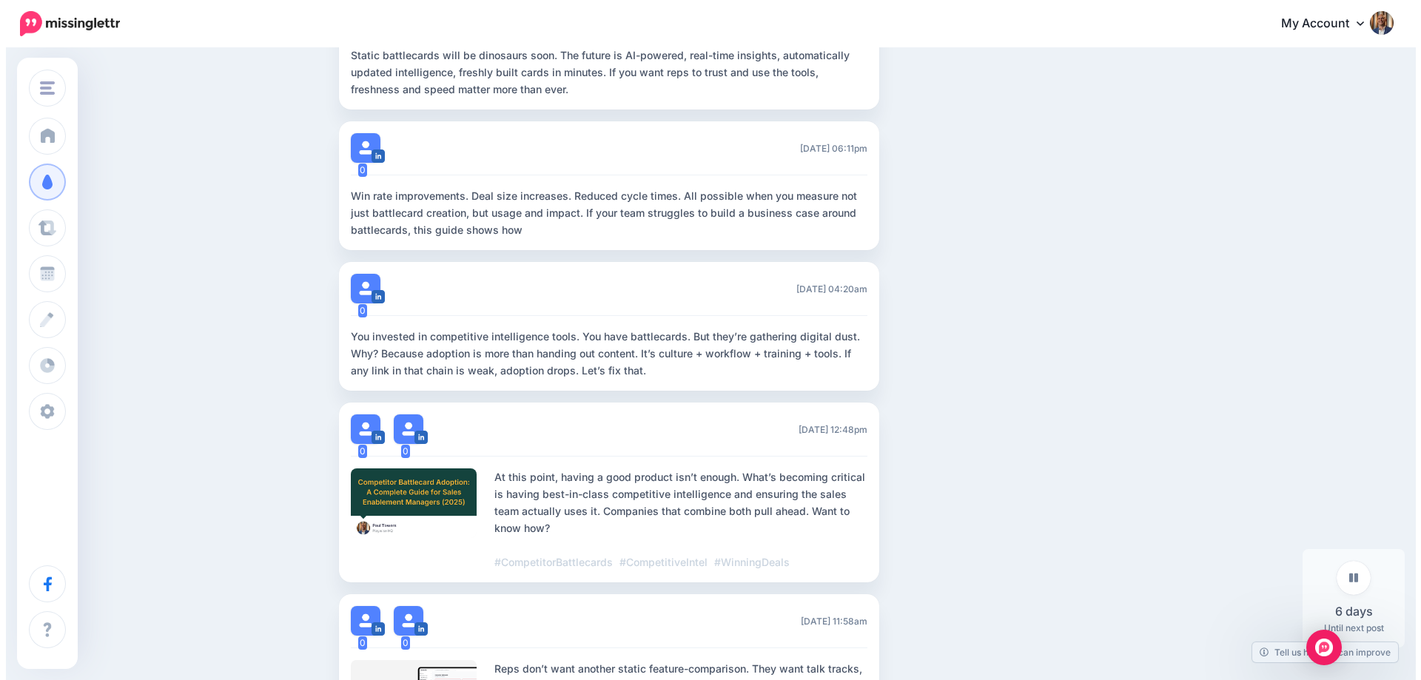
scroll to position [1079, 0]
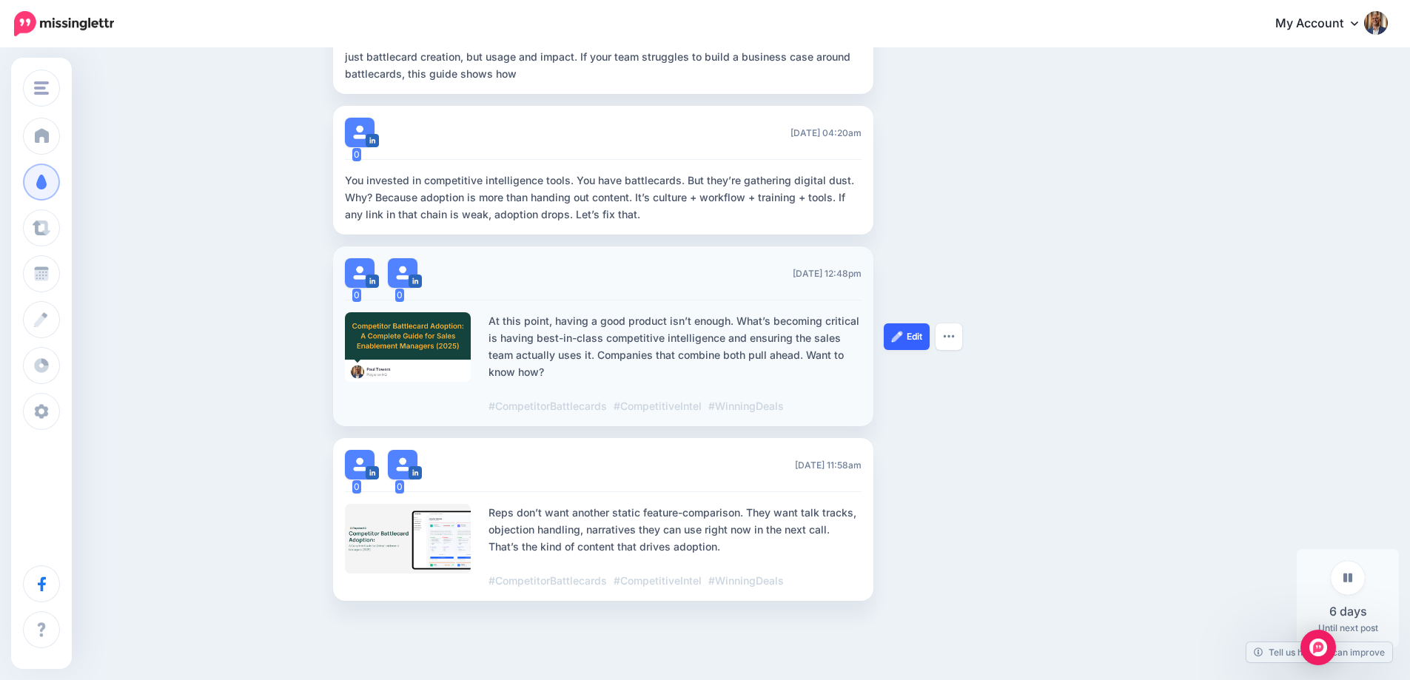
click at [912, 349] on link "Edit" at bounding box center [907, 336] width 46 height 27
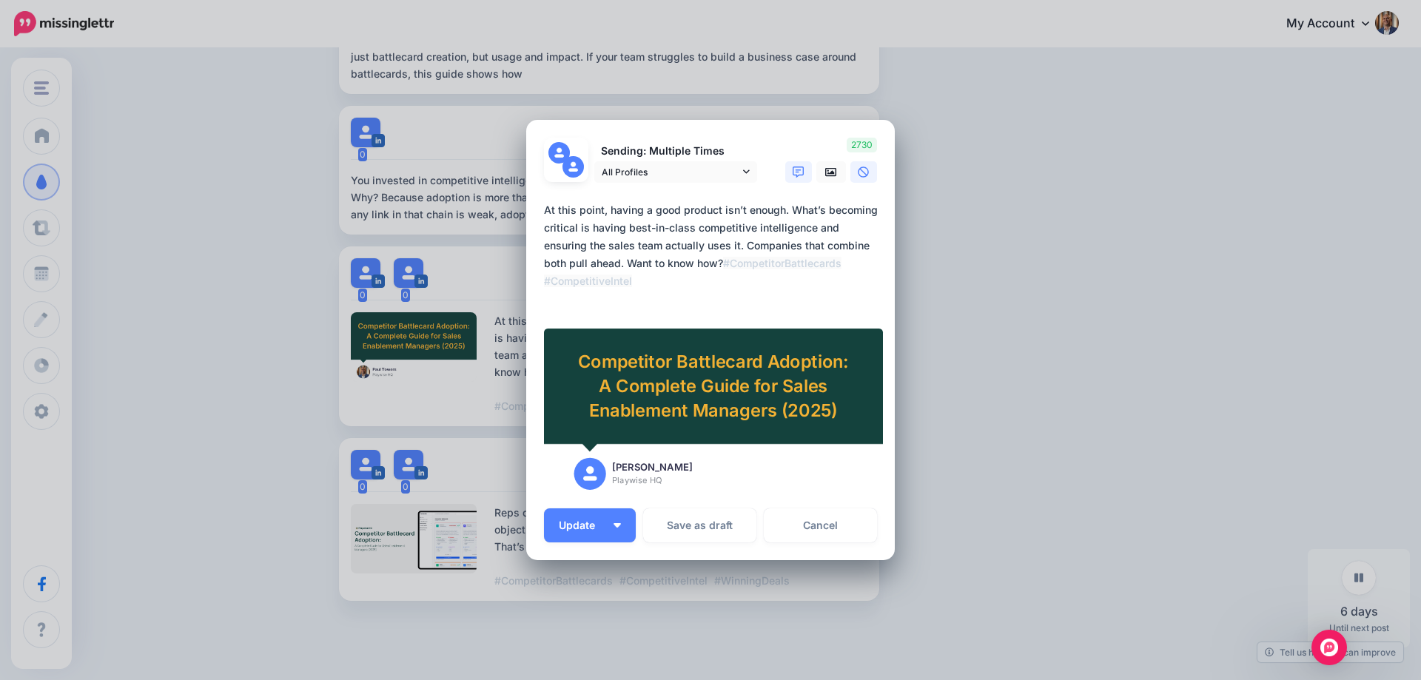
click at [858, 171] on icon at bounding box center [864, 173] width 12 height 12
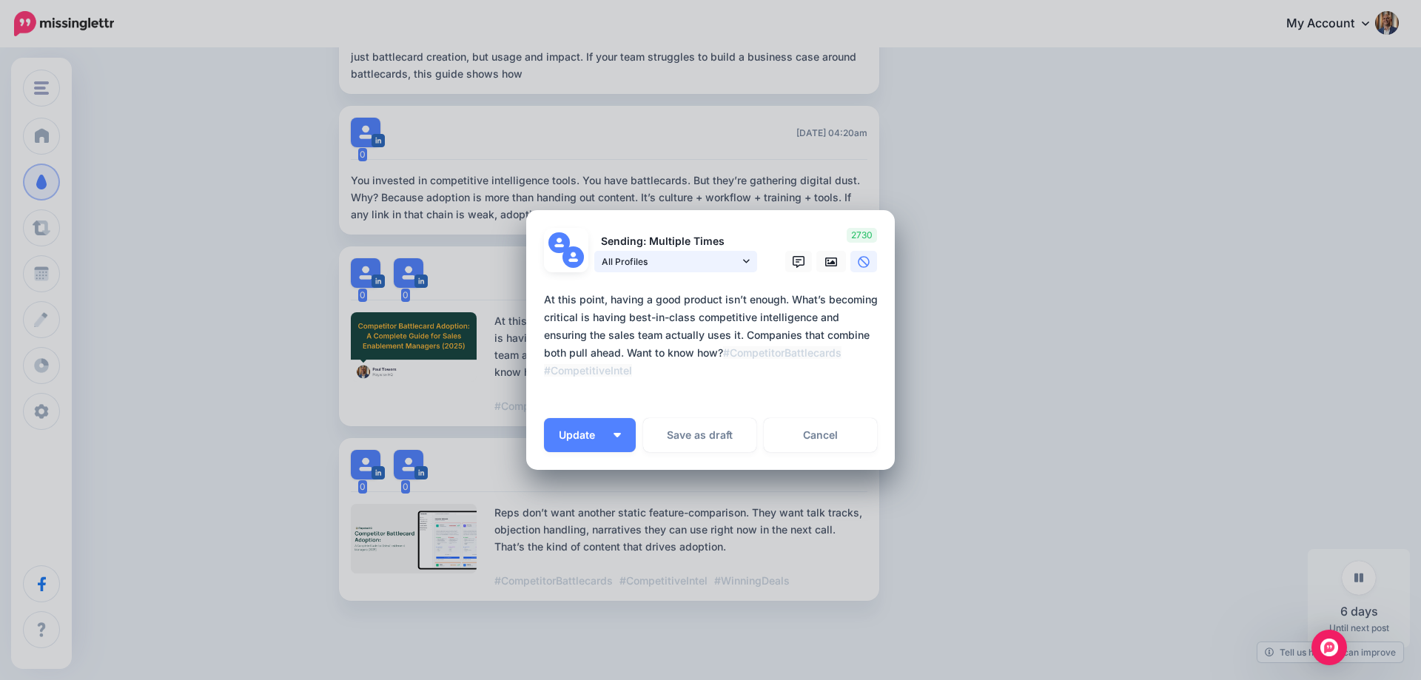
click at [734, 265] on span "All Profiles" at bounding box center [671, 262] width 138 height 16
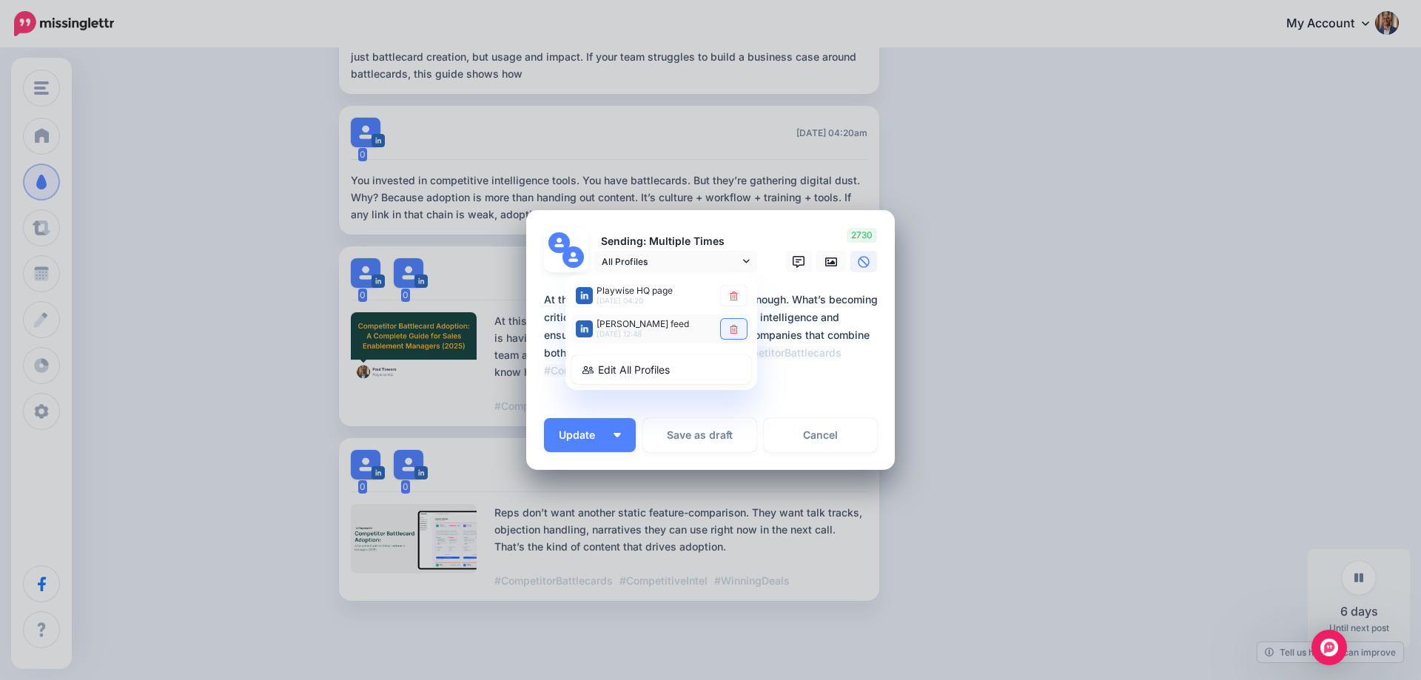
click at [730, 329] on icon at bounding box center [733, 329] width 11 height 9
click at [615, 443] on button "Update" at bounding box center [590, 435] width 92 height 34
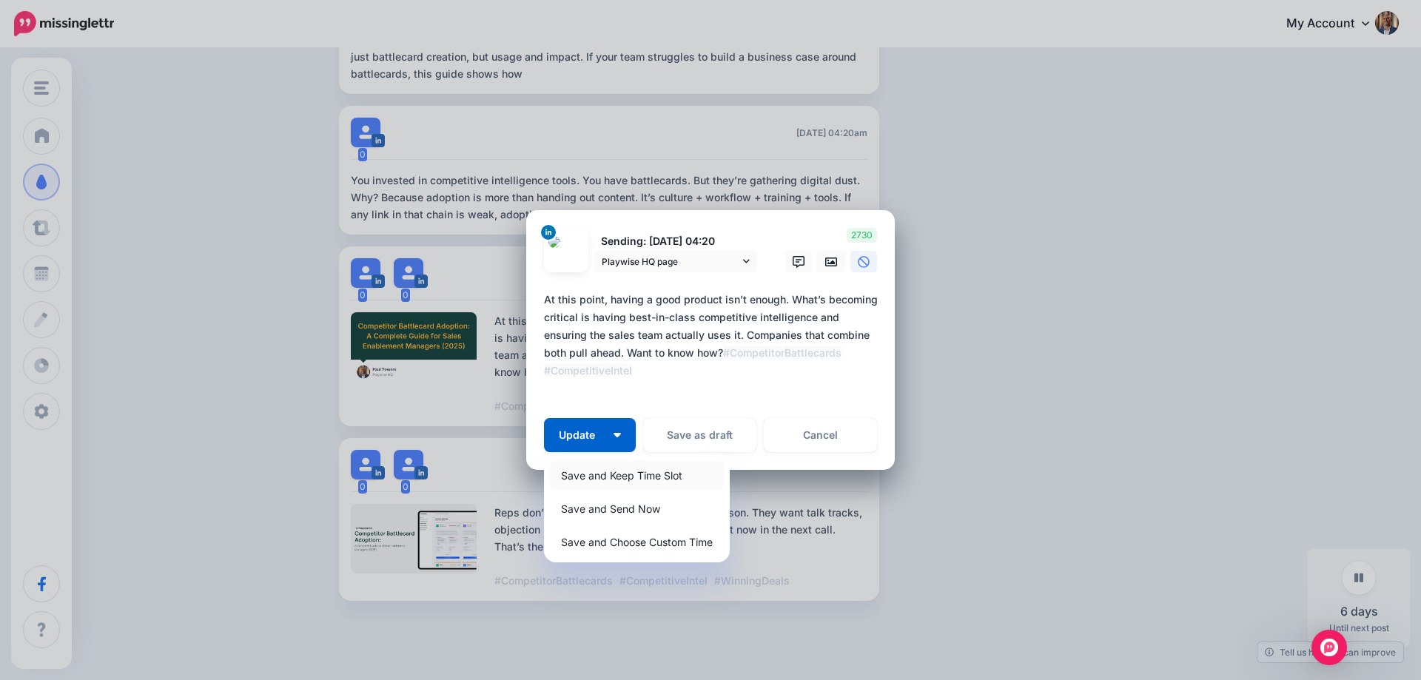
click at [612, 475] on link "Save and Keep Time Slot" at bounding box center [637, 475] width 174 height 29
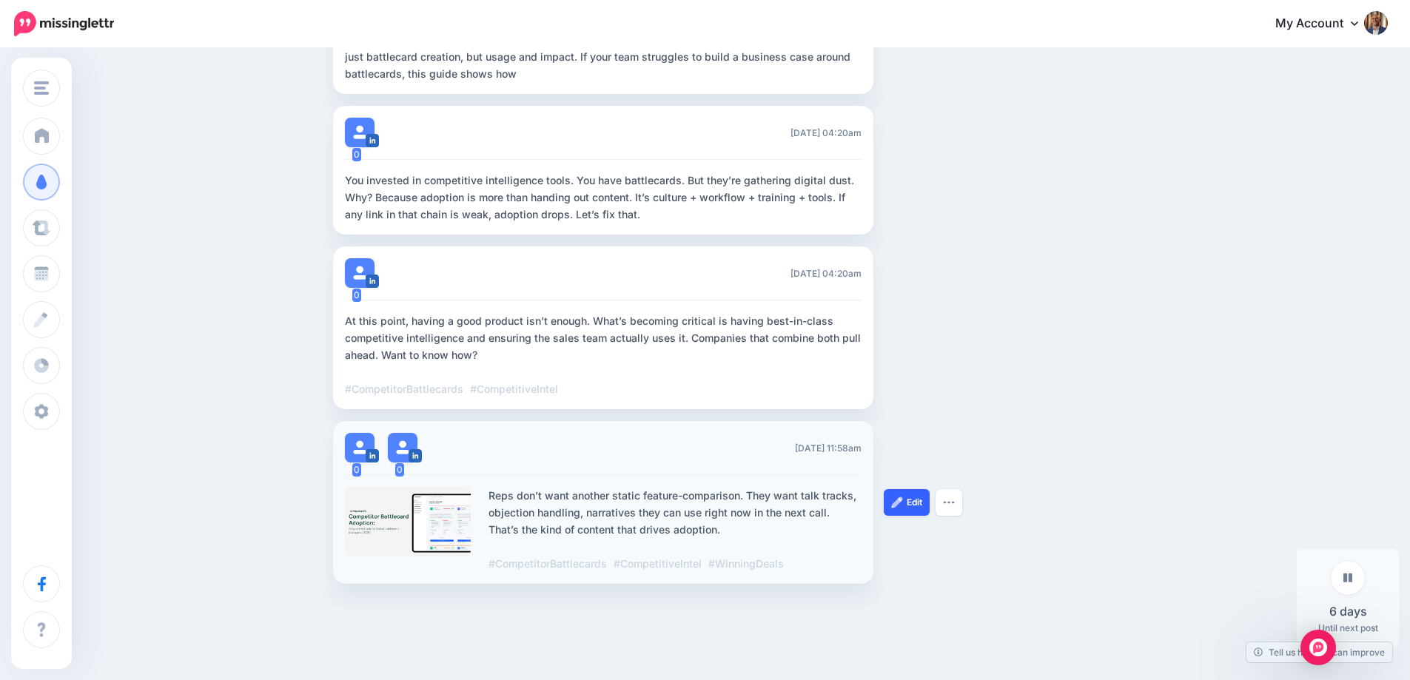
click at [918, 500] on link "Edit" at bounding box center [907, 502] width 46 height 27
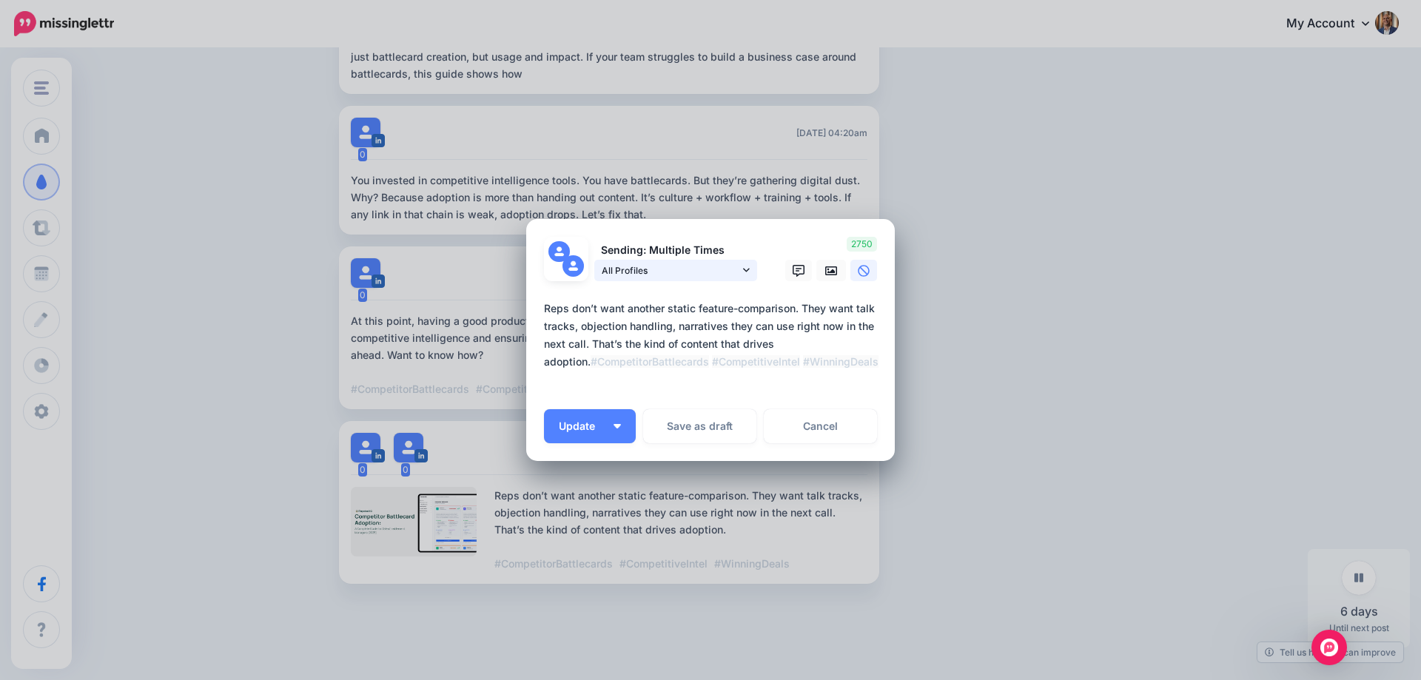
click at [742, 272] on link "All Profiles" at bounding box center [675, 270] width 163 height 21
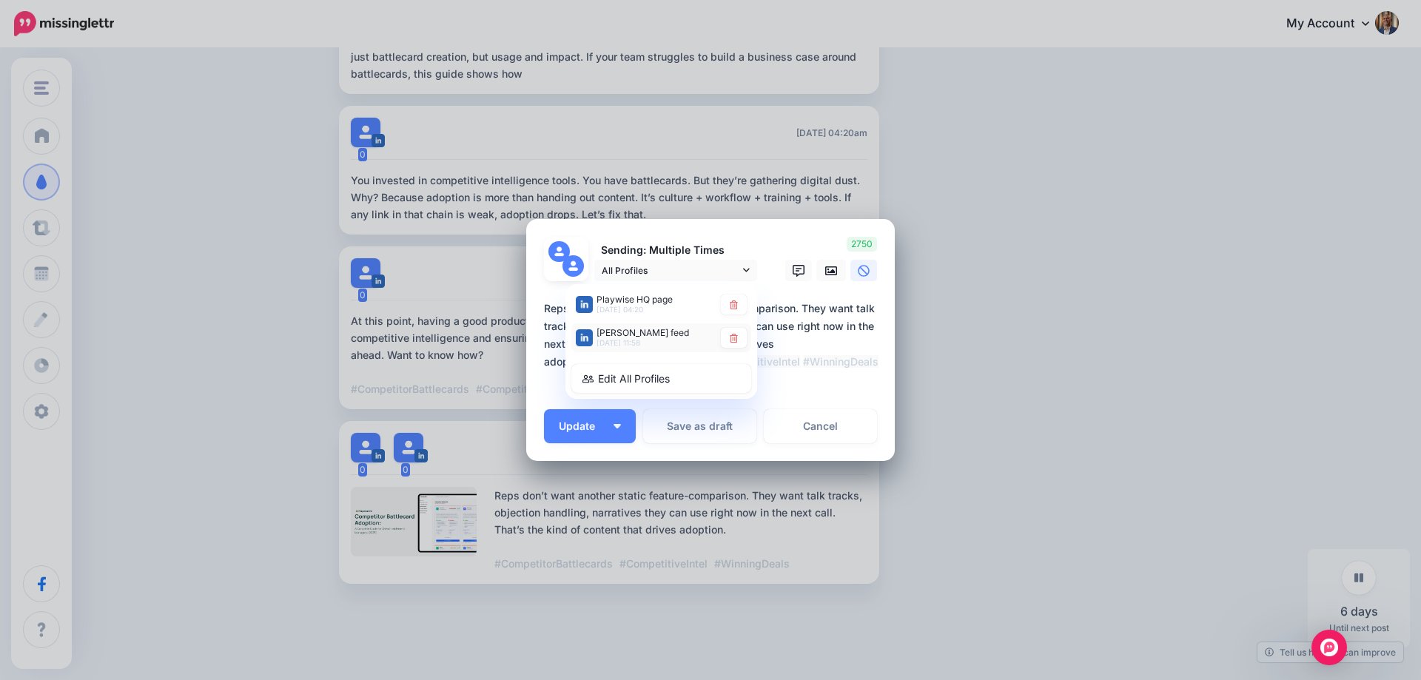
click at [746, 327] on div "[PERSON_NAME] feed [DATE] 11:58" at bounding box center [661, 337] width 180 height 29
type textarea "**********"
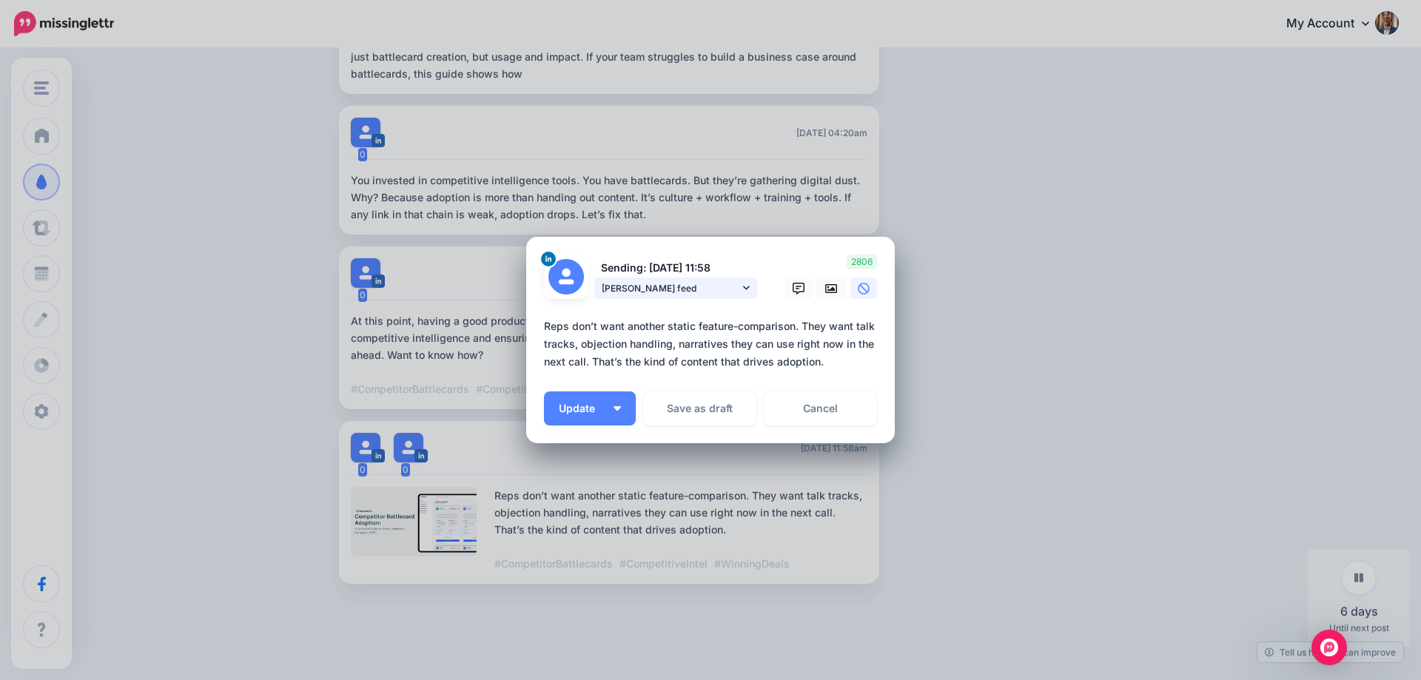
click at [705, 284] on span "[PERSON_NAME] feed" at bounding box center [671, 289] width 138 height 16
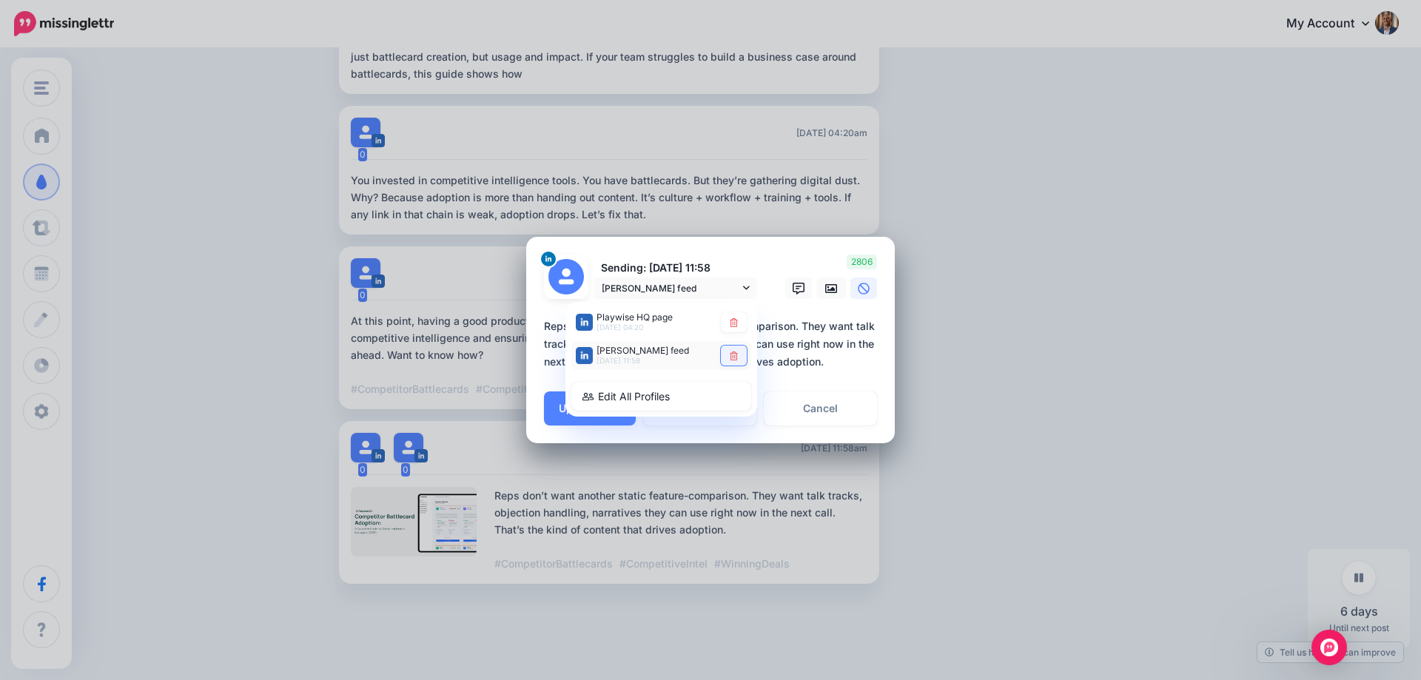
click at [736, 353] on icon at bounding box center [734, 356] width 8 height 9
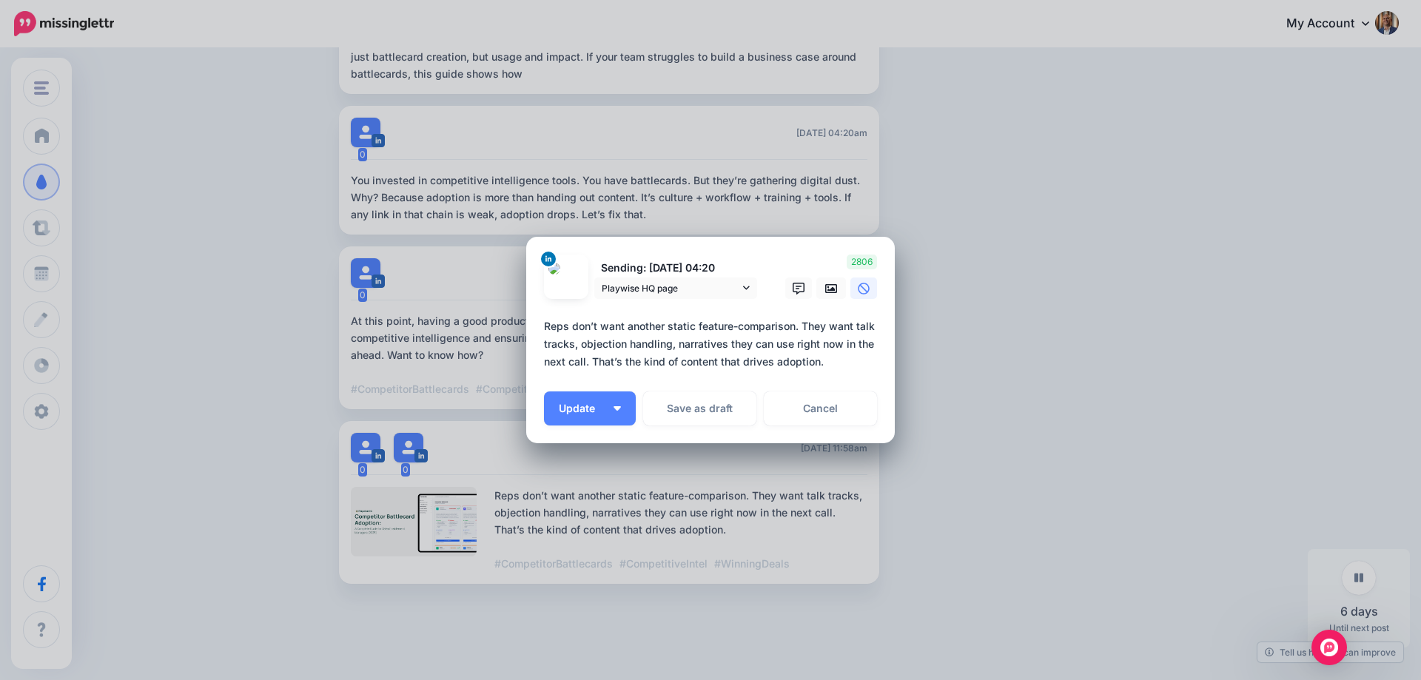
click at [779, 341] on textarea "**********" at bounding box center [714, 344] width 340 height 53
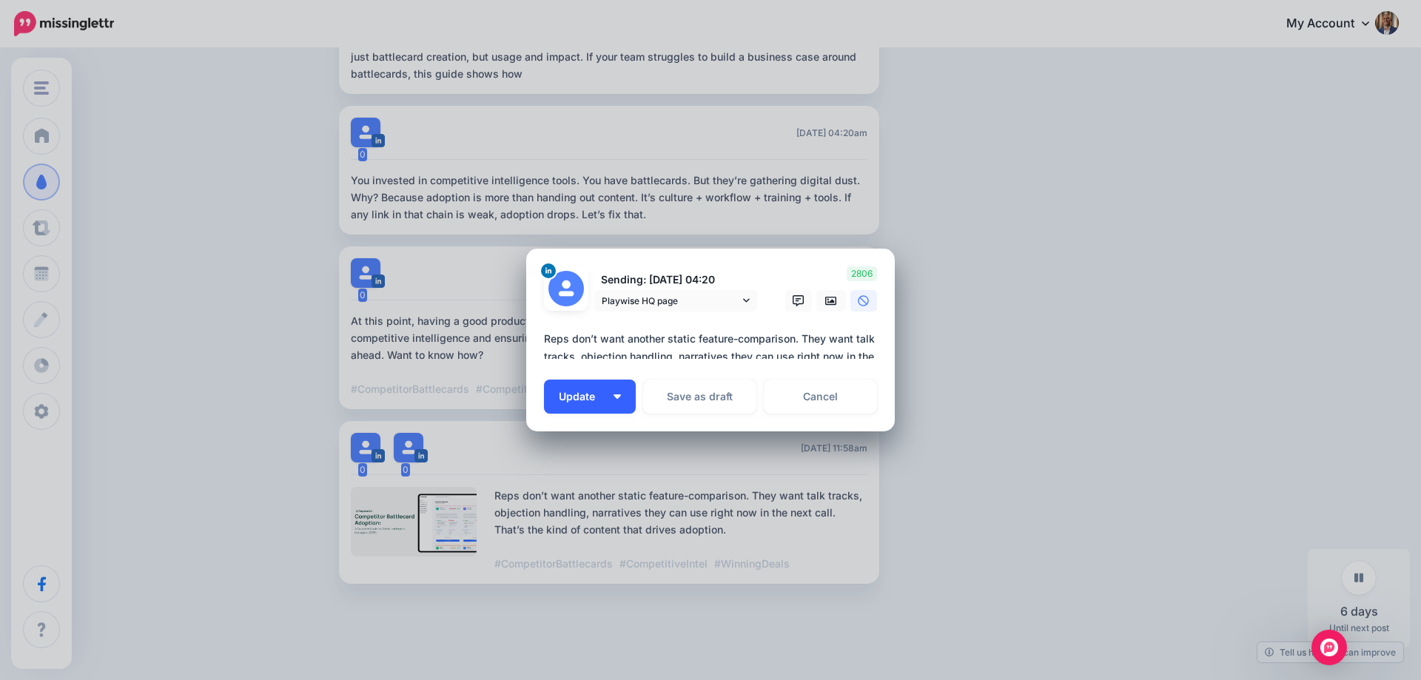
click at [625, 406] on button "Update" at bounding box center [590, 397] width 92 height 34
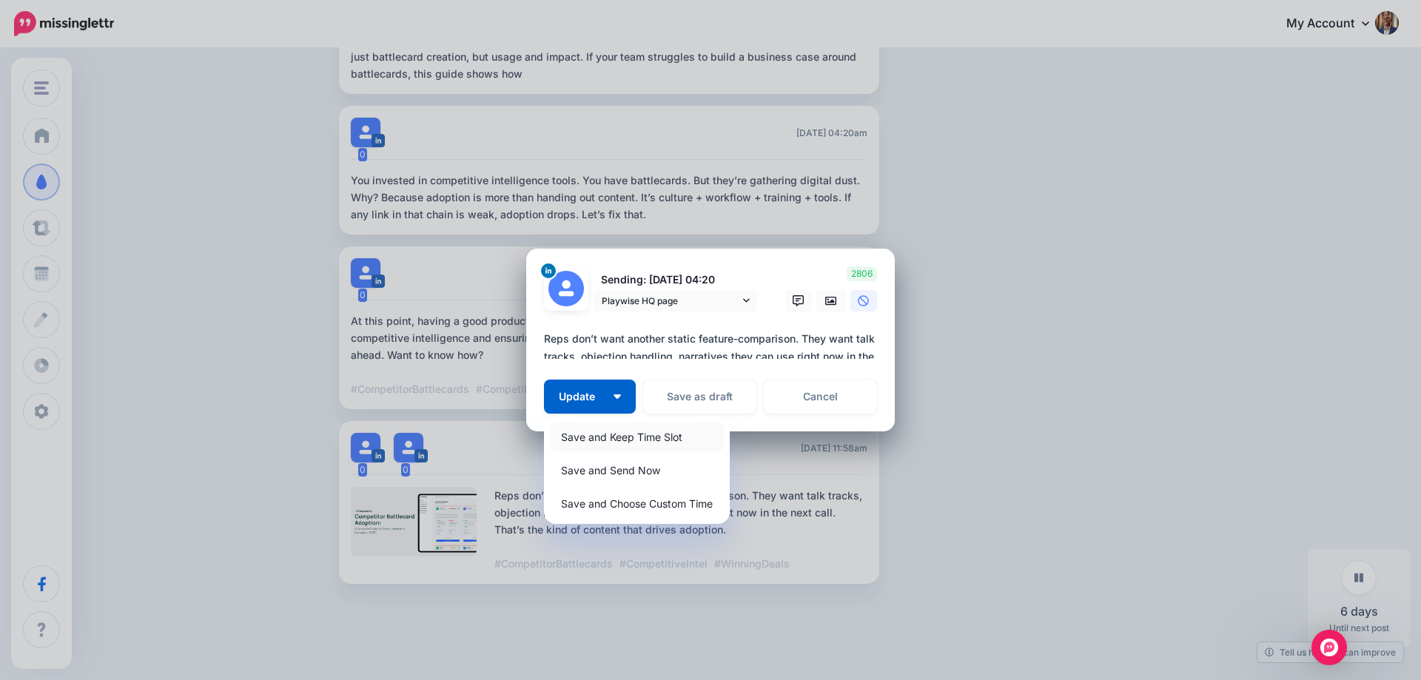
click at [596, 431] on link "Save and Keep Time Slot" at bounding box center [637, 437] width 174 height 29
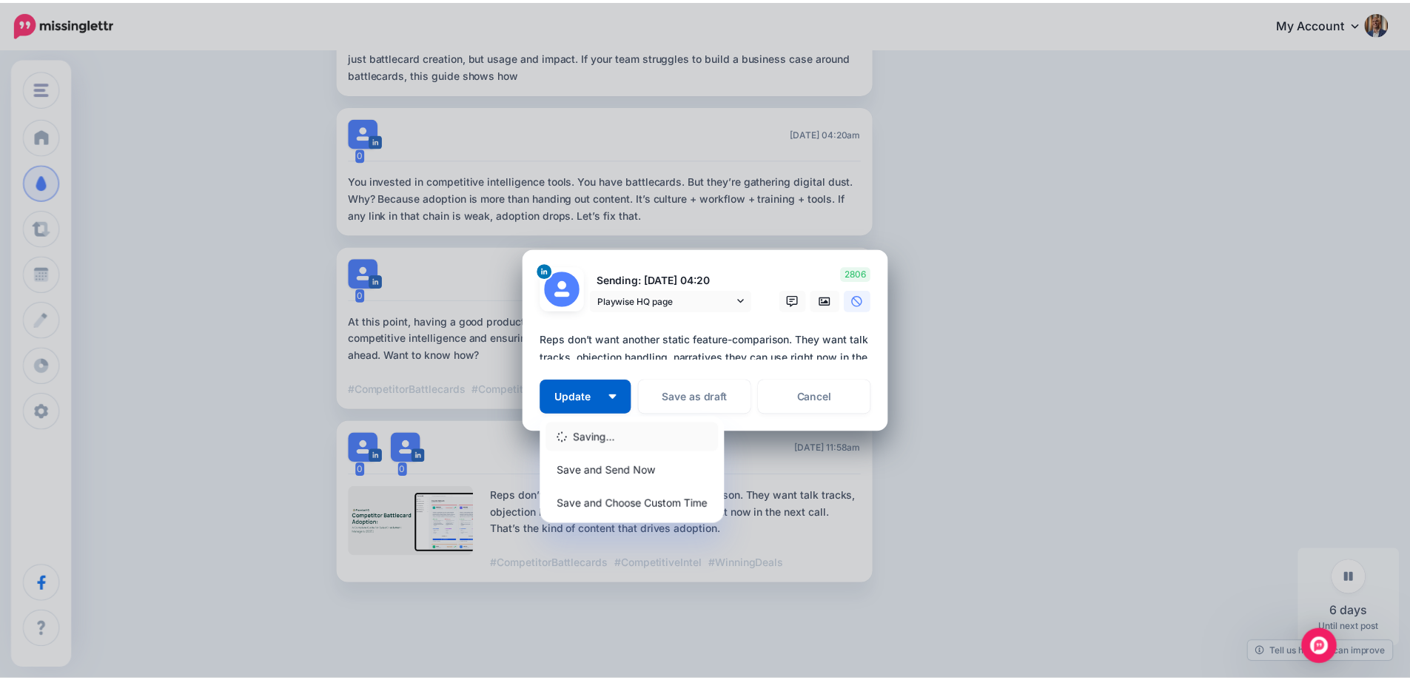
scroll to position [413, 0]
